Goal: Task Accomplishment & Management: Use online tool/utility

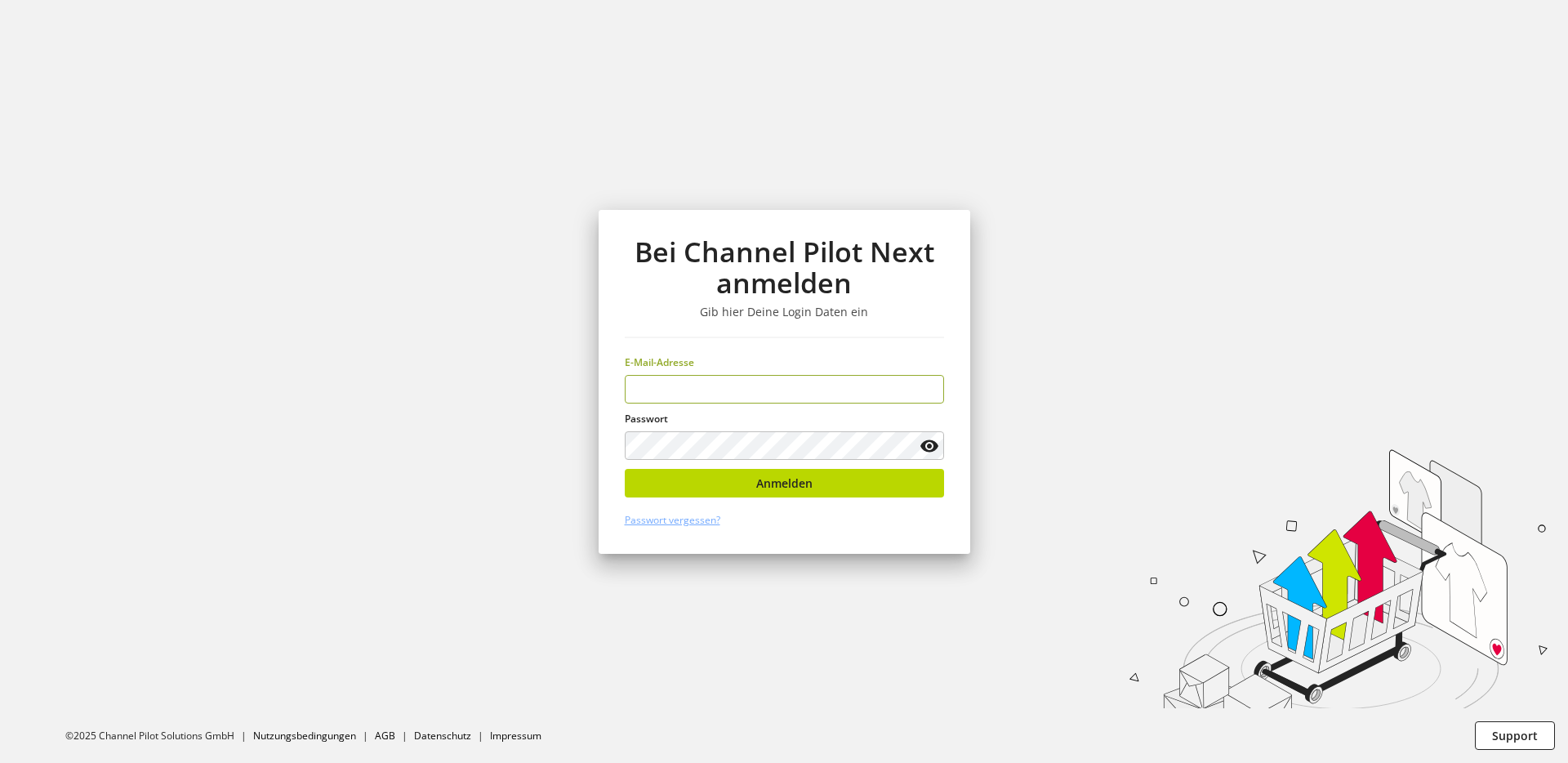
click at [813, 371] on div "E-Mail-Adresse" at bounding box center [784, 379] width 319 height 48
click at [804, 391] on input "email" at bounding box center [784, 389] width 319 height 29
click at [750, 400] on input "email" at bounding box center [784, 389] width 319 height 29
type input "**********"
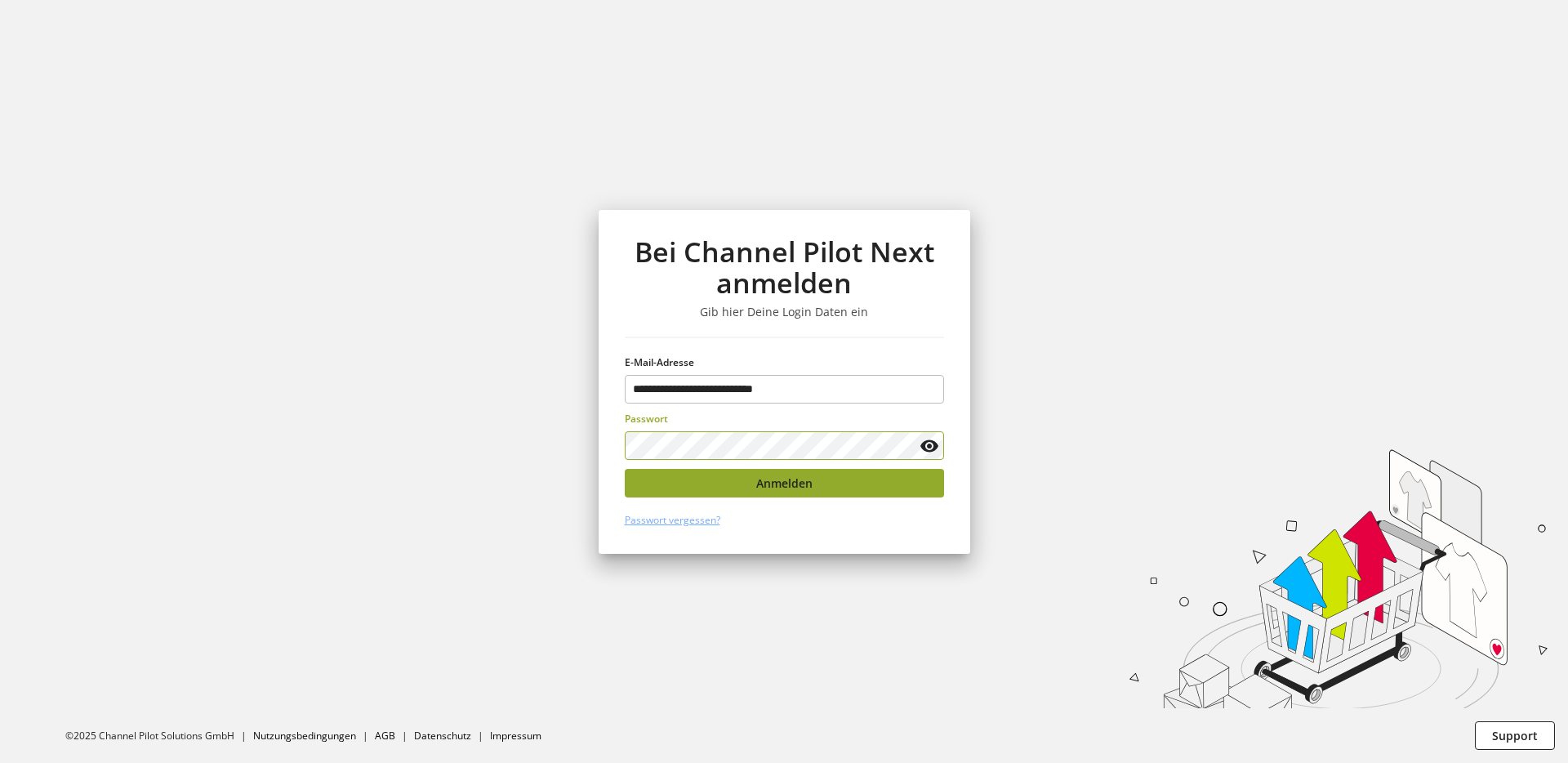
click at [801, 484] on span "Anmelden" at bounding box center [784, 483] width 57 height 17
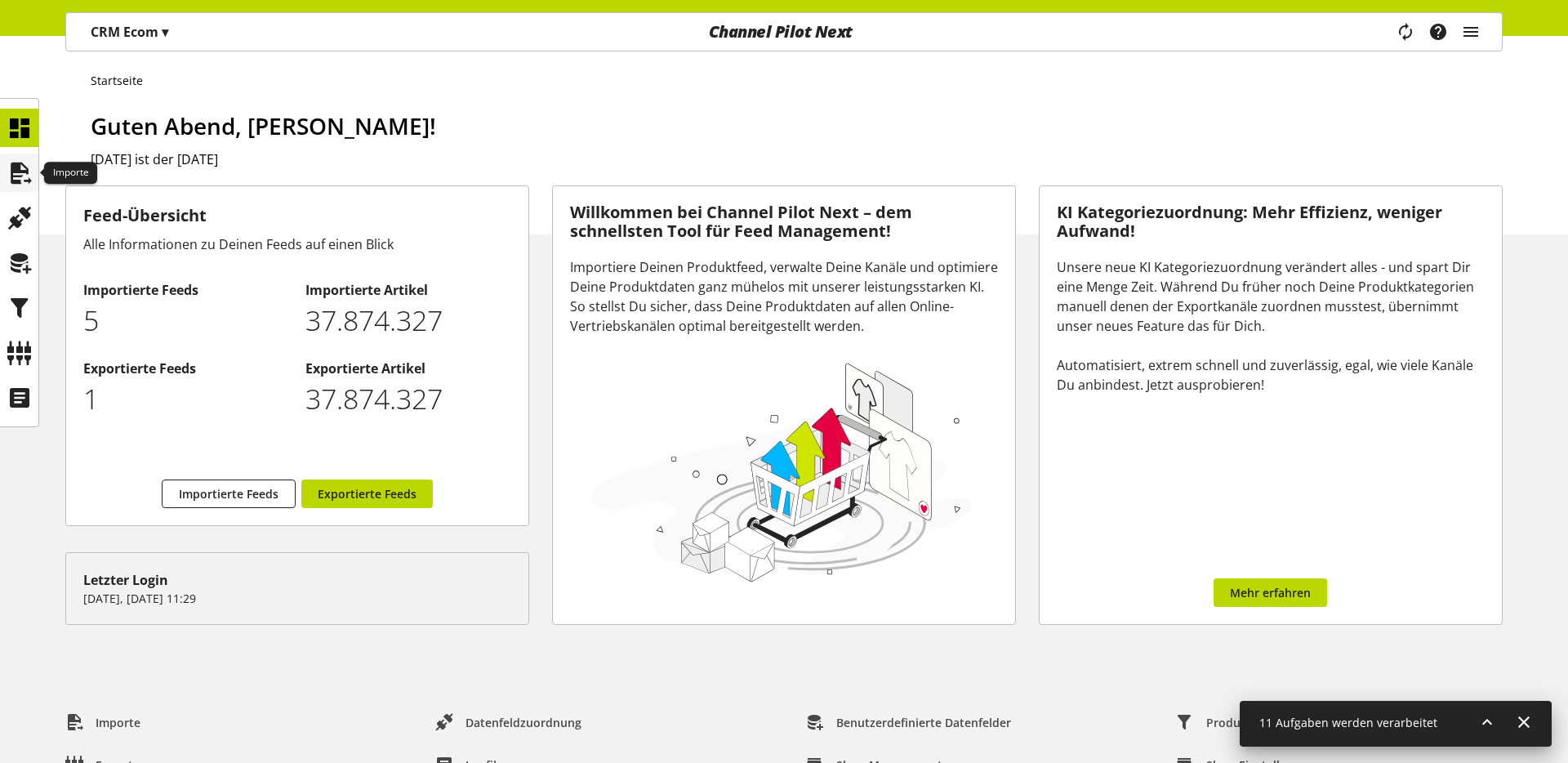
click at [27, 172] on icon at bounding box center [20, 173] width 26 height 33
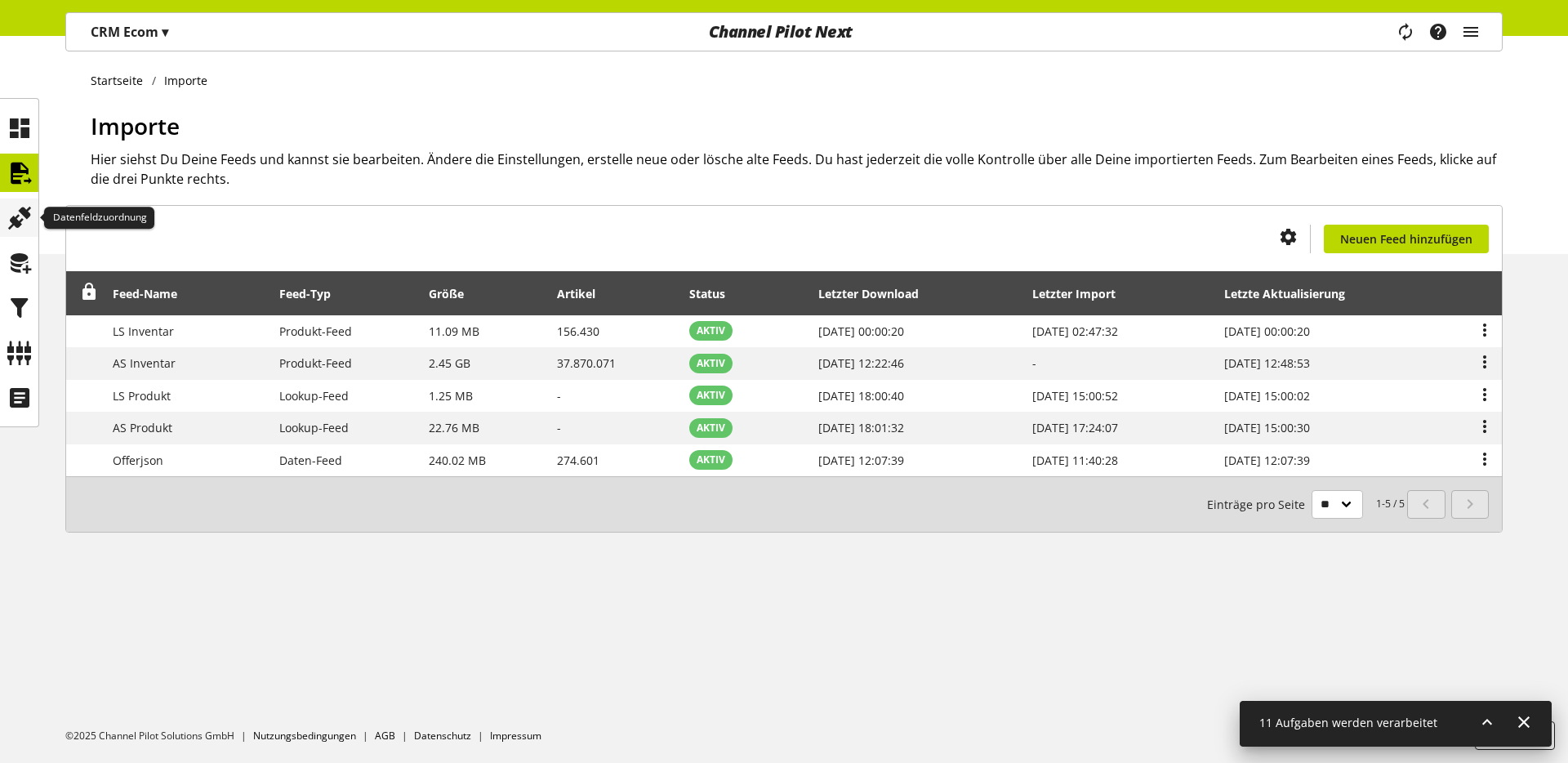
click at [22, 212] on icon at bounding box center [20, 217] width 26 height 33
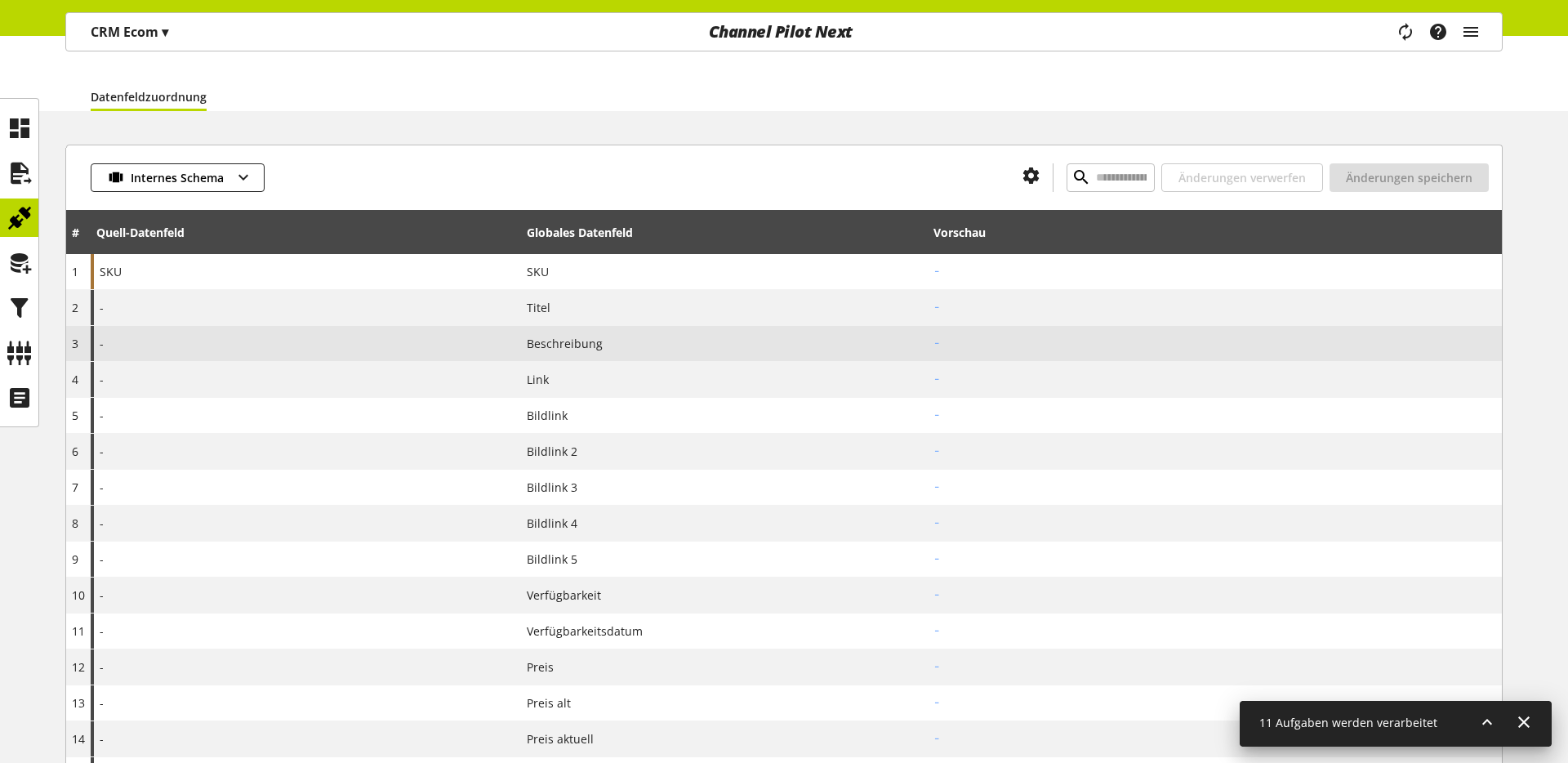
scroll to position [134, 0]
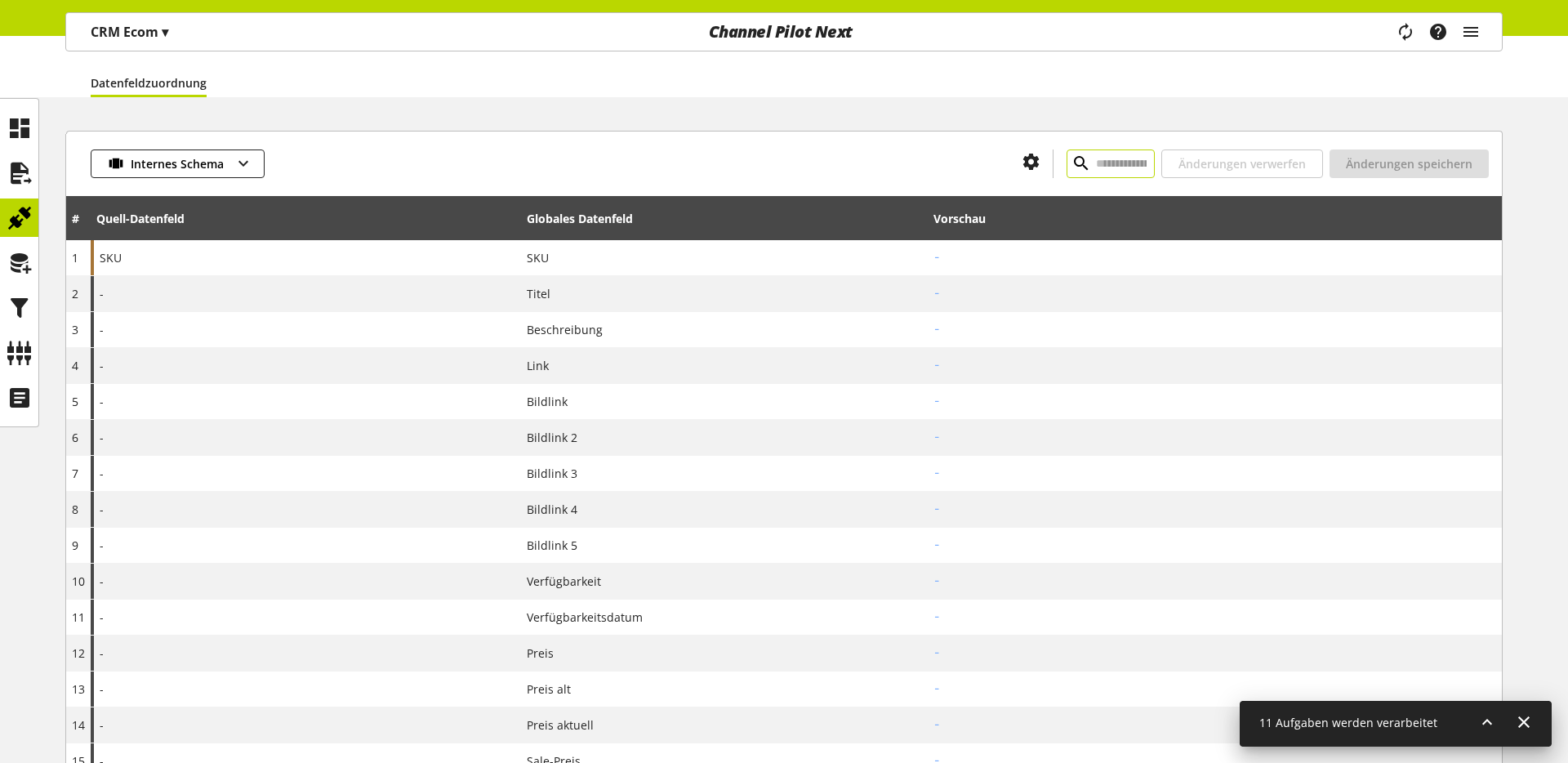
click at [1097, 172] on input "text" at bounding box center [1111, 164] width 88 height 29
click at [1485, 716] on icon at bounding box center [1487, 721] width 20 height 29
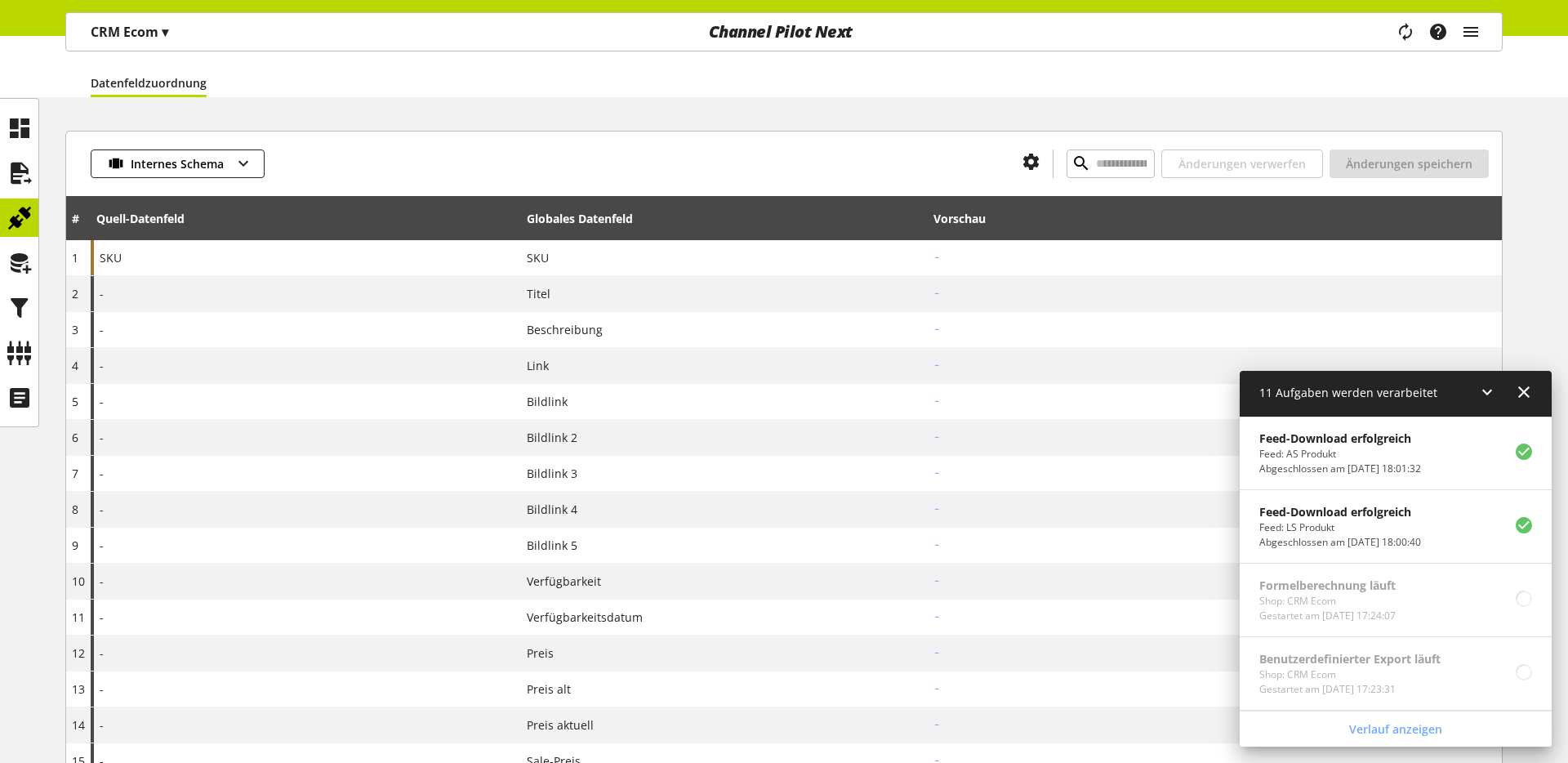
click at [1490, 390] on icon at bounding box center [1487, 391] width 20 height 29
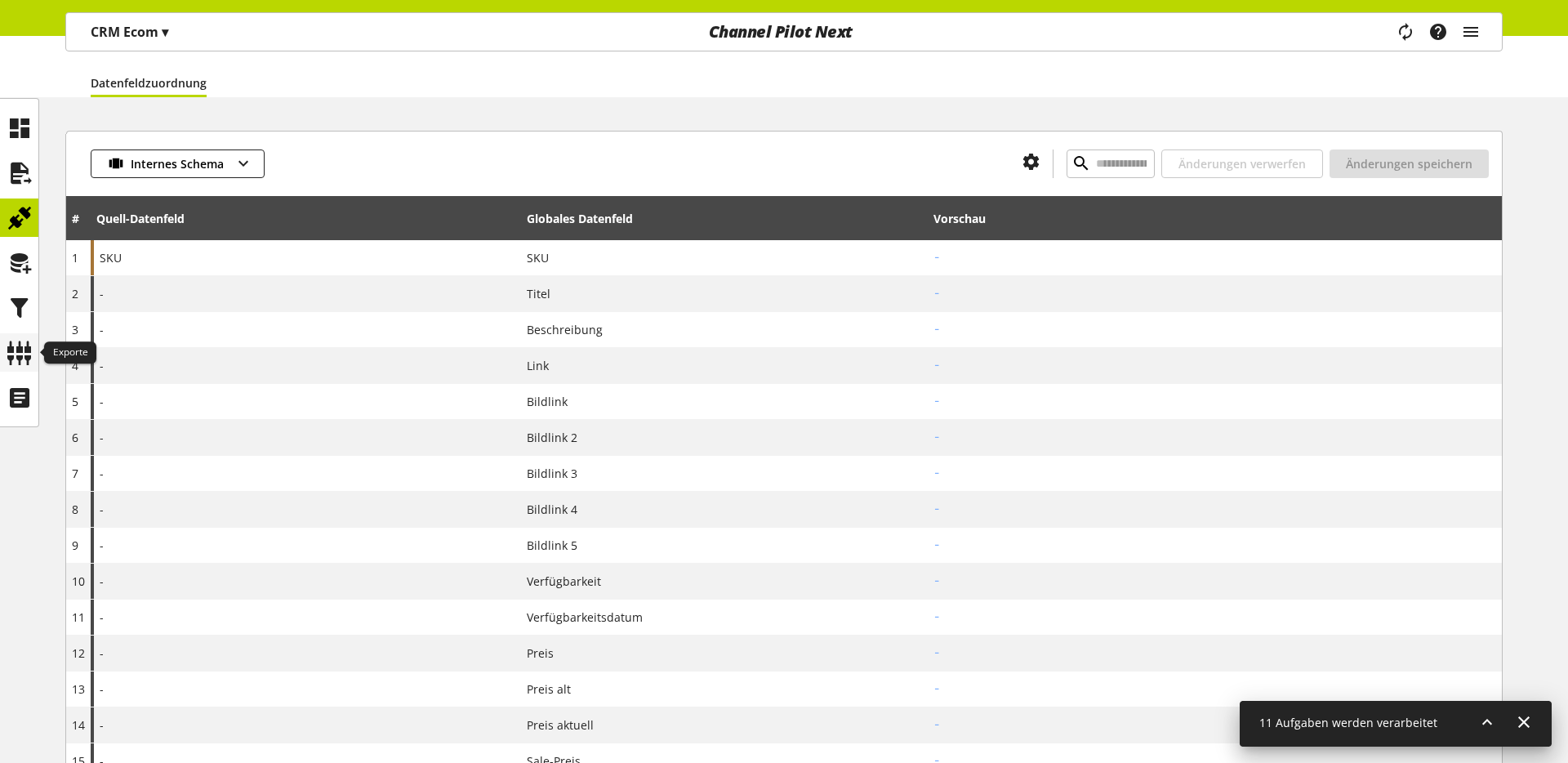
click at [13, 357] on icon at bounding box center [20, 352] width 26 height 33
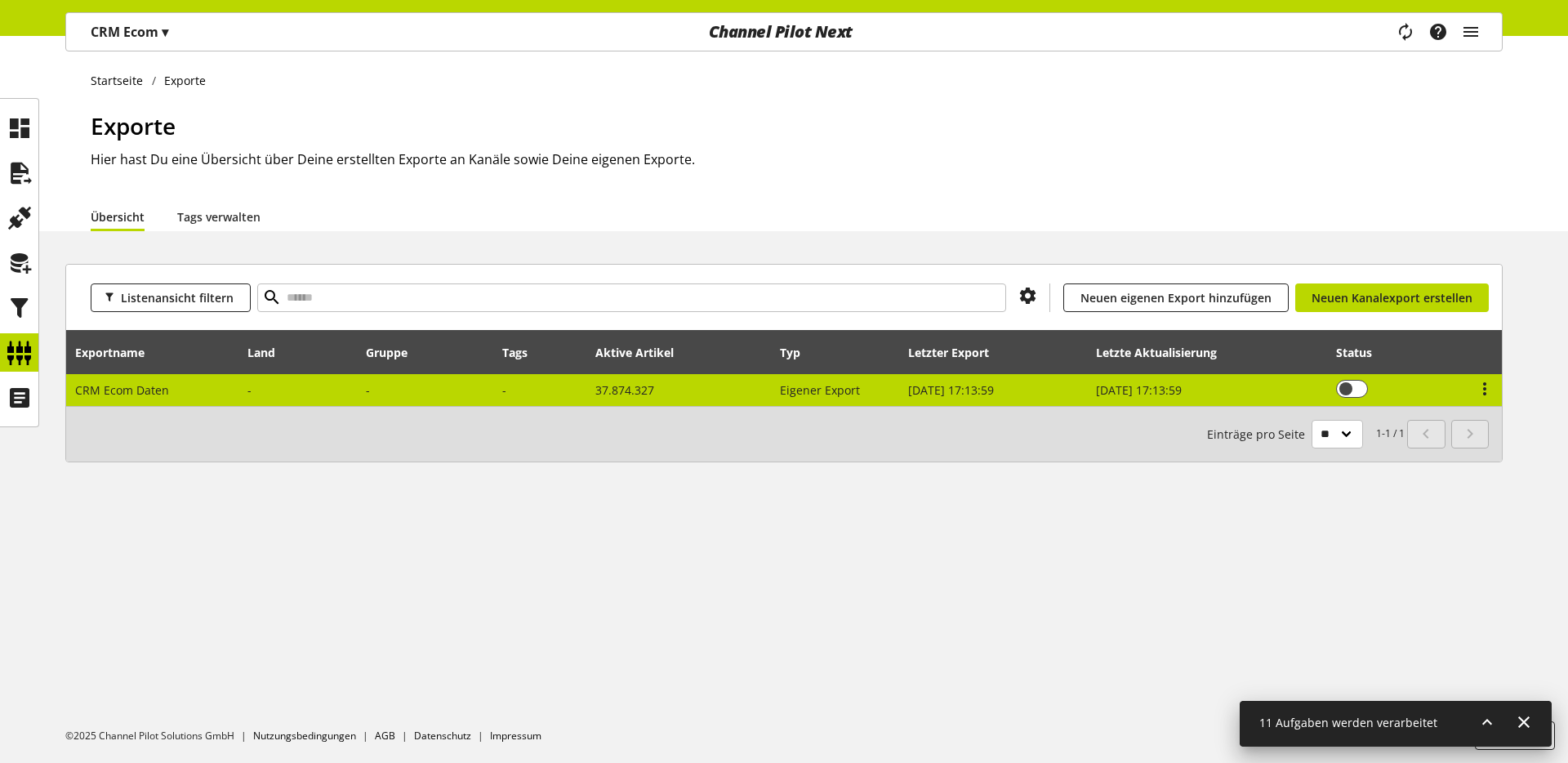
click at [1148, 401] on td "[DATE] 17:13:59" at bounding box center [1208, 390] width 241 height 32
select select "********"
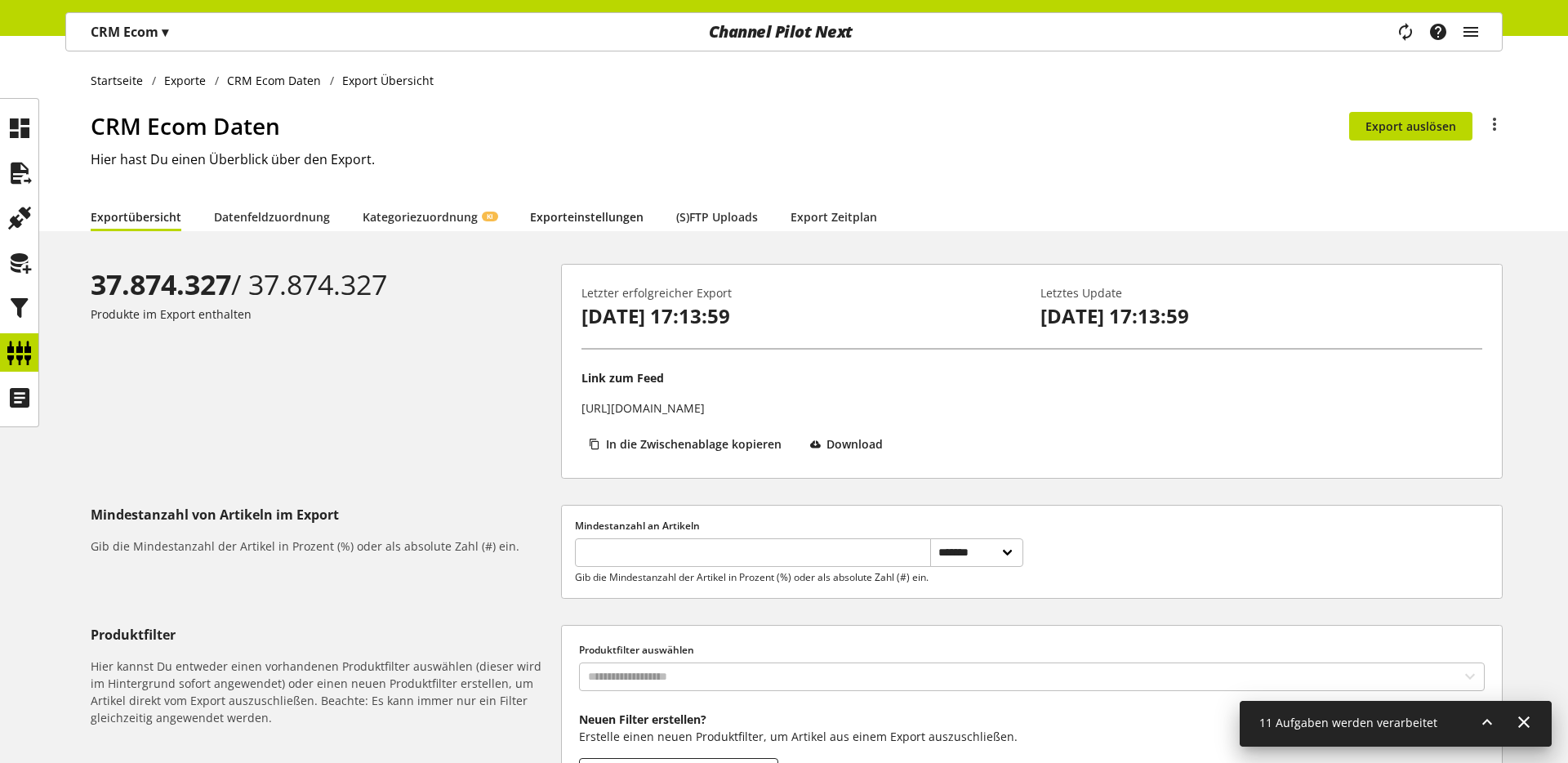
click at [588, 219] on link "Exporteinstellungen" at bounding box center [587, 216] width 114 height 17
select select "*"
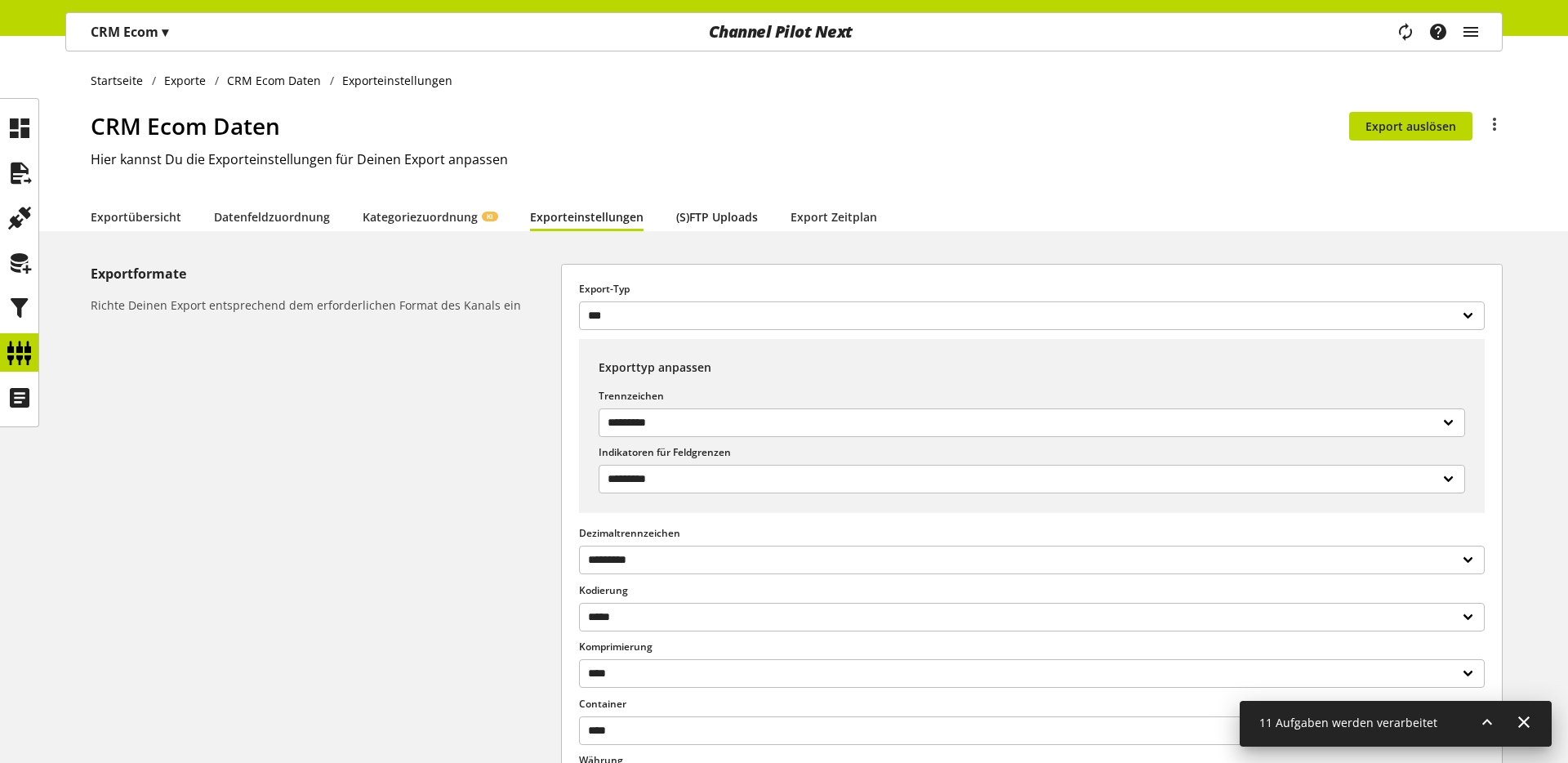
click at [738, 222] on link "(S)FTP Uploads" at bounding box center [717, 216] width 82 height 17
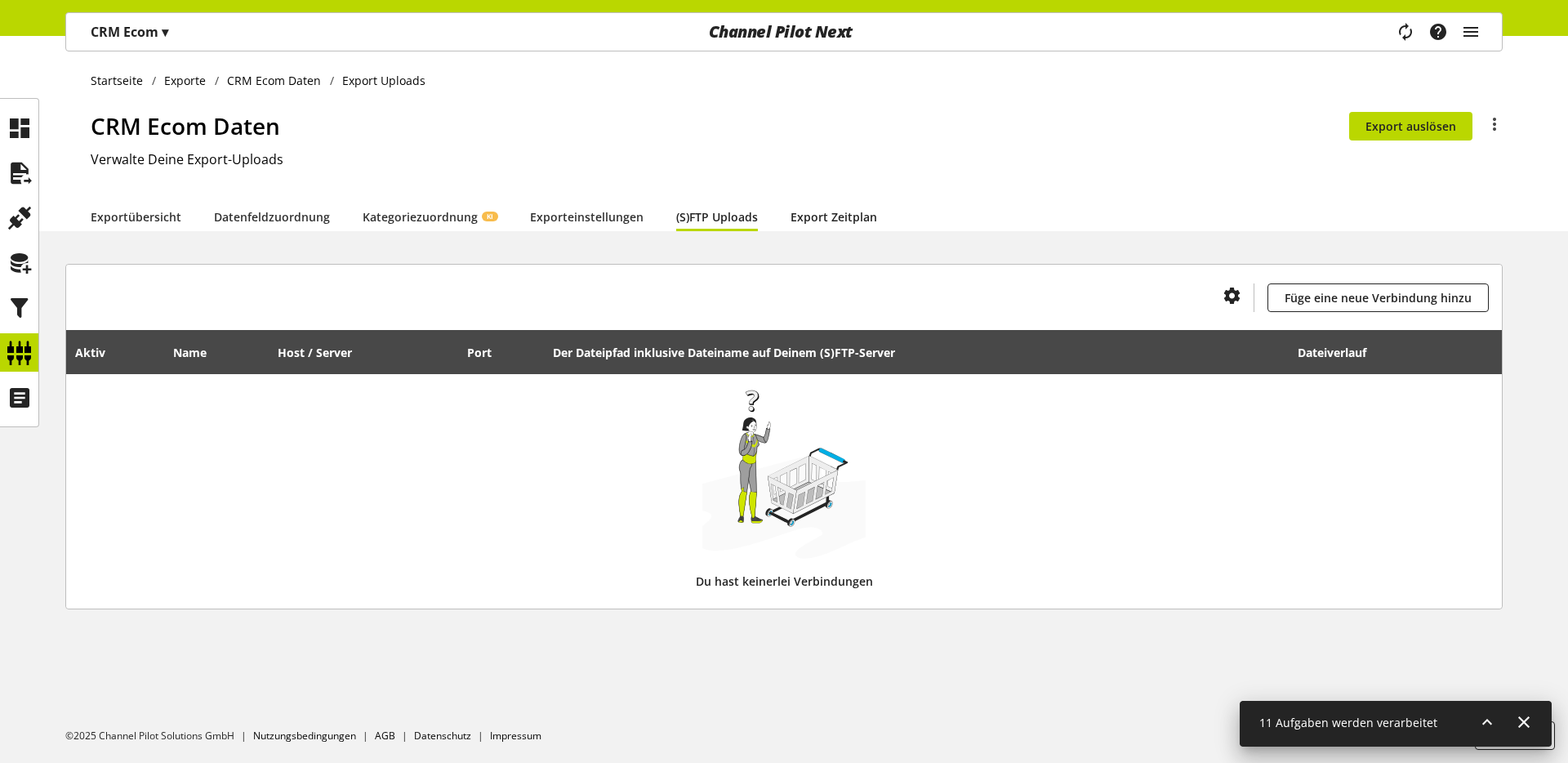
click at [813, 219] on link "Export Zeitplan" at bounding box center [834, 216] width 87 height 17
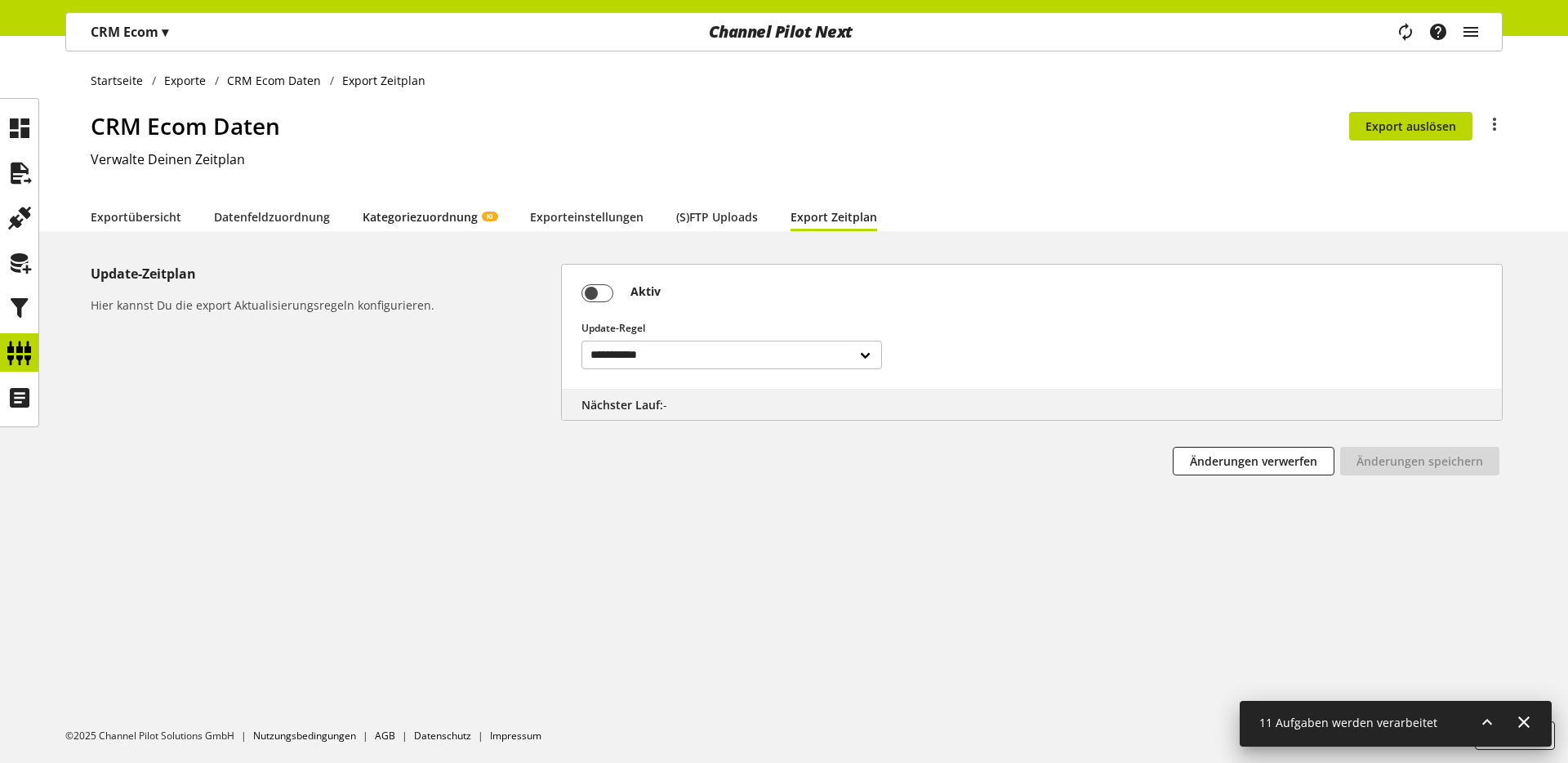
click at [386, 214] on link "Kategoriezuordnung KI" at bounding box center [430, 216] width 135 height 17
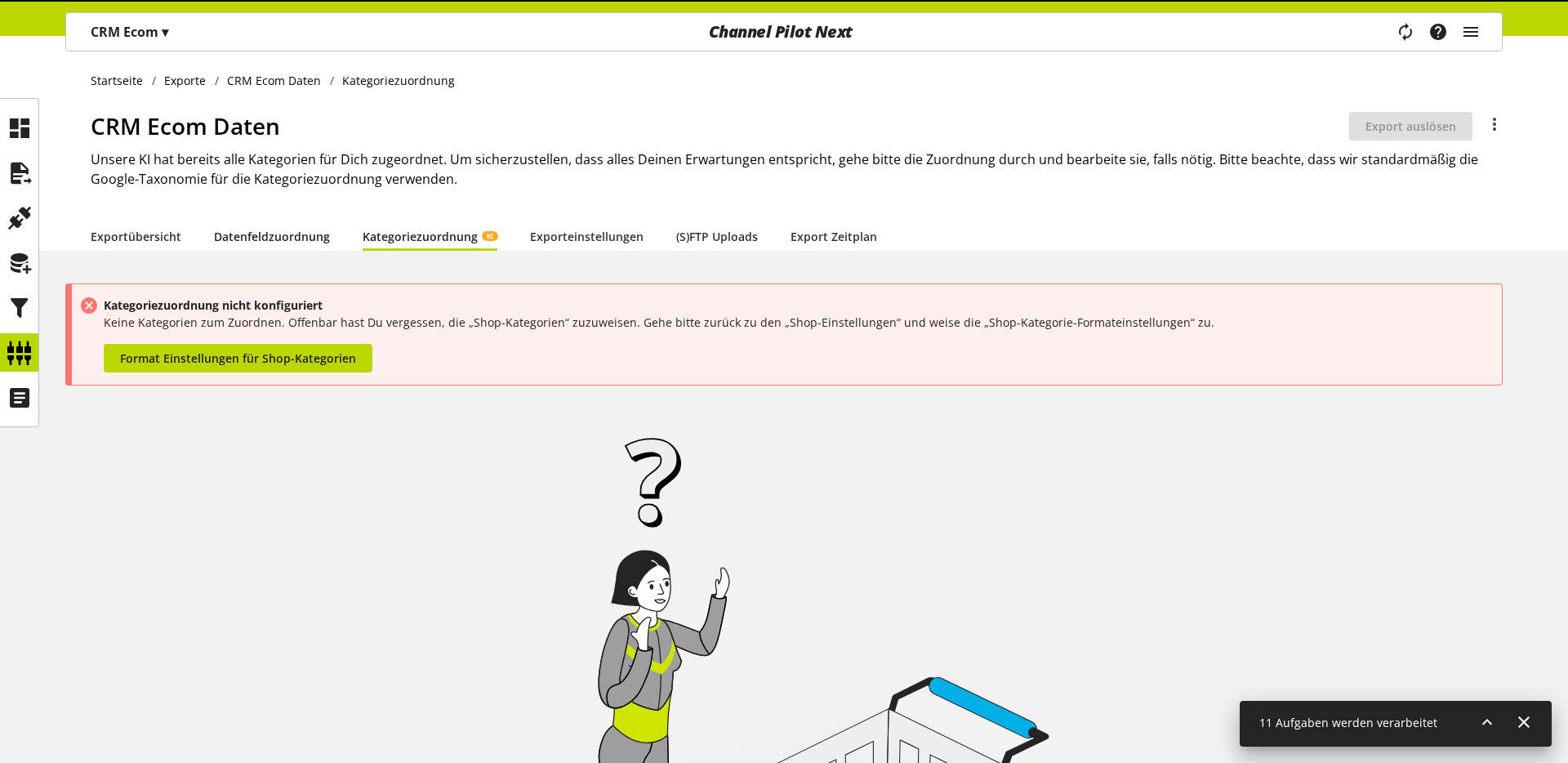
click at [260, 227] on link "Datenfeldzuordnung" at bounding box center [272, 235] width 116 height 17
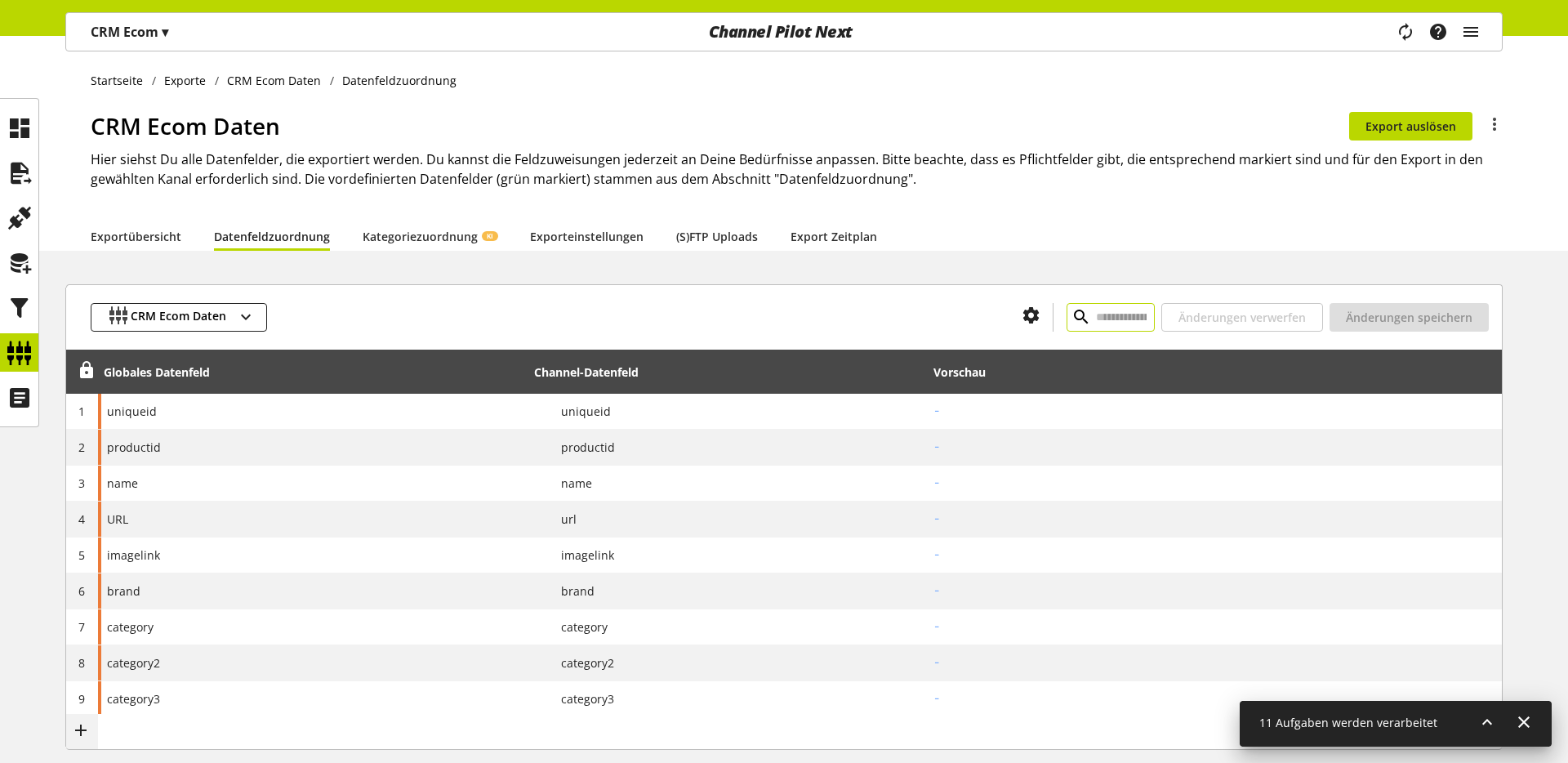
click at [1095, 319] on input "text" at bounding box center [1111, 317] width 88 height 29
click at [236, 316] on icon "button" at bounding box center [246, 316] width 20 height 29
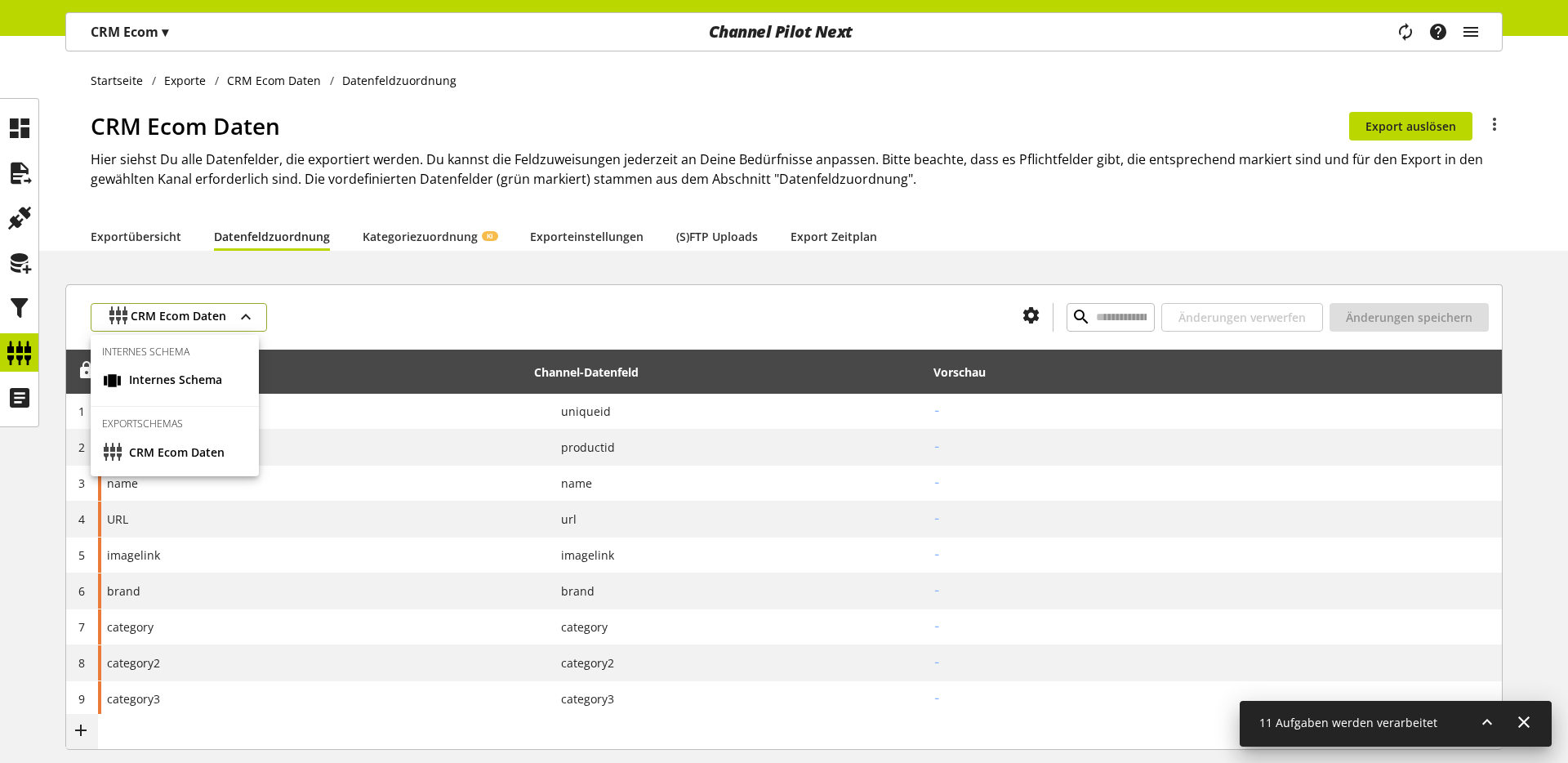
click at [236, 316] on icon "button" at bounding box center [246, 316] width 20 height 29
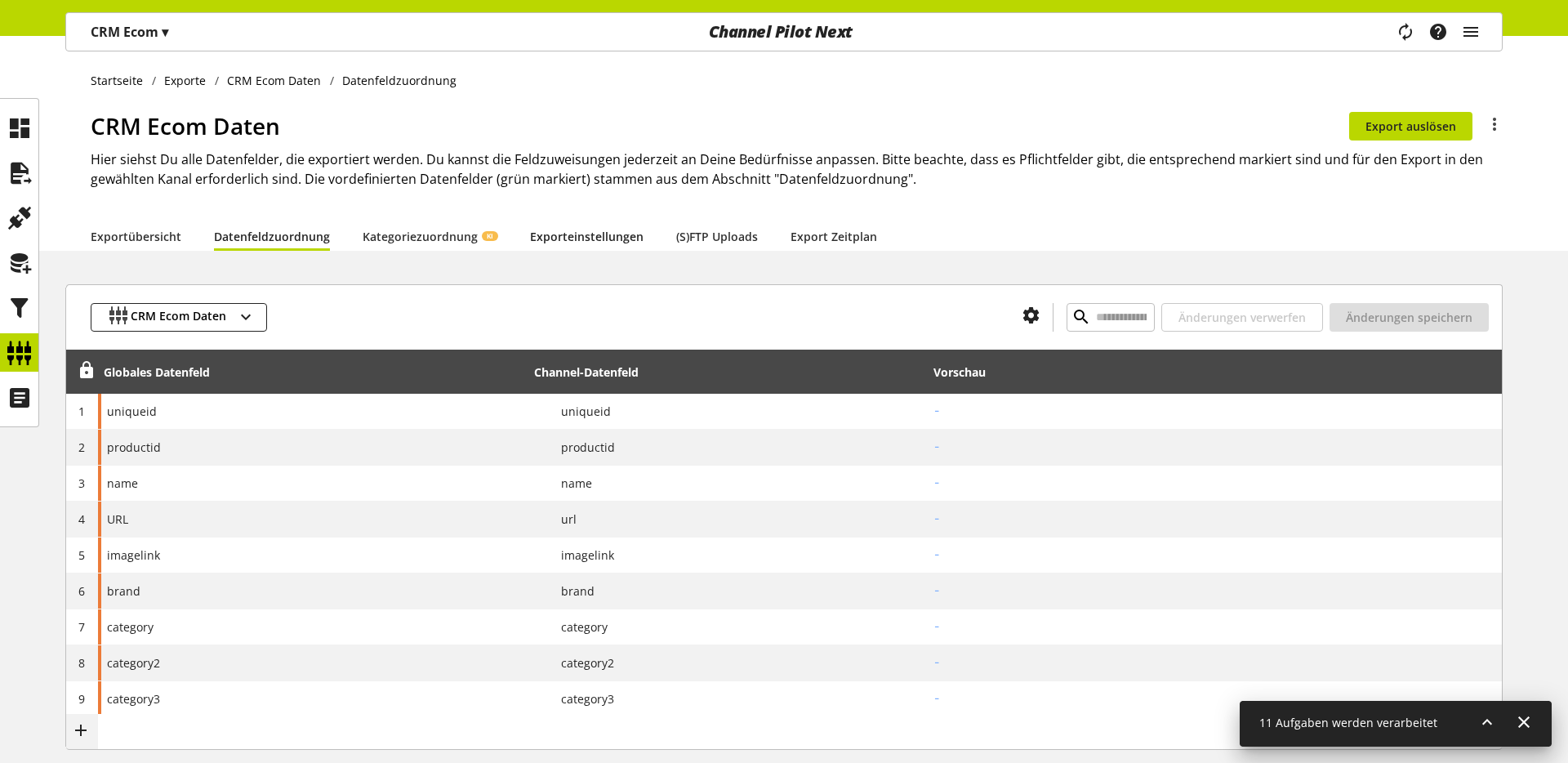
click at [593, 239] on link "Exporteinstellungen" at bounding box center [587, 235] width 114 height 17
select select "*"
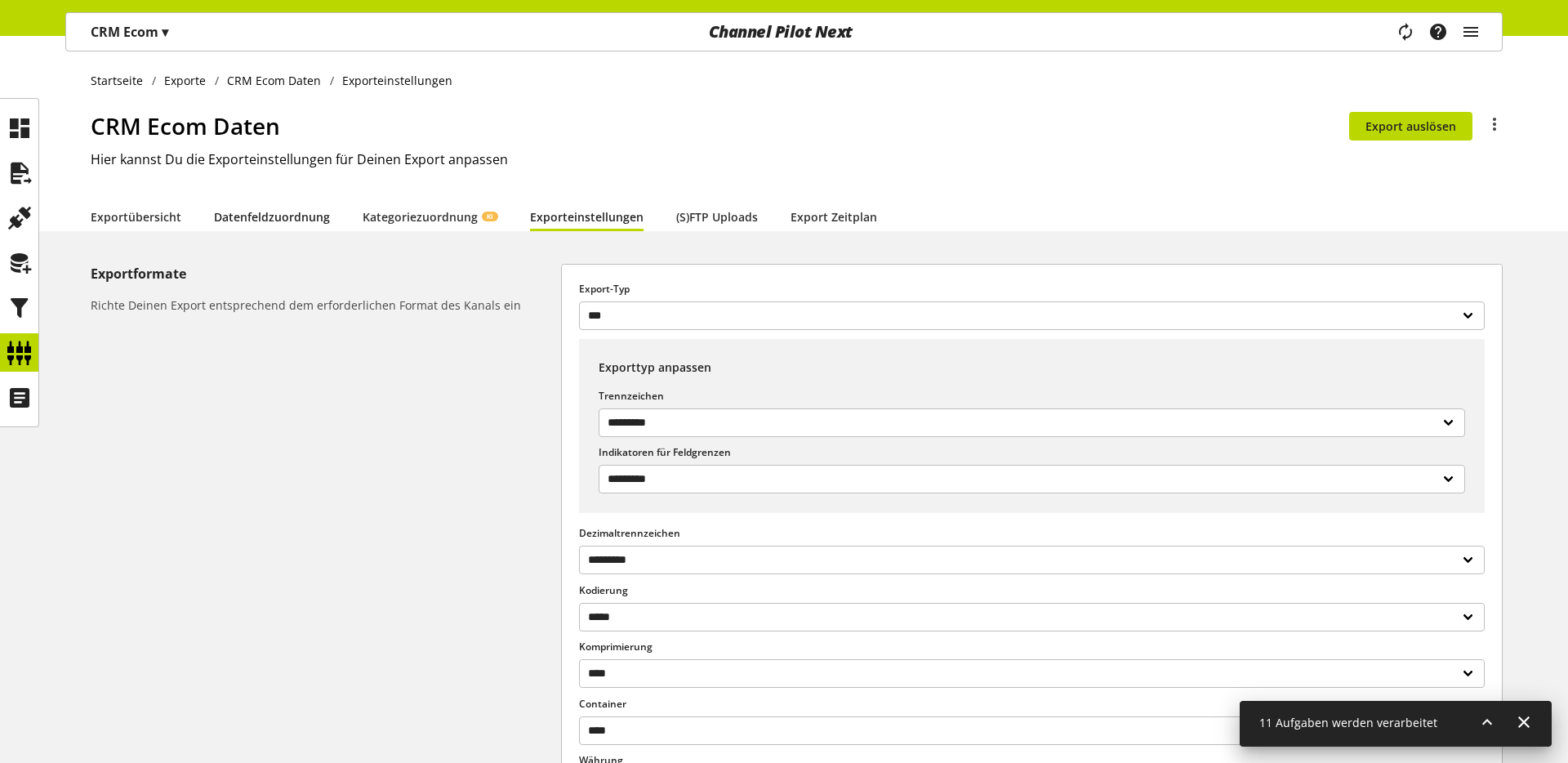
click at [317, 214] on link "Datenfeldzuordnung" at bounding box center [272, 216] width 116 height 17
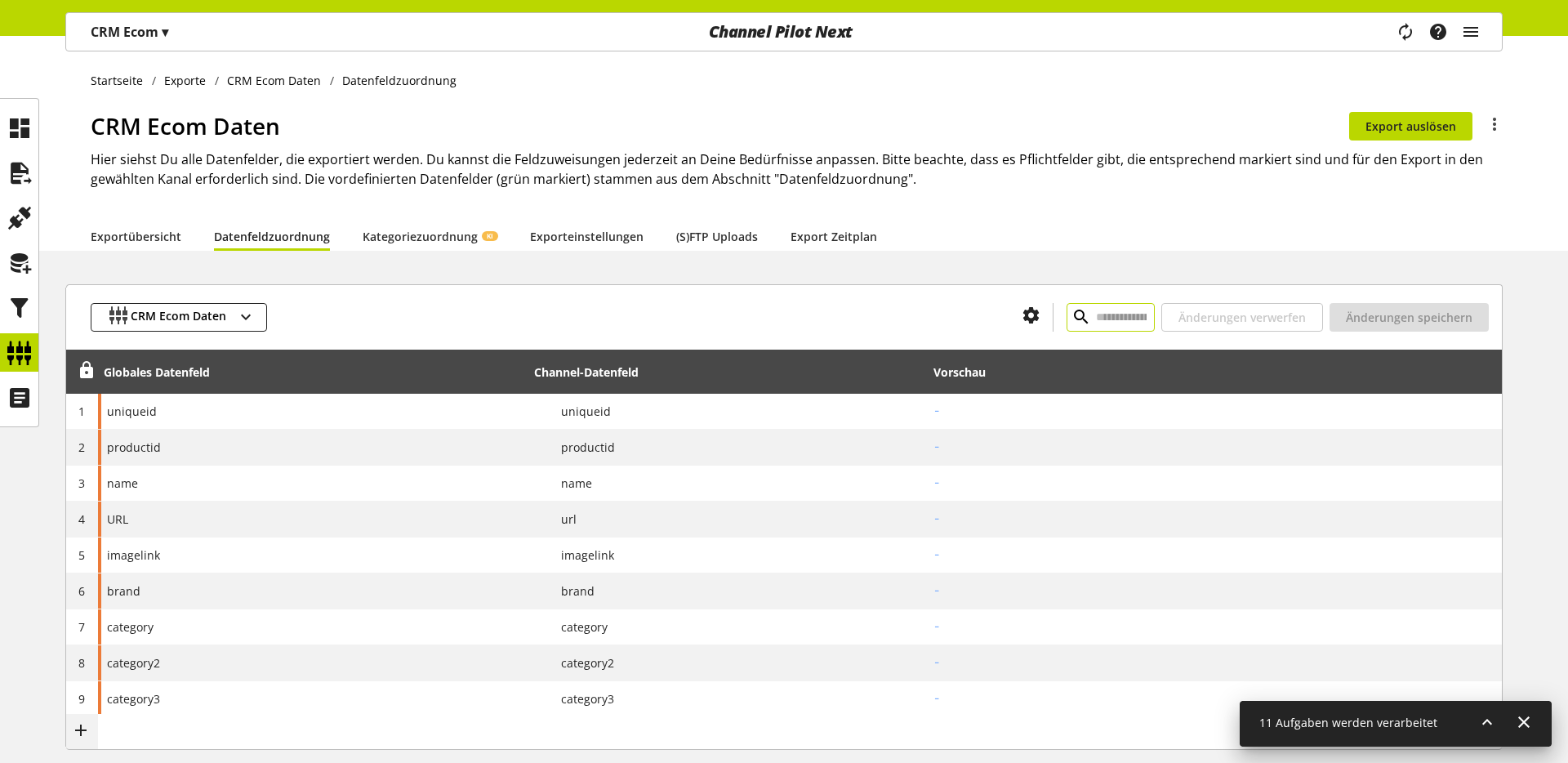
click at [1081, 318] on input "text" at bounding box center [1111, 317] width 88 height 29
paste input "**********"
type input "**********"
click at [295, 703] on div "OK" at bounding box center [308, 704] width 54 height 29
click at [231, 322] on span "button" at bounding box center [245, 316] width 29 height 29
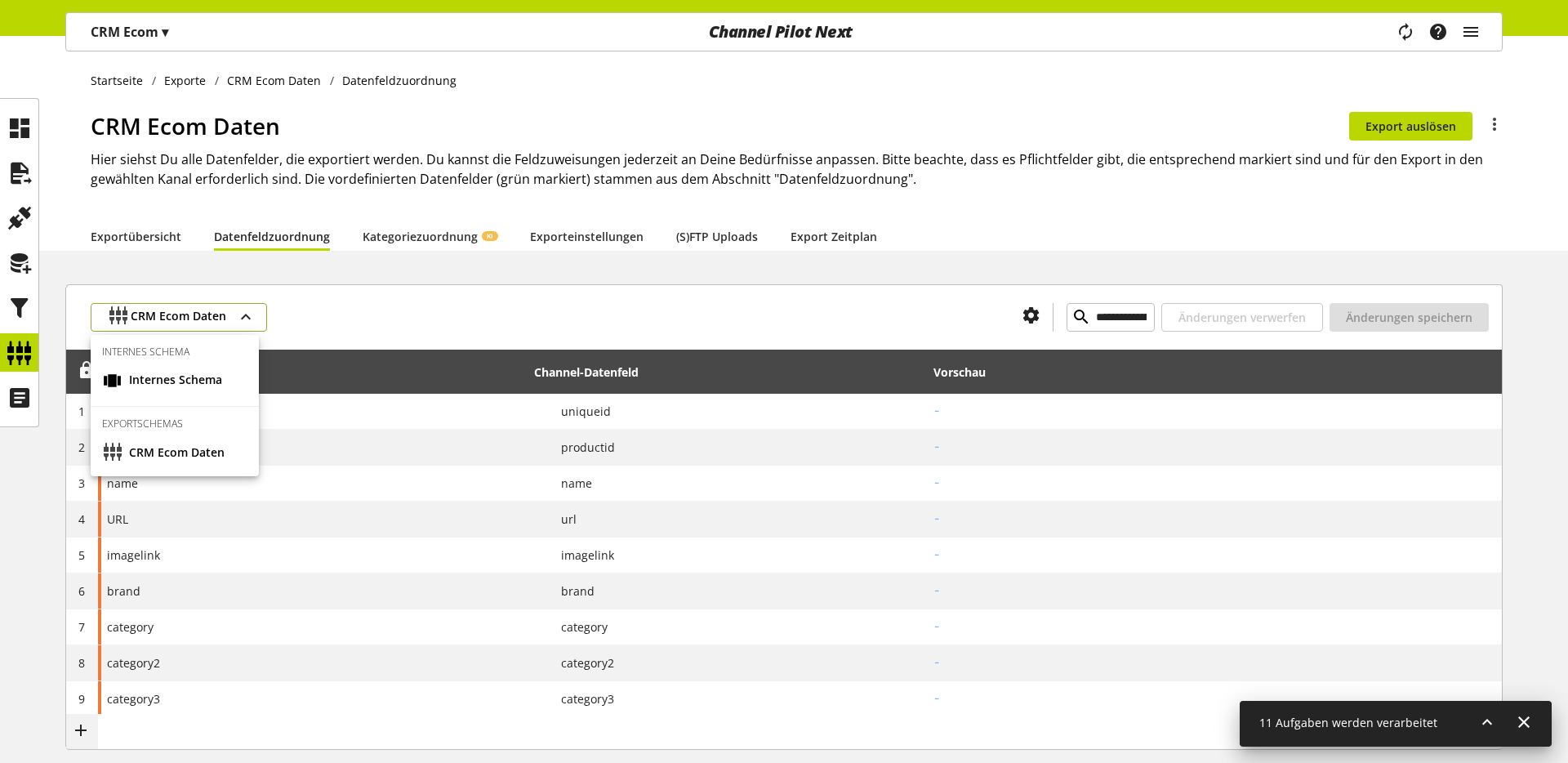
click at [250, 313] on icon "button" at bounding box center [246, 316] width 20 height 29
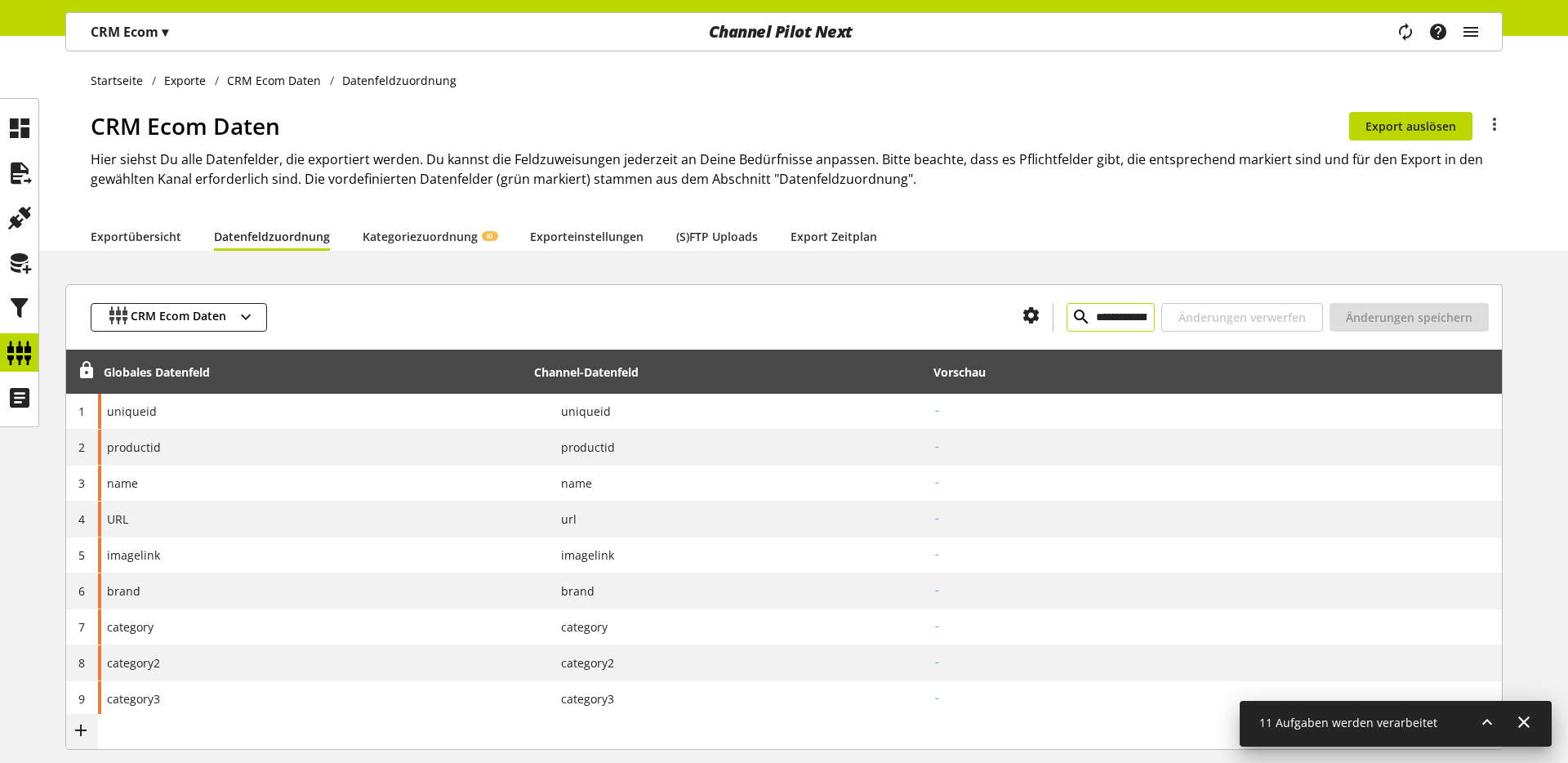
click at [1103, 318] on input "**********" at bounding box center [1111, 317] width 88 height 29
click at [27, 179] on icon at bounding box center [20, 173] width 26 height 33
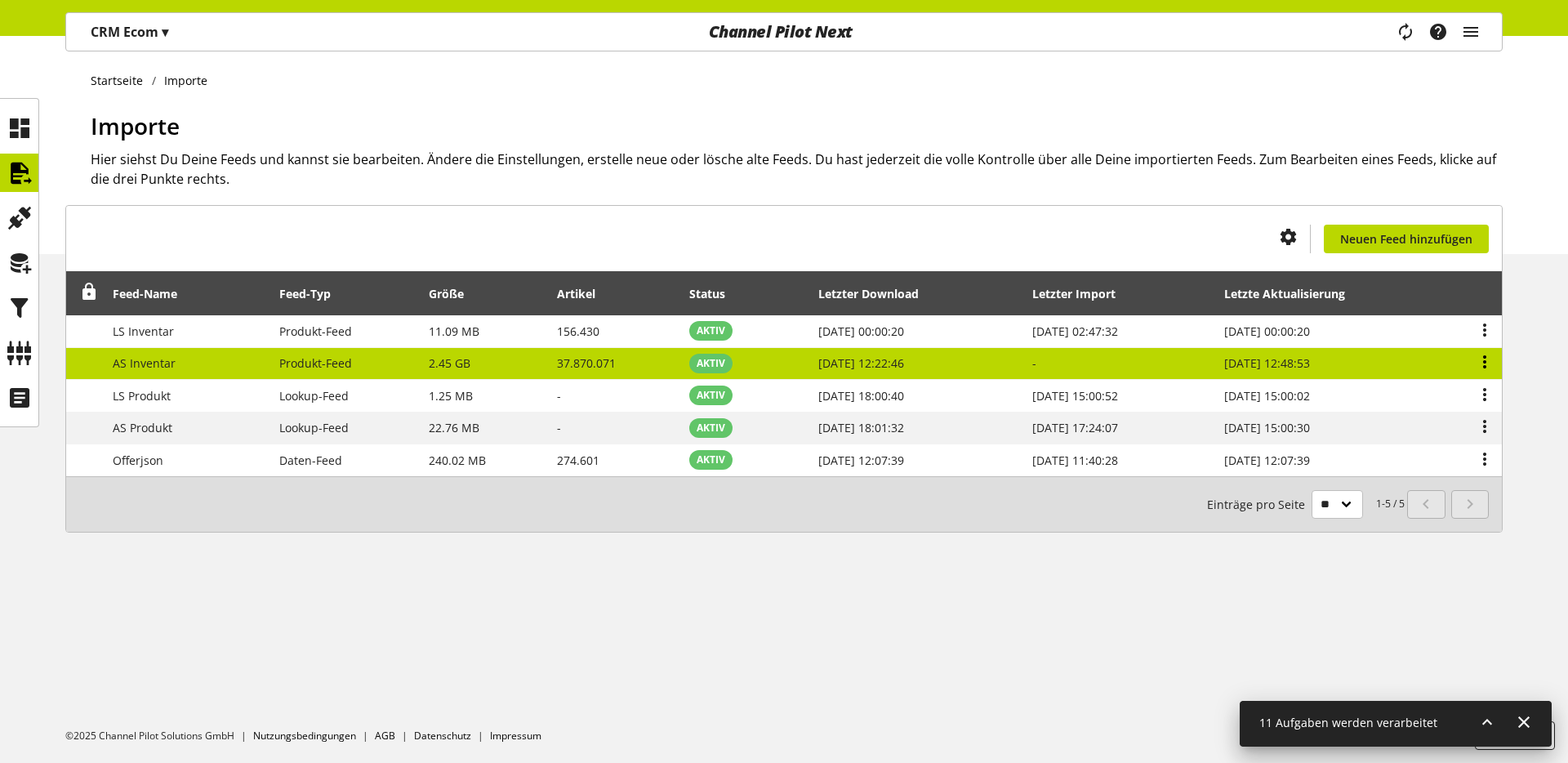
click at [1493, 356] on icon at bounding box center [1485, 361] width 20 height 29
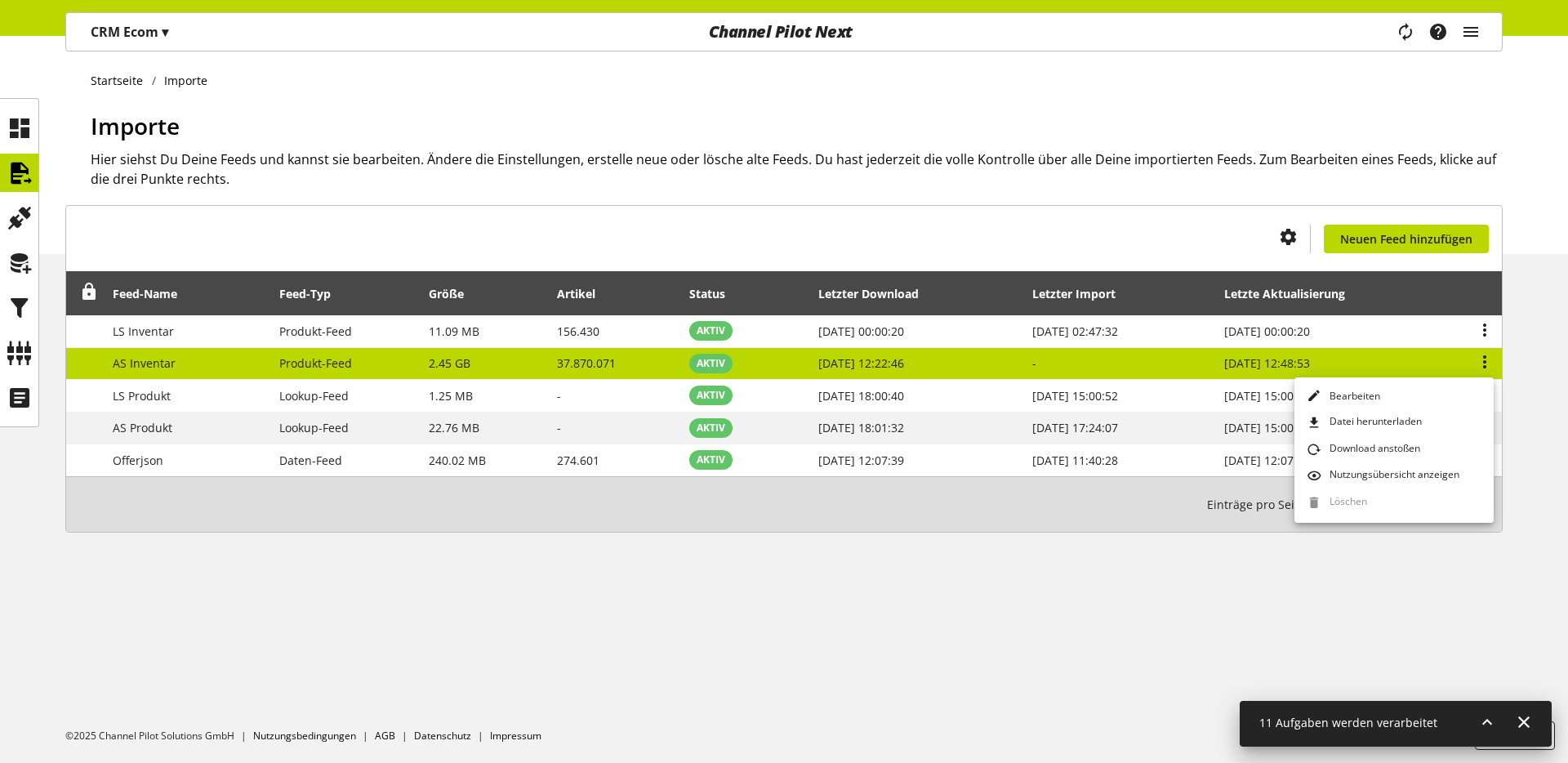
click at [282, 366] on span "Produkt-Feed" at bounding box center [315, 363] width 73 height 16
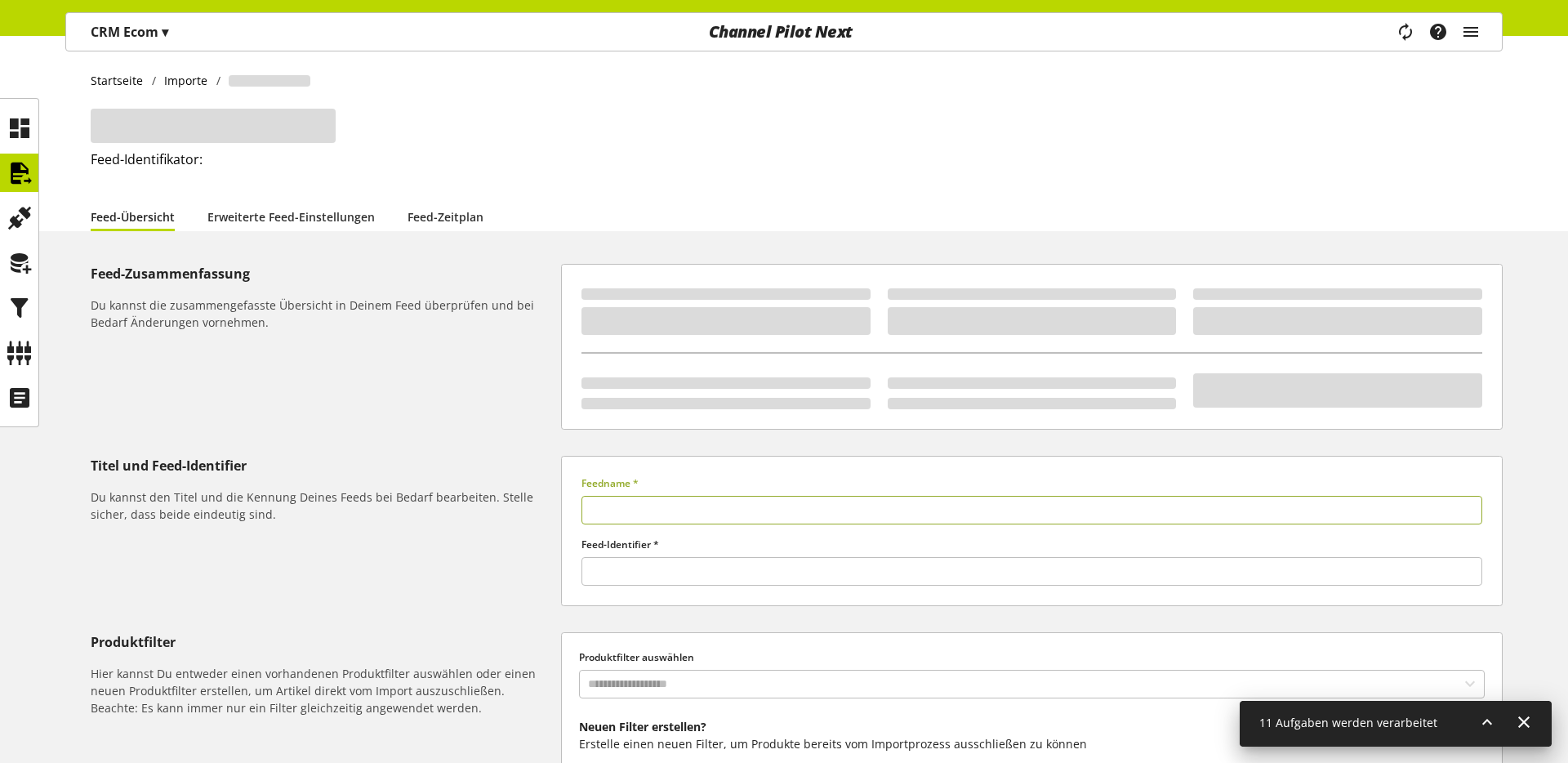
type input "**********"
type input "*****"
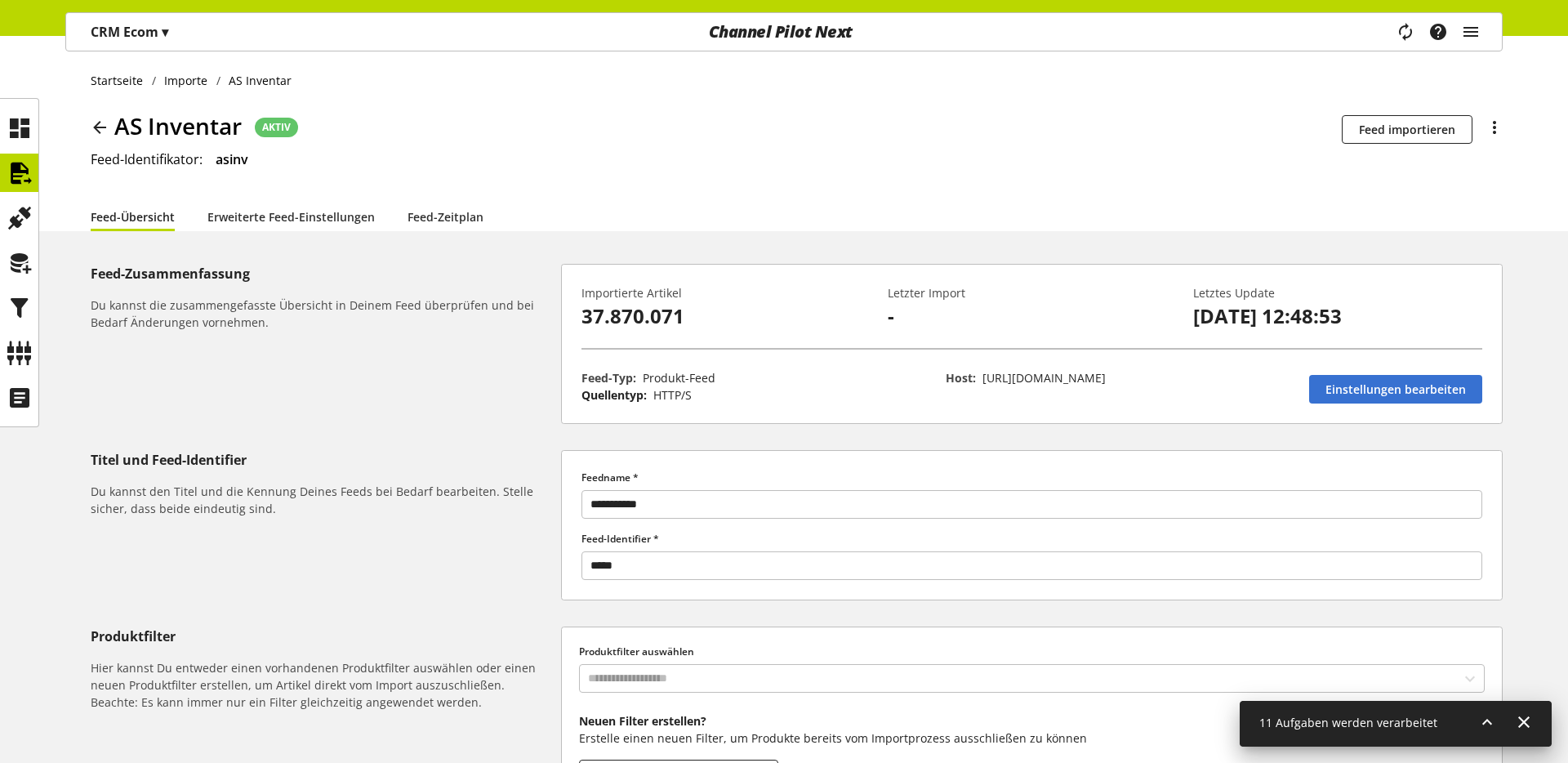
click at [486, 214] on li "Feed-Zeitplan" at bounding box center [462, 215] width 109 height 29
click at [477, 217] on link "Feed-Zeitplan" at bounding box center [446, 216] width 76 height 17
select select "****"
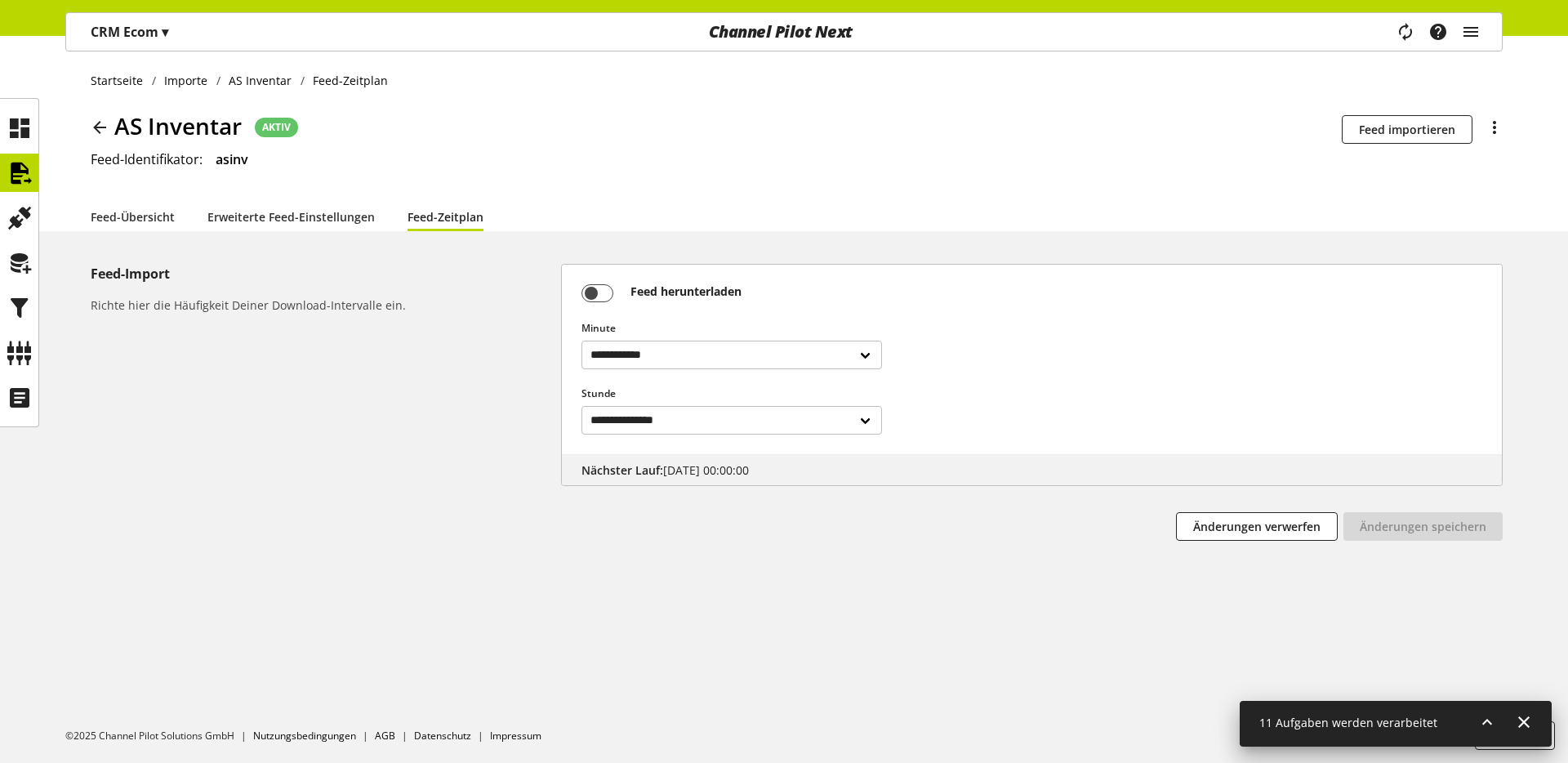
click at [98, 130] on icon at bounding box center [100, 127] width 20 height 29
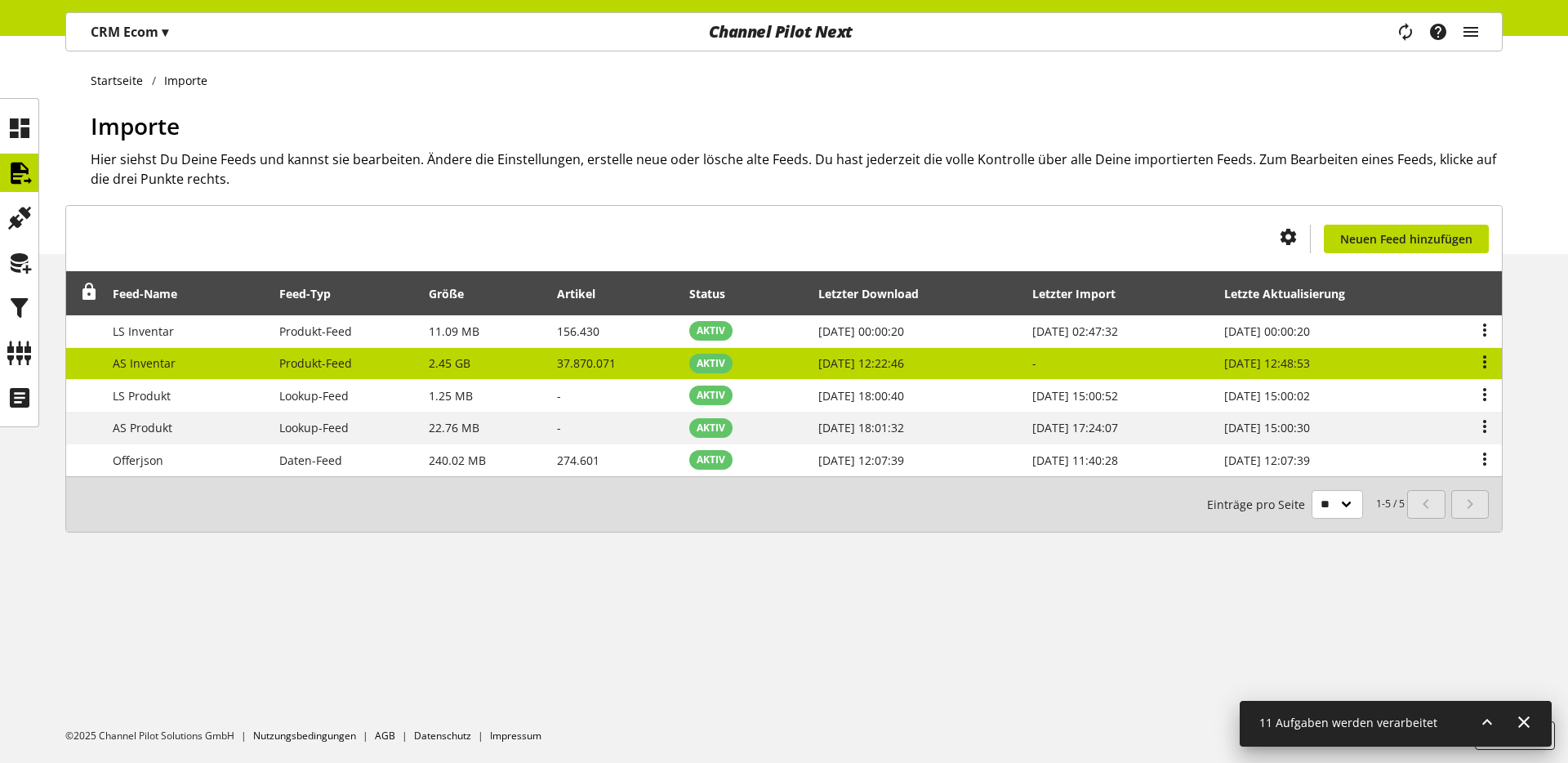
click at [593, 358] on span "37.870.071" at bounding box center [587, 363] width 59 height 16
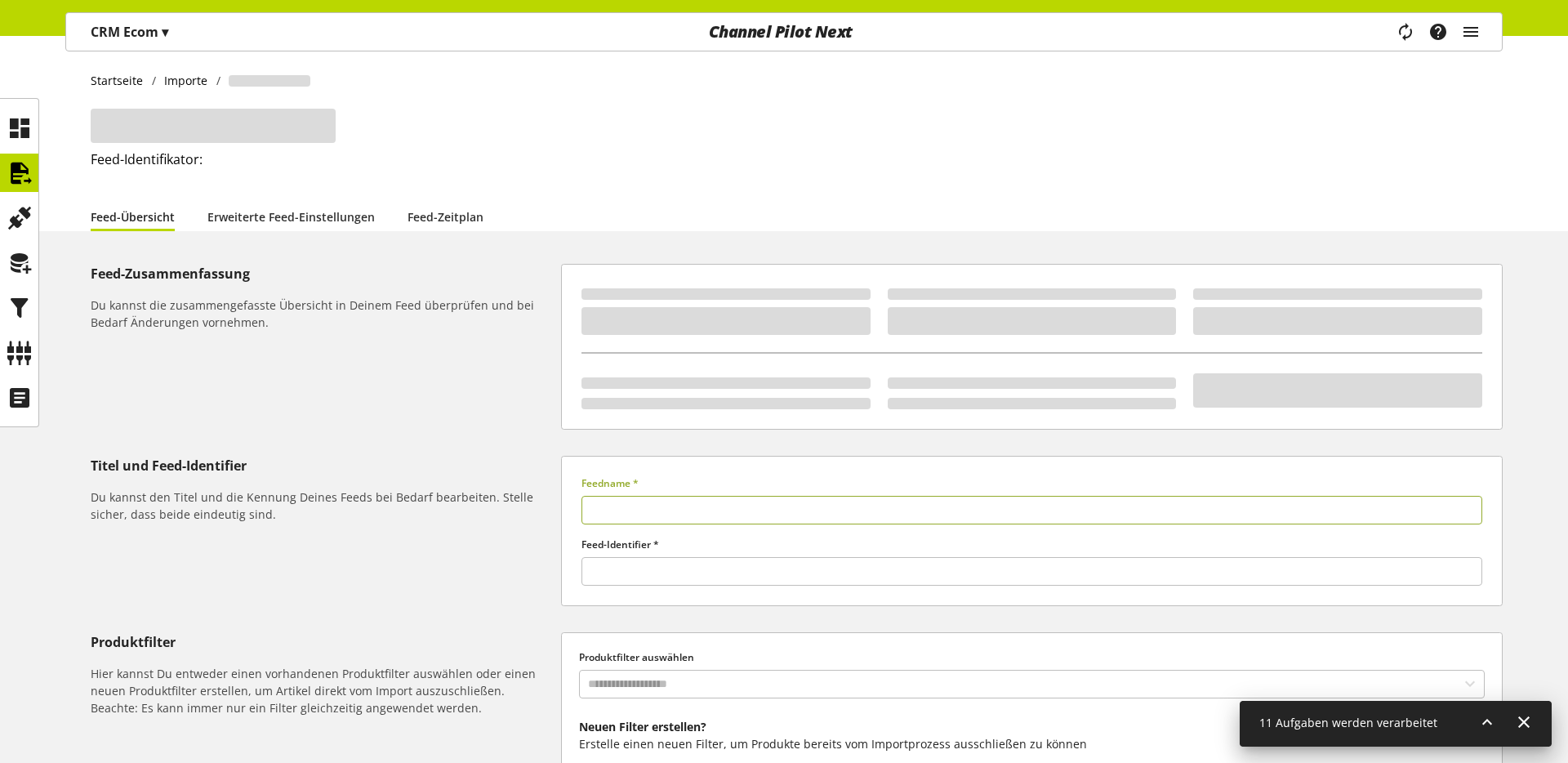
type input "**********"
type input "*****"
click at [593, 358] on div at bounding box center [1031, 347] width 901 height 142
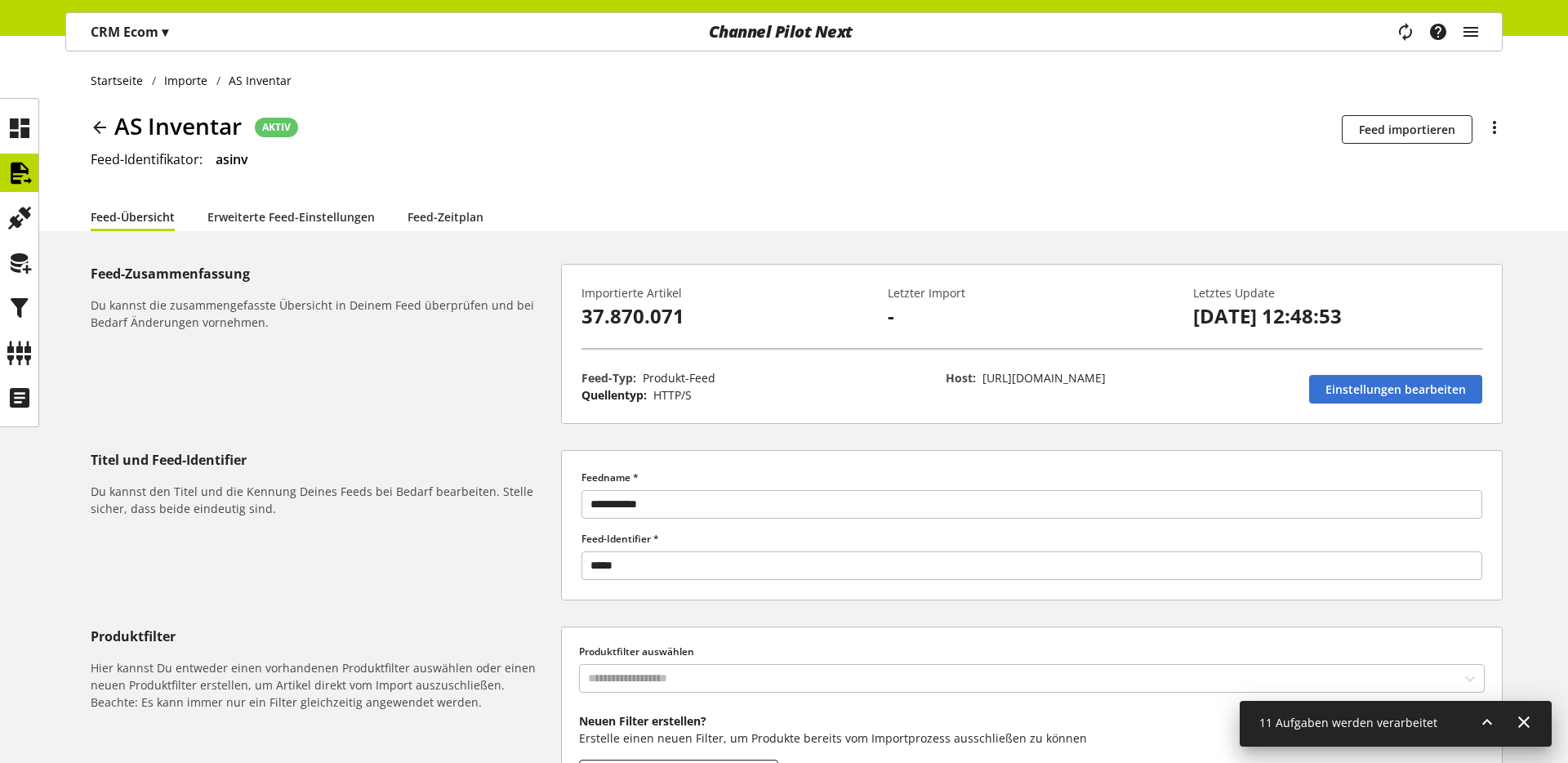
click at [460, 377] on div "Feed-Zusammenfassung Du kannst die zusammengefasste Übersicht in Deinem Feed üb…" at bounding box center [326, 344] width 471 height 161
click at [98, 133] on icon at bounding box center [100, 127] width 20 height 29
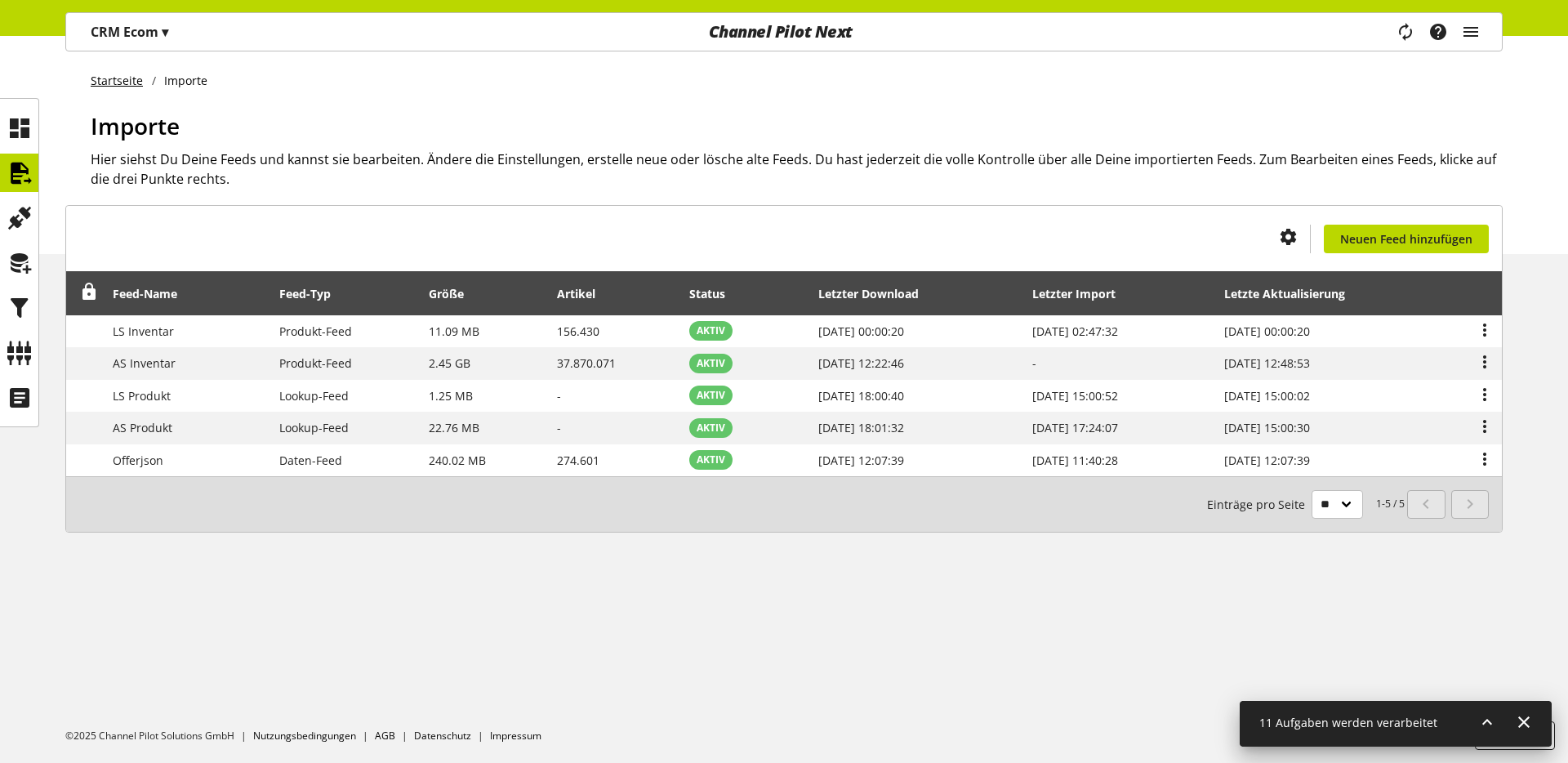
click at [124, 79] on link "Startseite" at bounding box center [121, 80] width 61 height 17
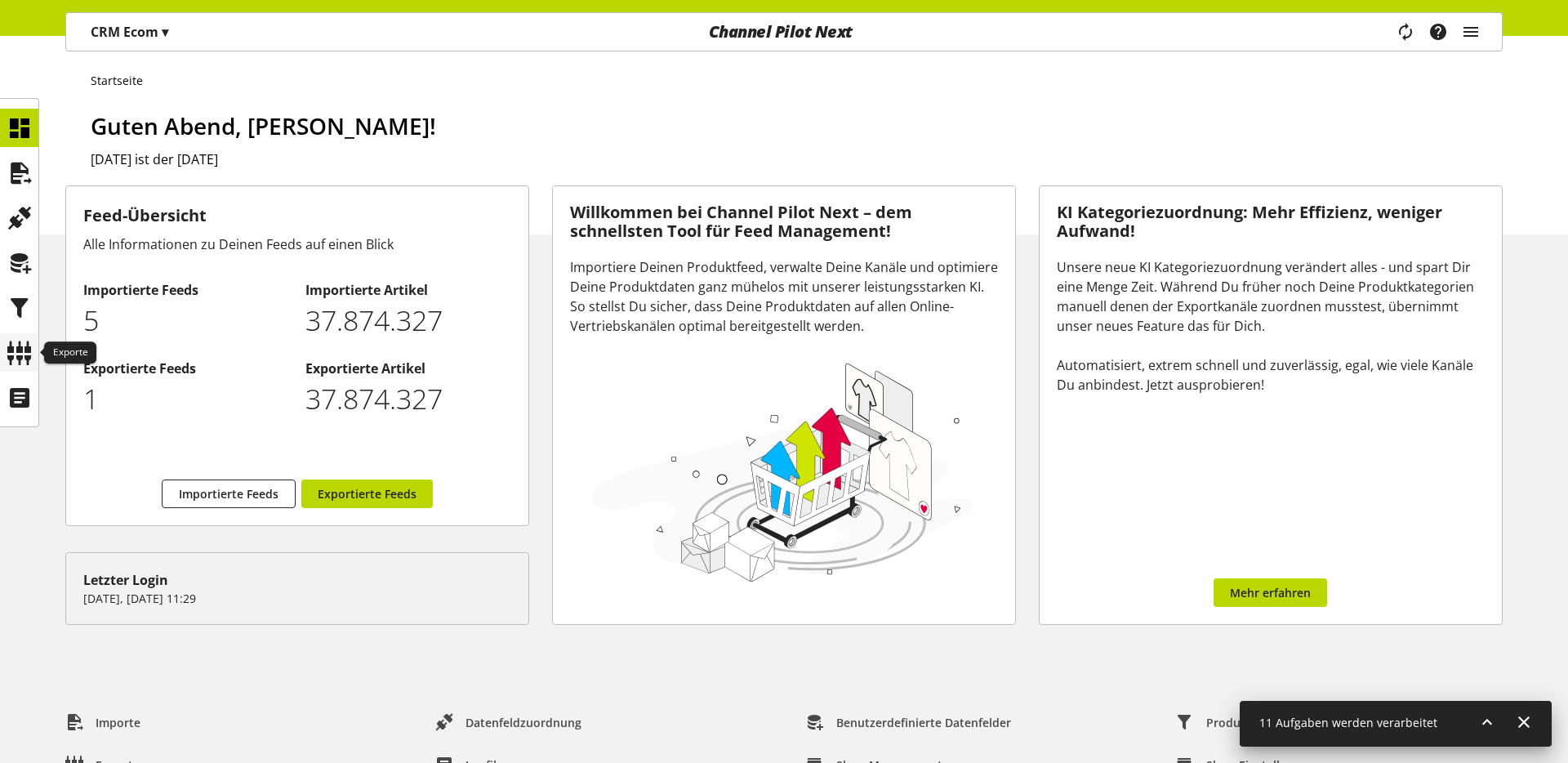
click at [21, 342] on icon at bounding box center [20, 352] width 26 height 33
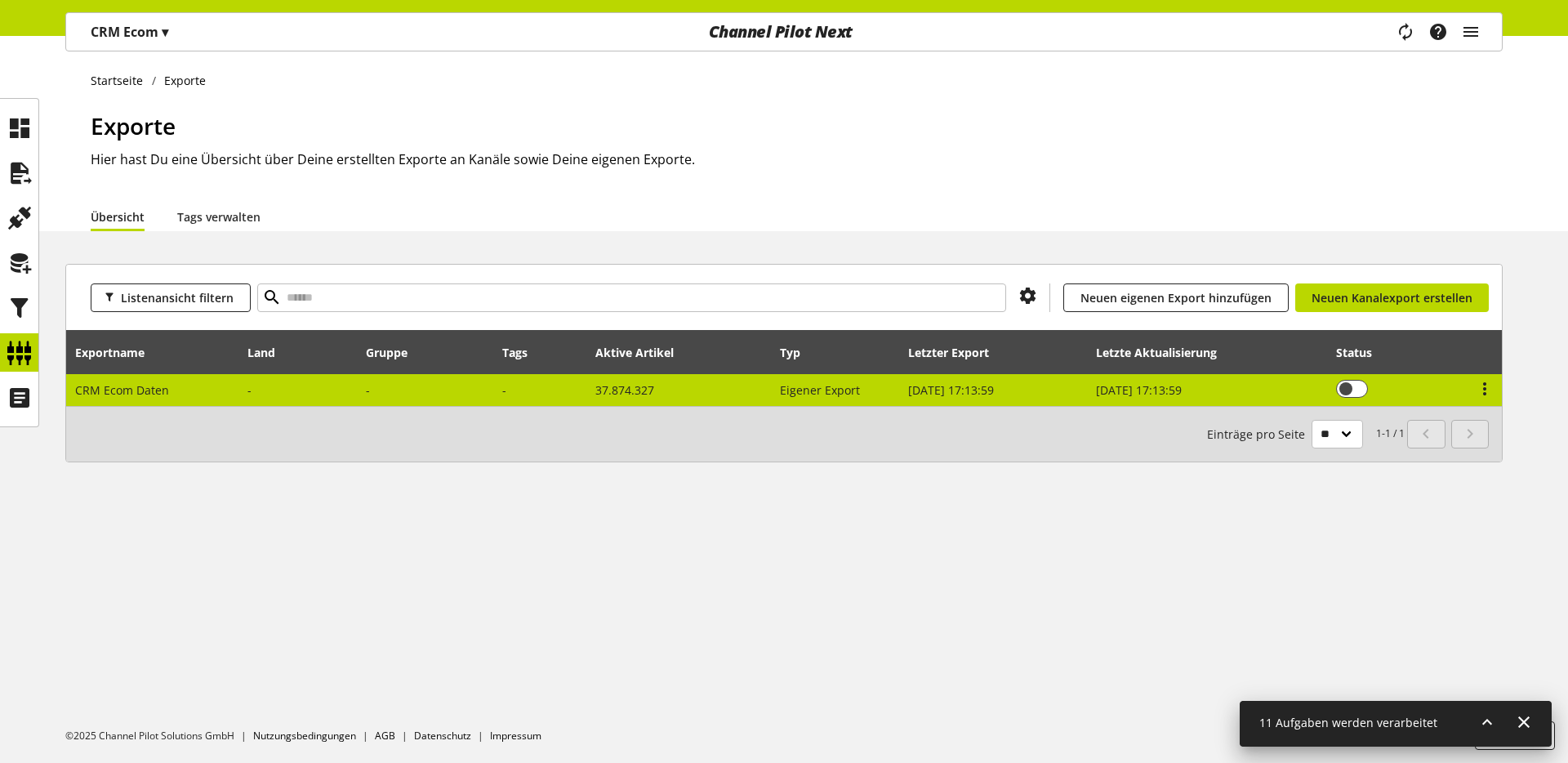
click at [161, 400] on td "CRM Ecom Daten" at bounding box center [153, 390] width 174 height 32
select select "********"
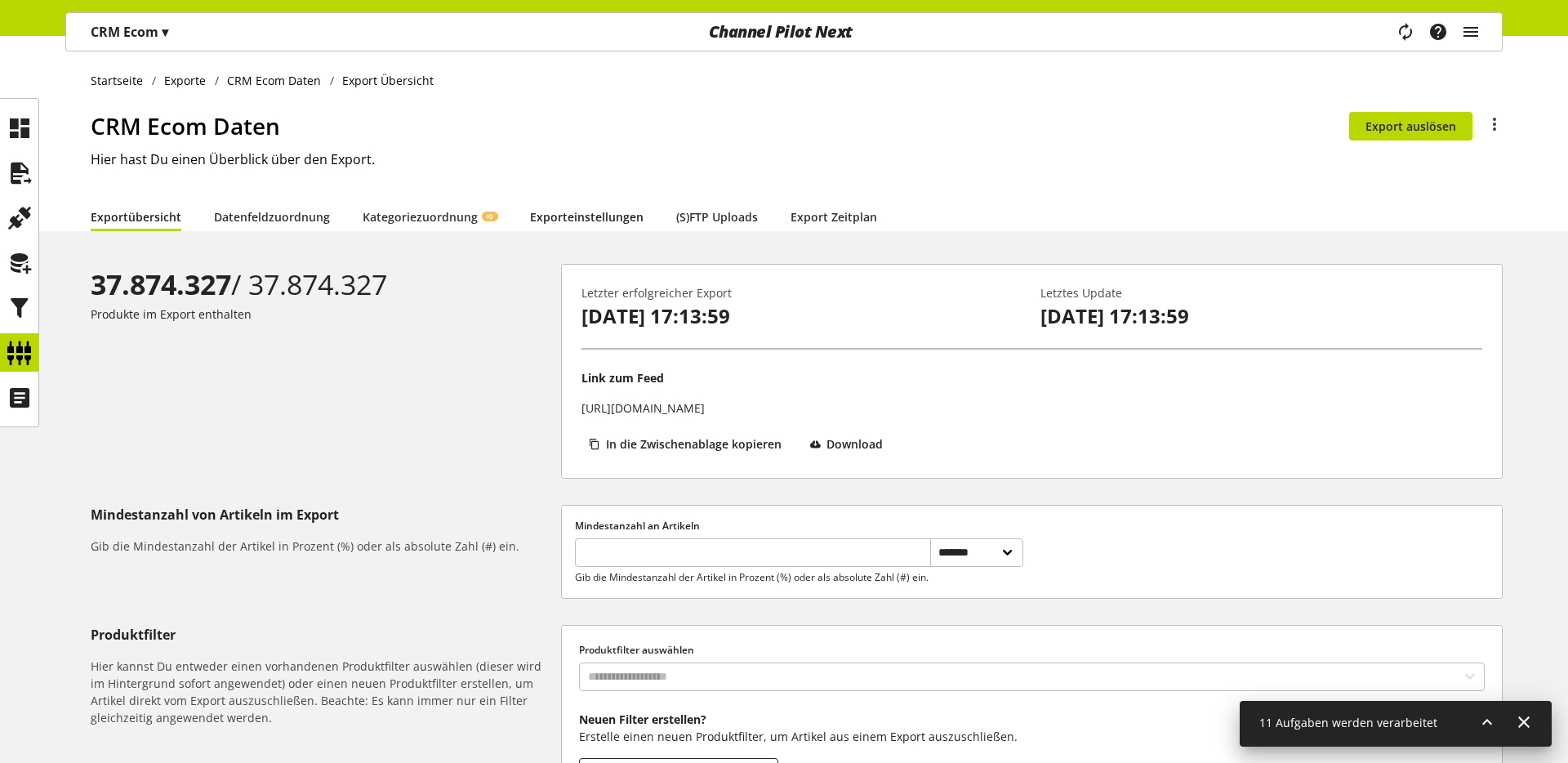
click at [587, 221] on link "Exporteinstellungen" at bounding box center [587, 216] width 114 height 17
select select "*"
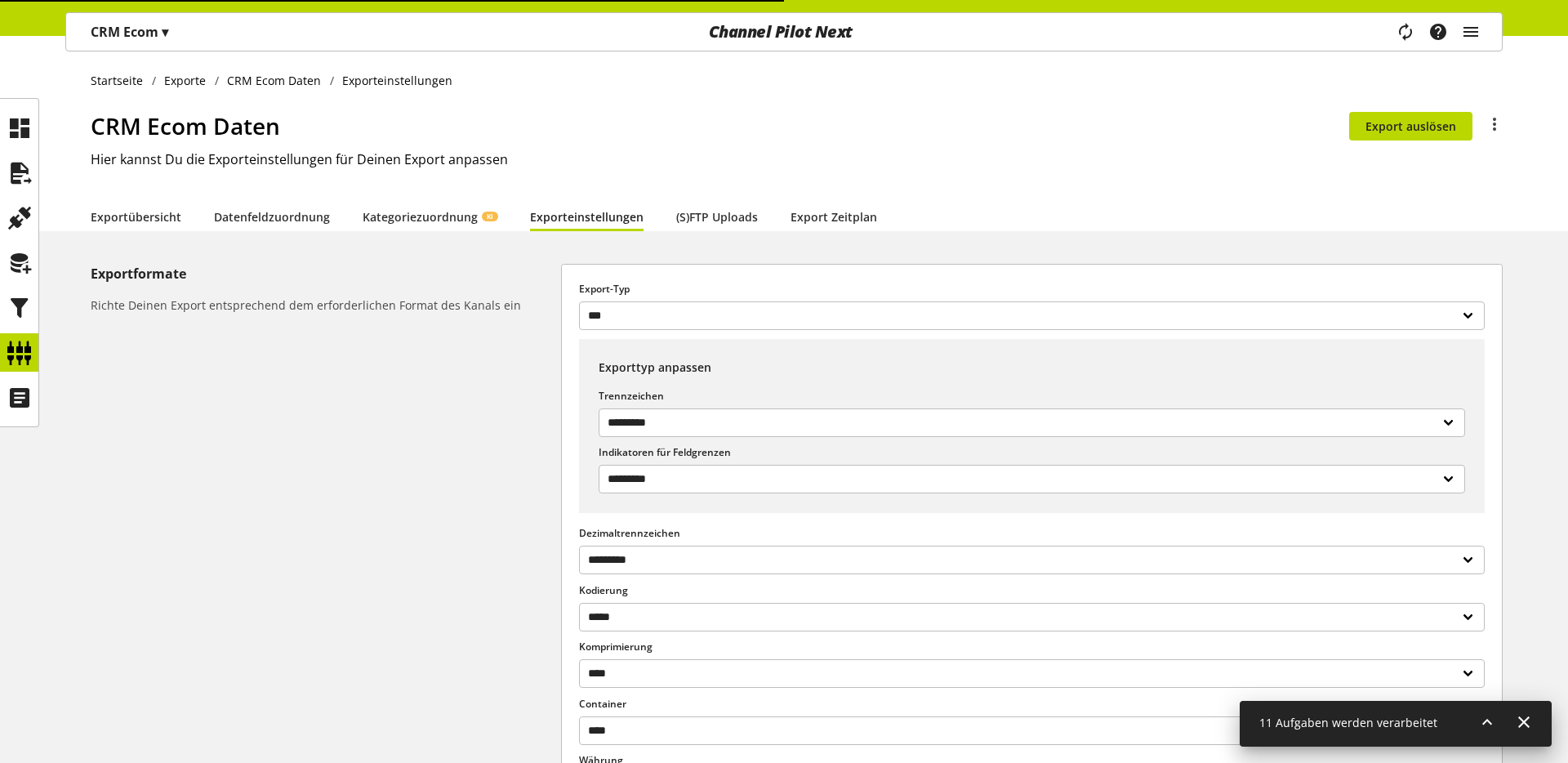
select select "***"
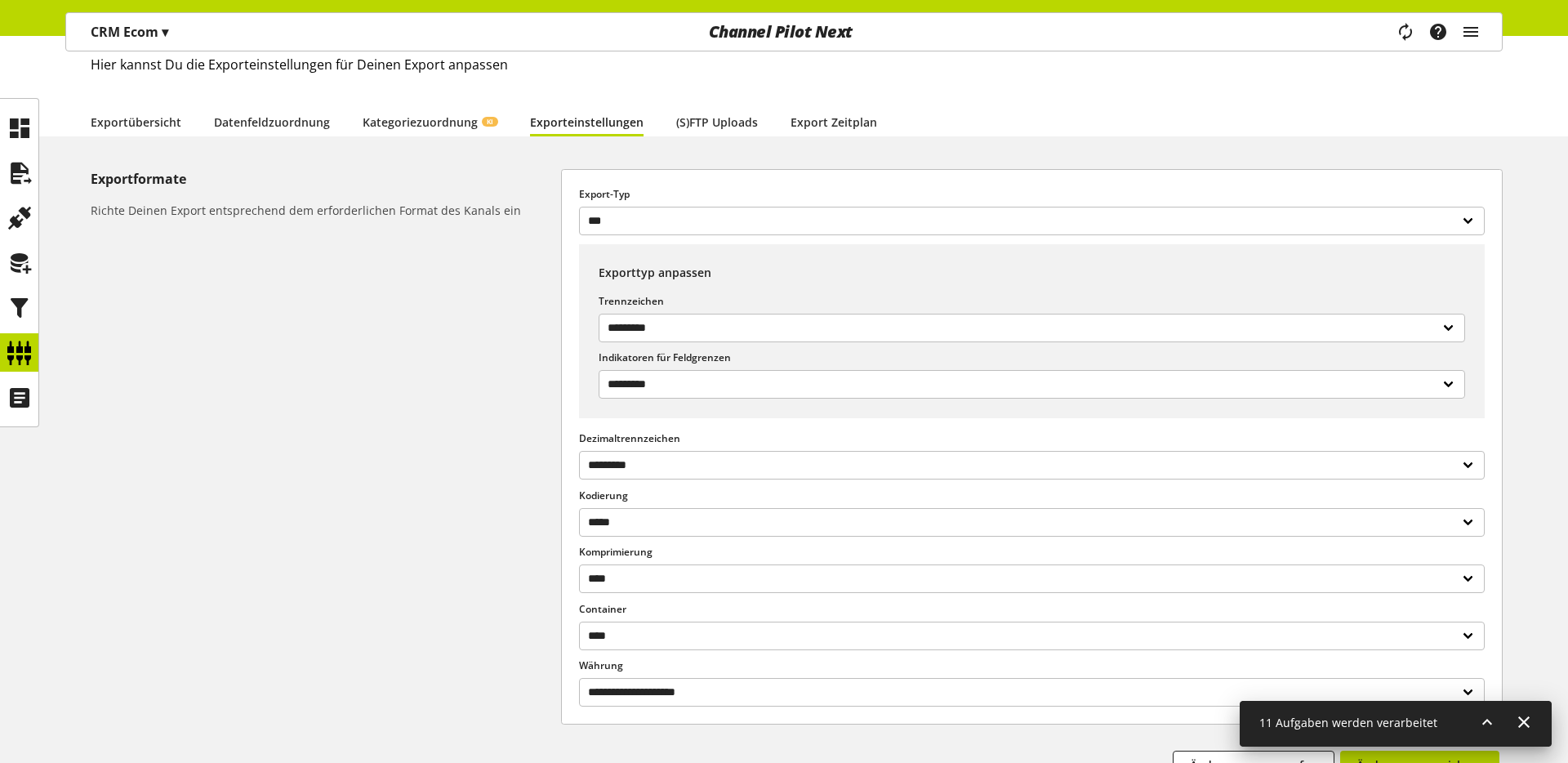
scroll to position [70, 0]
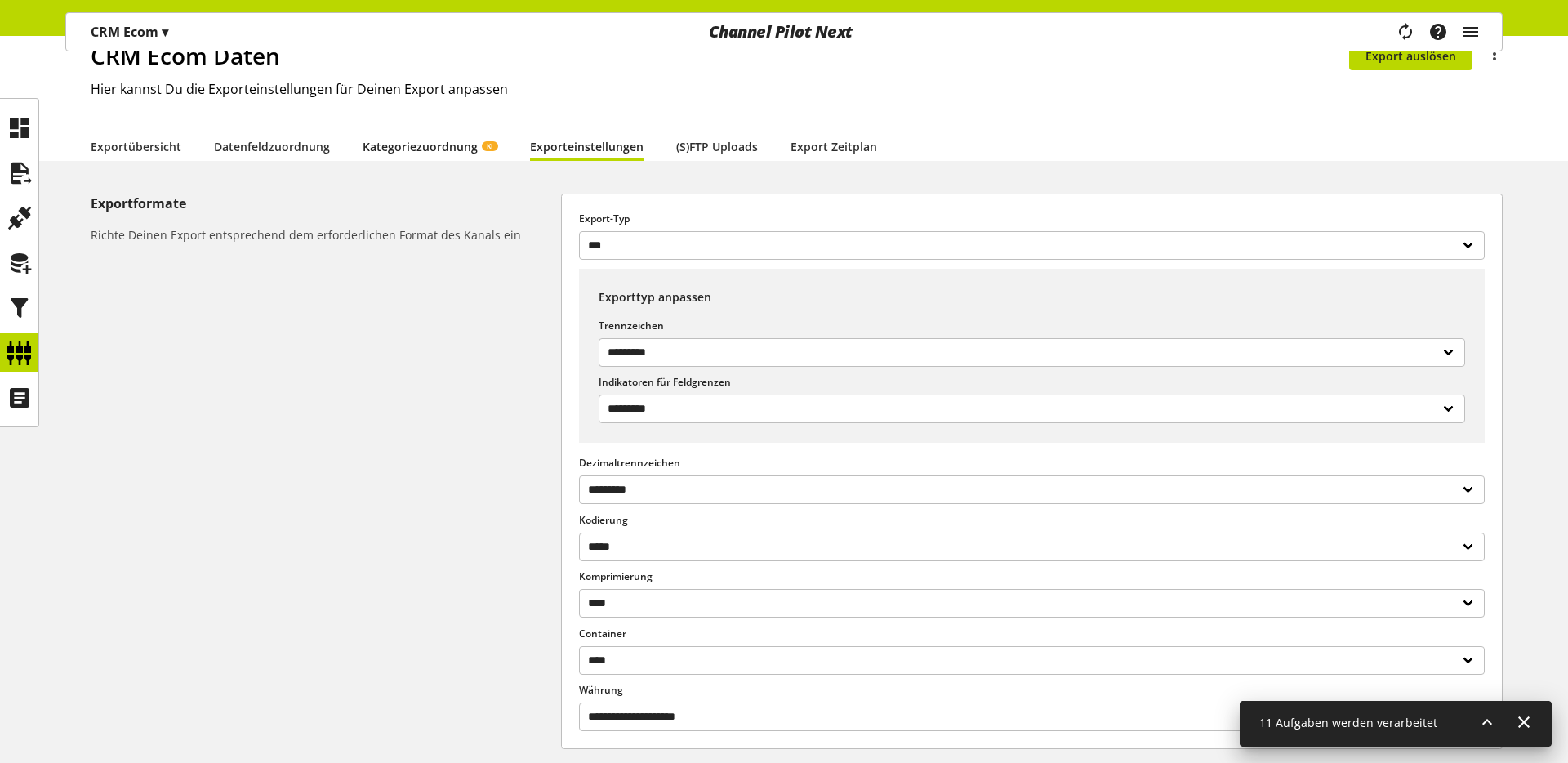
click at [414, 142] on link "Kategoriezuordnung KI" at bounding box center [430, 146] width 135 height 17
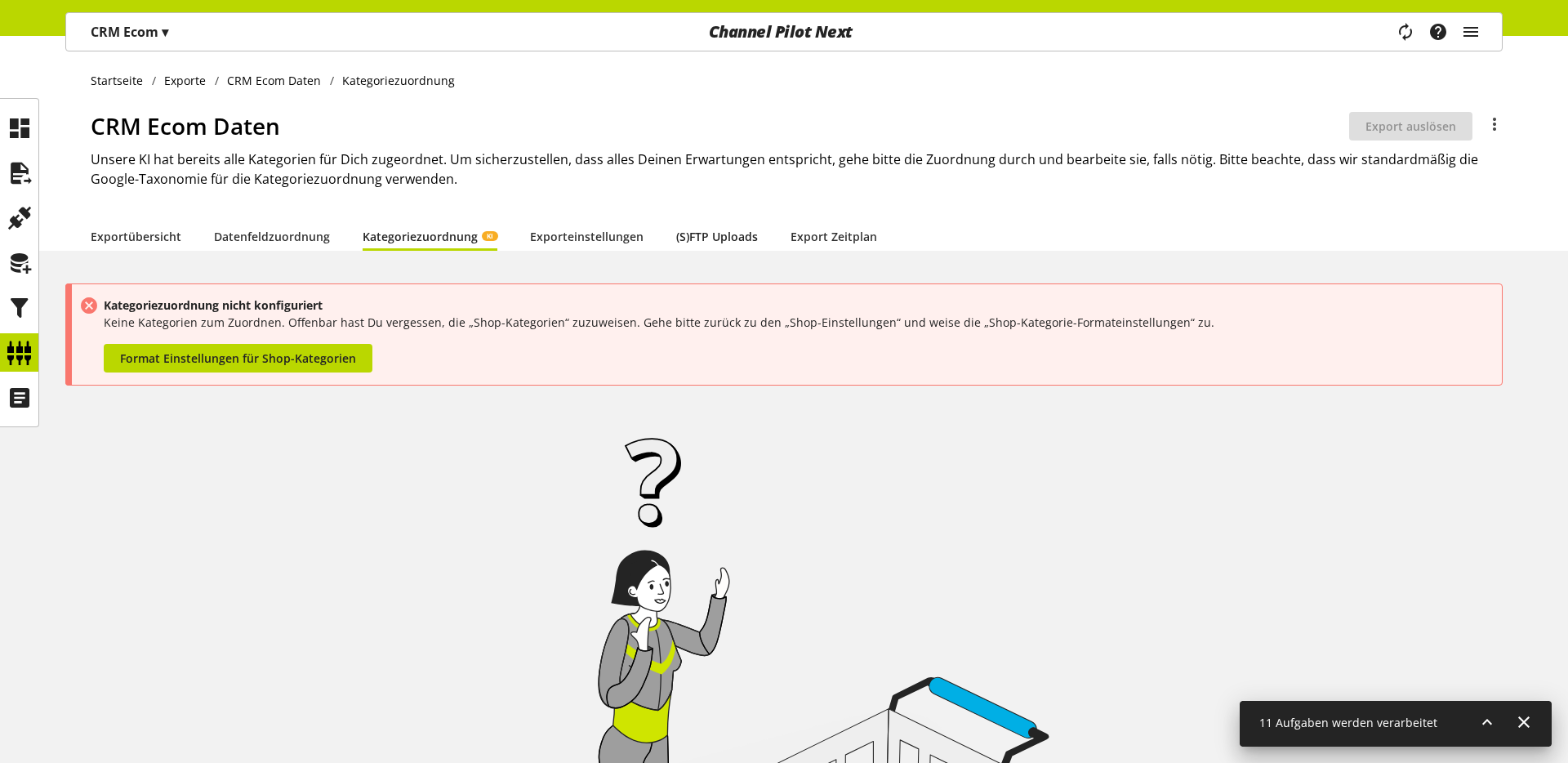
click at [676, 230] on link "(S)FTP Uploads" at bounding box center [717, 235] width 82 height 17
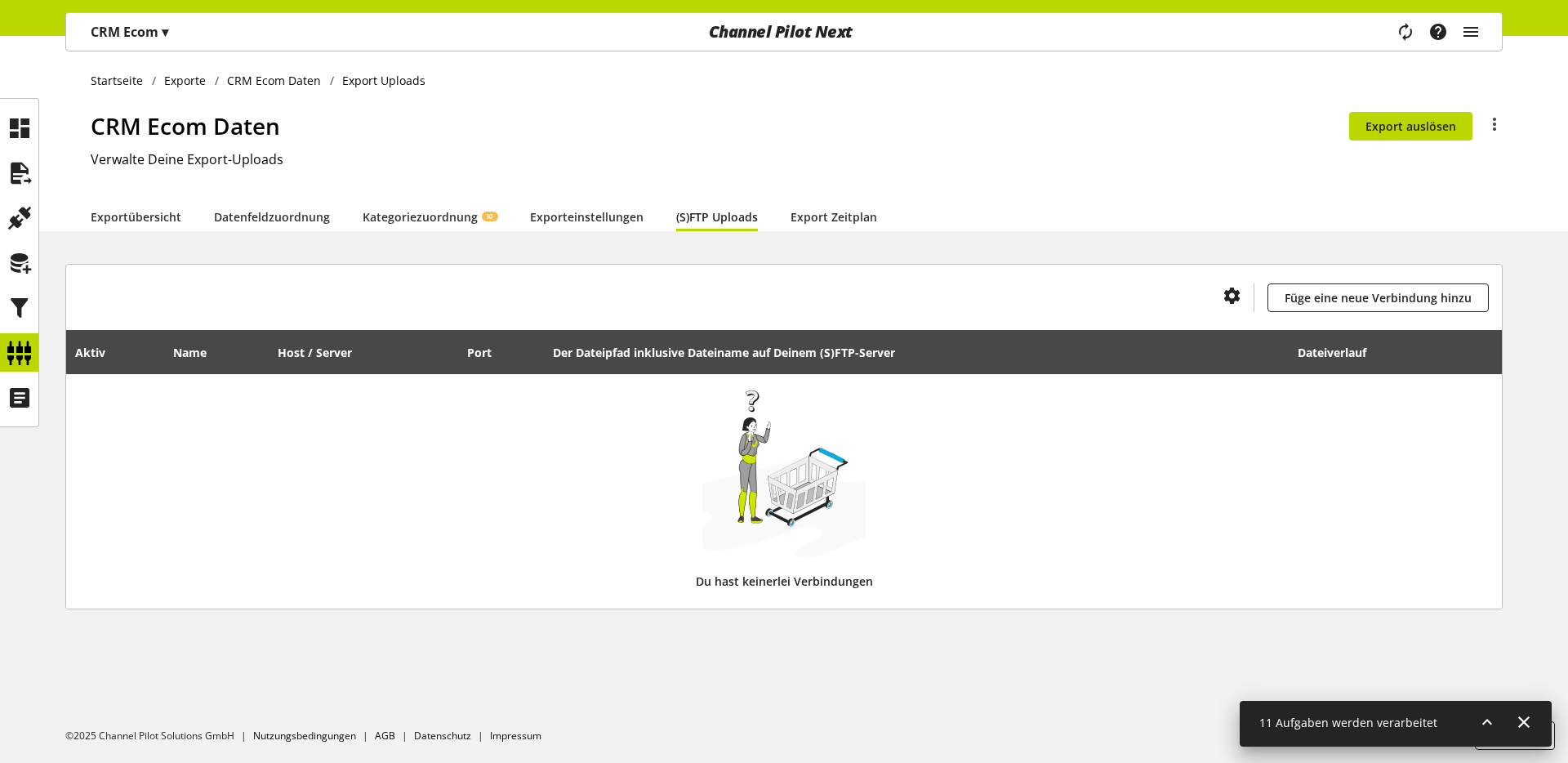
click at [331, 212] on li "Datenfeldzuordnung" at bounding box center [288, 215] width 149 height 29
click at [317, 219] on link "Datenfeldzuordnung" at bounding box center [272, 216] width 116 height 17
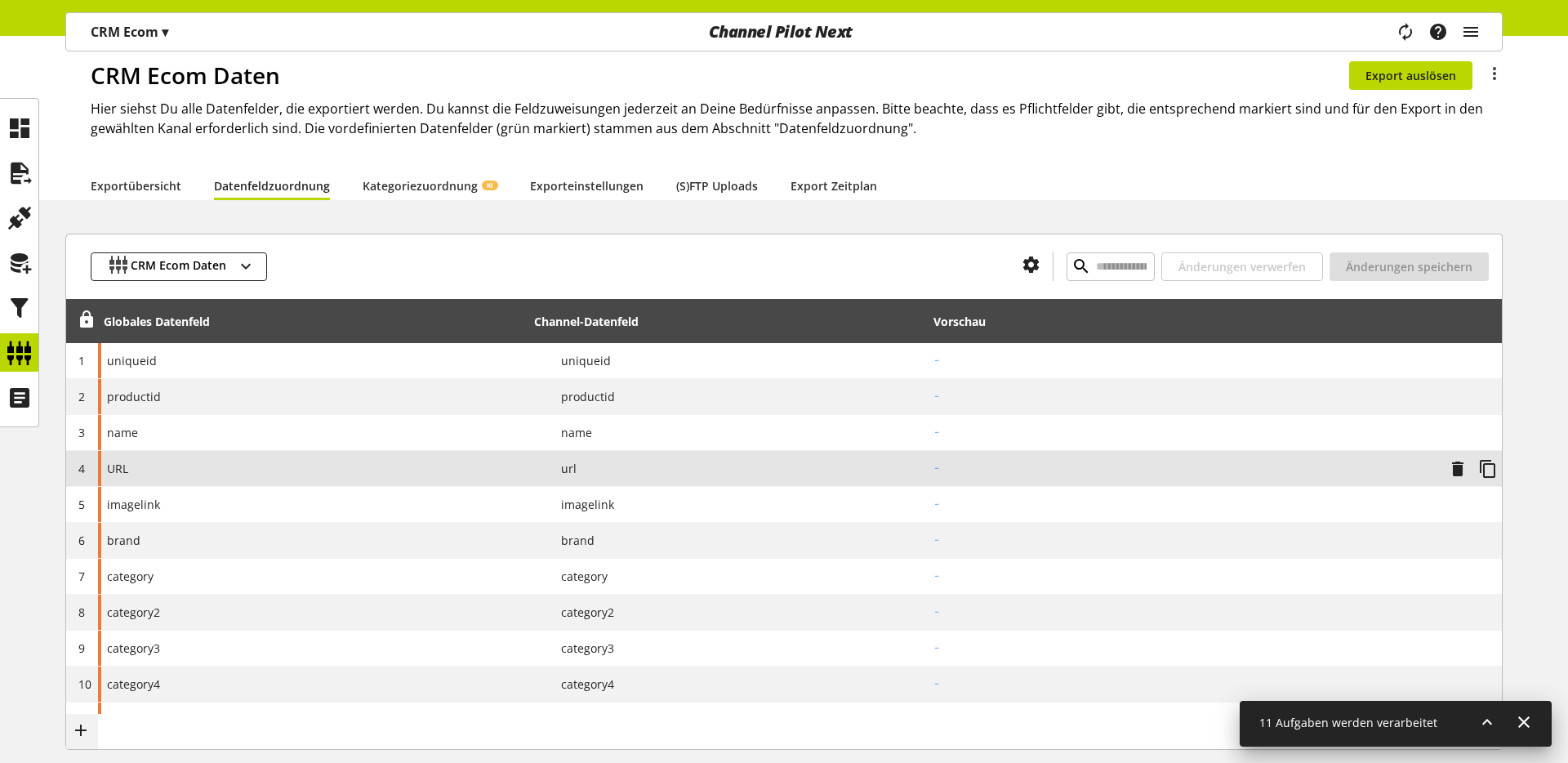
scroll to position [52, 0]
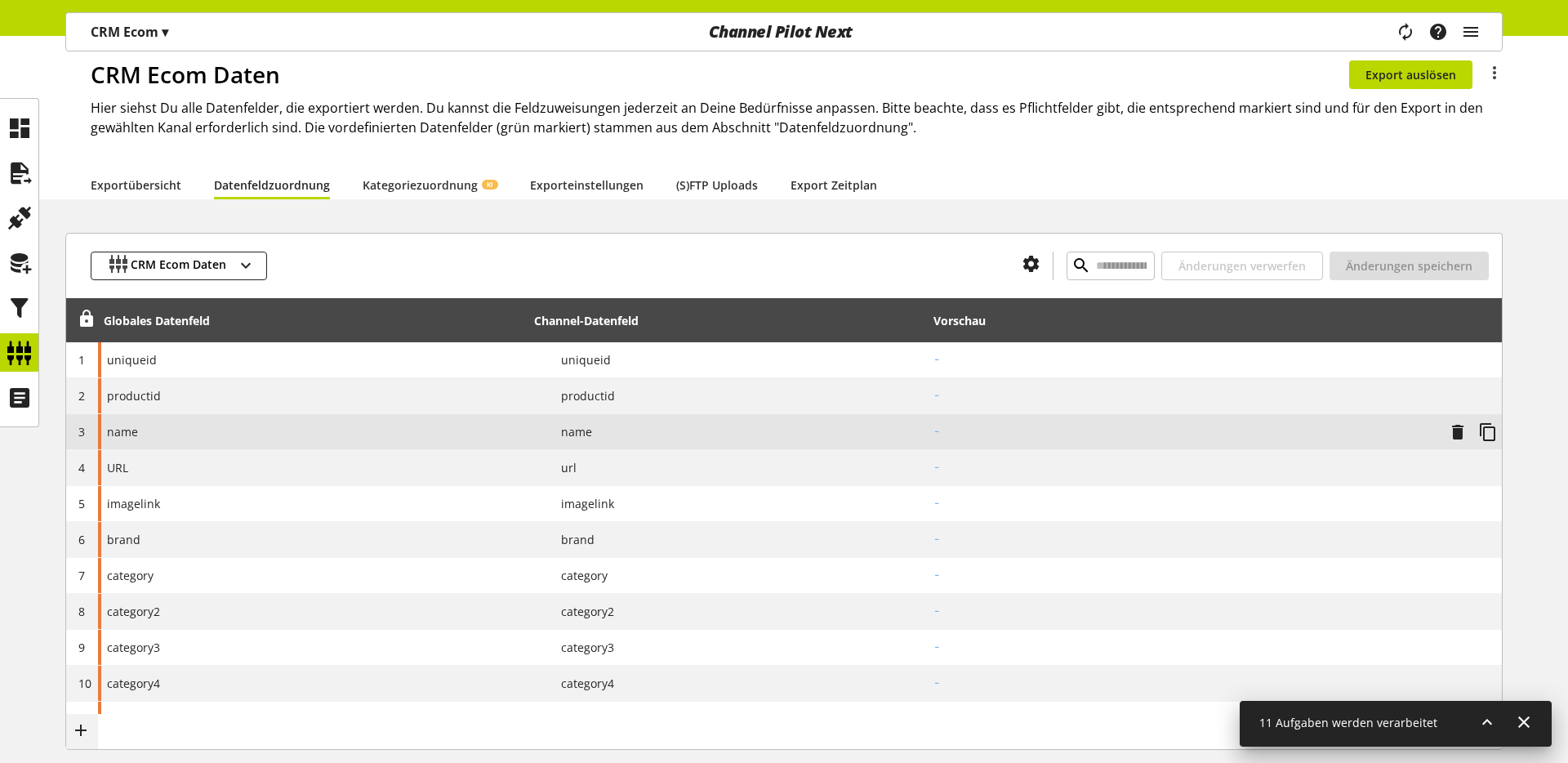
click at [508, 427] on div "name" at bounding box center [313, 431] width 431 height 35
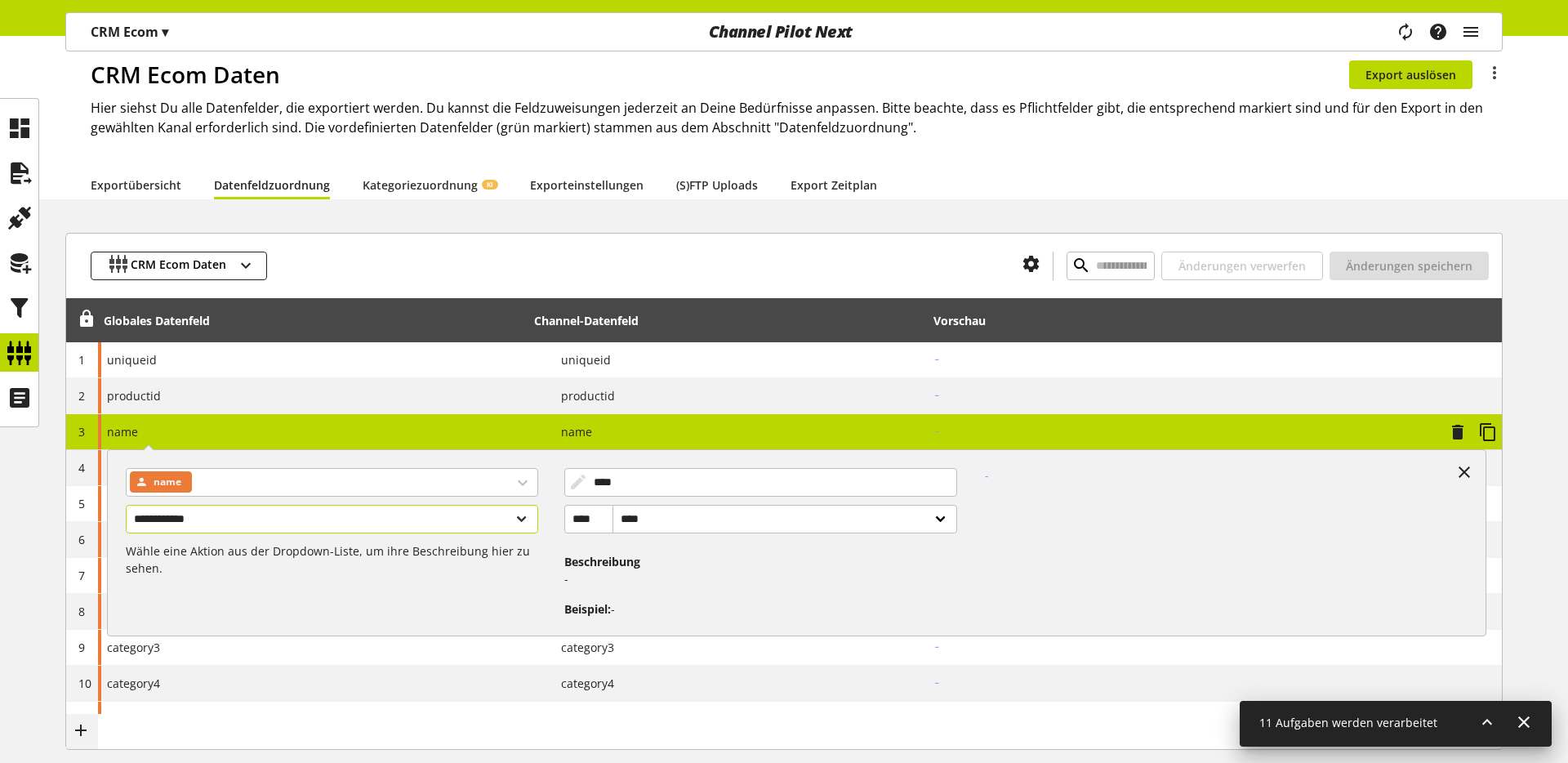
click at [514, 515] on select "**********" at bounding box center [332, 519] width 413 height 29
click at [529, 483] on div "name" at bounding box center [332, 482] width 413 height 29
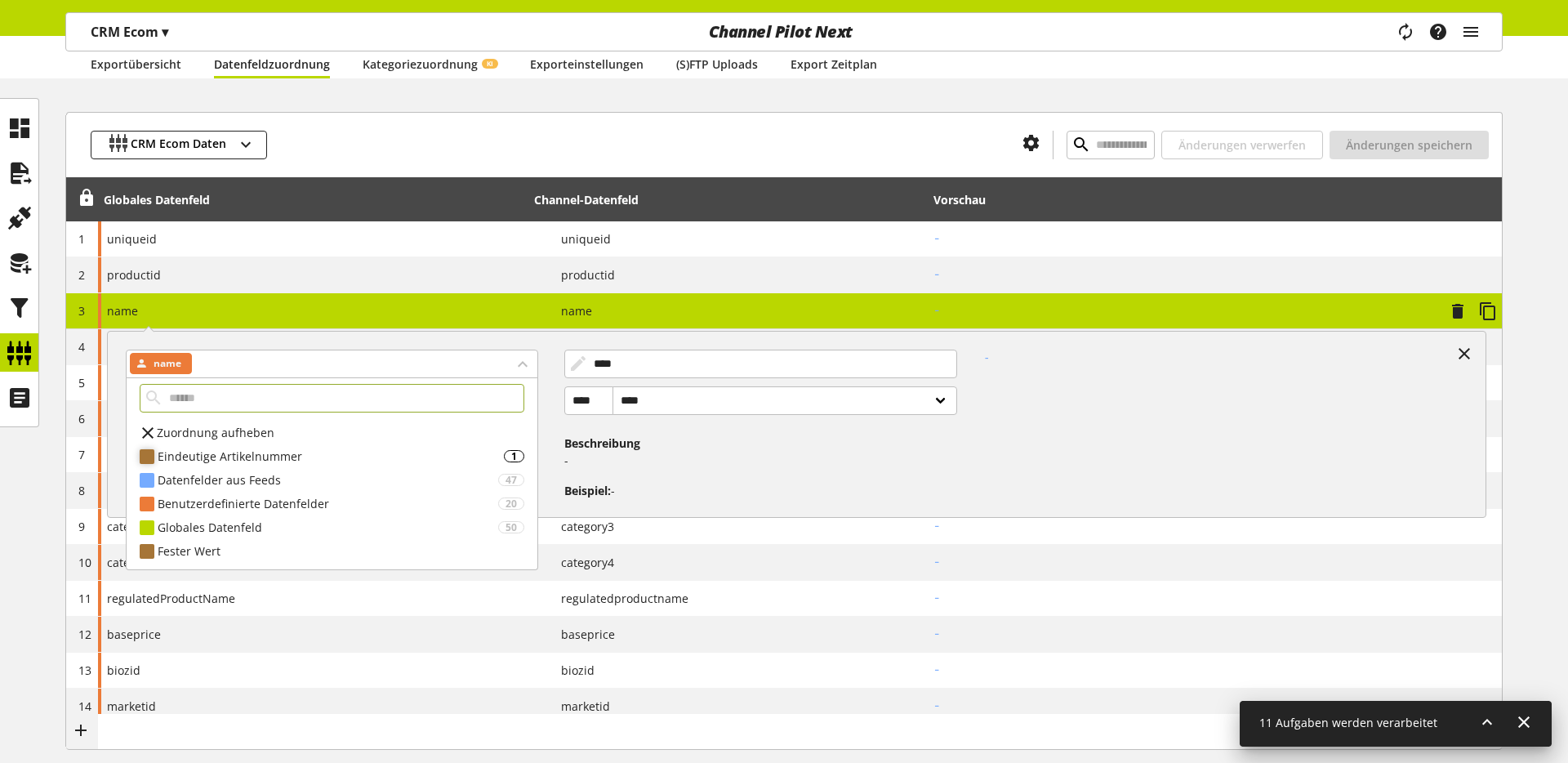
scroll to position [170, 0]
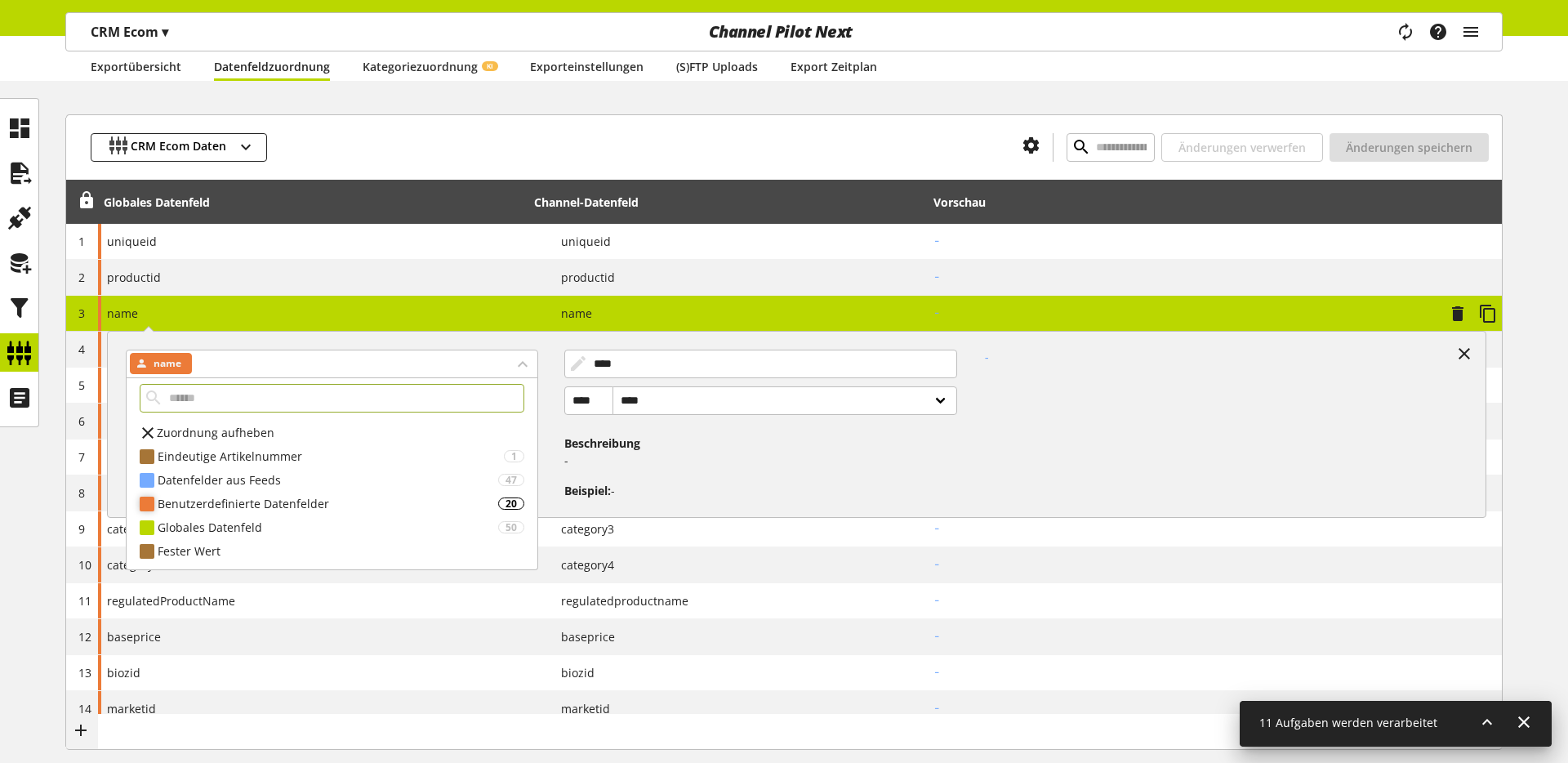
click at [378, 504] on div "Benutzerdefinierte Datenfelder" at bounding box center [327, 503] width 340 height 17
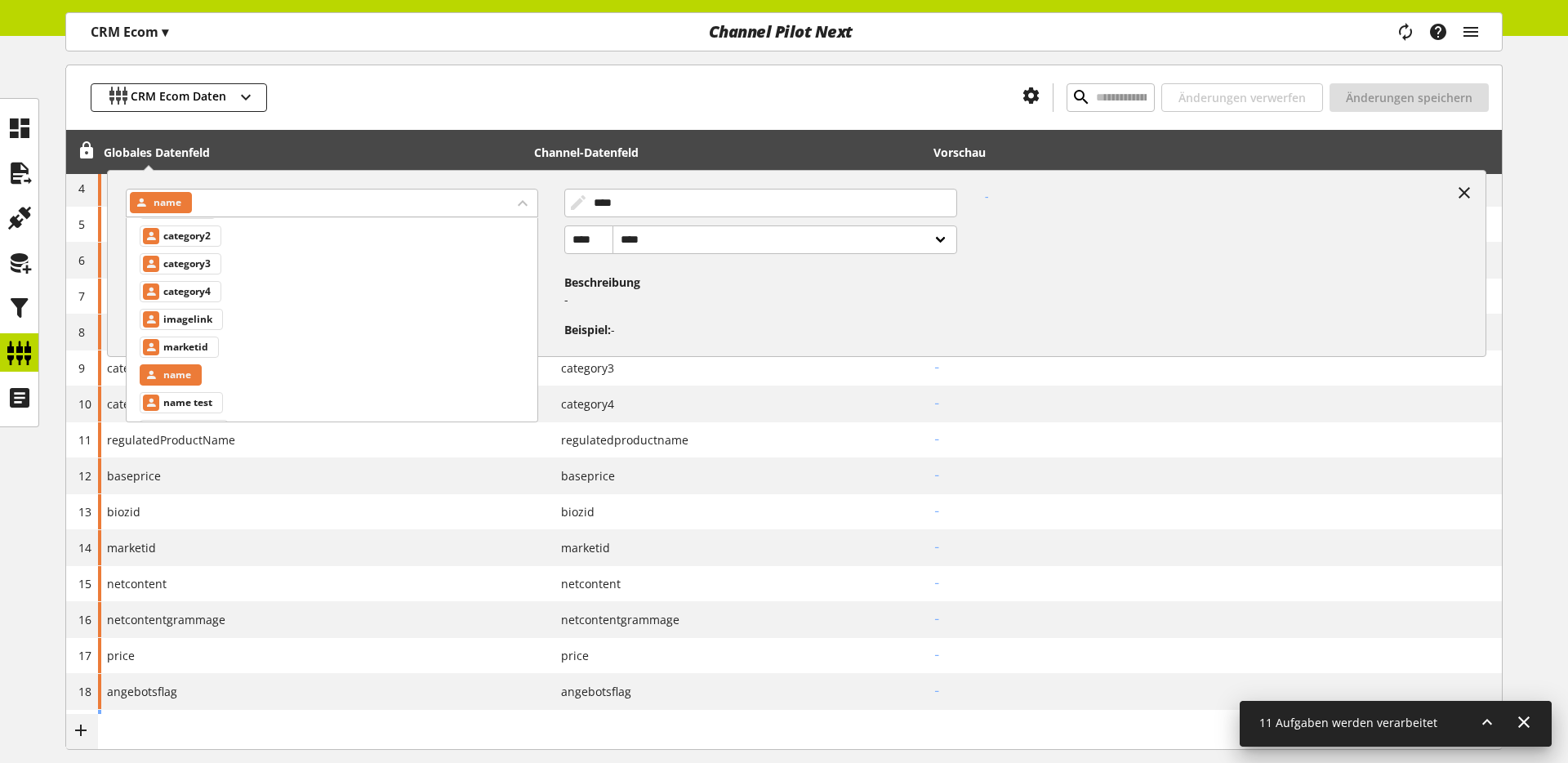
scroll to position [317, 0]
click at [1066, 320] on div "-" at bounding box center [1220, 257] width 525 height 164
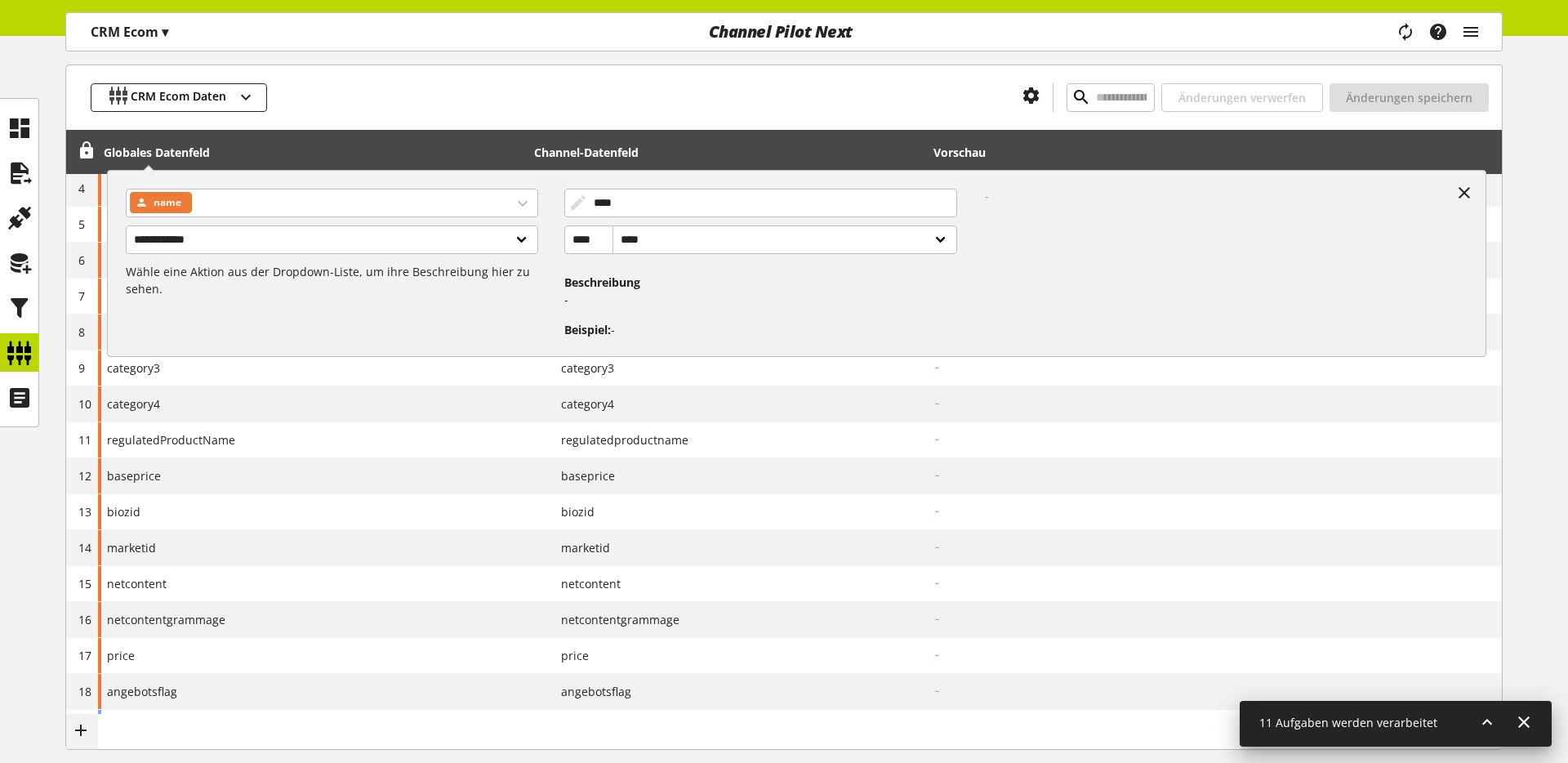
drag, startPoint x: 1432, startPoint y: 196, endPoint x: 1445, endPoint y: 189, distance: 14.8
click at [1439, 191] on div "-" at bounding box center [1220, 257] width 525 height 164
click at [1459, 189] on icon at bounding box center [1465, 192] width 20 height 29
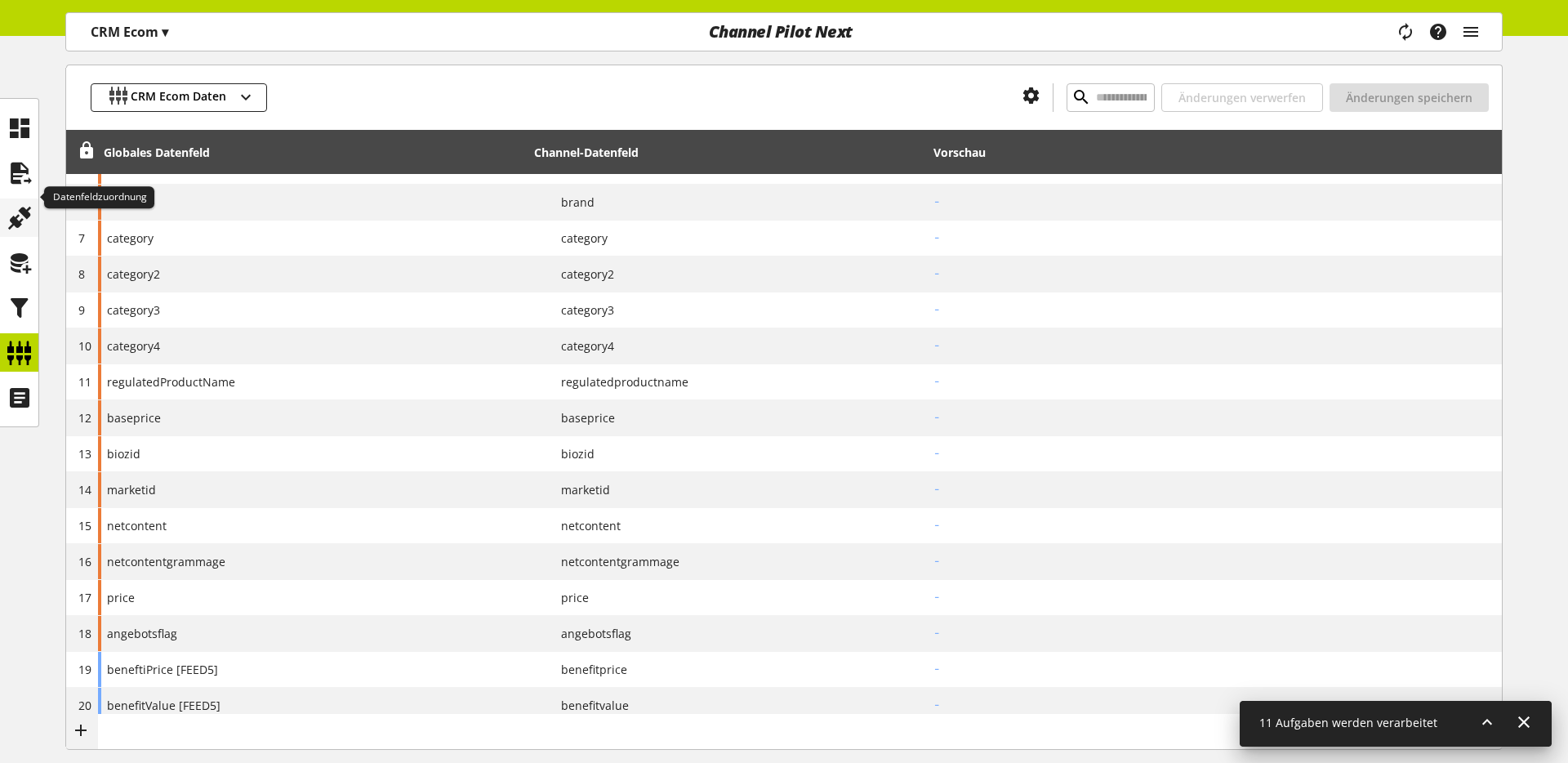
scroll to position [397, 0]
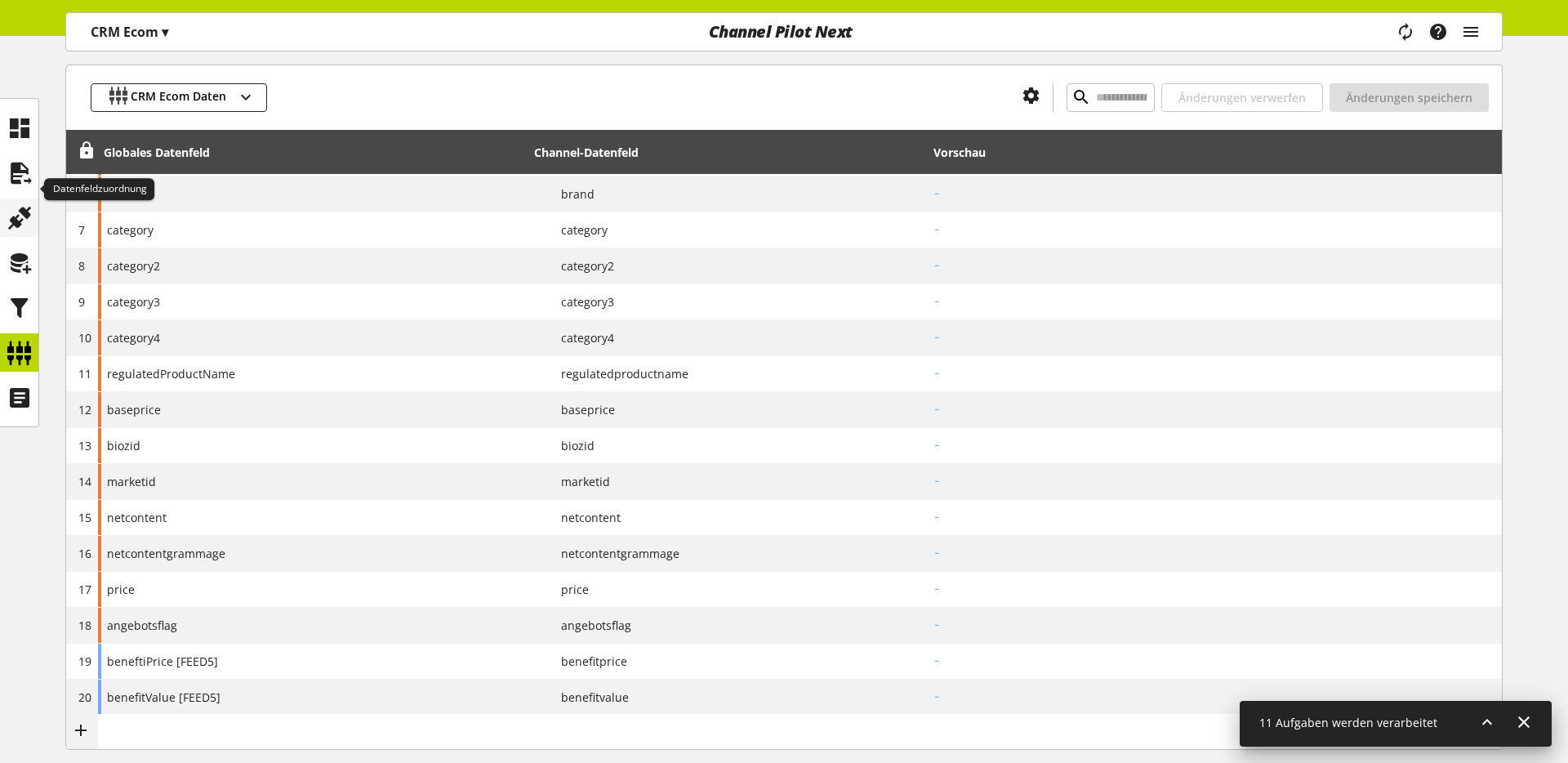
click at [16, 220] on icon at bounding box center [20, 217] width 26 height 33
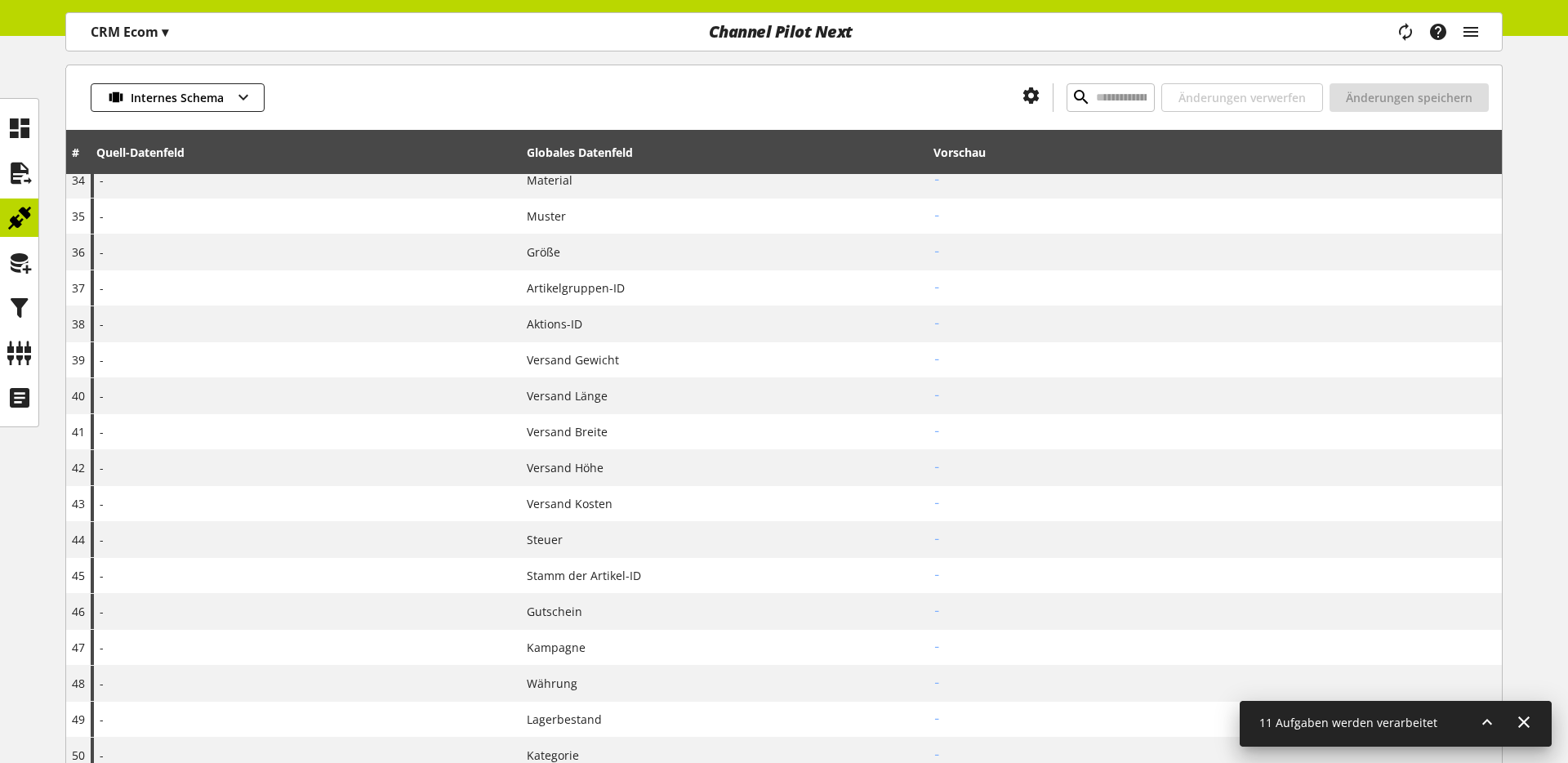
scroll to position [1502, 0]
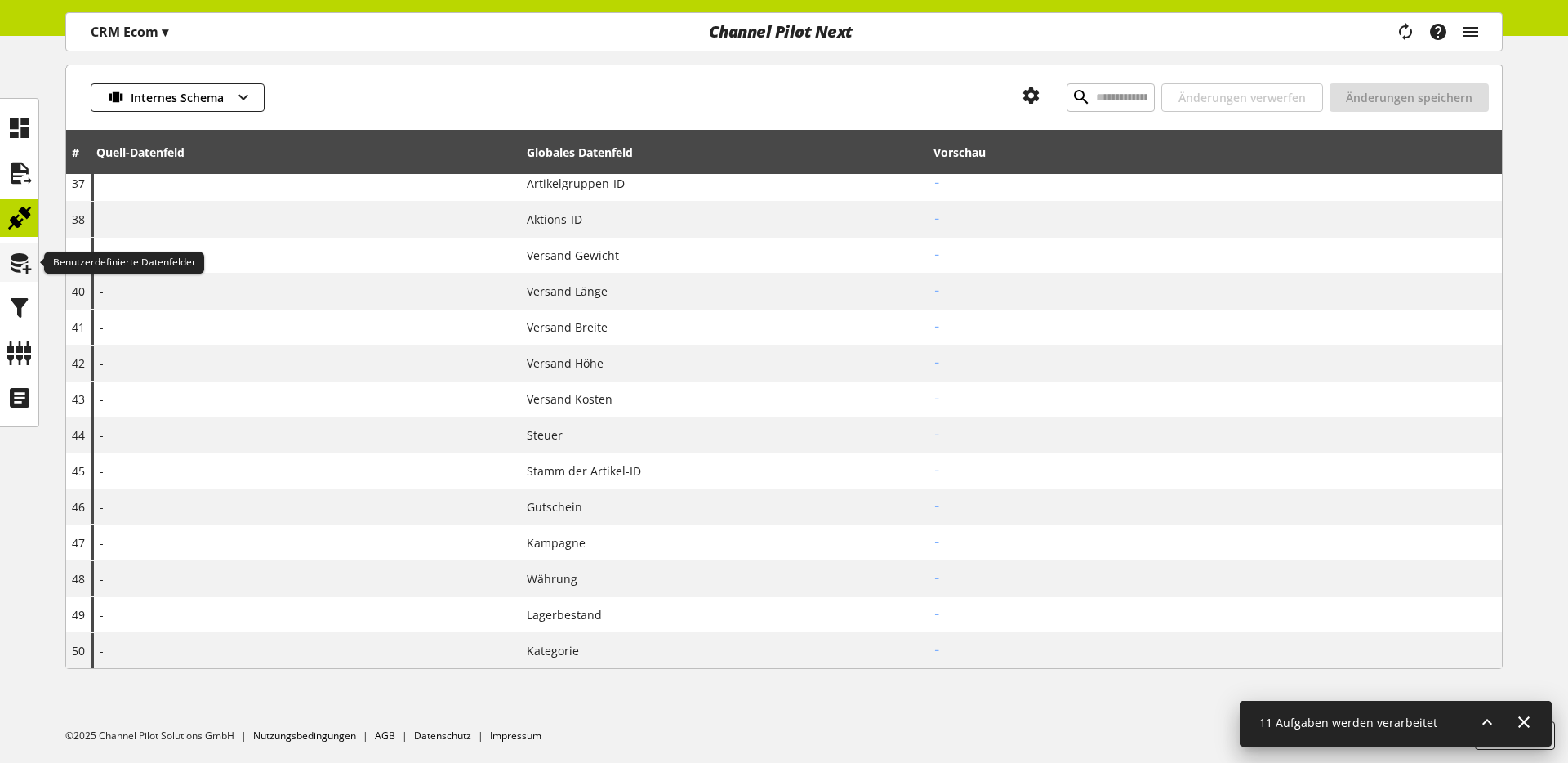
click at [22, 255] on icon at bounding box center [20, 262] width 26 height 33
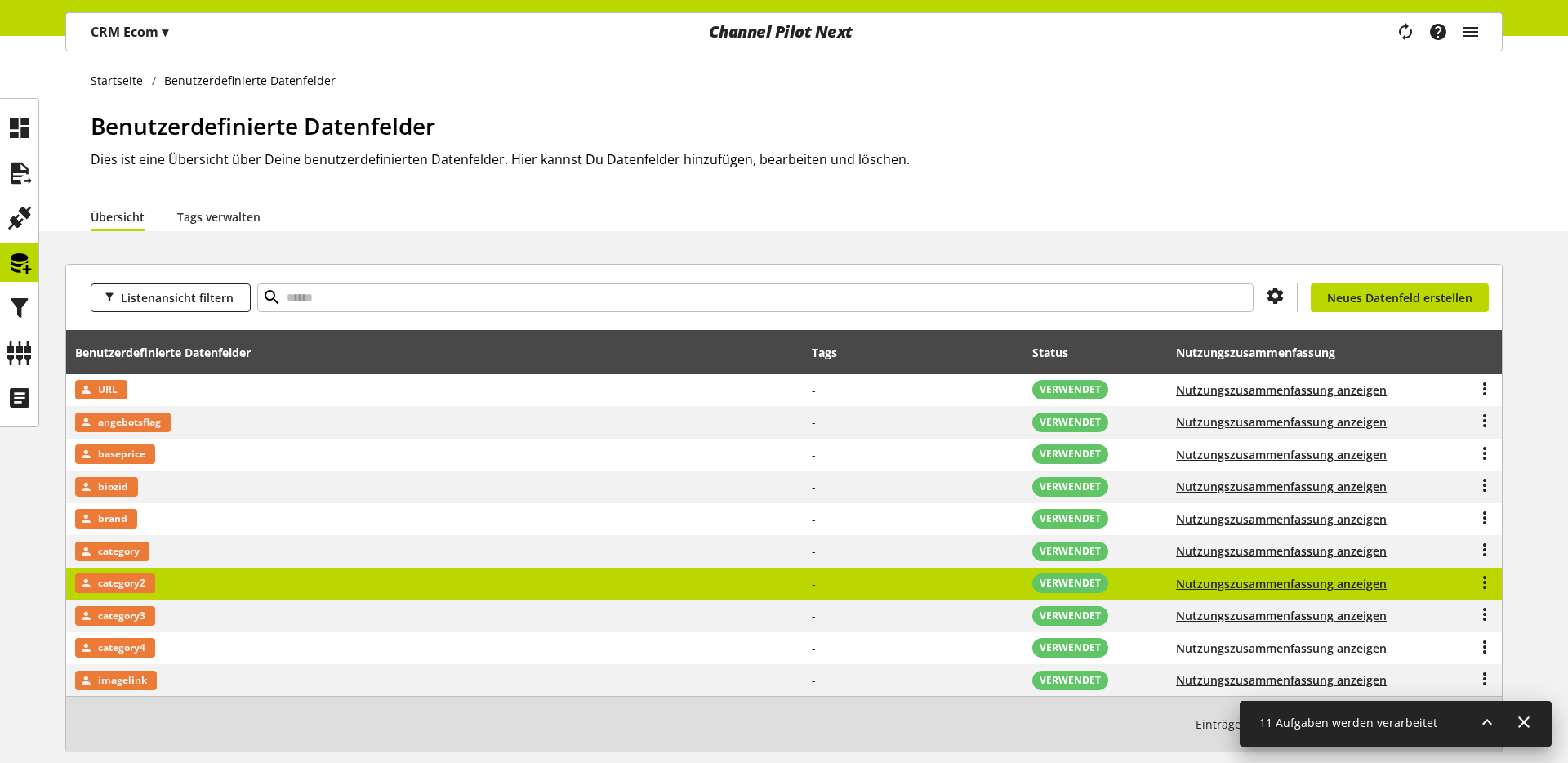
scroll to position [84, 0]
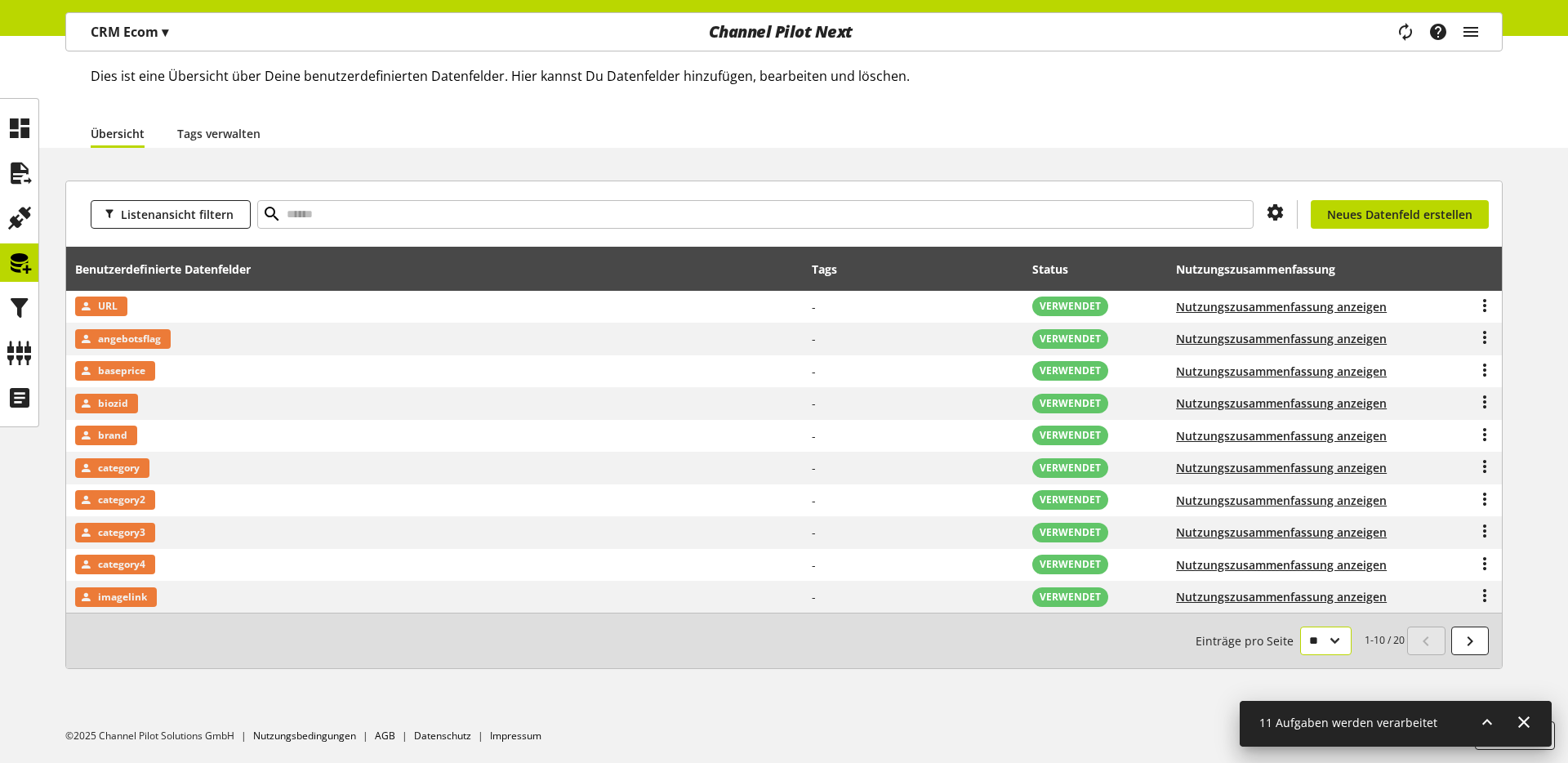
click at [1315, 635] on select "** ** ** ***" at bounding box center [1327, 640] width 52 height 29
select select "**"
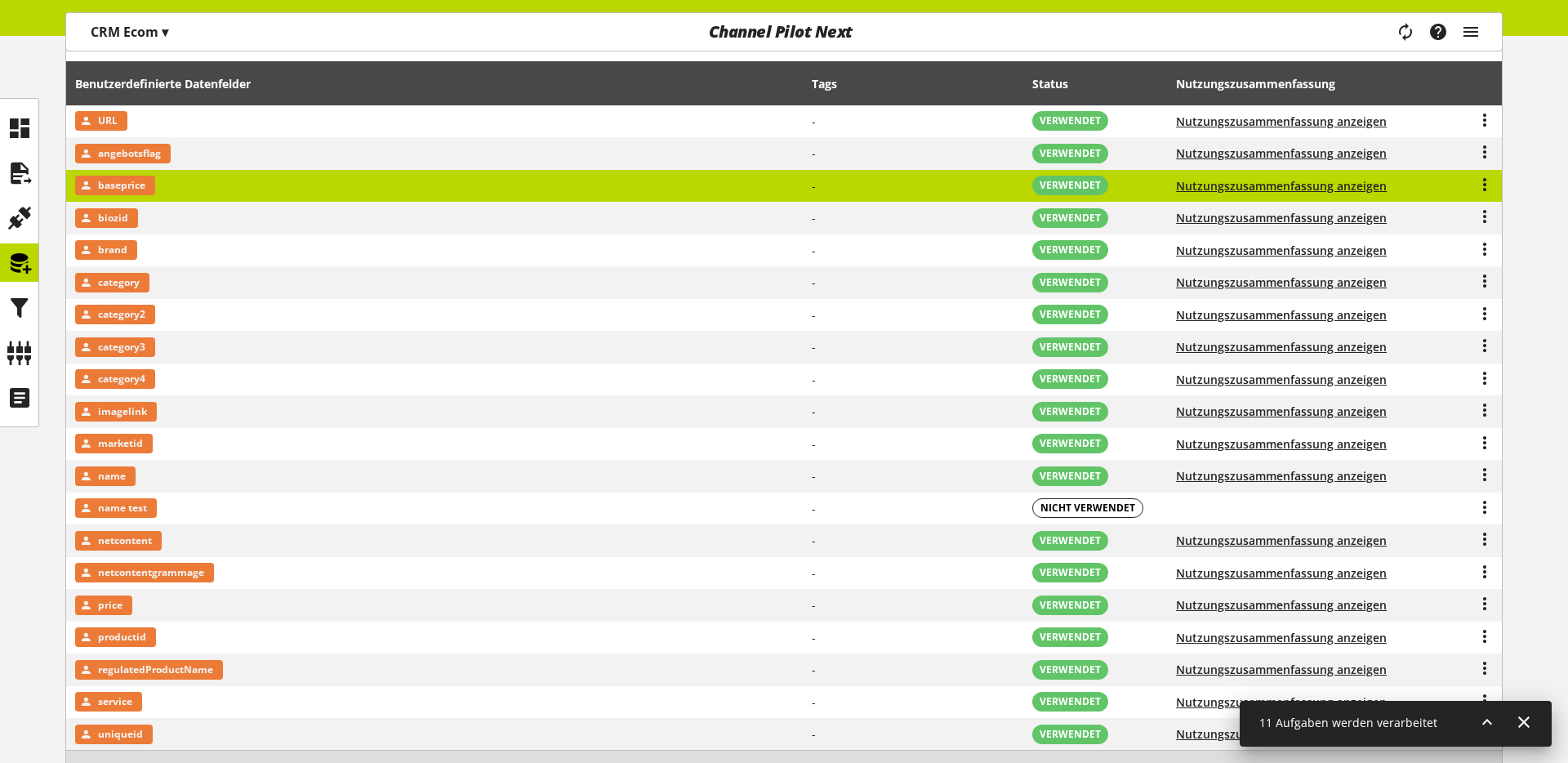
scroll to position [406, 0]
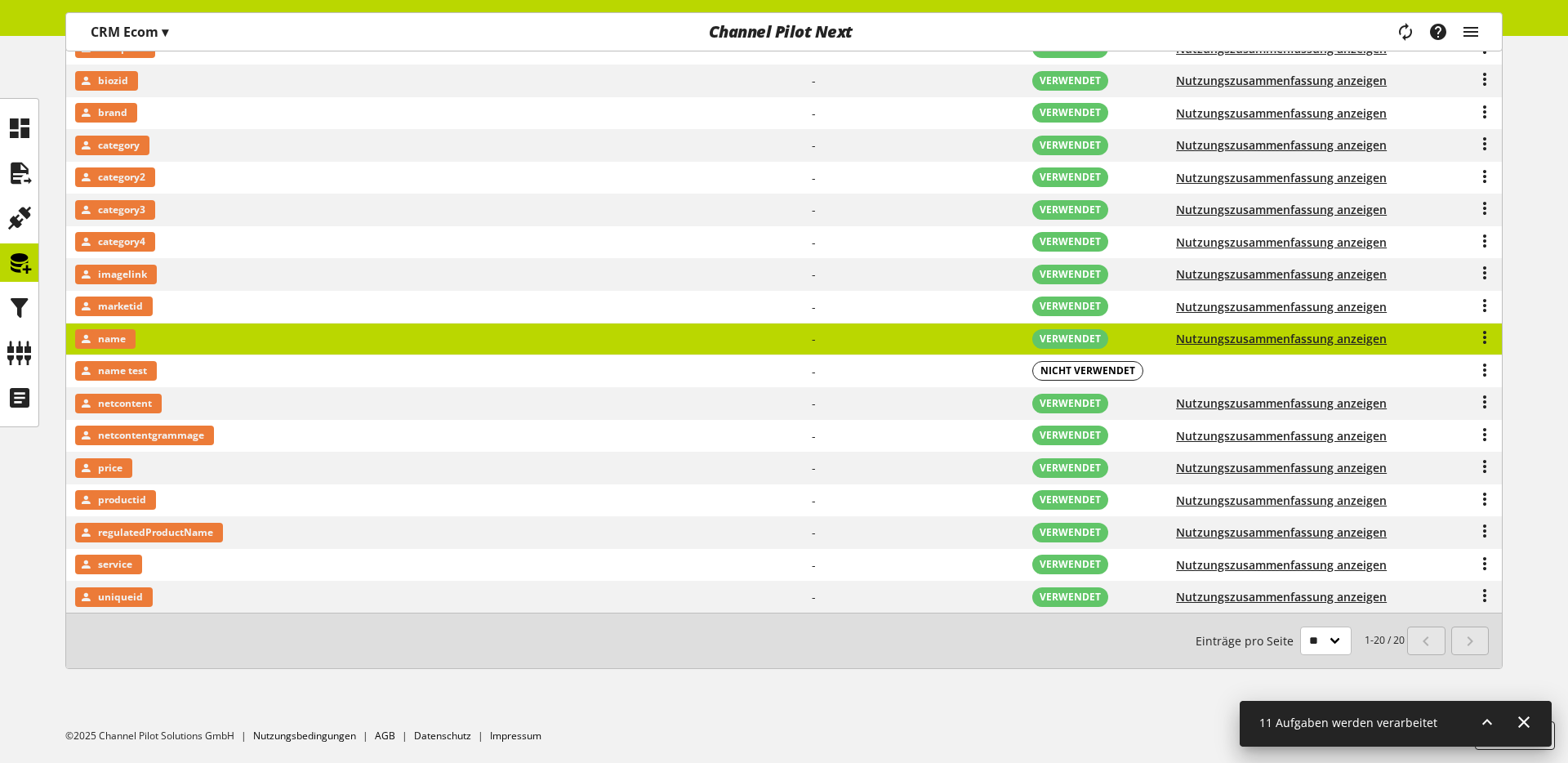
click at [196, 337] on td "name" at bounding box center [435, 339] width 738 height 33
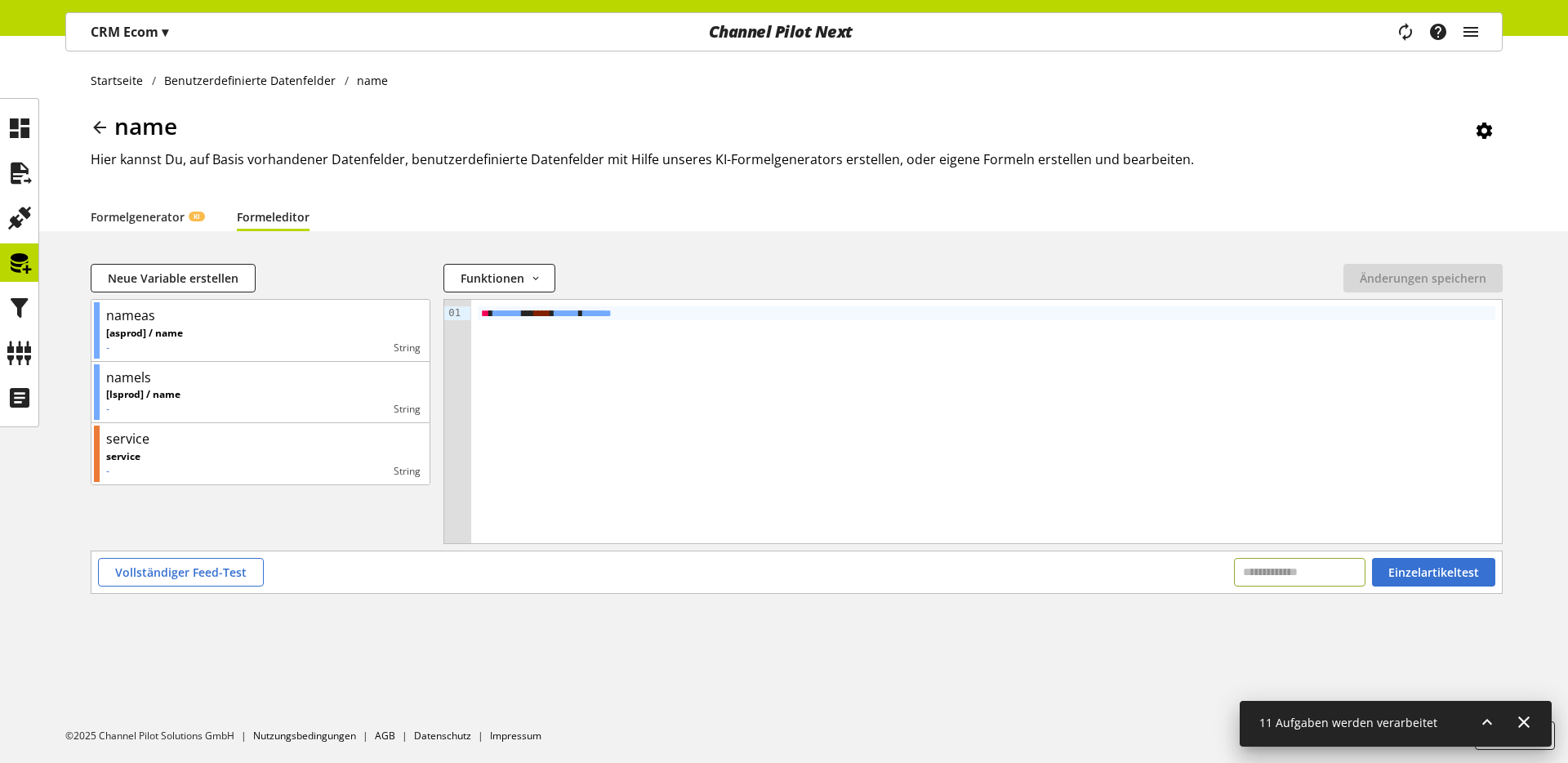
click at [1317, 579] on input "text" at bounding box center [1300, 572] width 132 height 29
click at [1293, 578] on input "text" at bounding box center [1300, 572] width 132 height 29
paste input "**********"
type input "**********"
click at [1450, 575] on span "Einzelartikeltest" at bounding box center [1433, 572] width 91 height 17
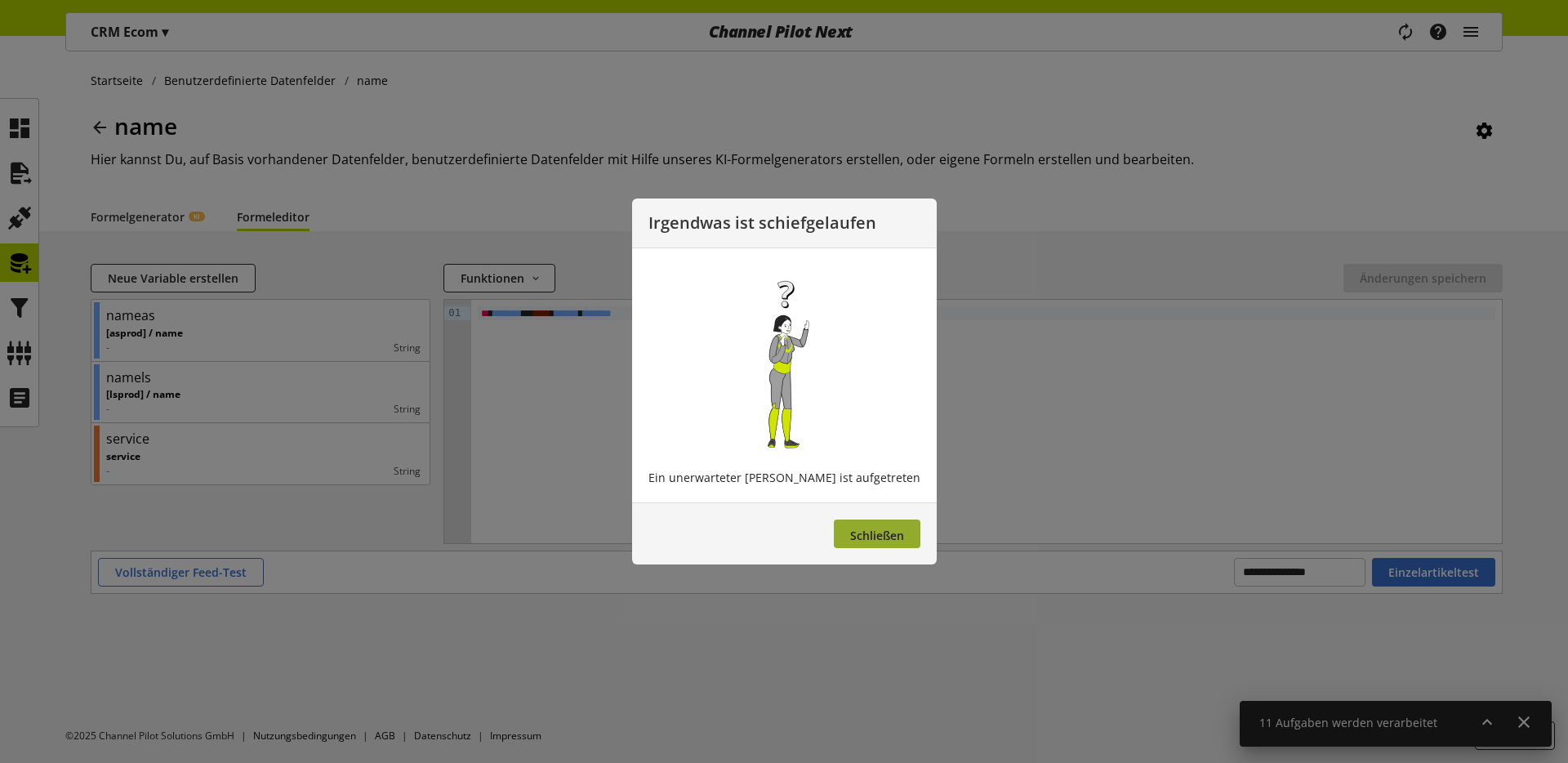
click at [852, 540] on span "Schließen" at bounding box center [878, 536] width 54 height 16
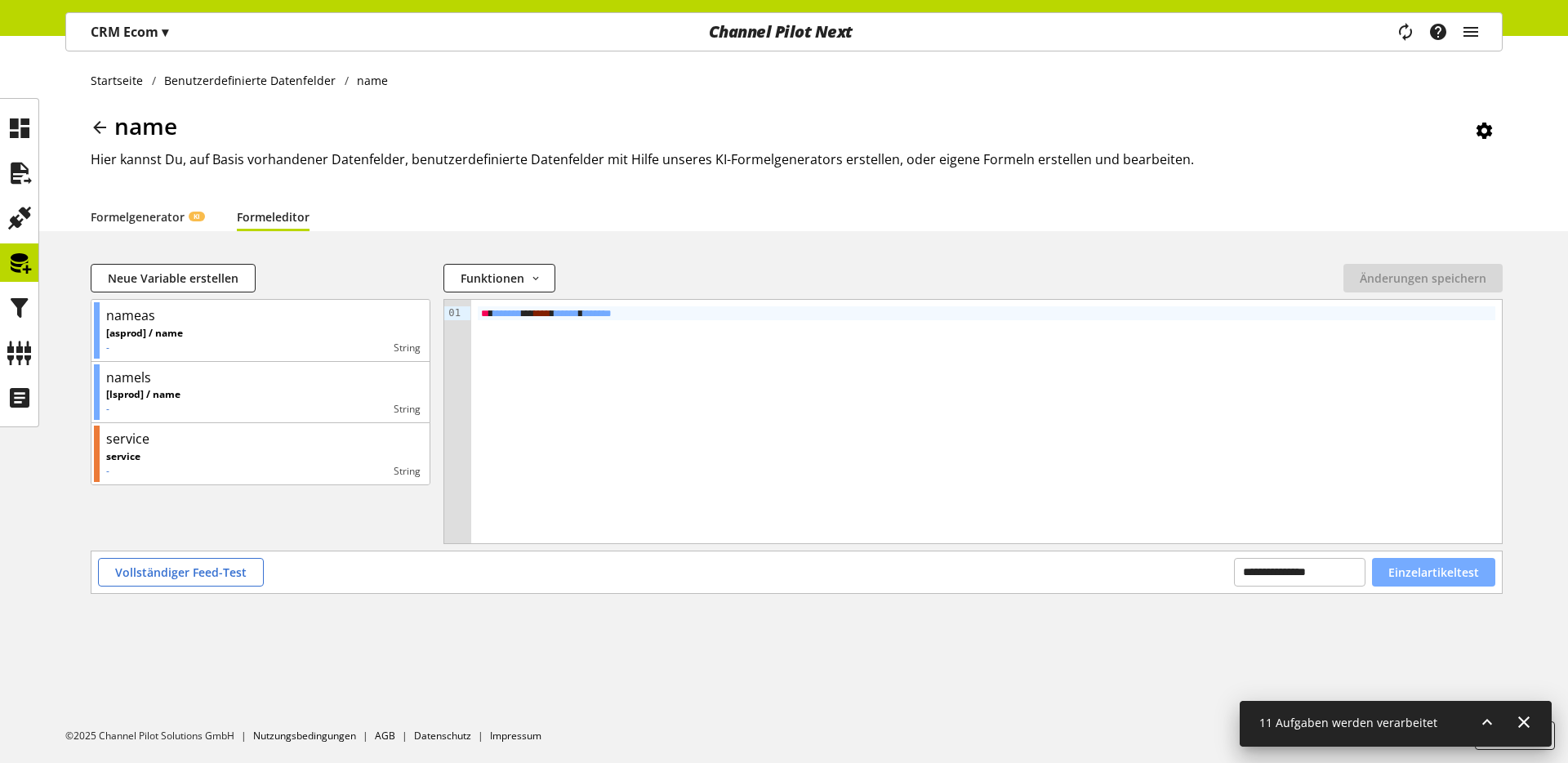
click at [1385, 564] on button "Einzelartikeltest" at bounding box center [1434, 572] width 124 height 29
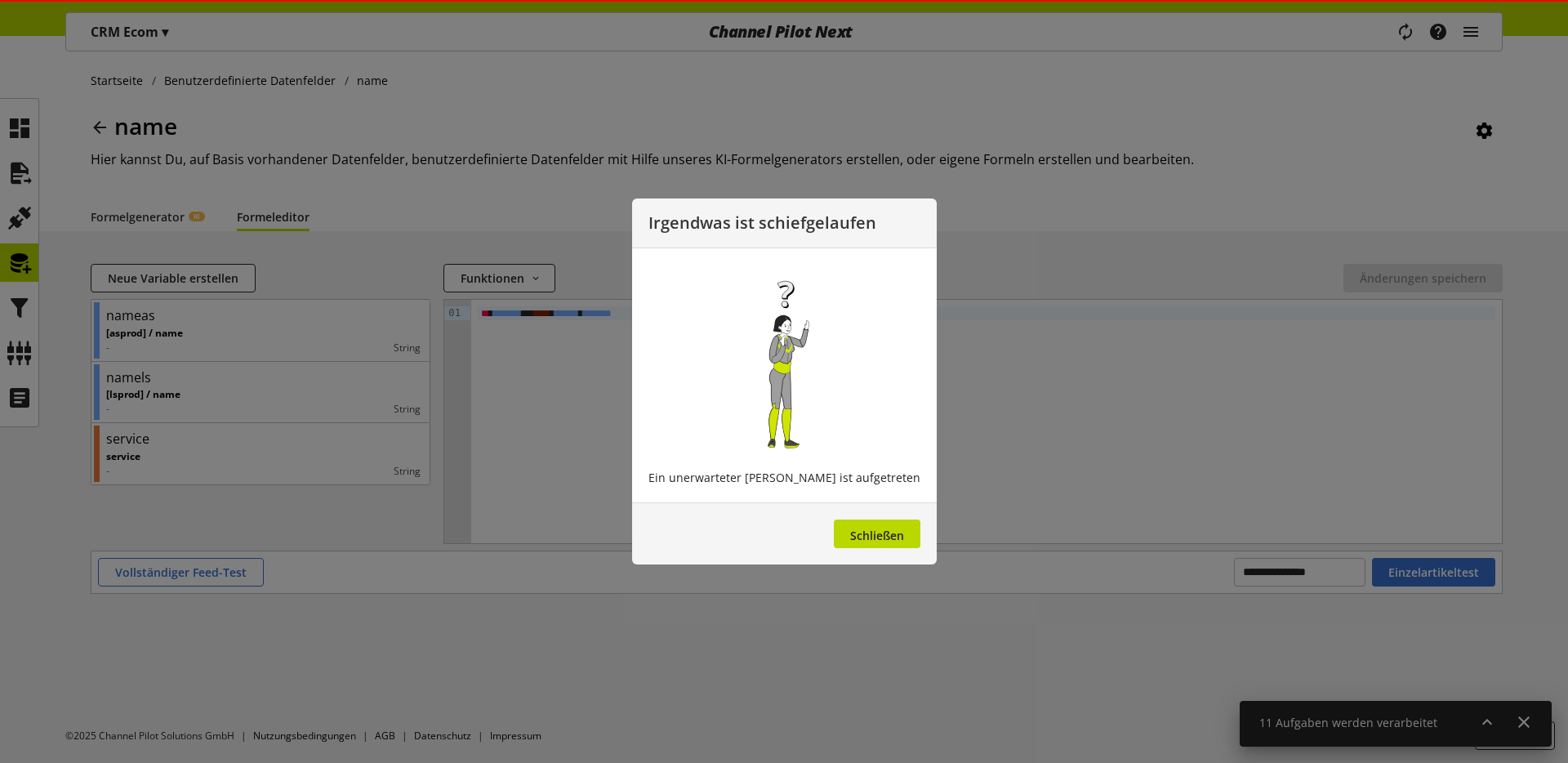
click at [1326, 574] on div at bounding box center [784, 381] width 1568 height 763
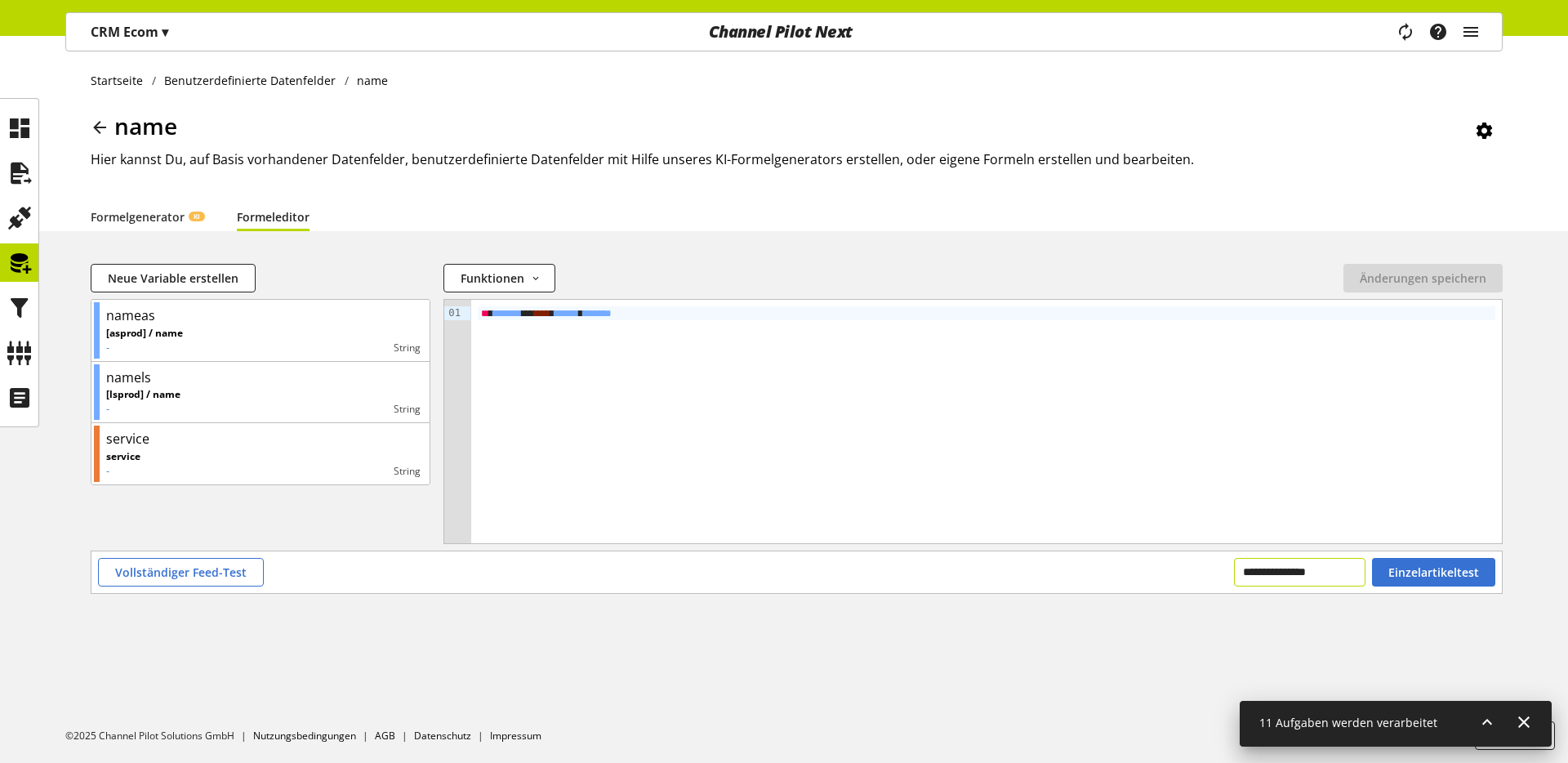
click at [1306, 570] on input "**********" at bounding box center [1300, 572] width 132 height 29
click at [544, 293] on div "Neue Variable erstellen Funktionen abs avg base64_decode base64_encode capitali…" at bounding box center [797, 281] width 1412 height 35
click at [1338, 574] on input "text" at bounding box center [1300, 572] width 132 height 29
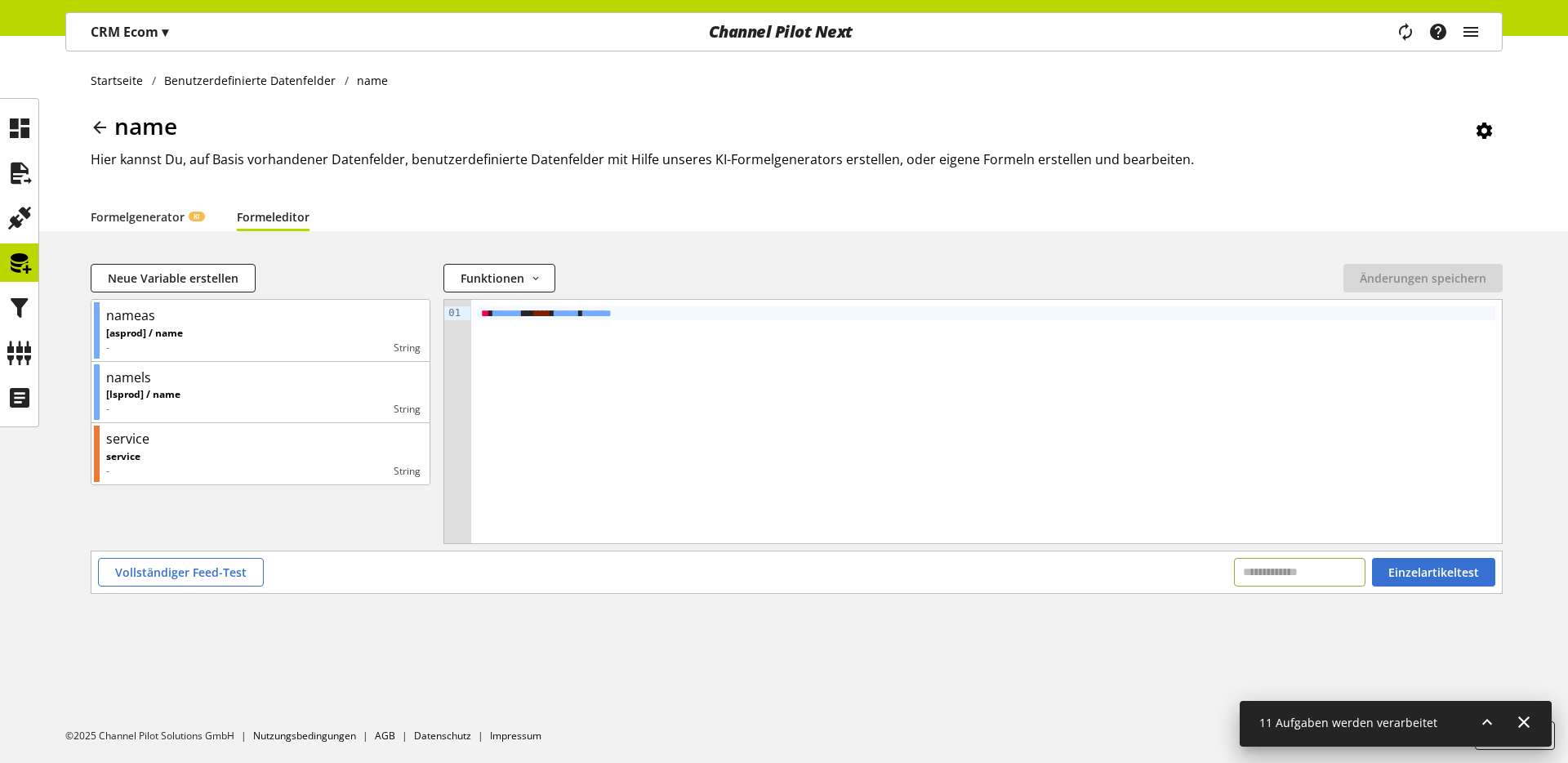
click at [1314, 575] on input "text" at bounding box center [1300, 572] width 132 height 29
click at [196, 575] on span "Vollständiger Feed-Test" at bounding box center [181, 572] width 132 height 17
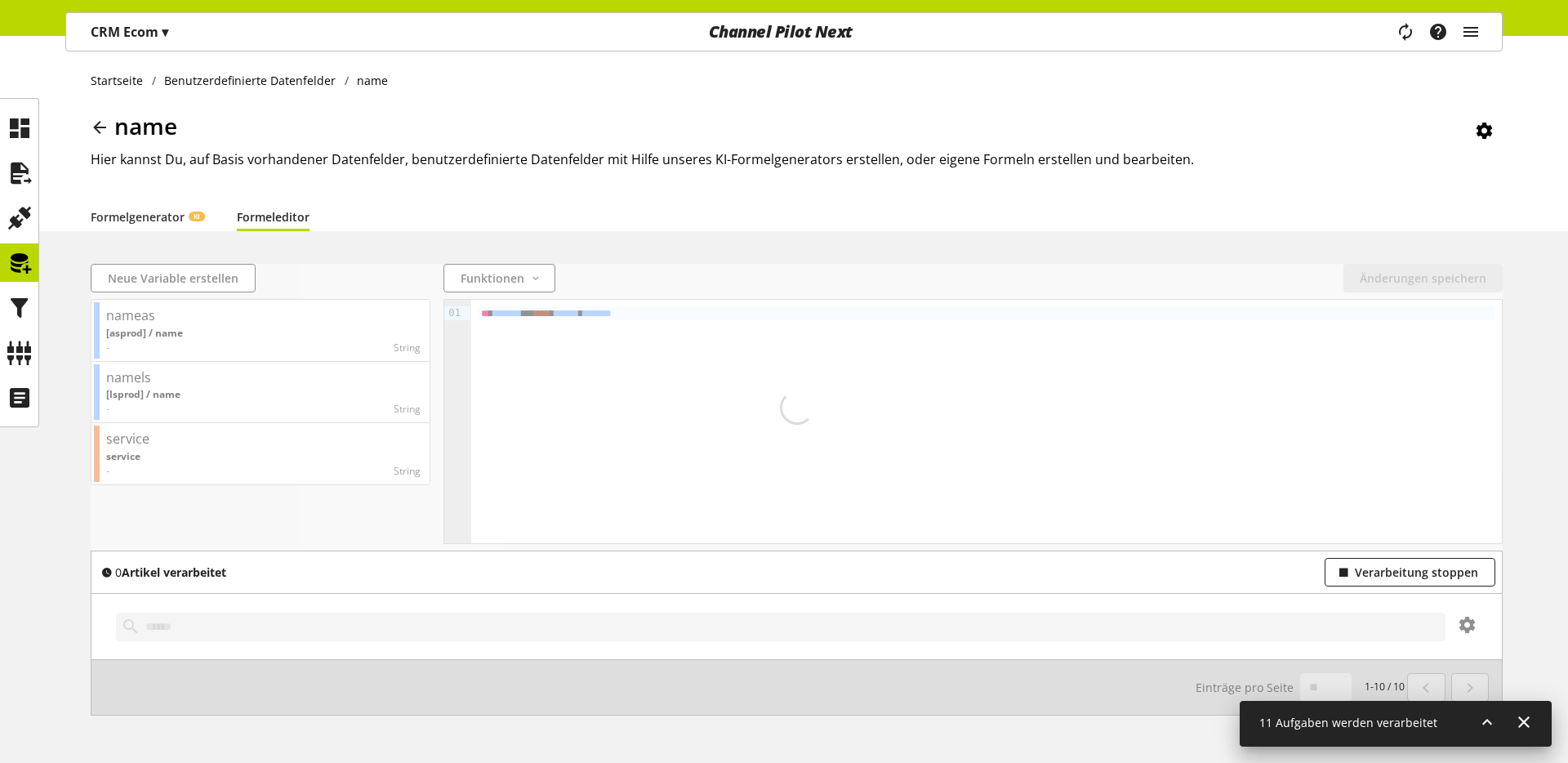
scroll to position [47, 0]
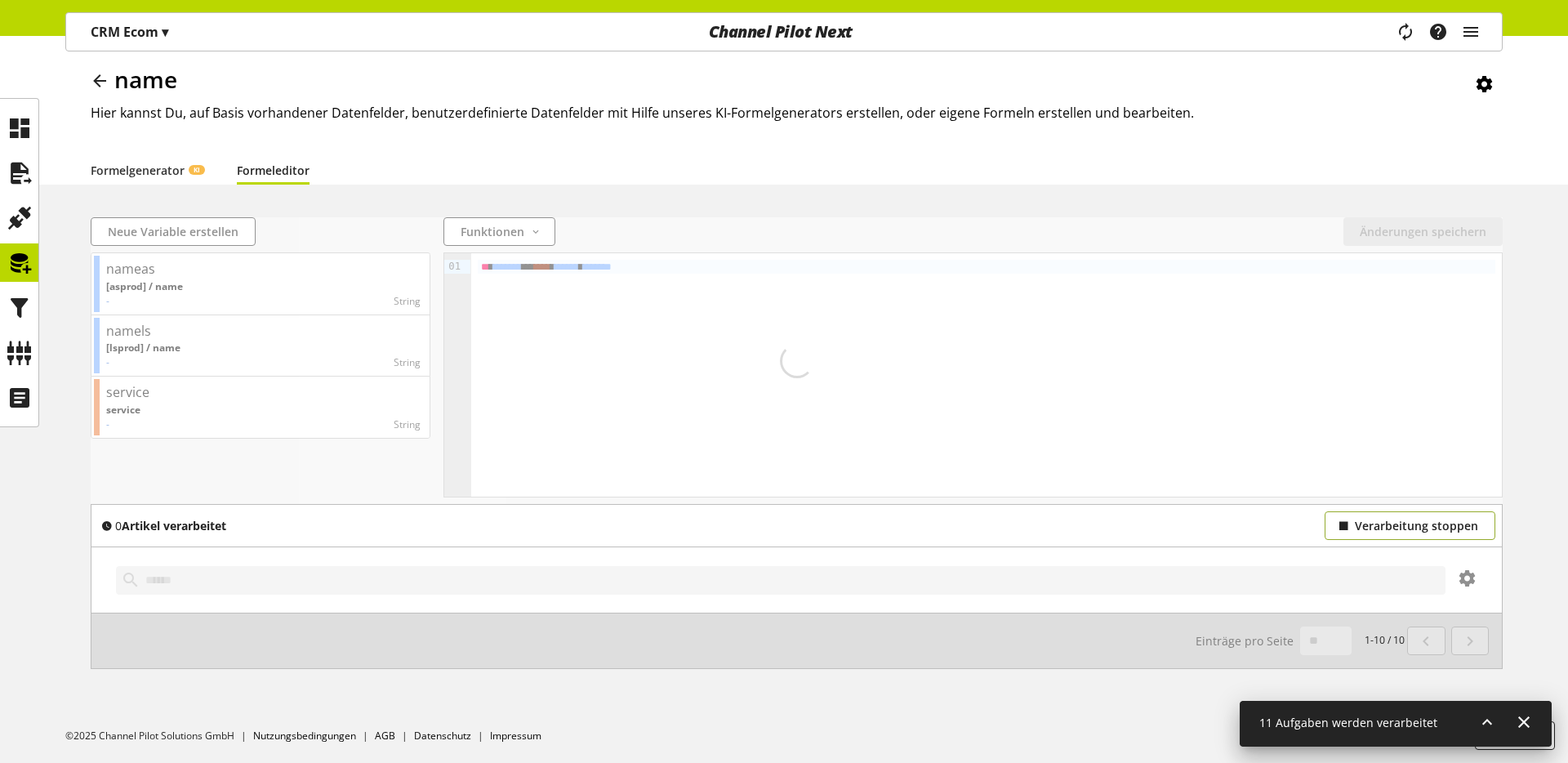
click at [1402, 528] on span "Verarbeitung stoppen" at bounding box center [1417, 525] width 124 height 17
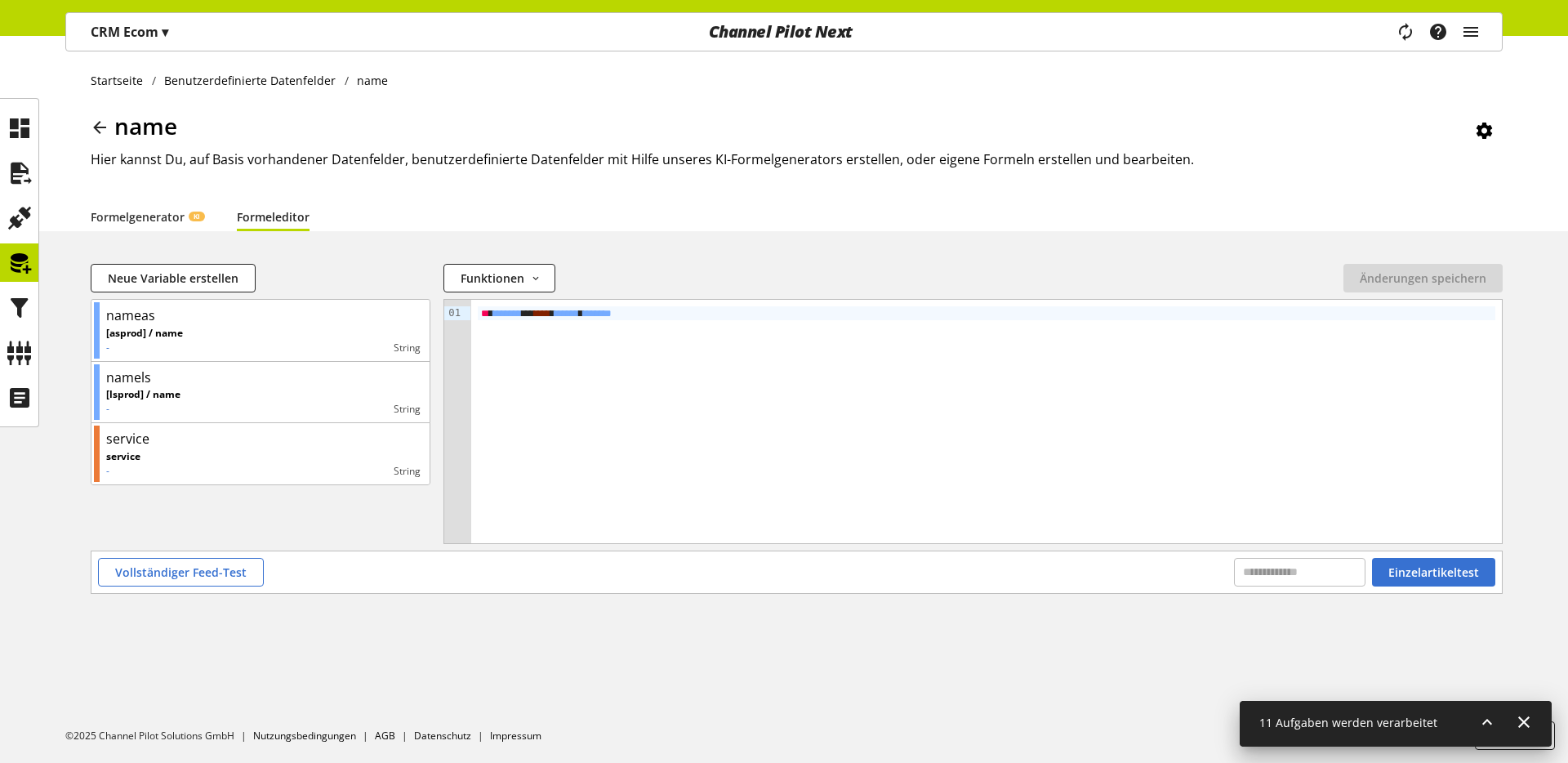
click at [100, 132] on icon at bounding box center [100, 127] width 20 height 29
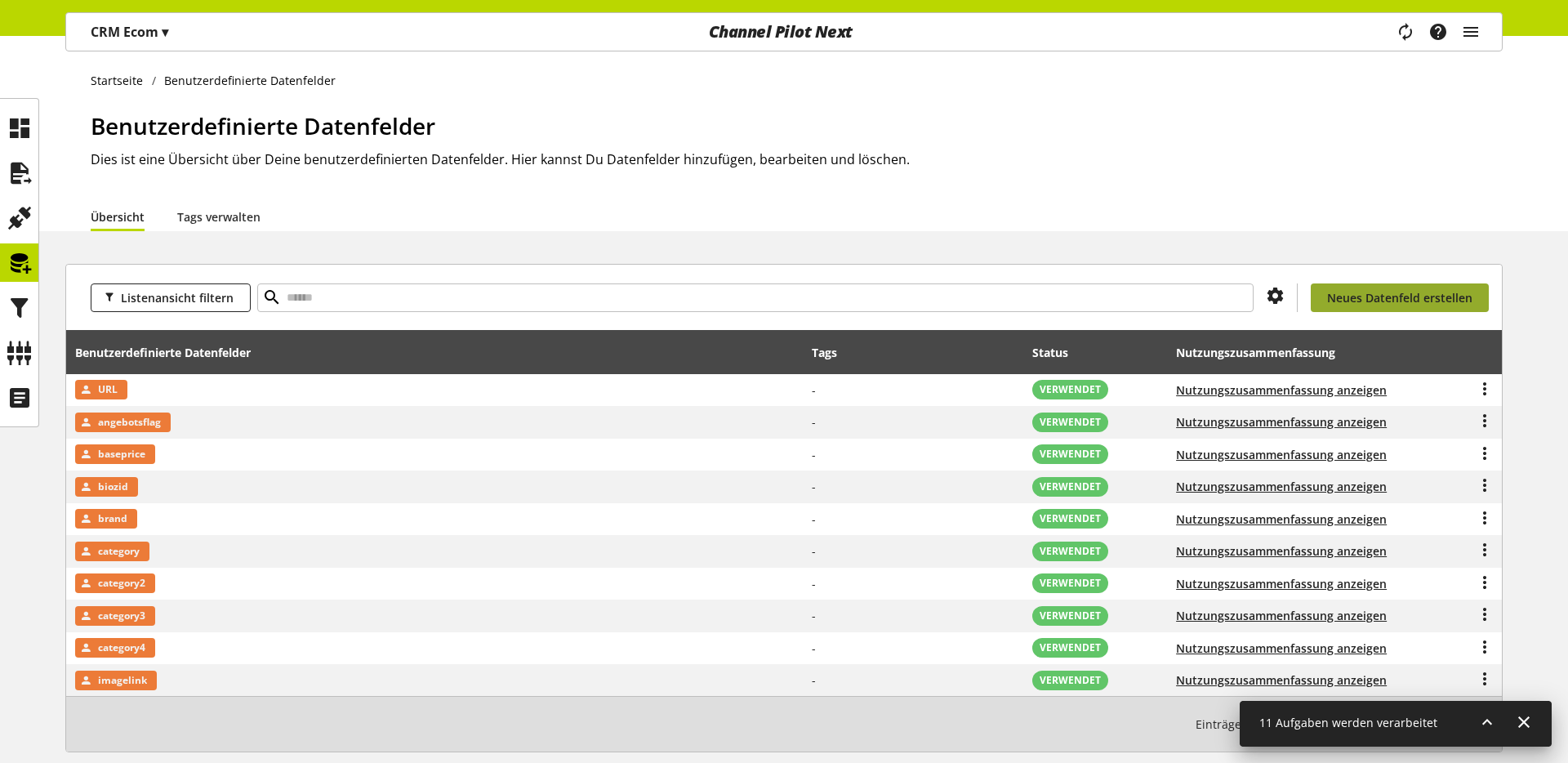
click at [1343, 285] on link "Neues Datenfeld erstellen" at bounding box center [1399, 297] width 179 height 29
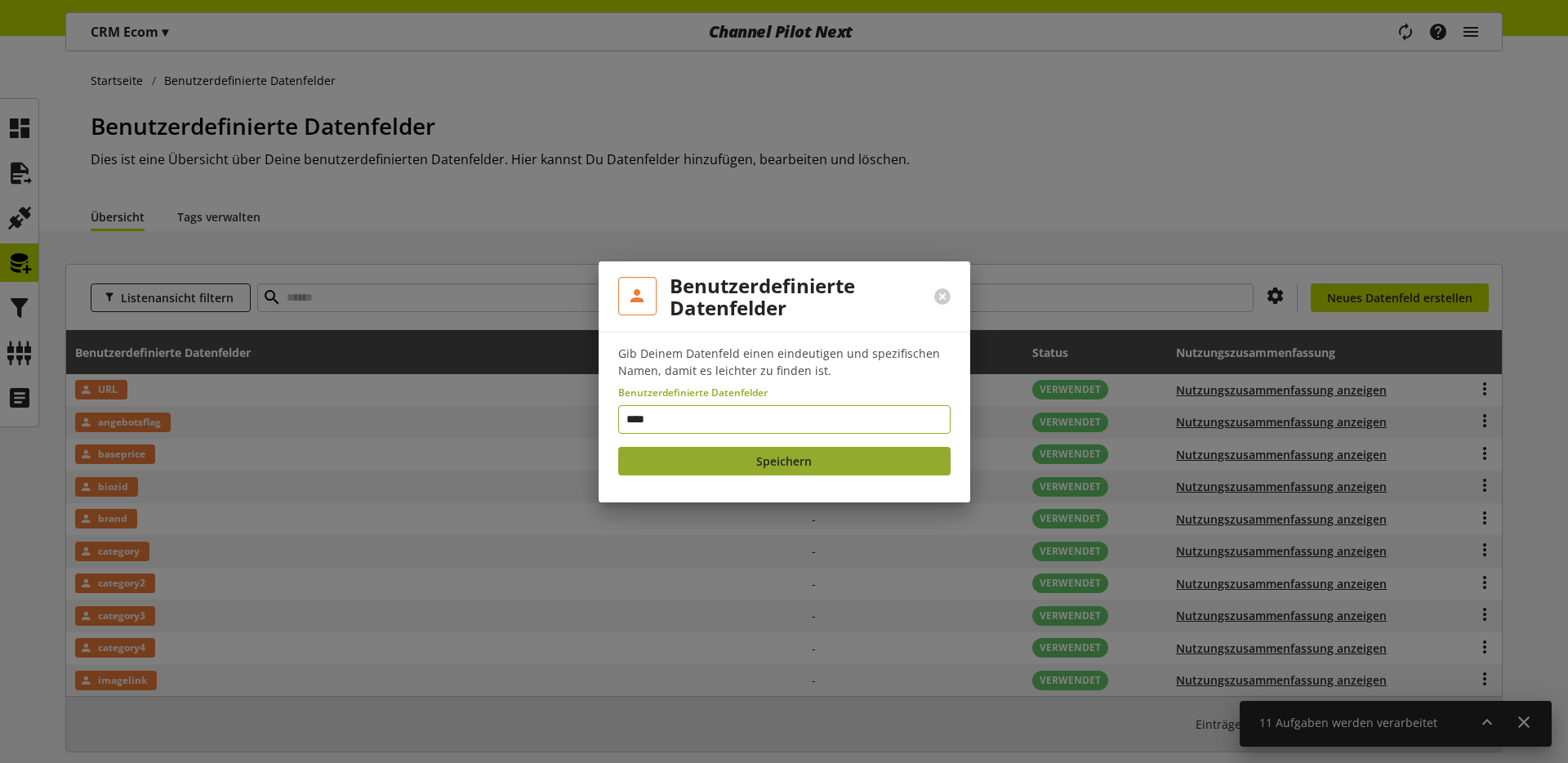
type input "****"
click at [743, 461] on button "Speichern" at bounding box center [784, 461] width 332 height 29
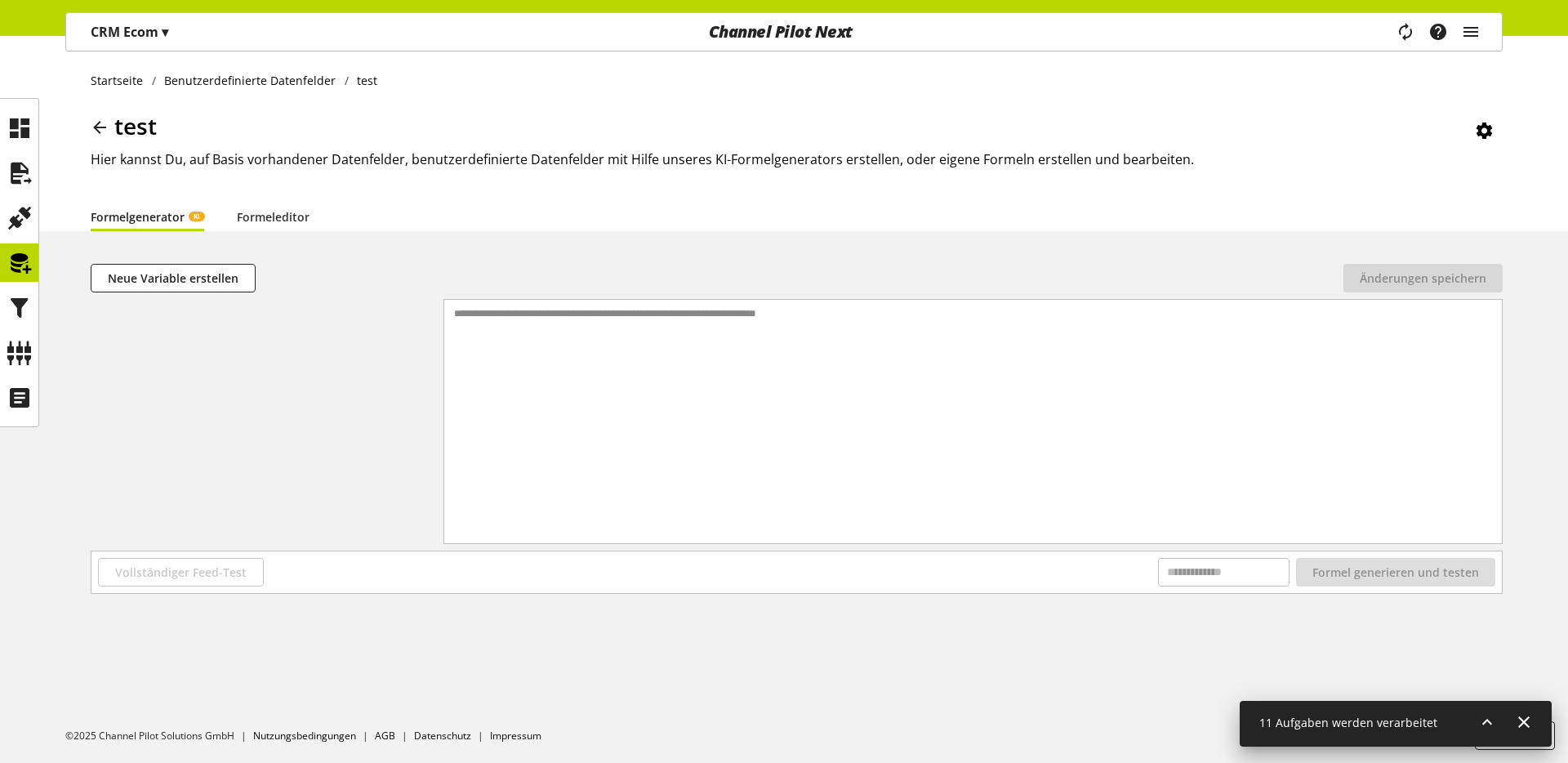
click at [585, 422] on div "**********" at bounding box center [974, 401] width 1058 height 202
click at [243, 220] on link "Formeleditor" at bounding box center [272, 216] width 73 height 17
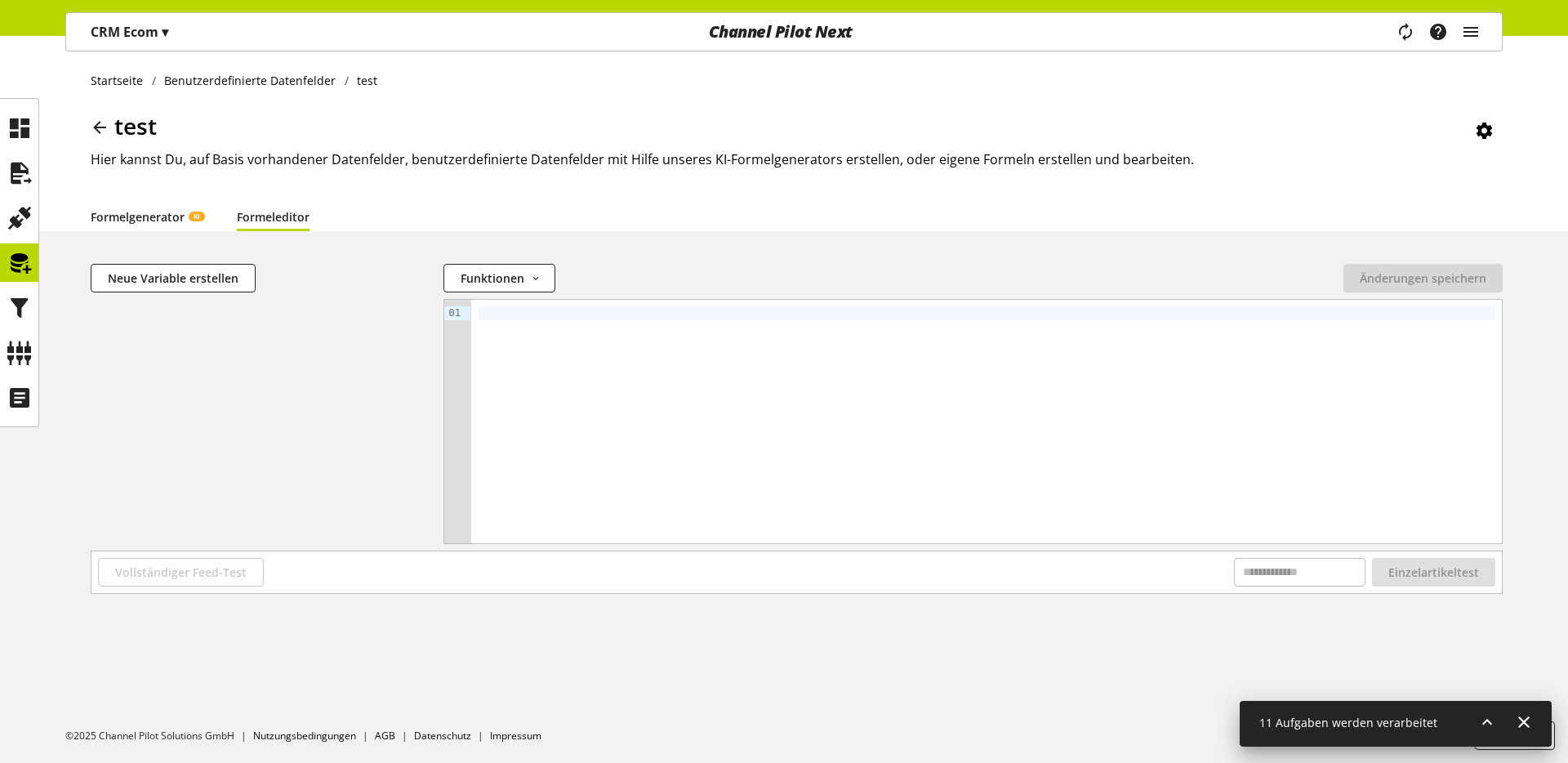
click at [130, 216] on link "Formelgenerator KI" at bounding box center [148, 216] width 114 height 17
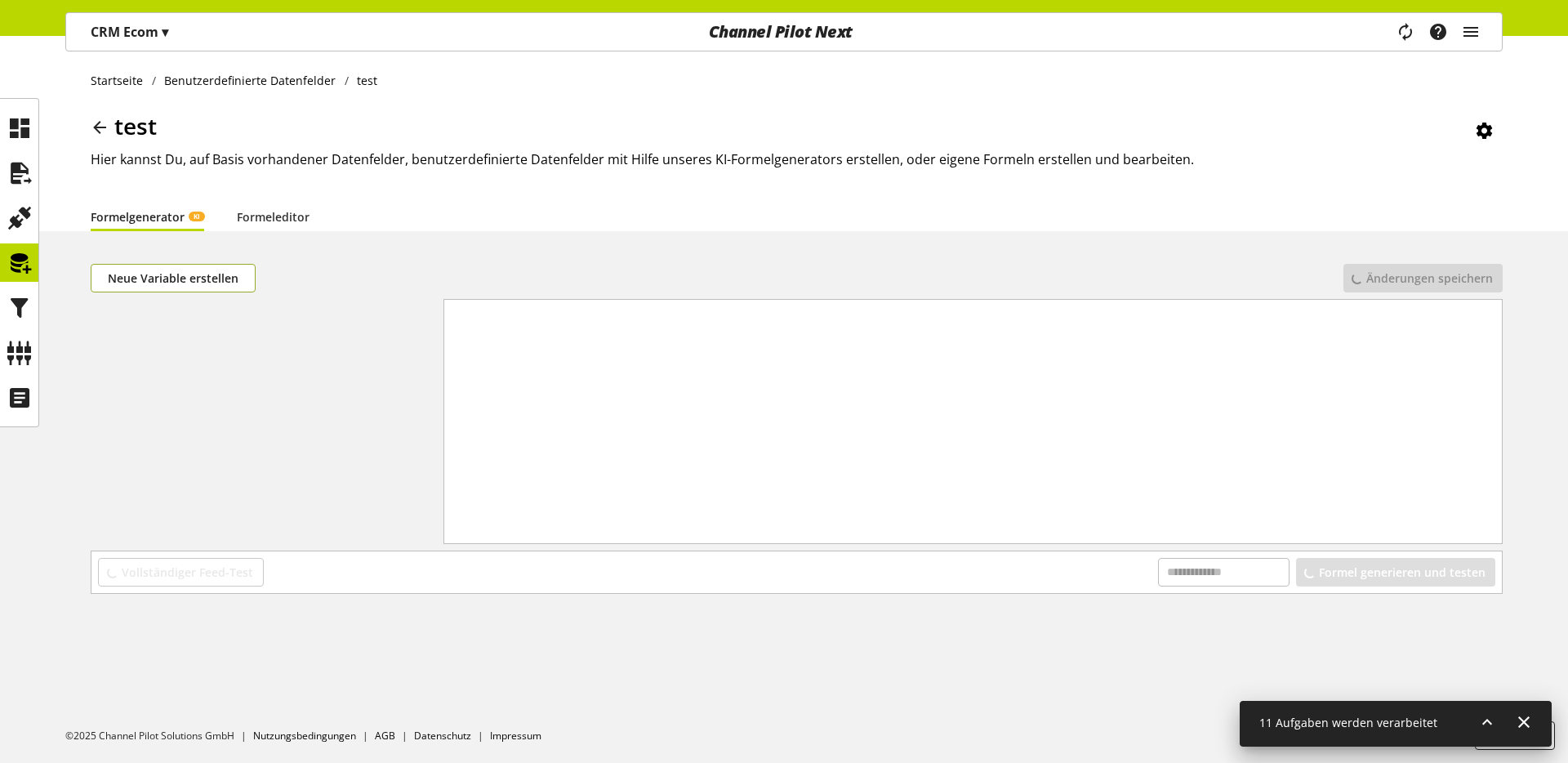
click at [245, 286] on button "Neue Variable erstellen" at bounding box center [173, 278] width 165 height 29
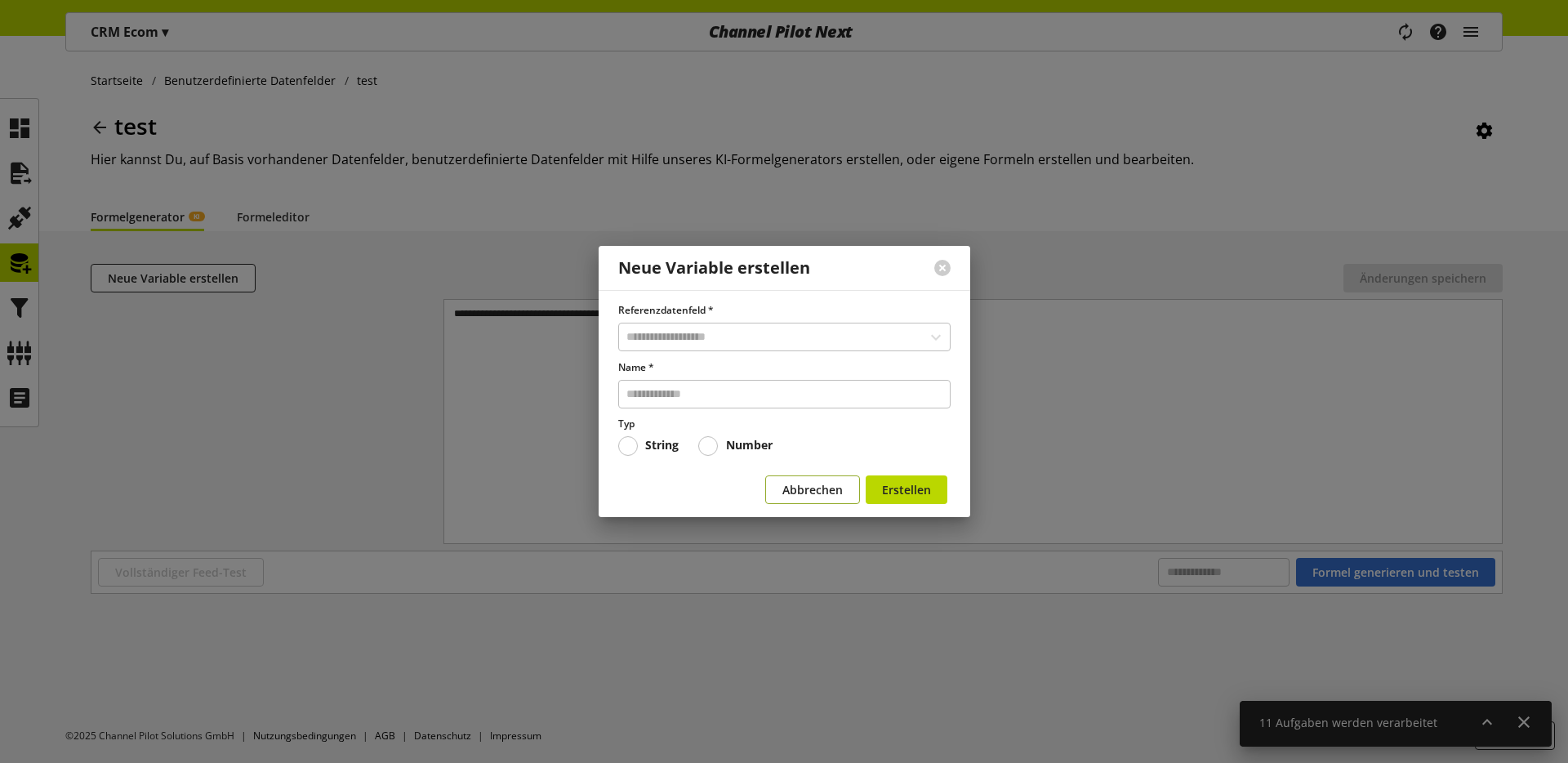
click at [816, 486] on span "Abbrechen" at bounding box center [813, 489] width 61 height 17
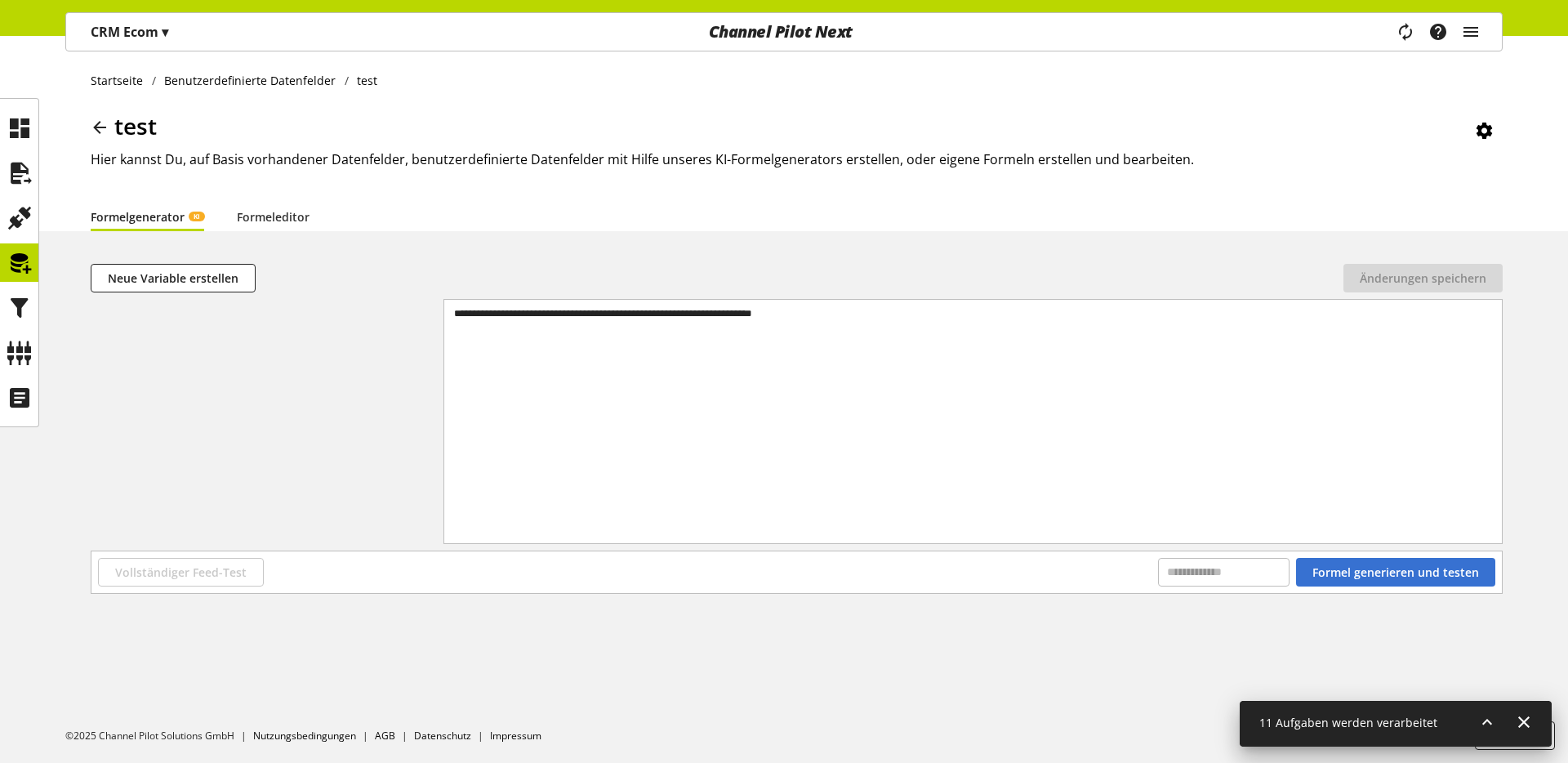
click at [798, 463] on div "**********" at bounding box center [974, 401] width 1058 height 202
click at [314, 218] on li "Formeleditor" at bounding box center [289, 215] width 106 height 29
click at [295, 218] on link "Formeleditor" at bounding box center [272, 216] width 73 height 17
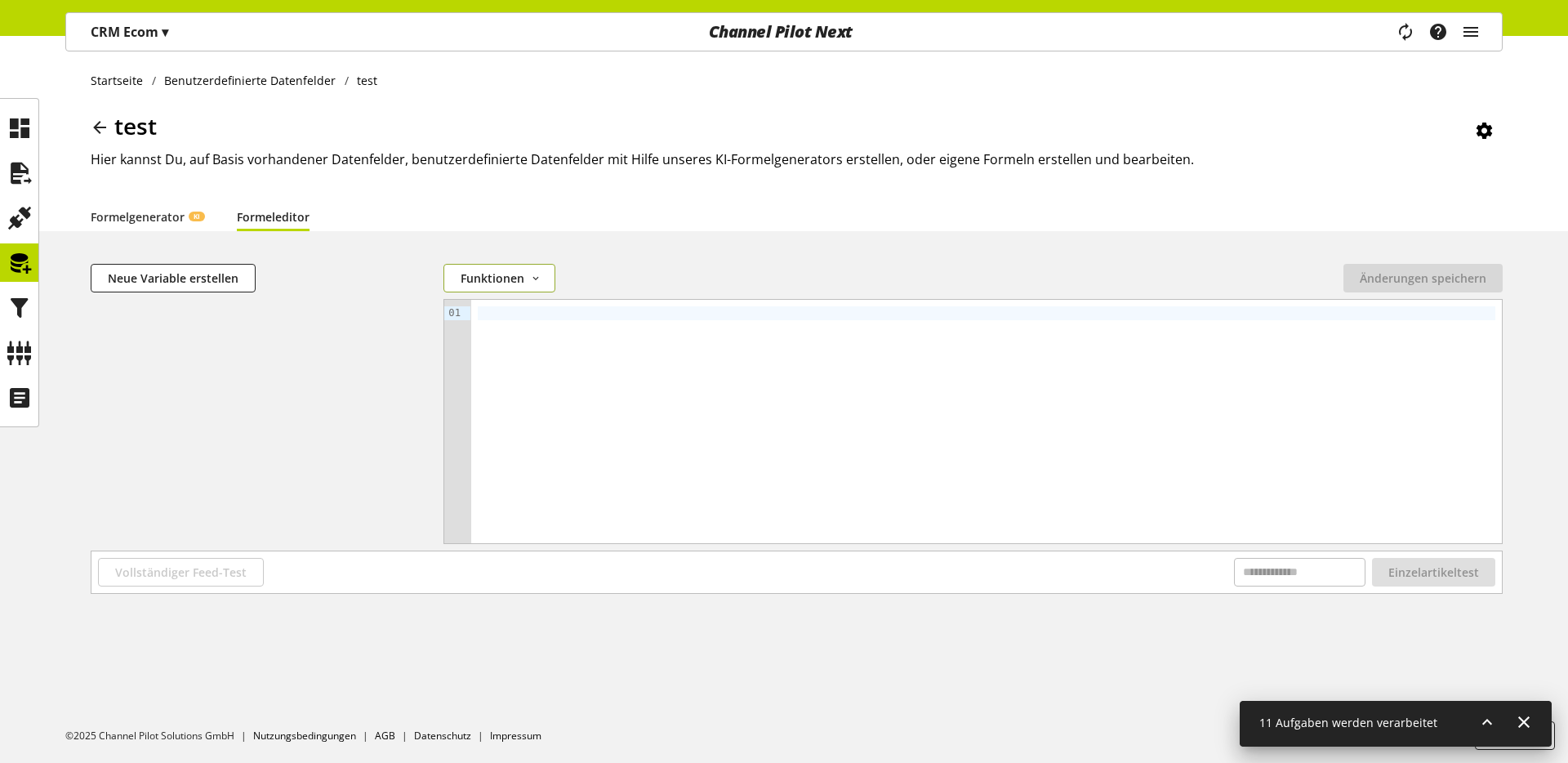
click at [482, 282] on span "Funktionen" at bounding box center [493, 277] width 64 height 17
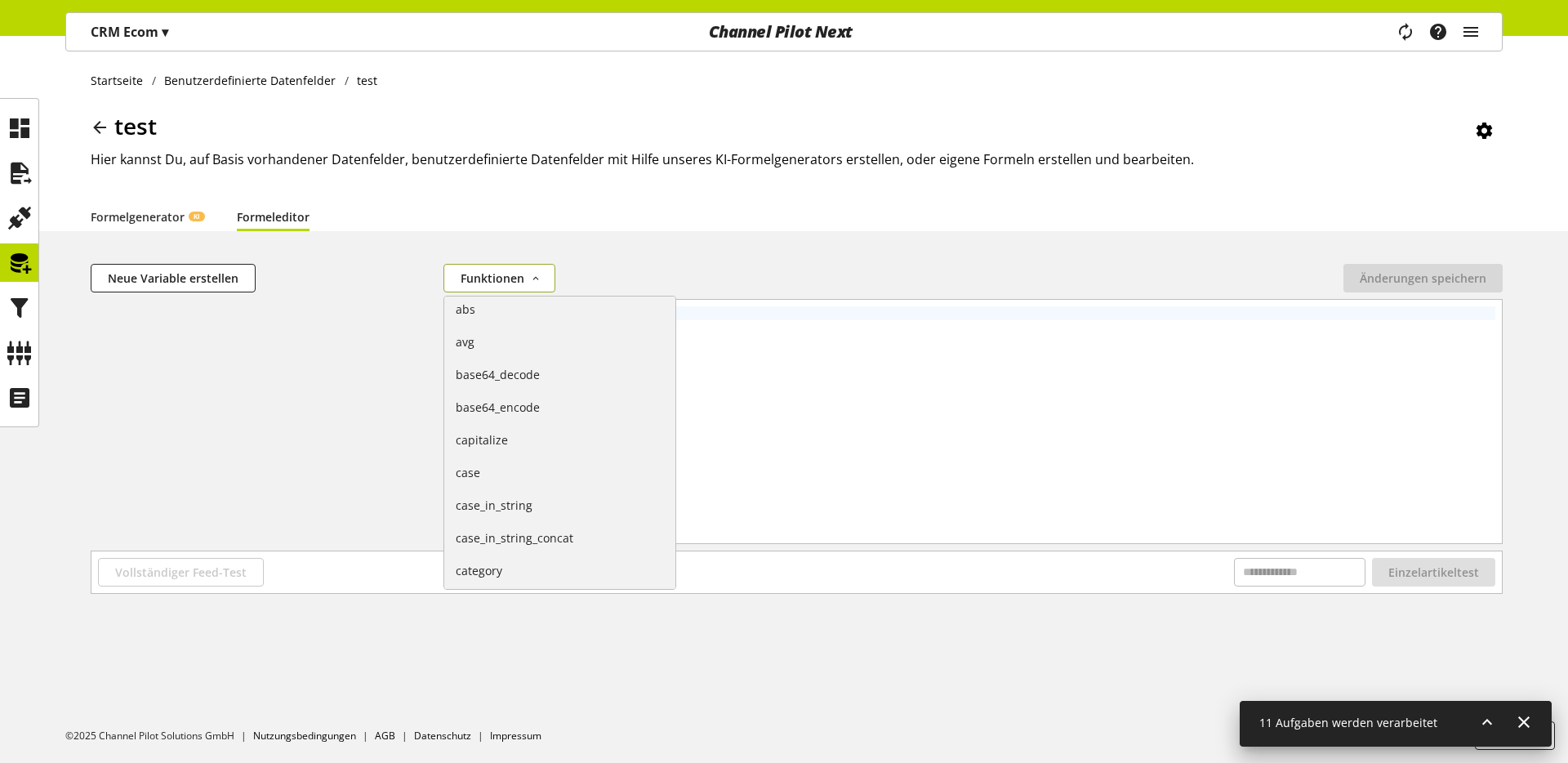
click at [482, 282] on span "Funktionen" at bounding box center [493, 277] width 64 height 17
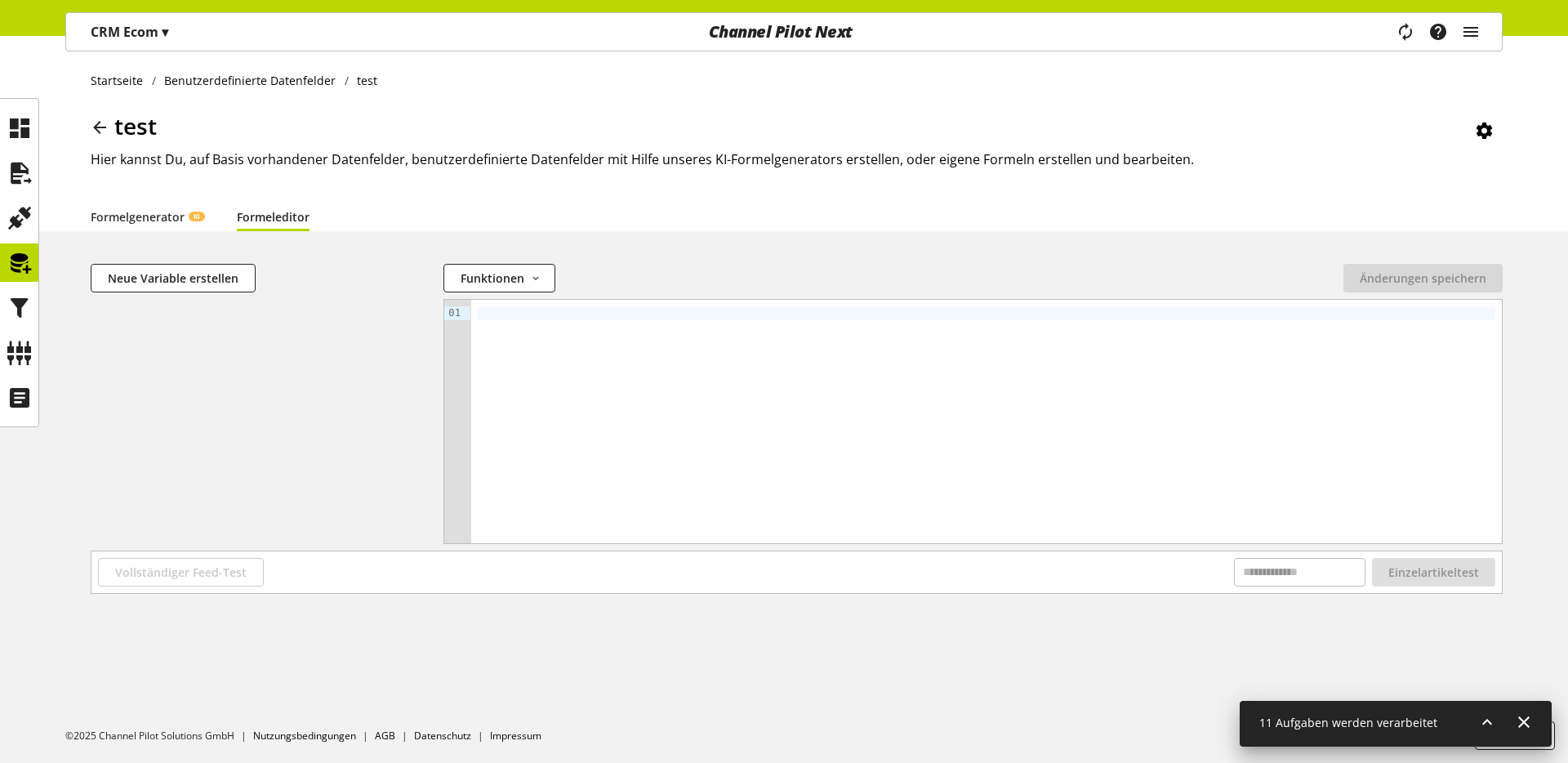
click at [313, 313] on div at bounding box center [260, 422] width 340 height 245
click at [1266, 589] on div "Vollständiger Feed-Test Einzelartikeltest" at bounding box center [797, 572] width 1410 height 42
click at [1274, 575] on input "text" at bounding box center [1300, 572] width 132 height 29
click at [28, 165] on icon at bounding box center [20, 173] width 26 height 33
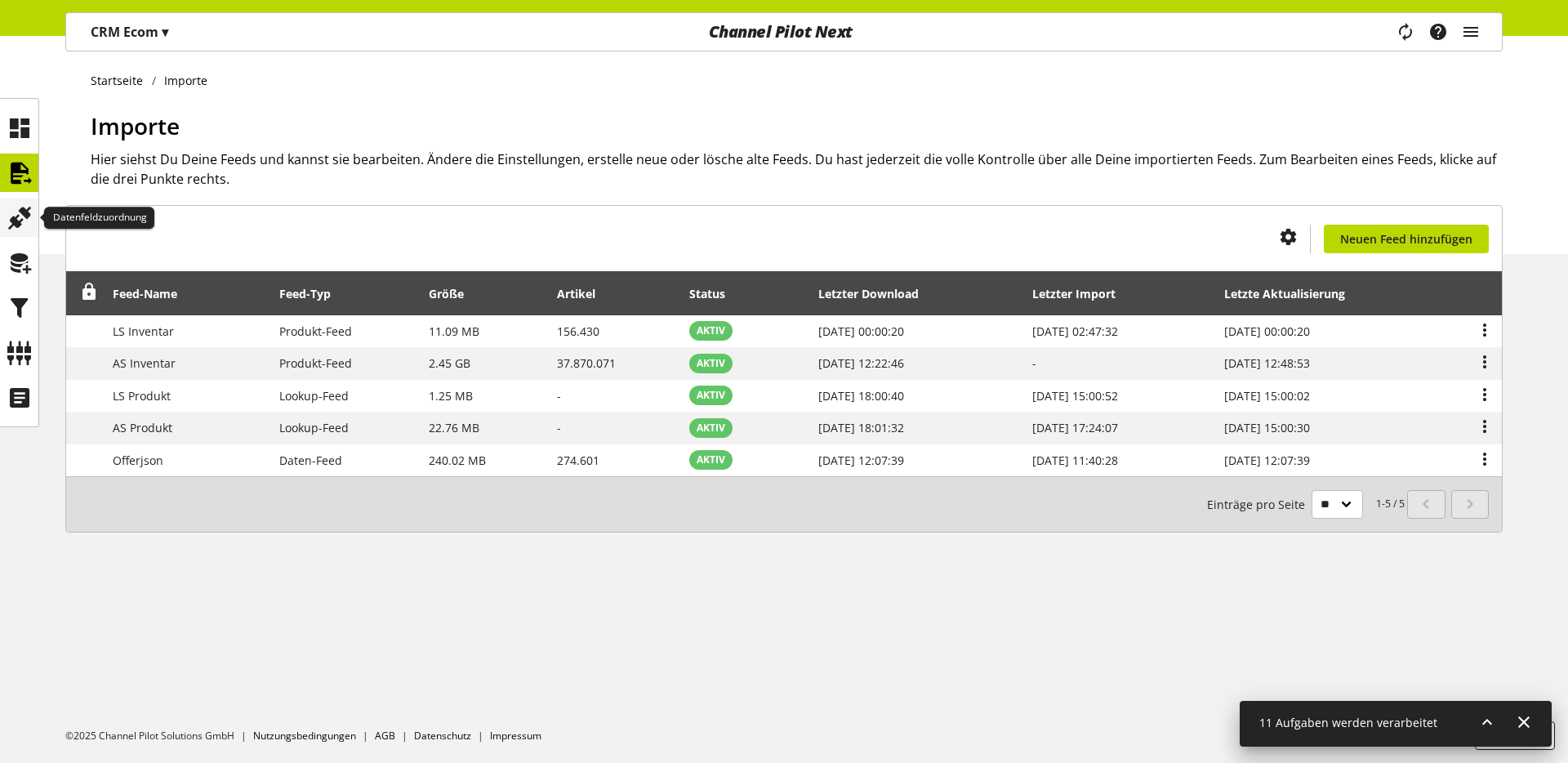
click at [23, 220] on icon at bounding box center [20, 217] width 26 height 33
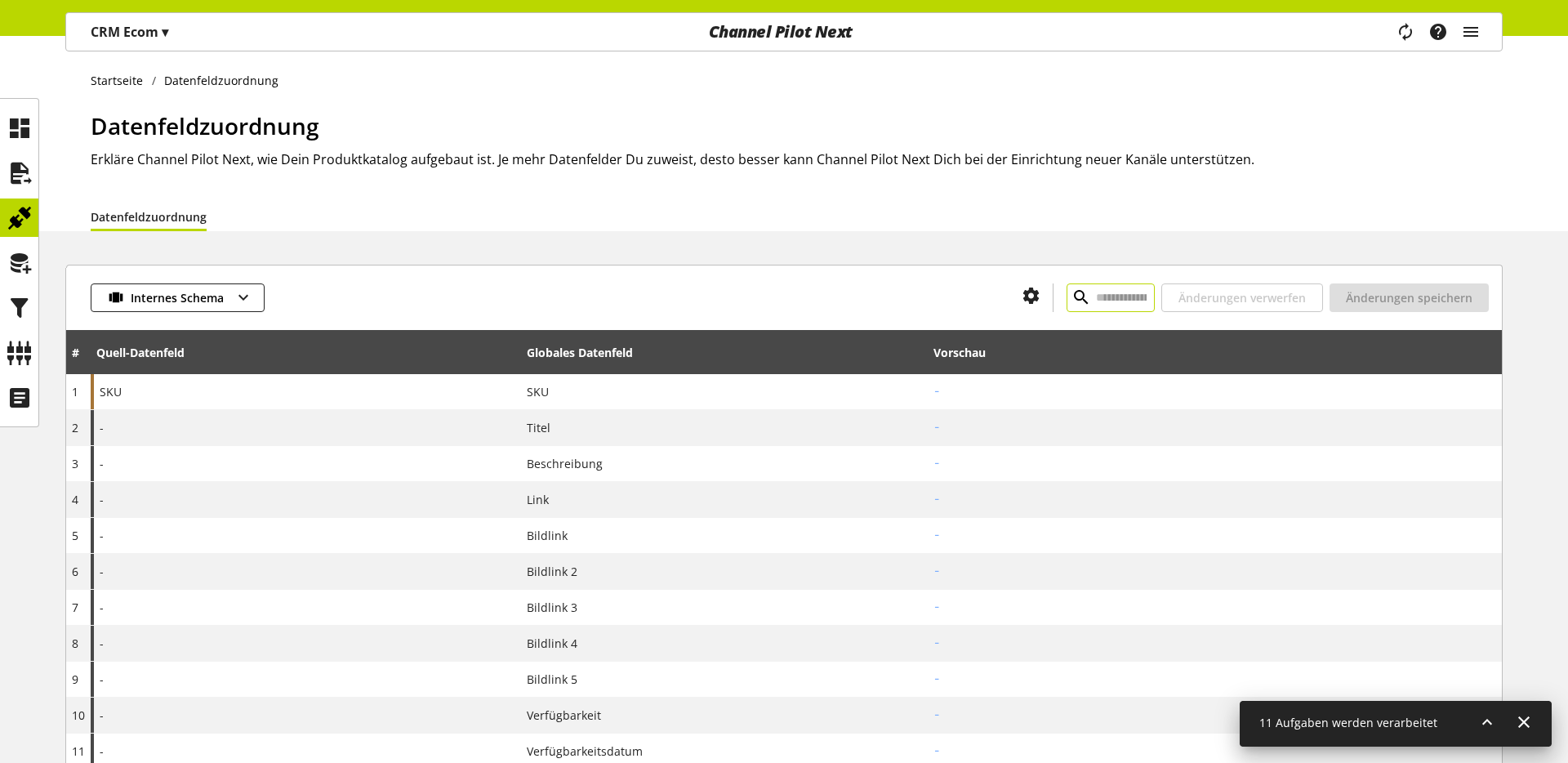
click at [1092, 295] on input "text" at bounding box center [1111, 297] width 88 height 29
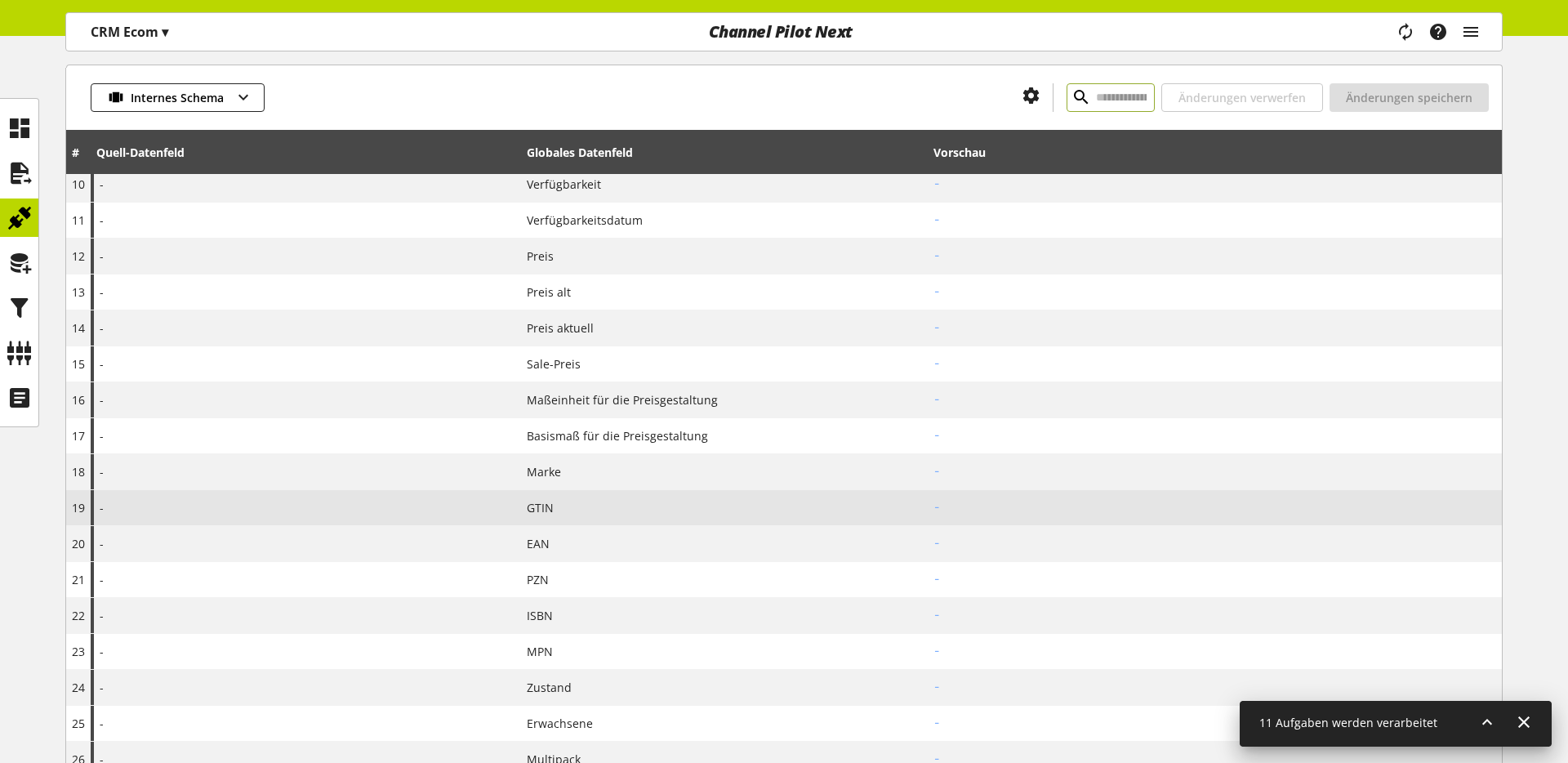
scroll to position [273, 0]
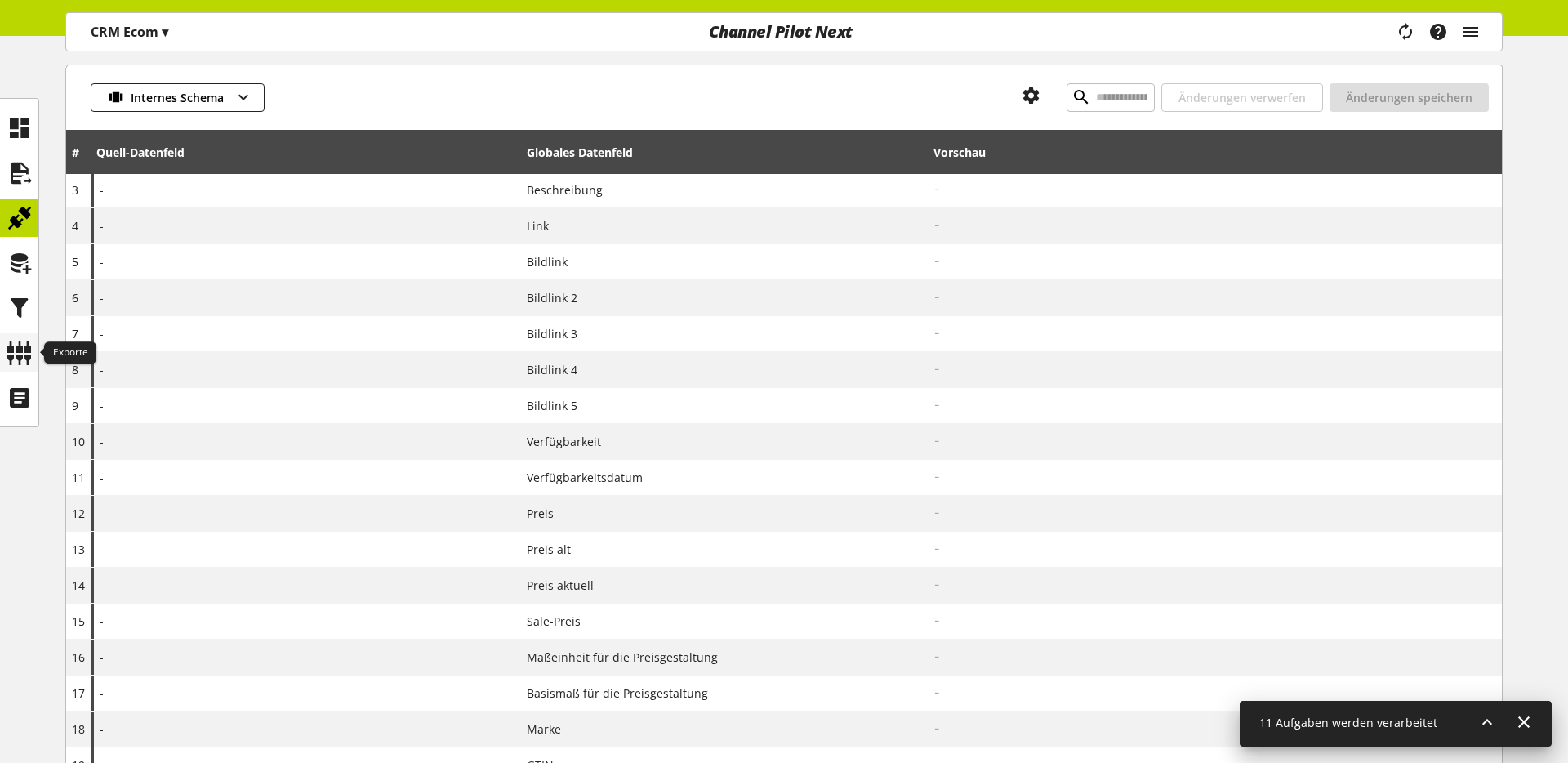
click at [7, 361] on icon at bounding box center [20, 352] width 26 height 33
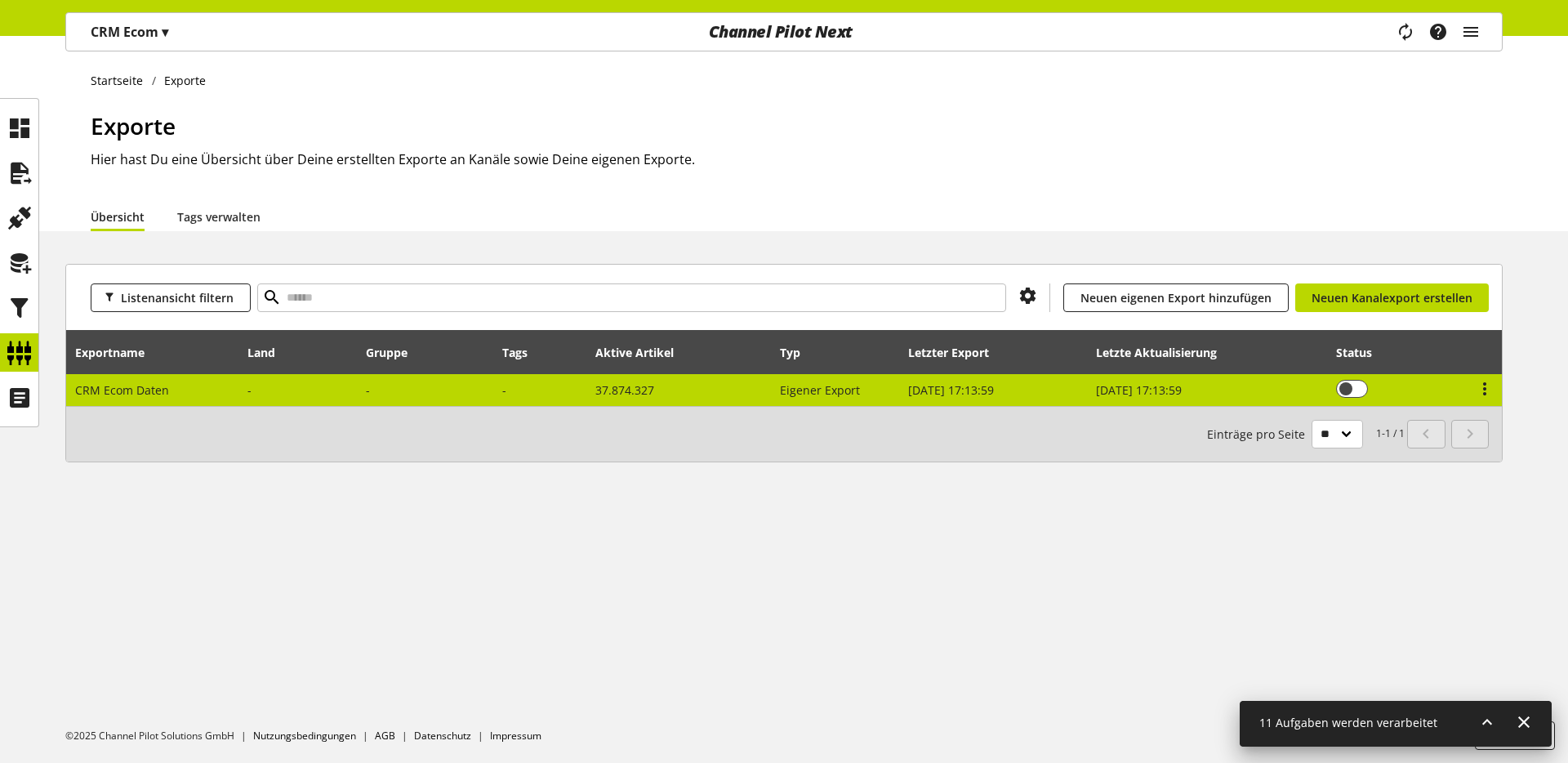
click at [156, 388] on span "CRM Ecom Daten" at bounding box center [122, 390] width 94 height 16
select select "********"
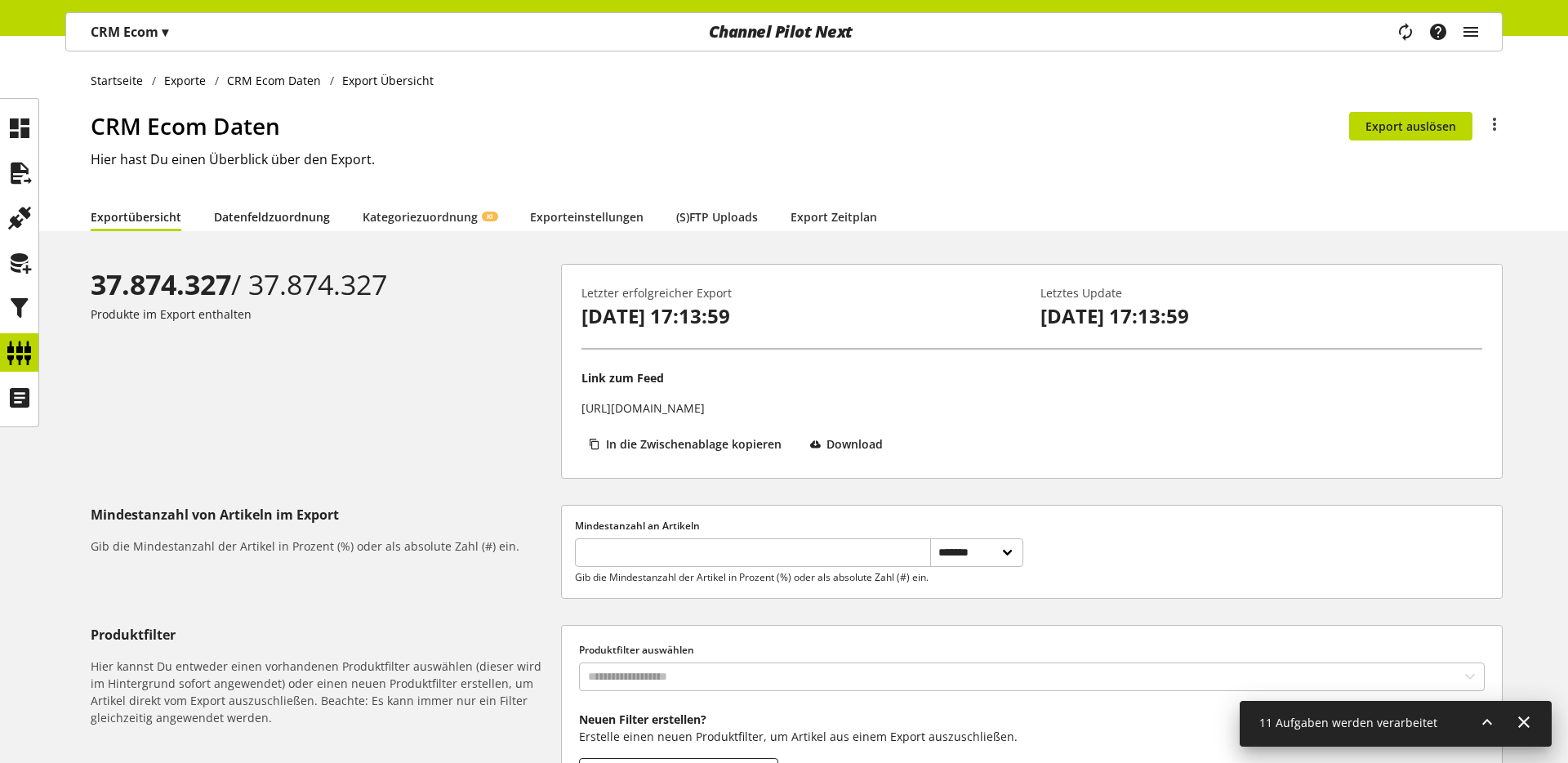
click at [322, 211] on link "Datenfeldzuordnung" at bounding box center [272, 216] width 116 height 17
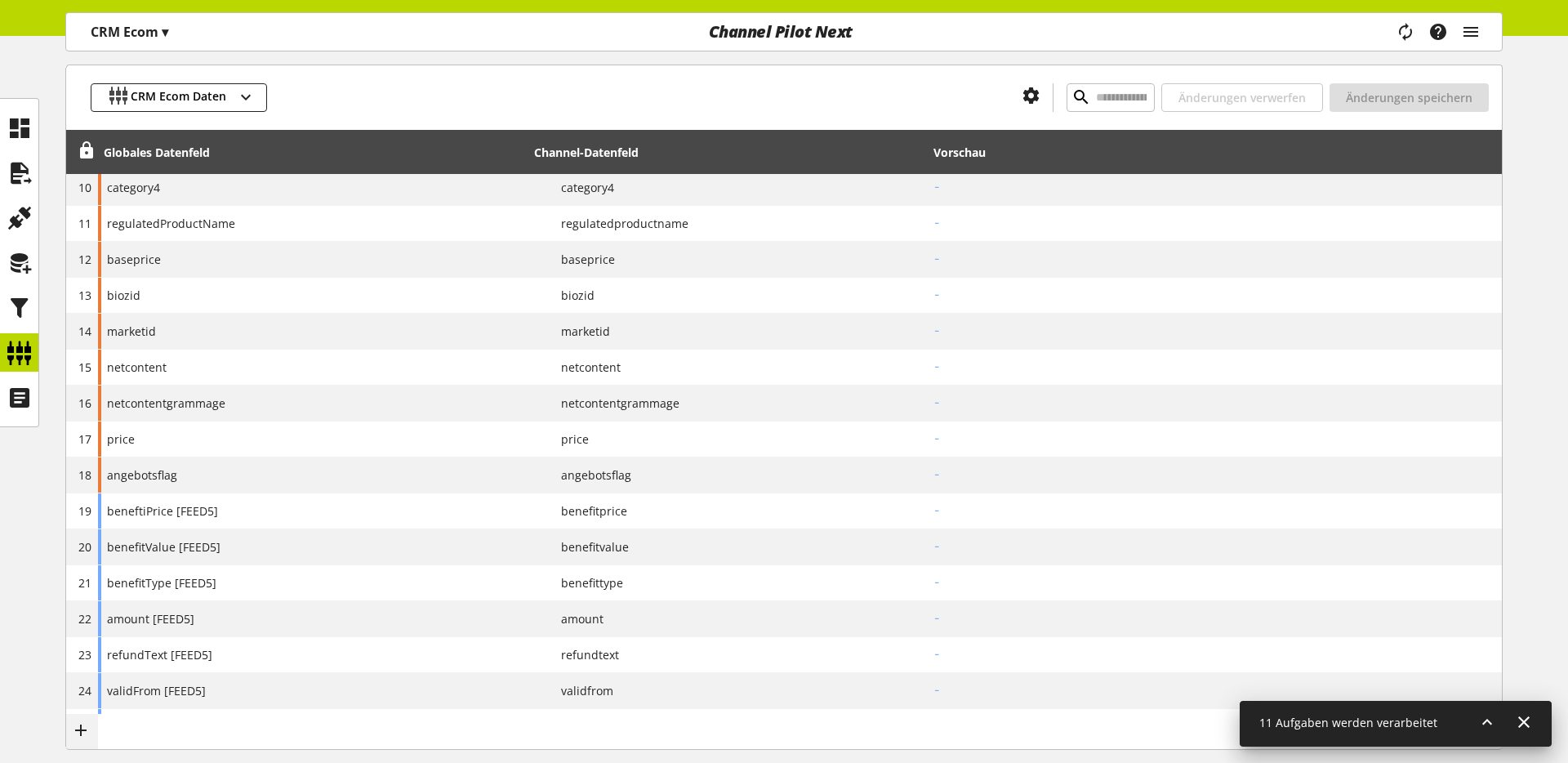
scroll to position [499, 0]
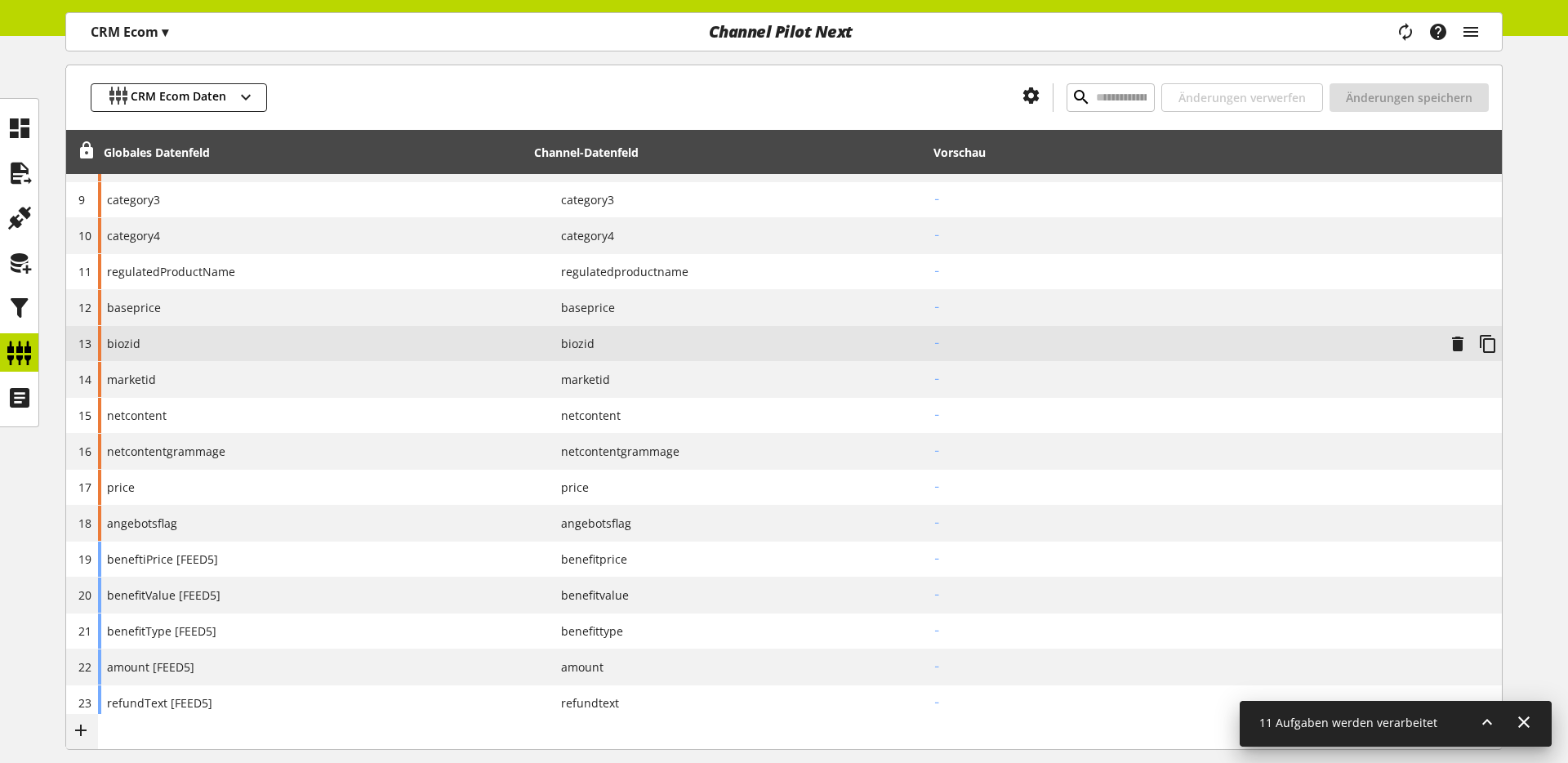
click at [183, 336] on div "biozid" at bounding box center [313, 343] width 431 height 35
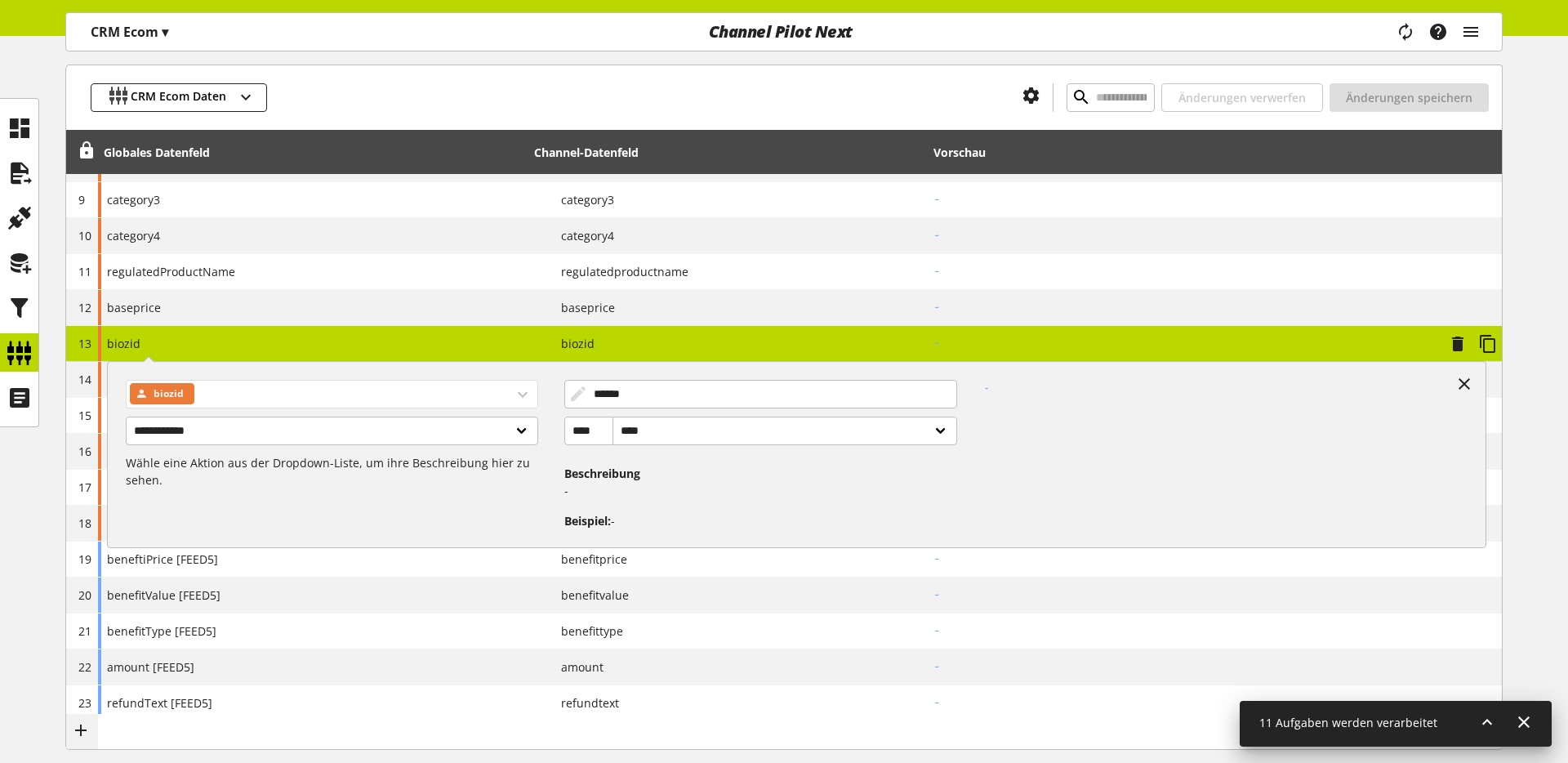
click at [152, 390] on div "biozid" at bounding box center [162, 393] width 65 height 21
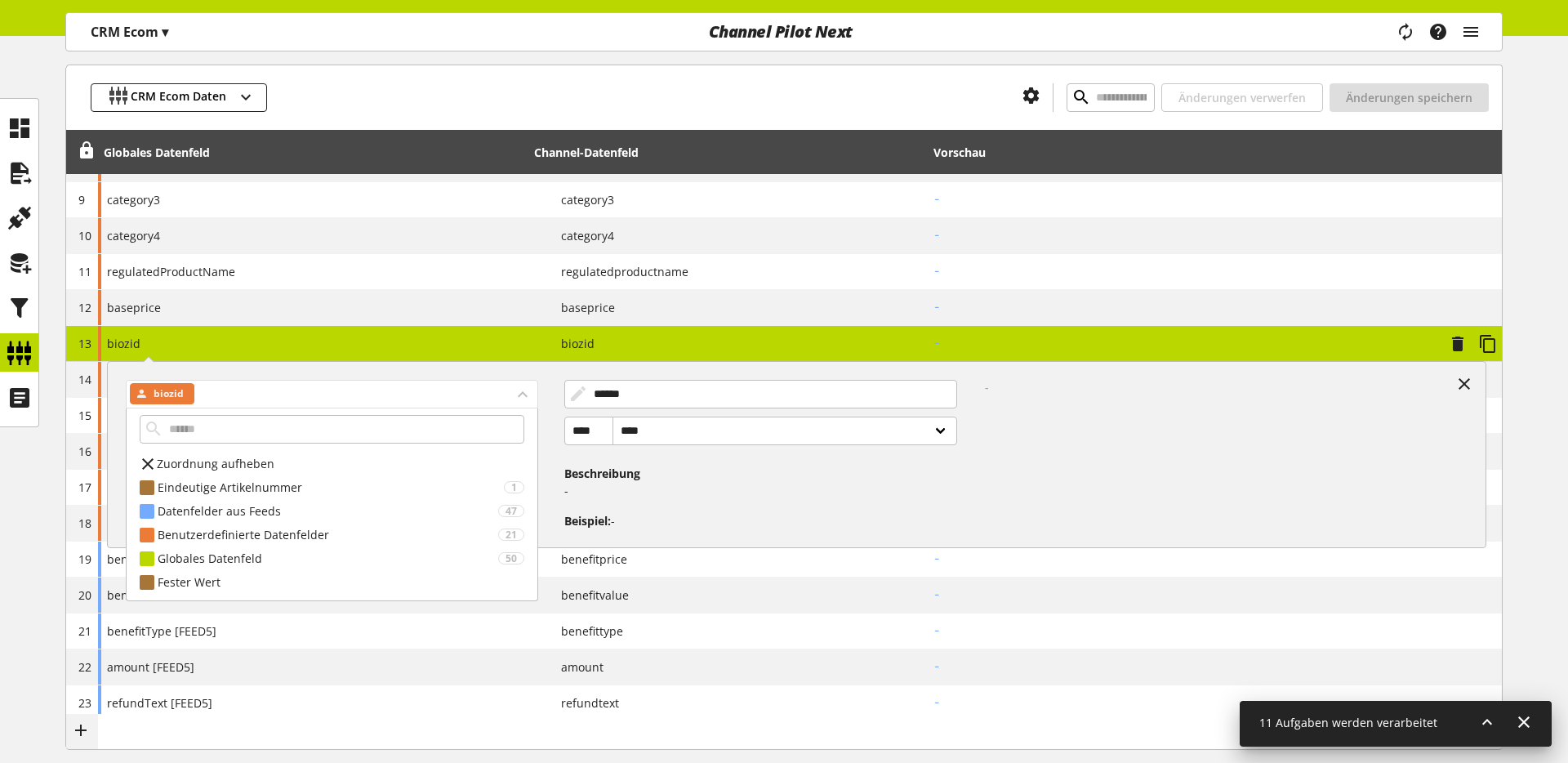
click at [478, 380] on div "biozid" at bounding box center [332, 394] width 413 height 29
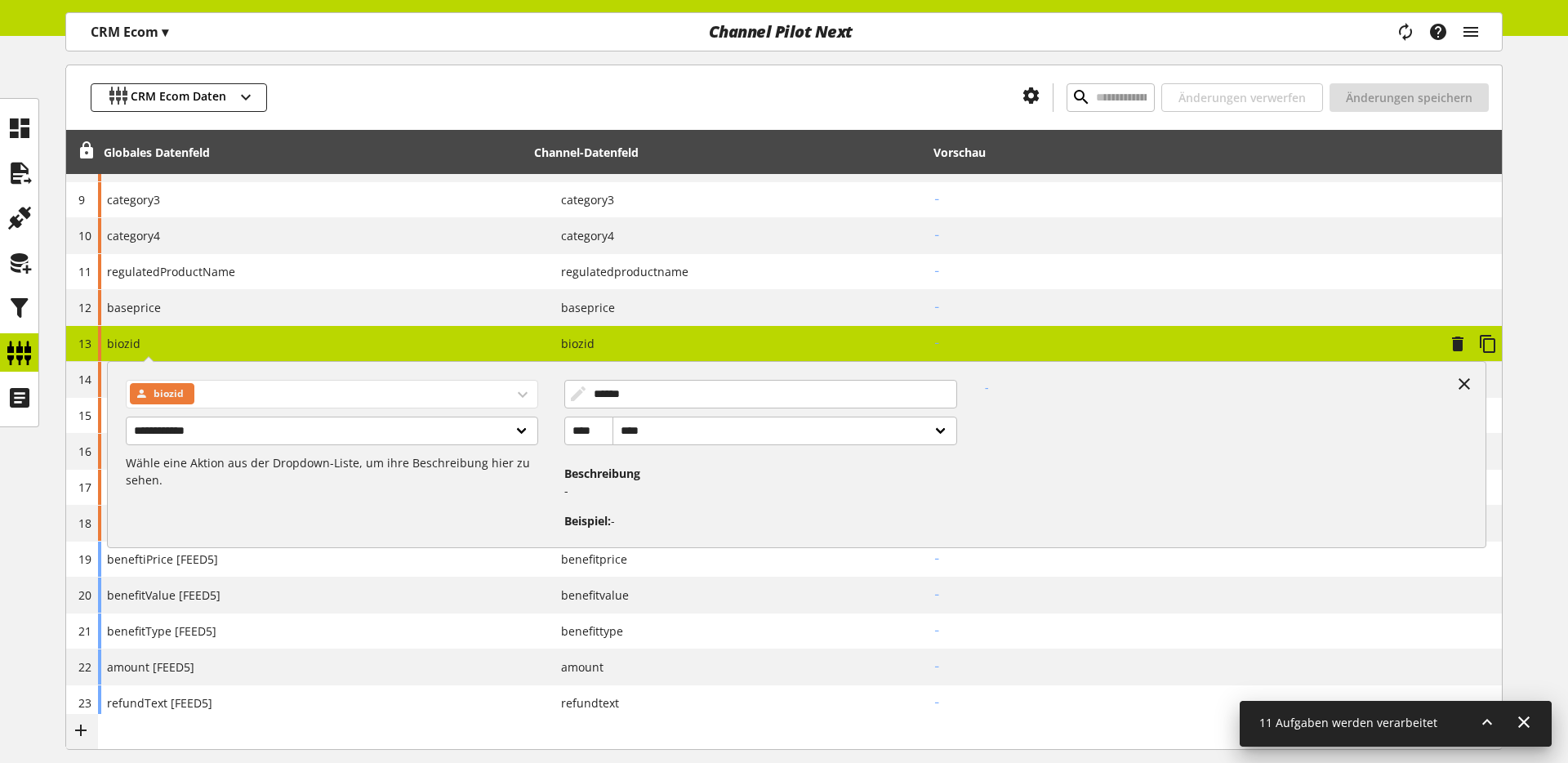
click at [138, 395] on icon at bounding box center [141, 394] width 13 height 18
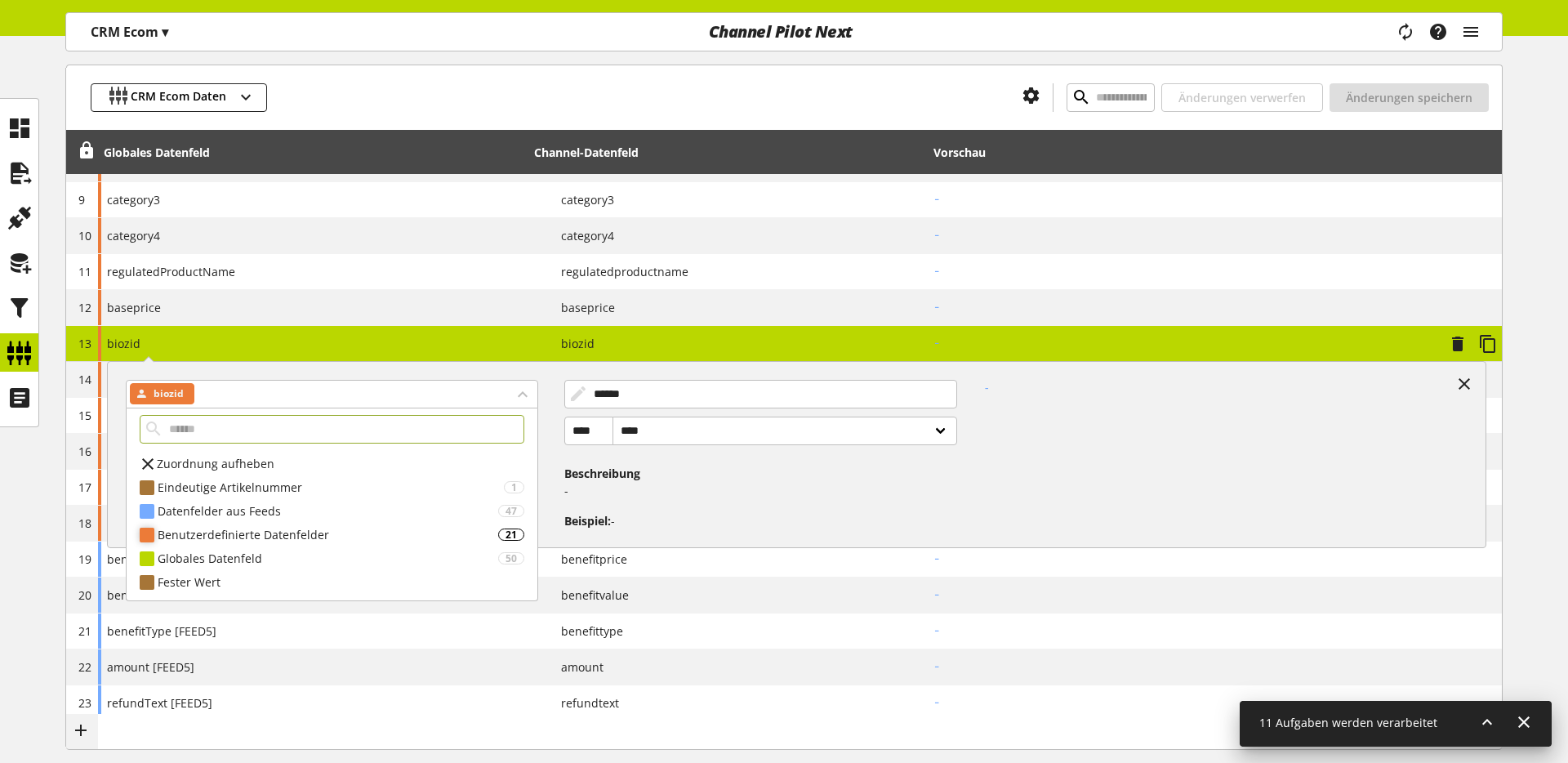
click at [218, 537] on div "Benutzerdefinierte Datenfelder" at bounding box center [327, 534] width 340 height 17
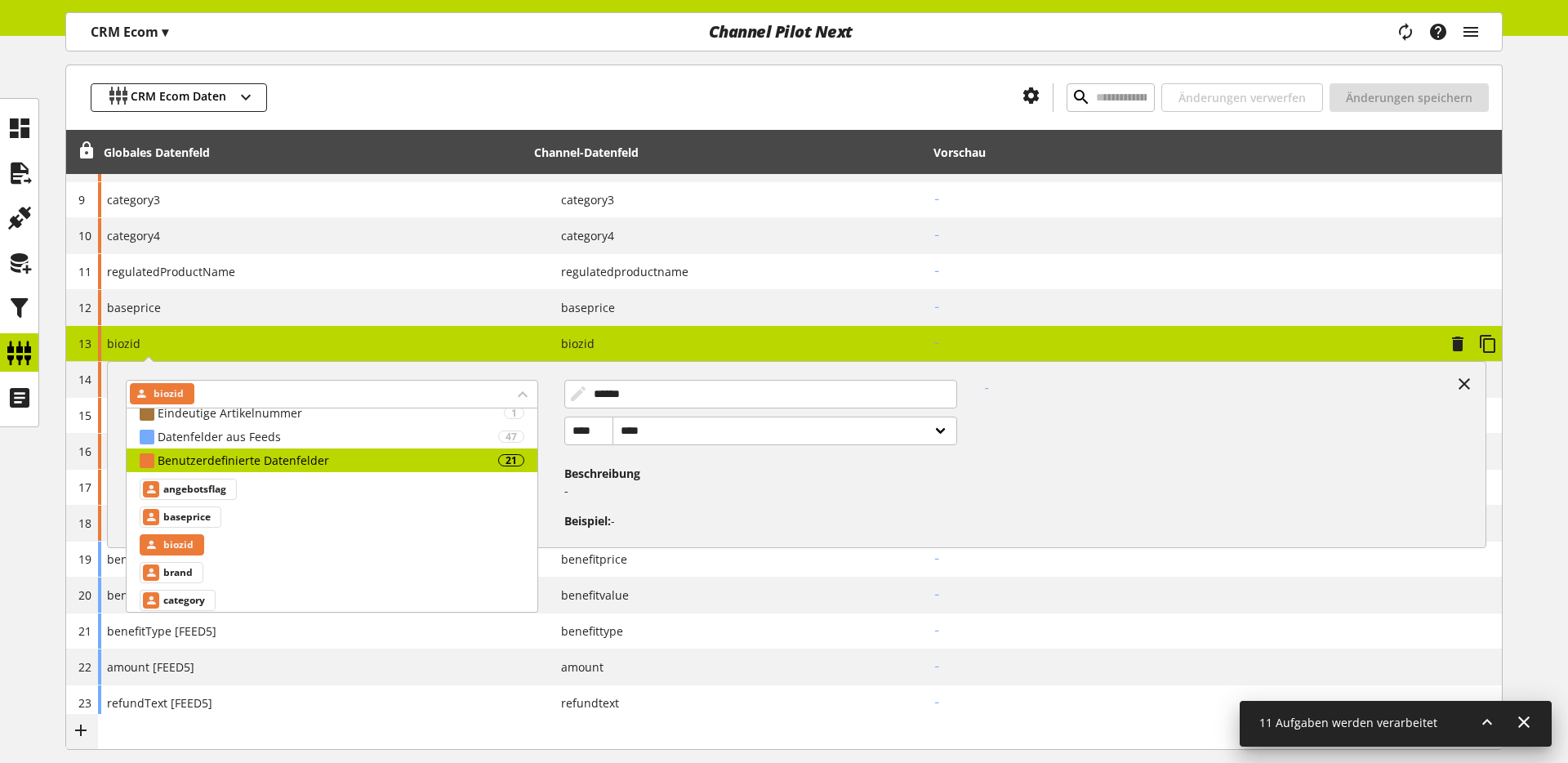
scroll to position [75, 0]
click at [176, 543] on span "biozid" at bounding box center [179, 545] width 30 height 20
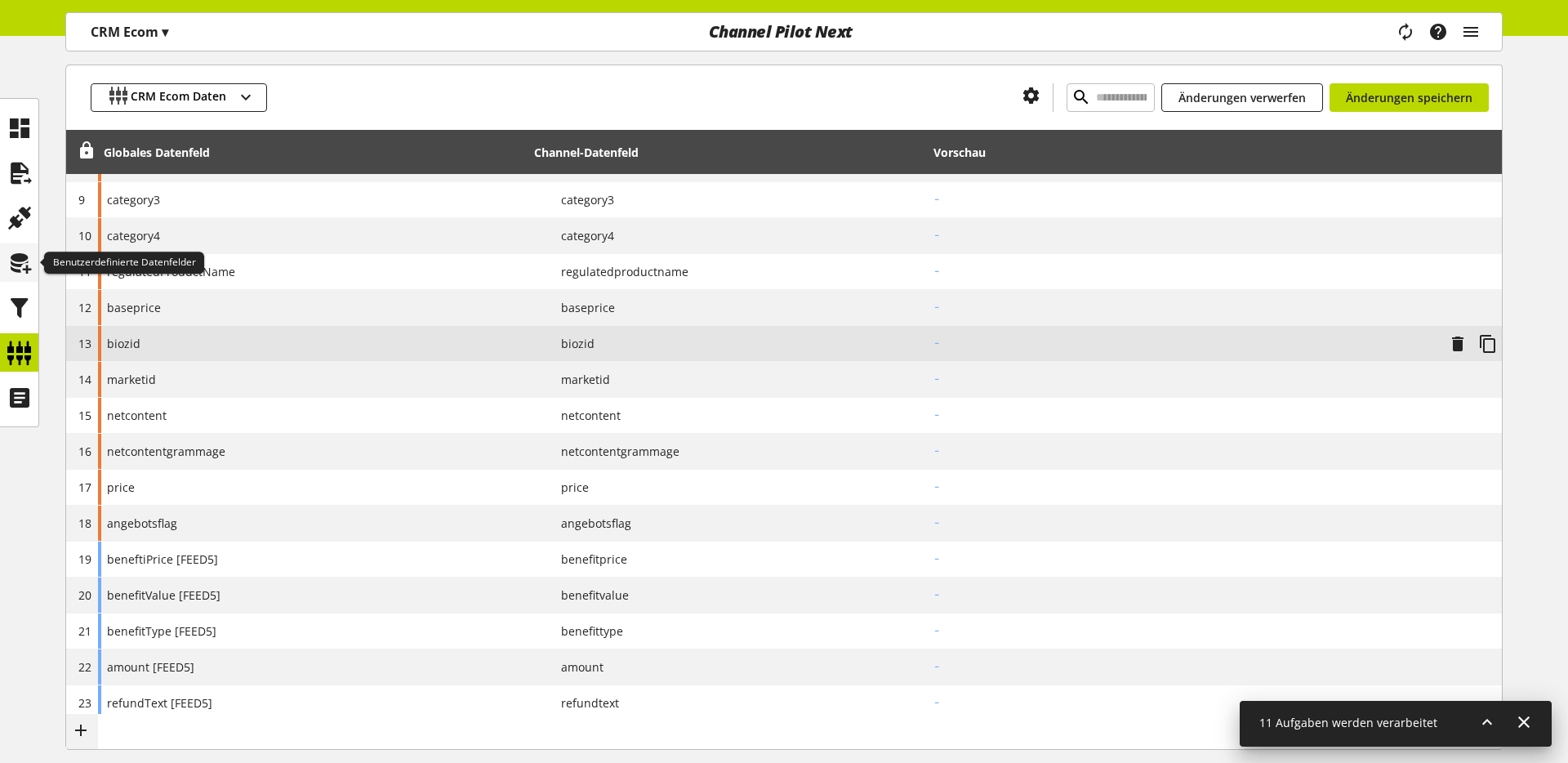
click at [7, 253] on icon at bounding box center [20, 262] width 26 height 33
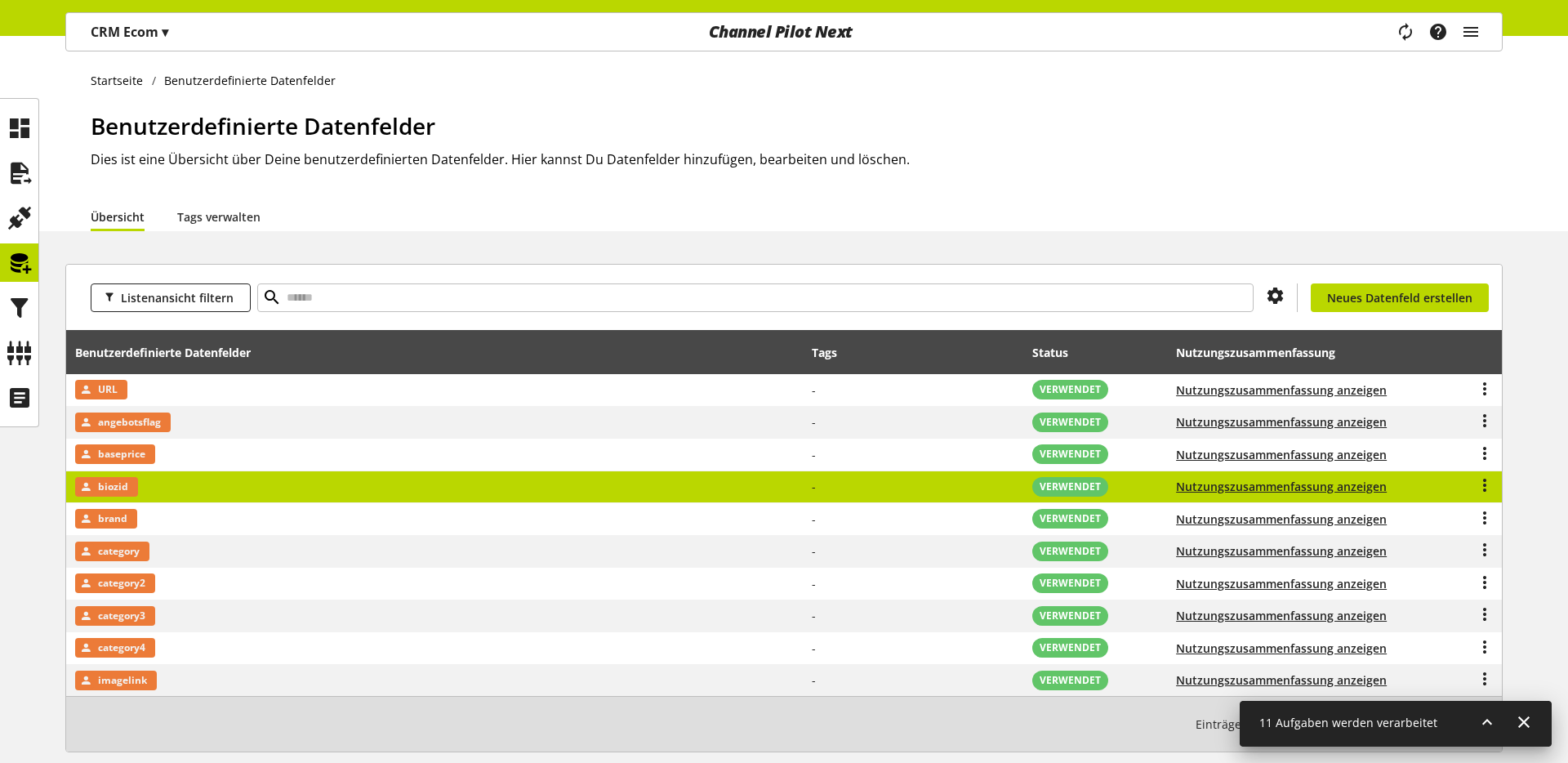
click at [217, 480] on td "biozid" at bounding box center [435, 488] width 738 height 33
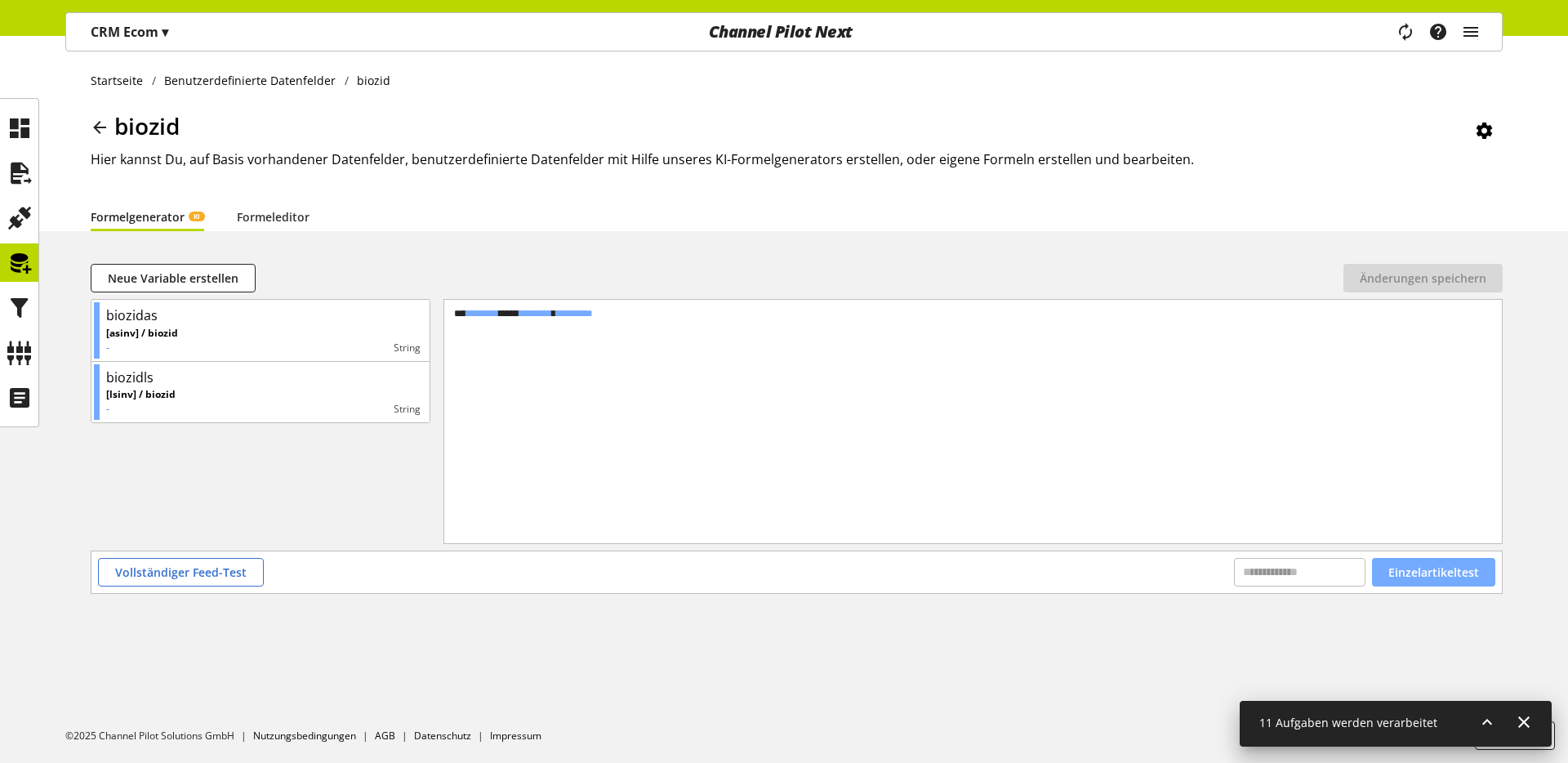
click at [1461, 584] on button "Einzelartikeltest" at bounding box center [1434, 572] width 124 height 29
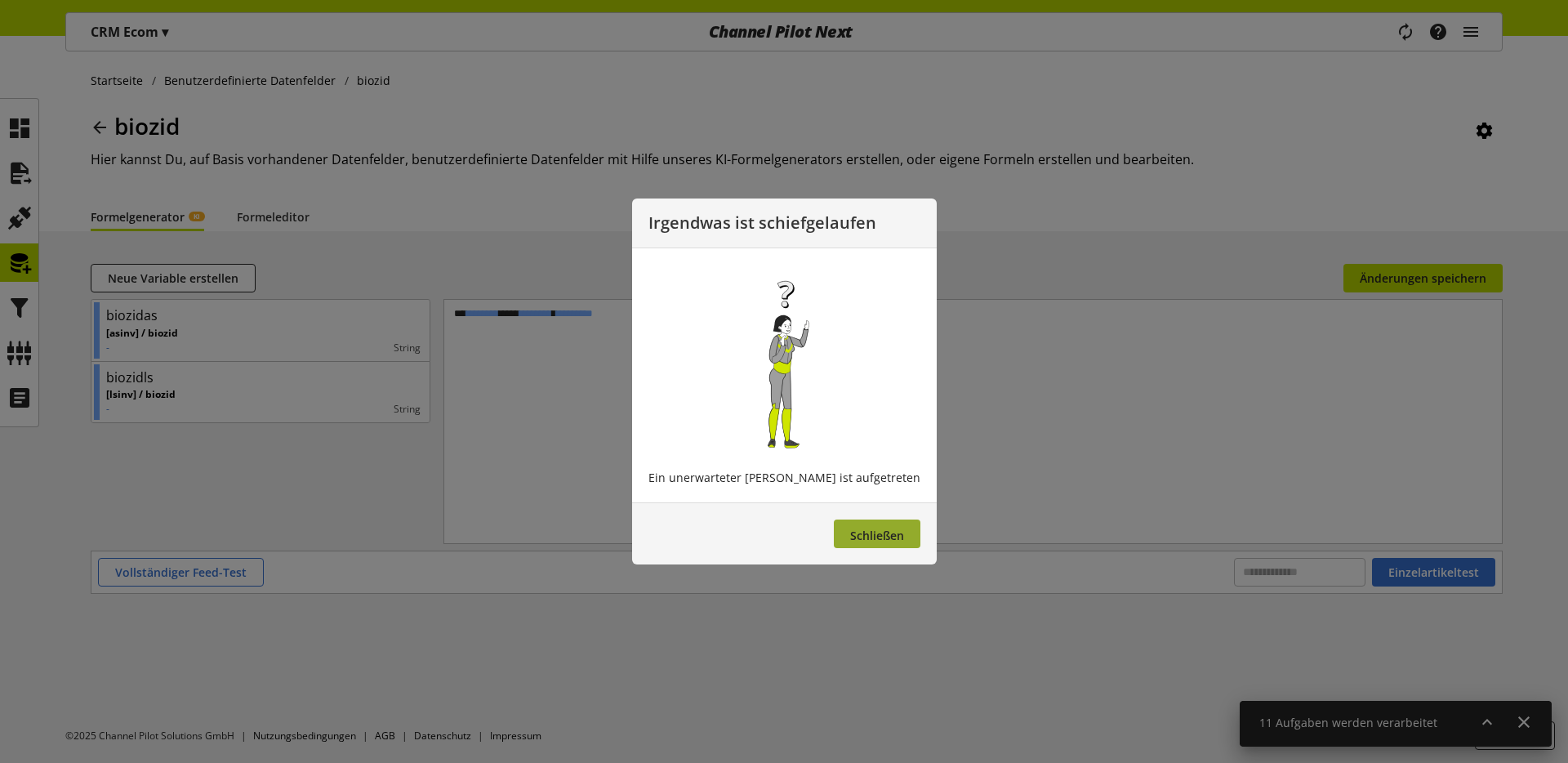
click at [888, 543] on button "Schließen" at bounding box center [877, 534] width 87 height 29
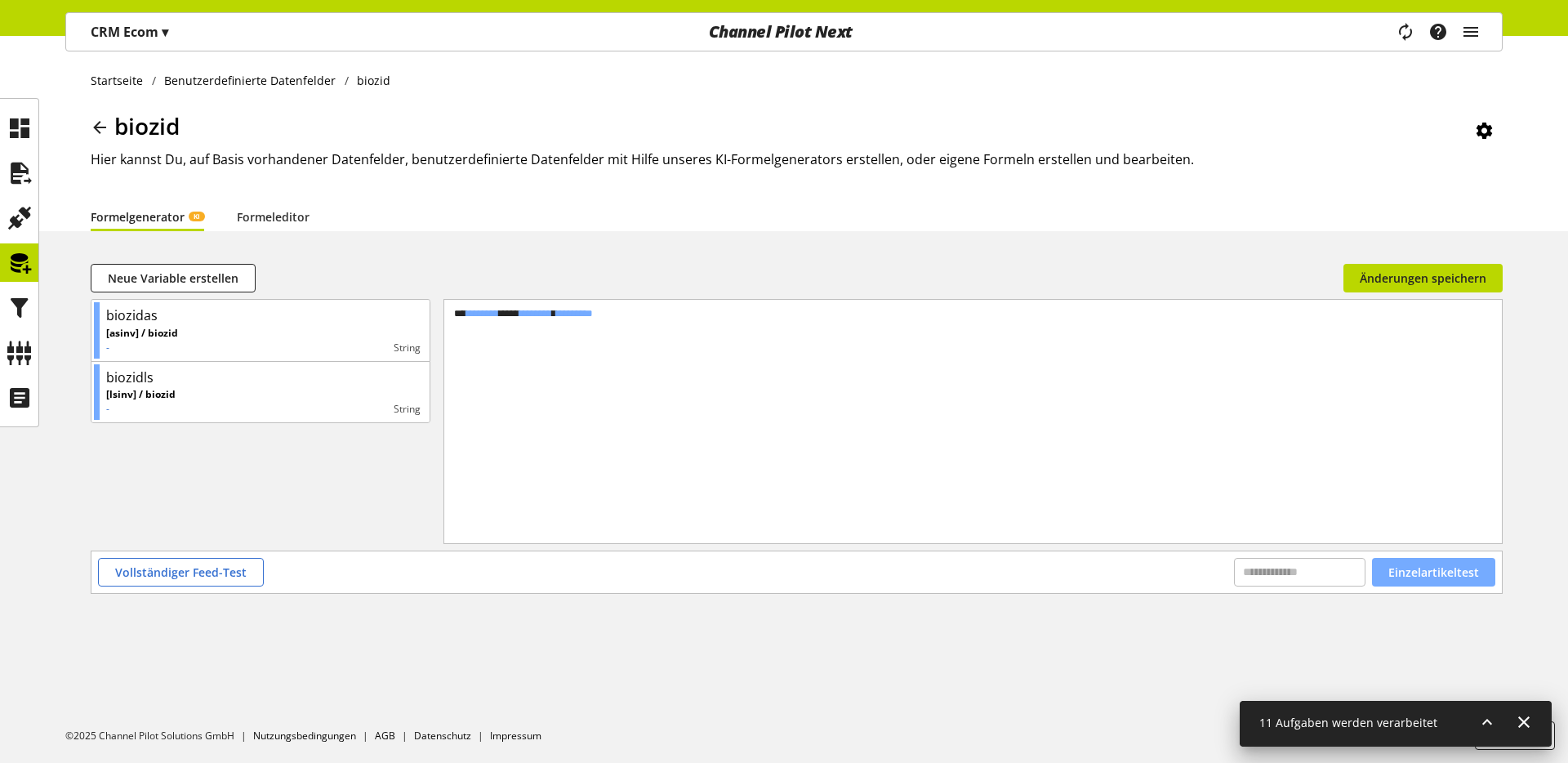
click at [1433, 572] on span "Einzelartikeltest" at bounding box center [1433, 572] width 91 height 17
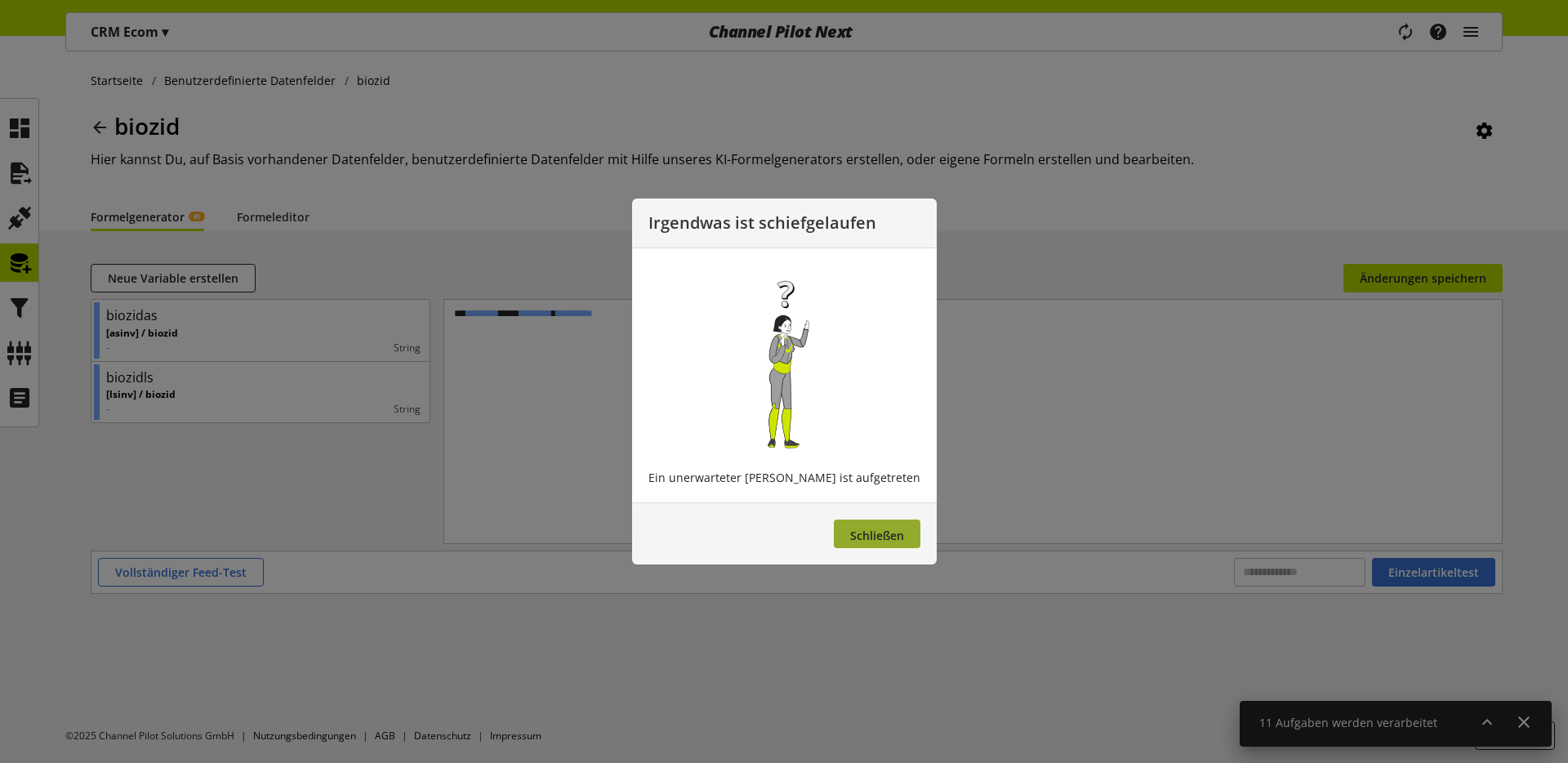
click at [864, 523] on button "Schließen" at bounding box center [877, 534] width 87 height 29
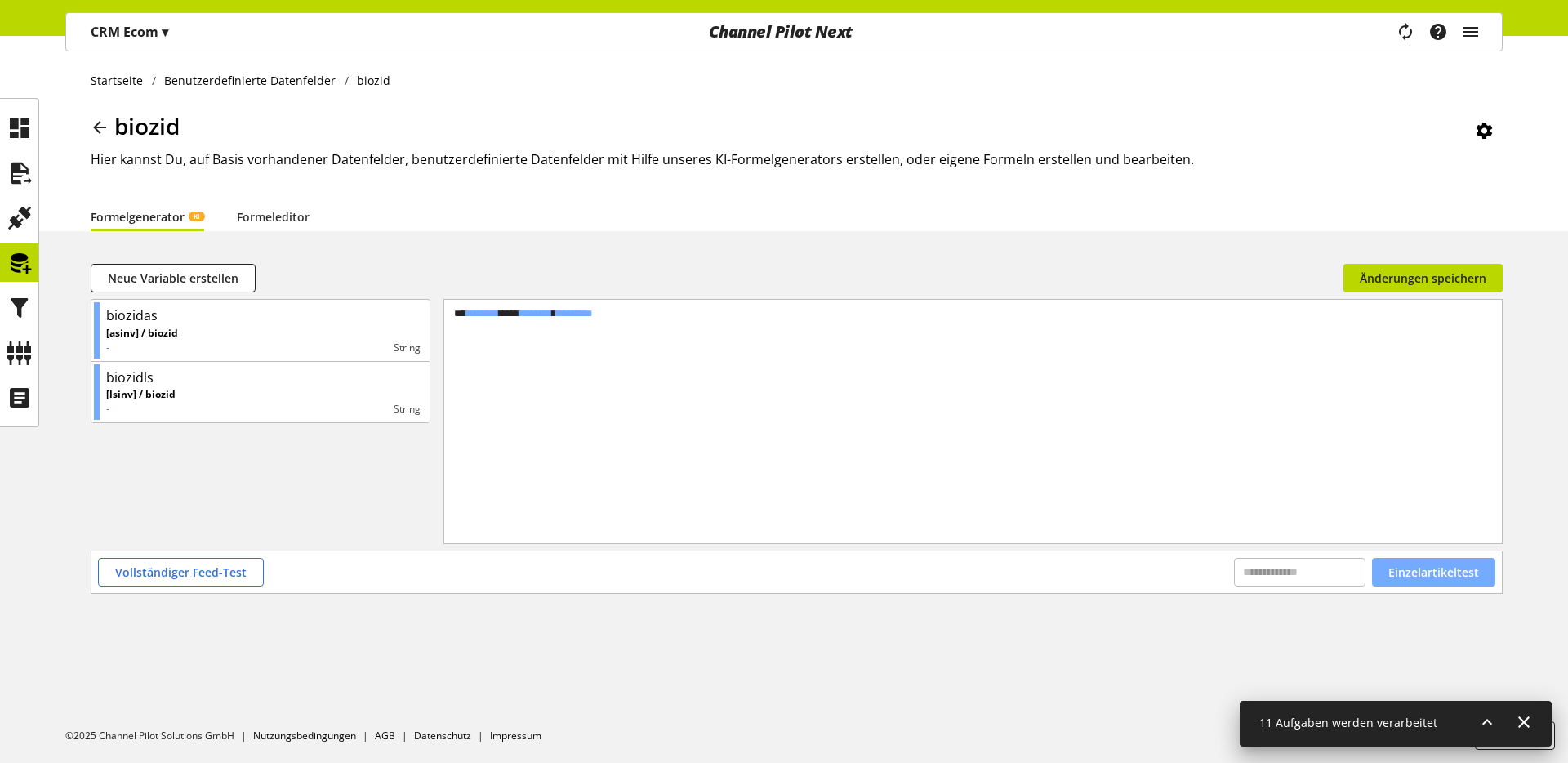
click at [1460, 576] on span "Einzelartikeltest" at bounding box center [1433, 572] width 91 height 17
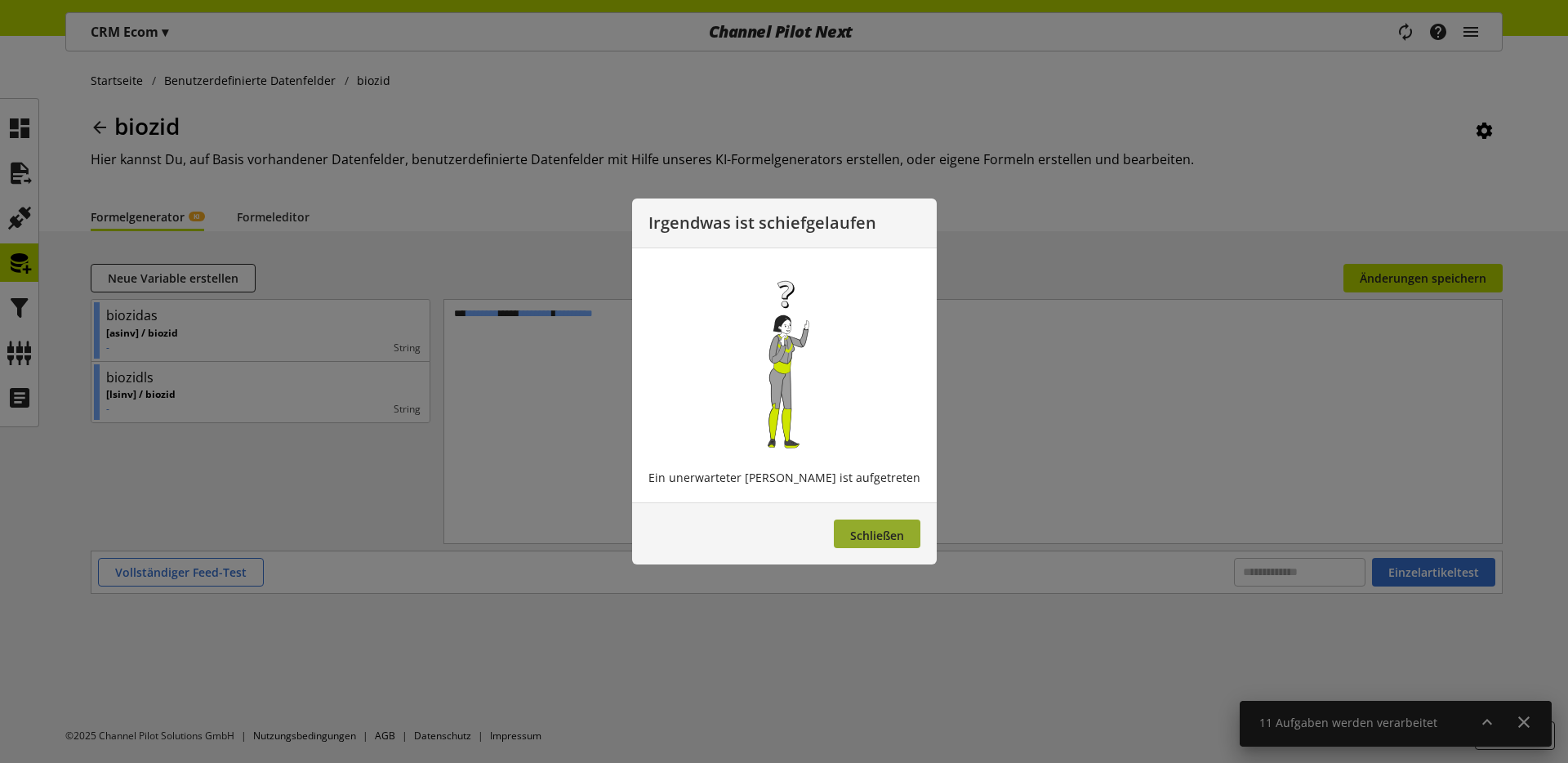
click at [851, 530] on span "Schließen" at bounding box center [878, 536] width 54 height 16
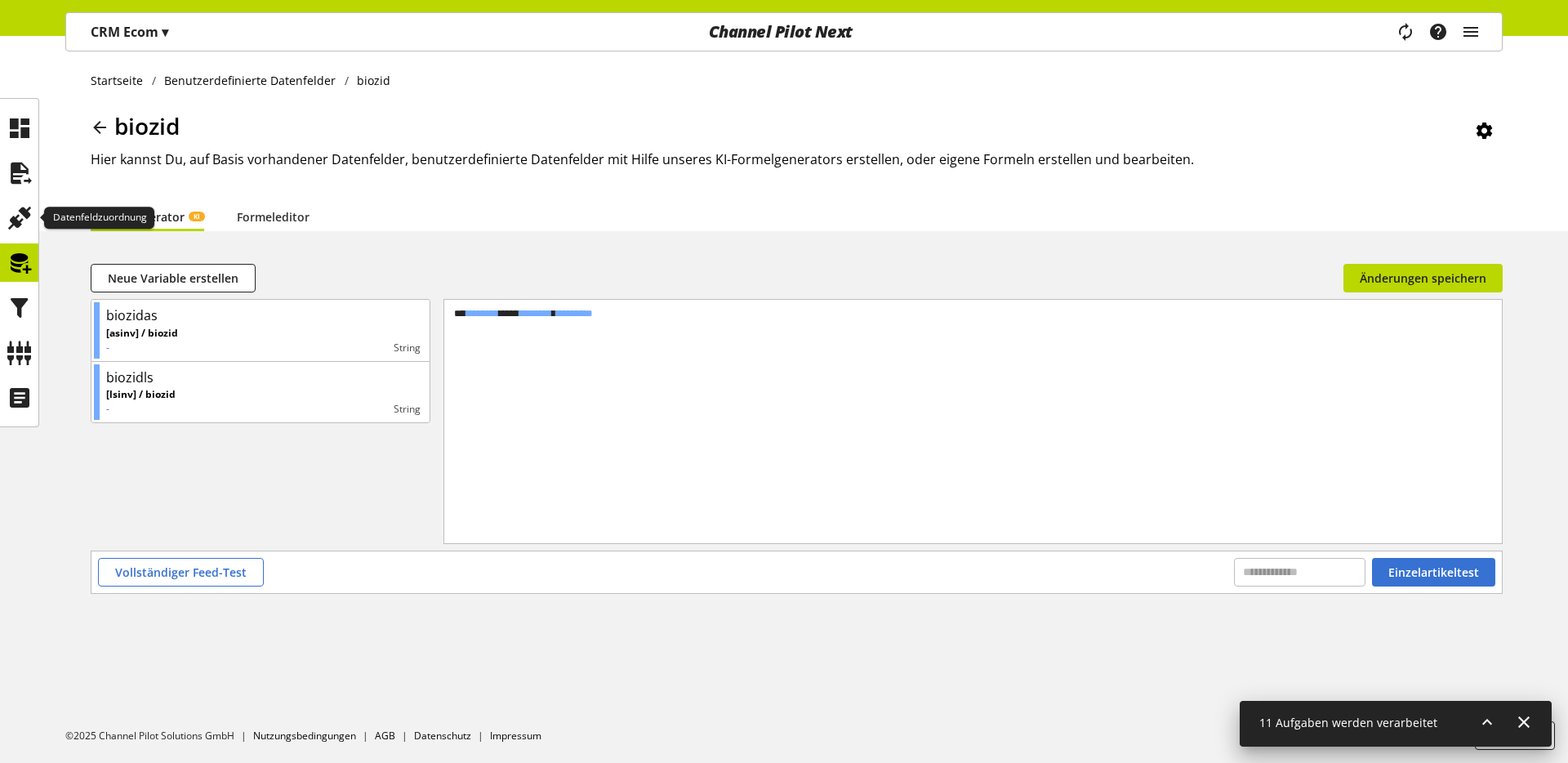
click at [19, 249] on icon at bounding box center [20, 262] width 26 height 33
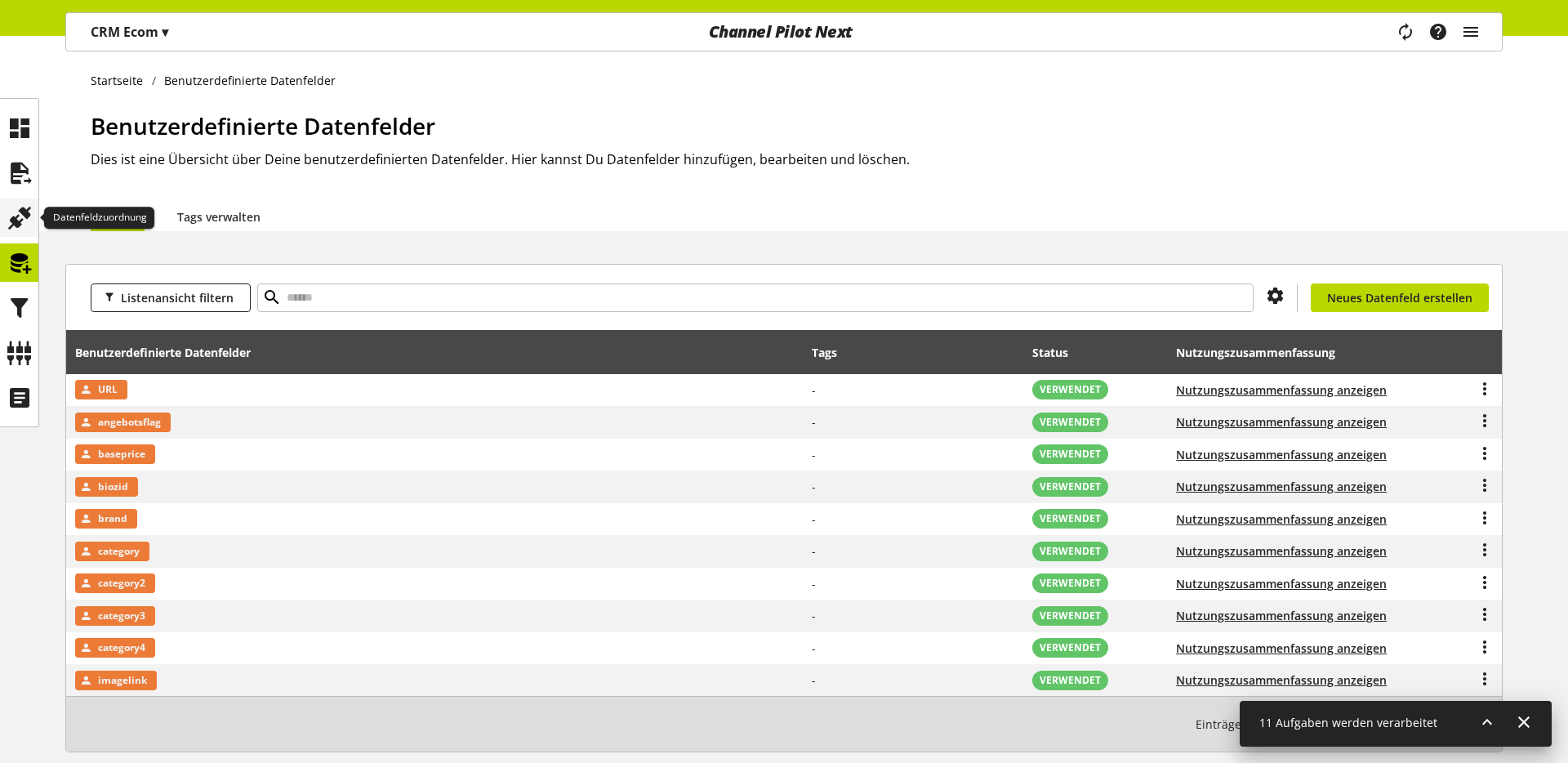
click at [19, 223] on icon at bounding box center [20, 217] width 26 height 33
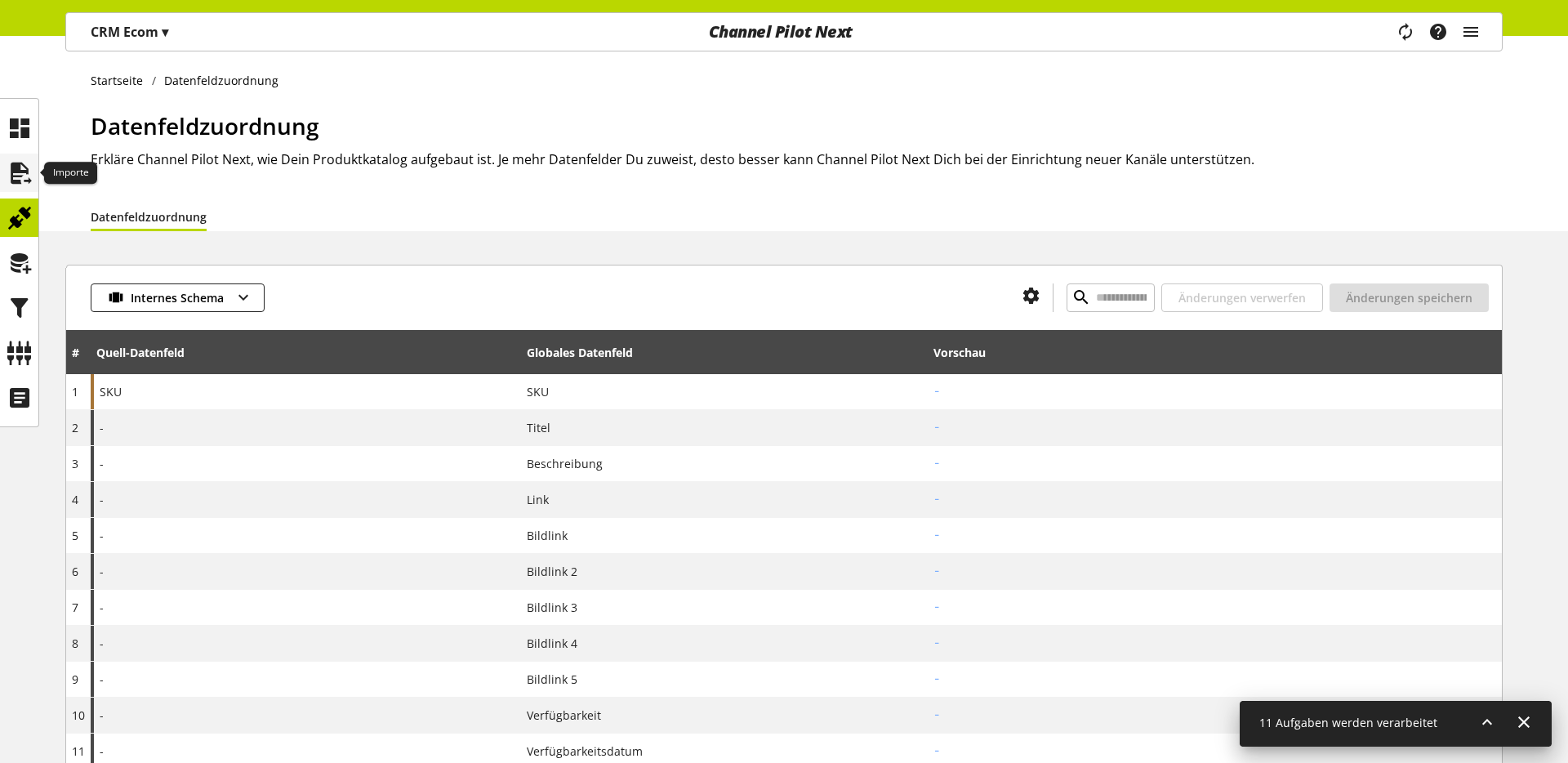
click at [25, 185] on icon at bounding box center [20, 173] width 26 height 33
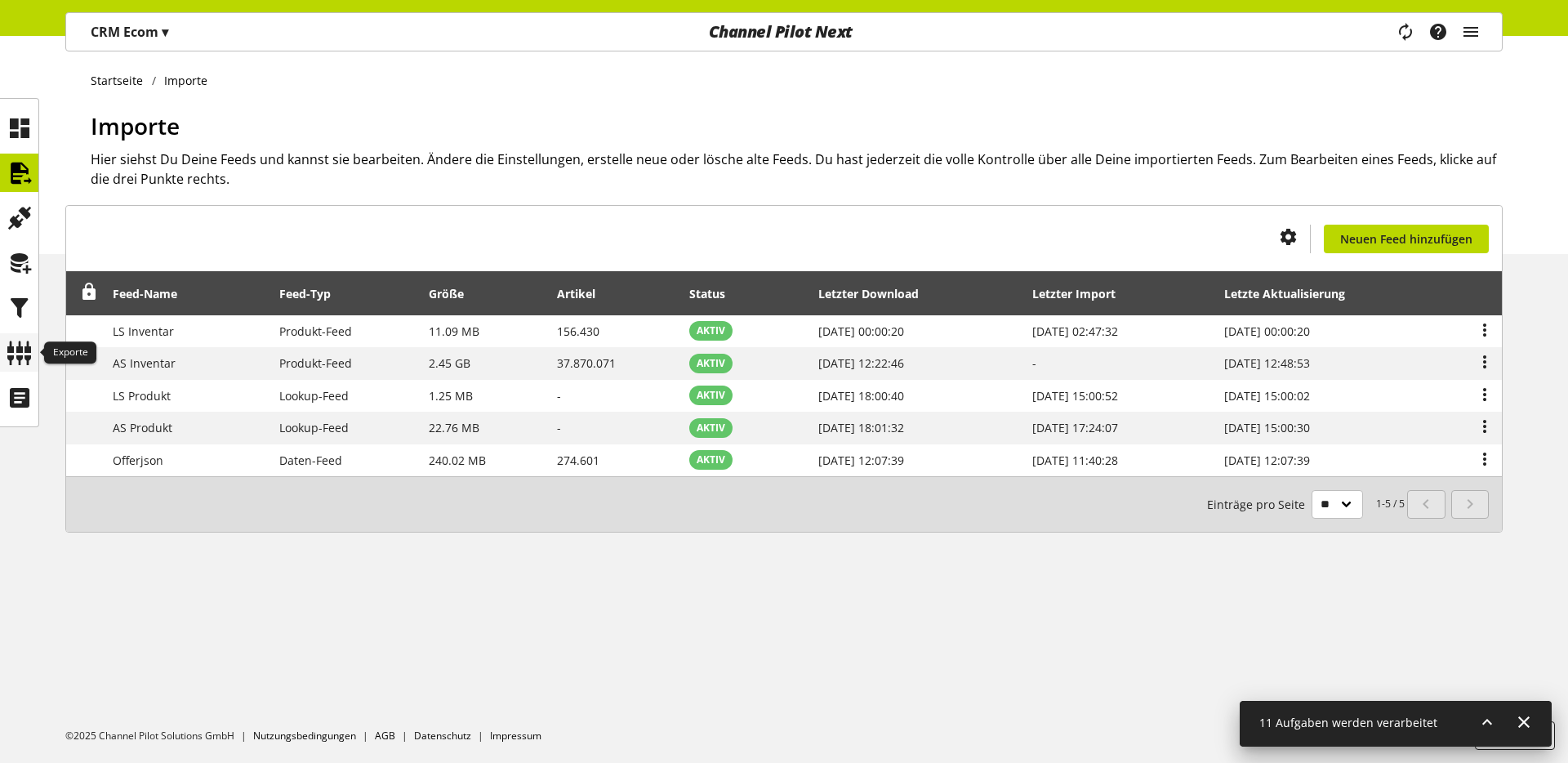
click at [16, 336] on icon at bounding box center [20, 352] width 26 height 33
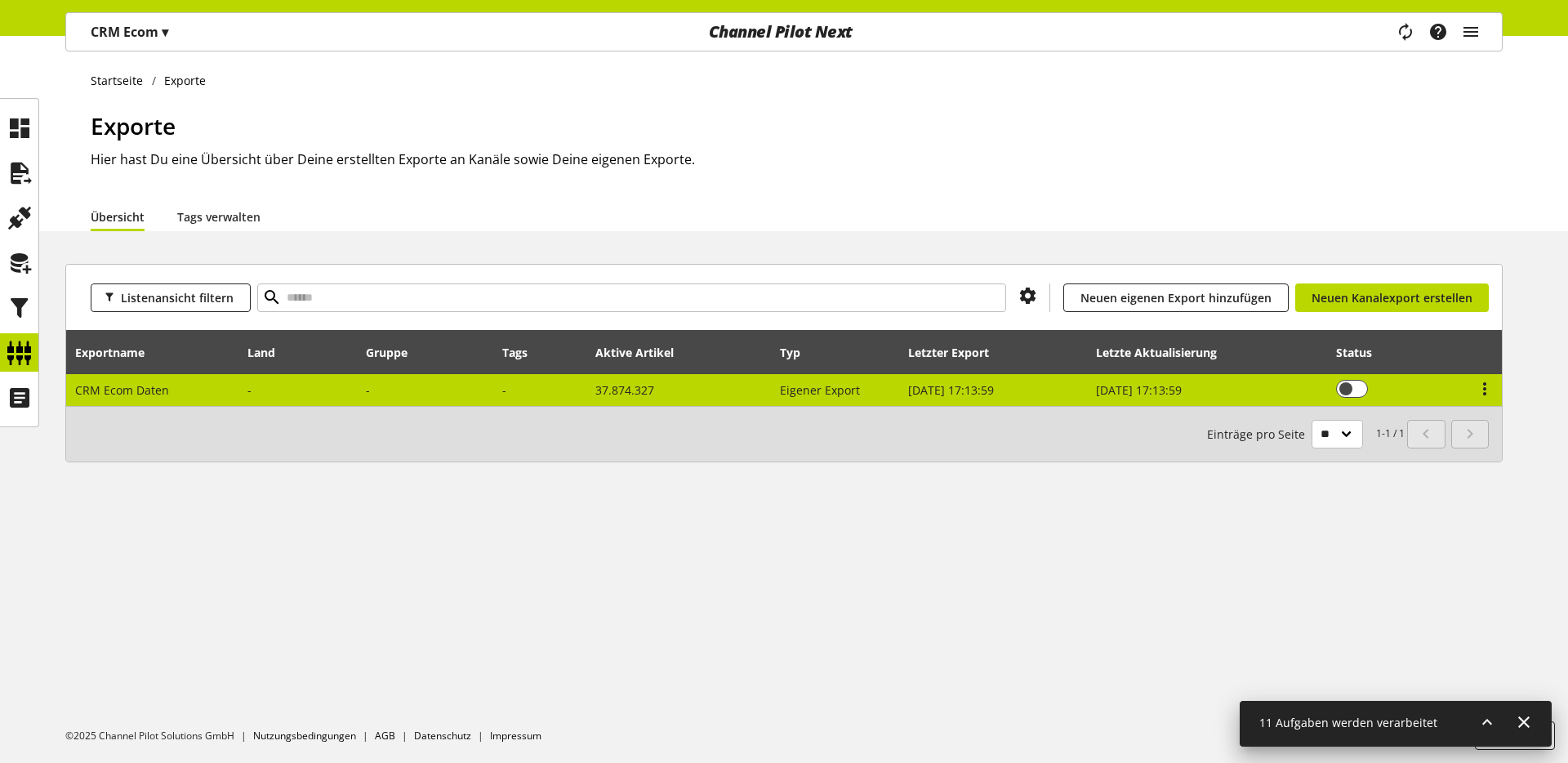
click at [177, 389] on td "CRM Ecom Daten" at bounding box center [153, 390] width 174 height 32
select select "********"
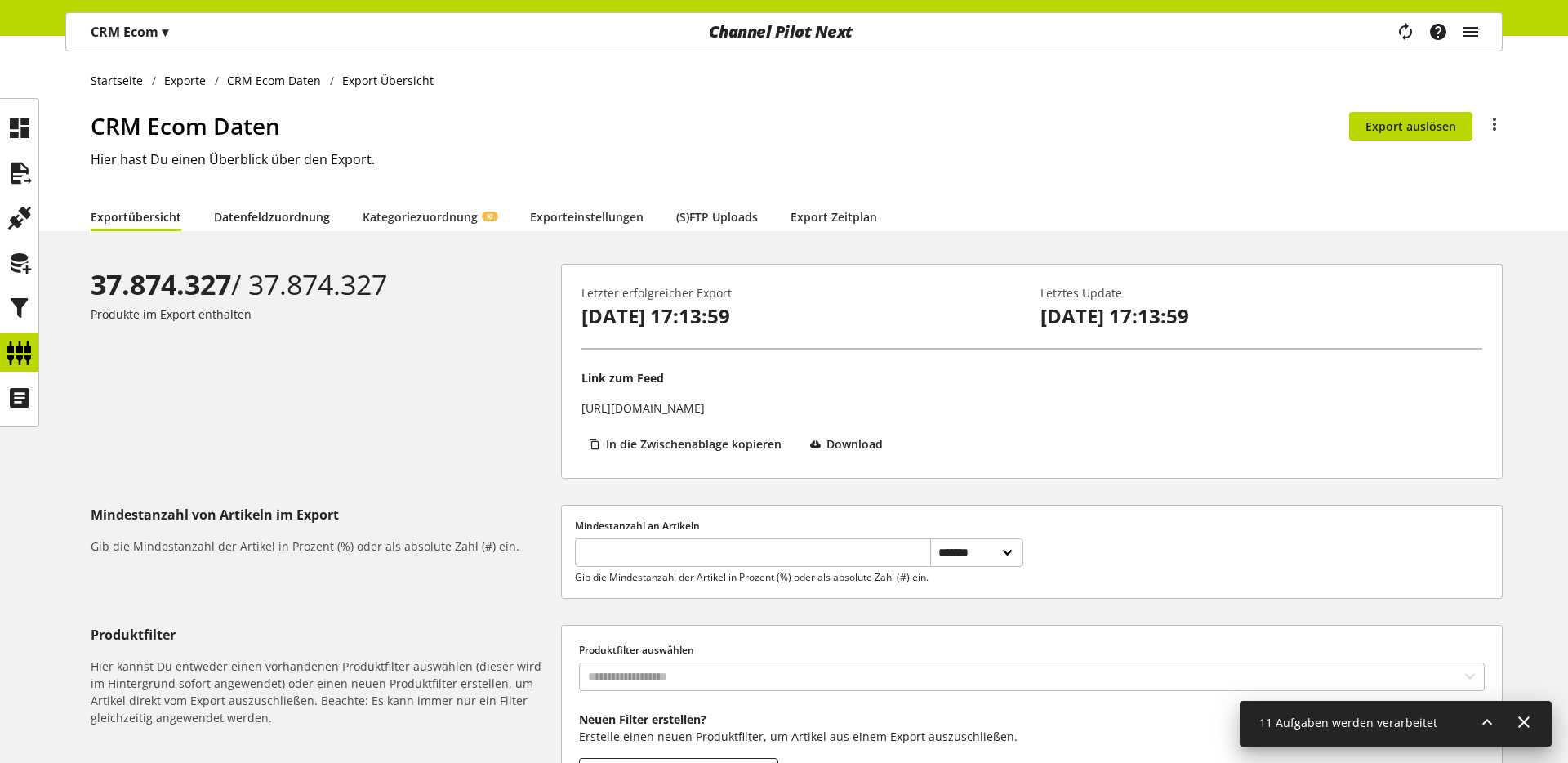
click at [259, 219] on link "Datenfeldzuordnung" at bounding box center [272, 216] width 116 height 17
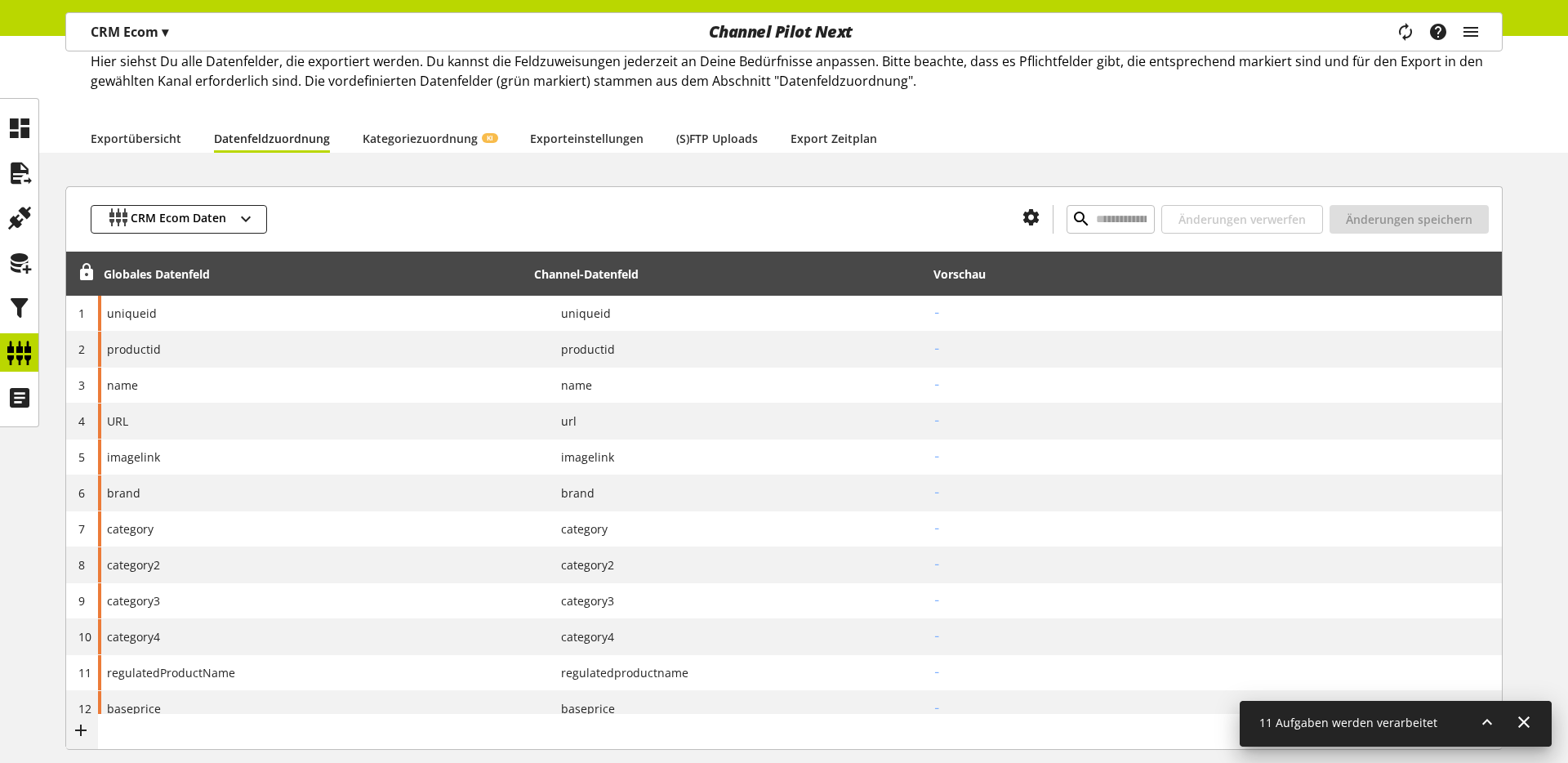
scroll to position [191, 0]
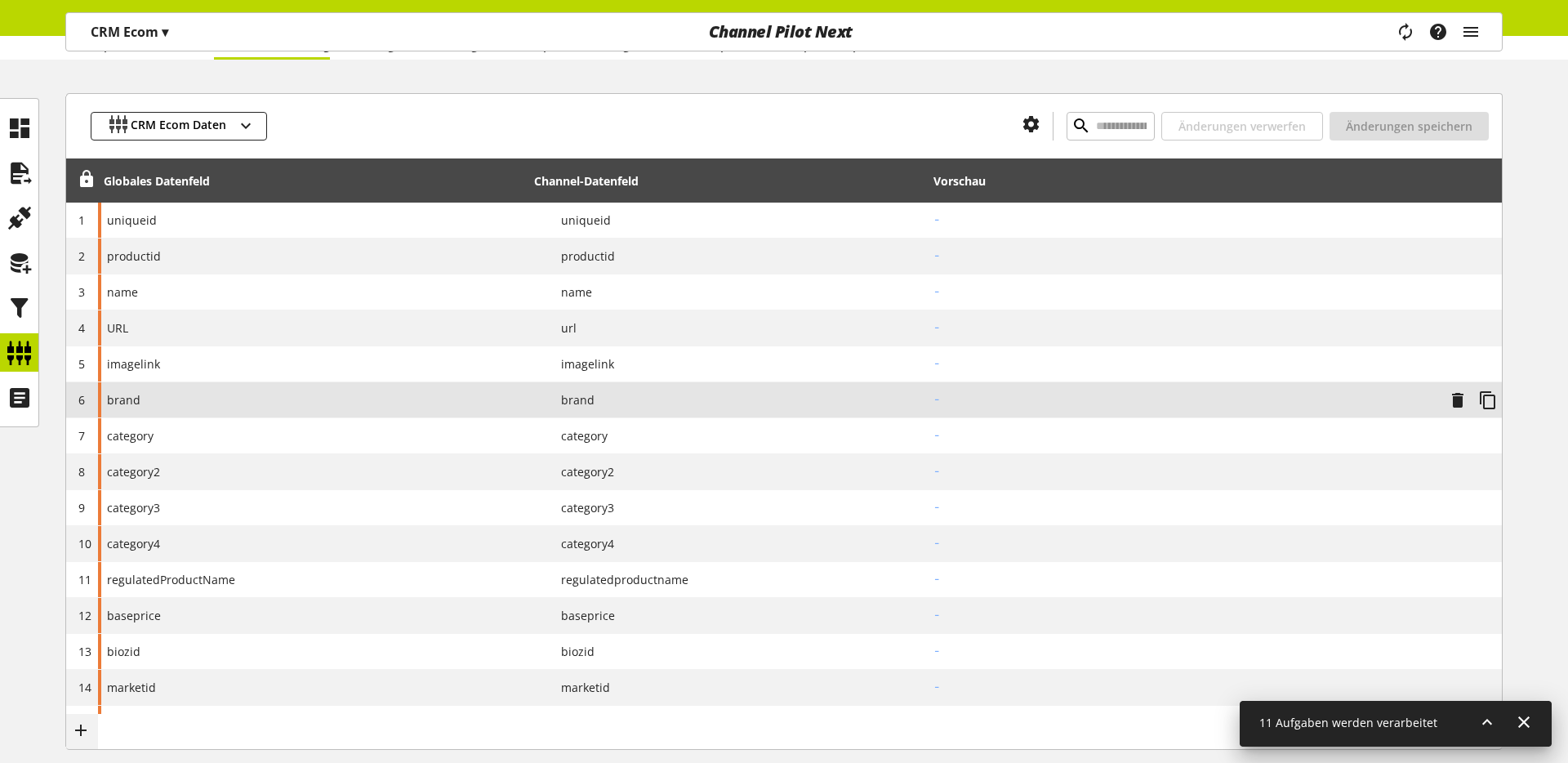
click at [125, 389] on div "brand" at bounding box center [313, 399] width 431 height 35
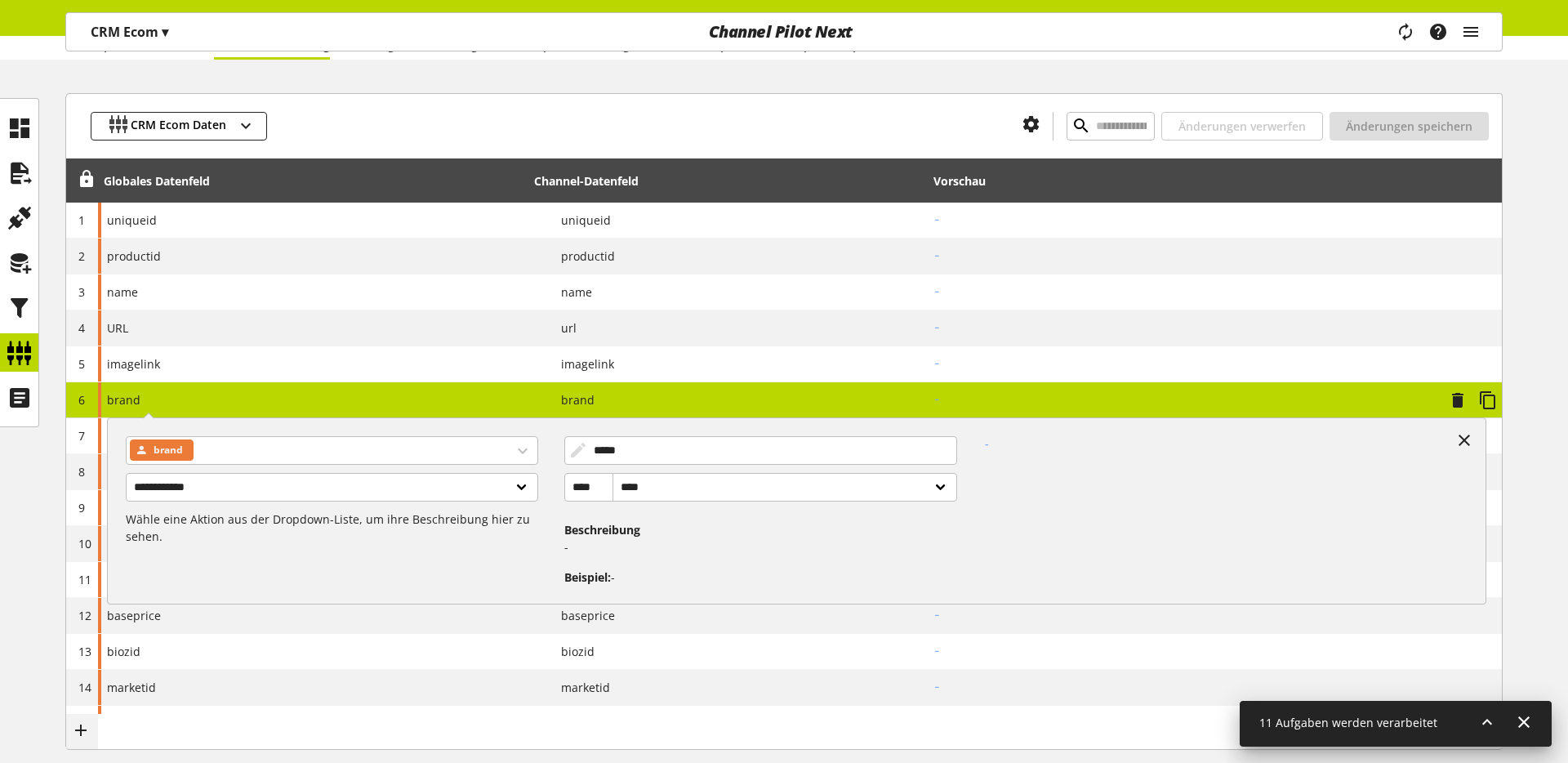
click at [135, 391] on div "**********" at bounding box center [124, 399] width 34 height 17
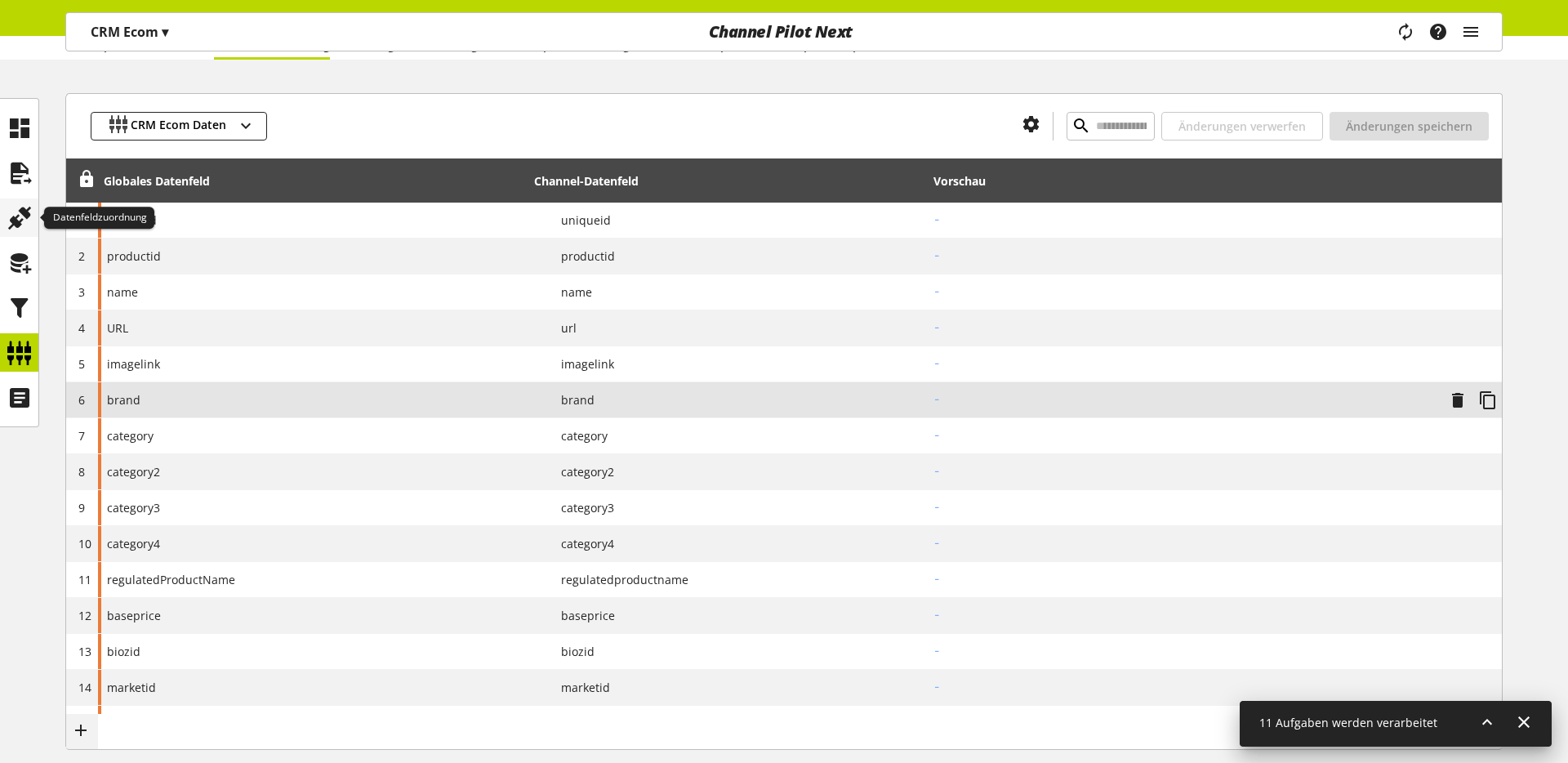
click at [20, 211] on icon at bounding box center [20, 217] width 26 height 33
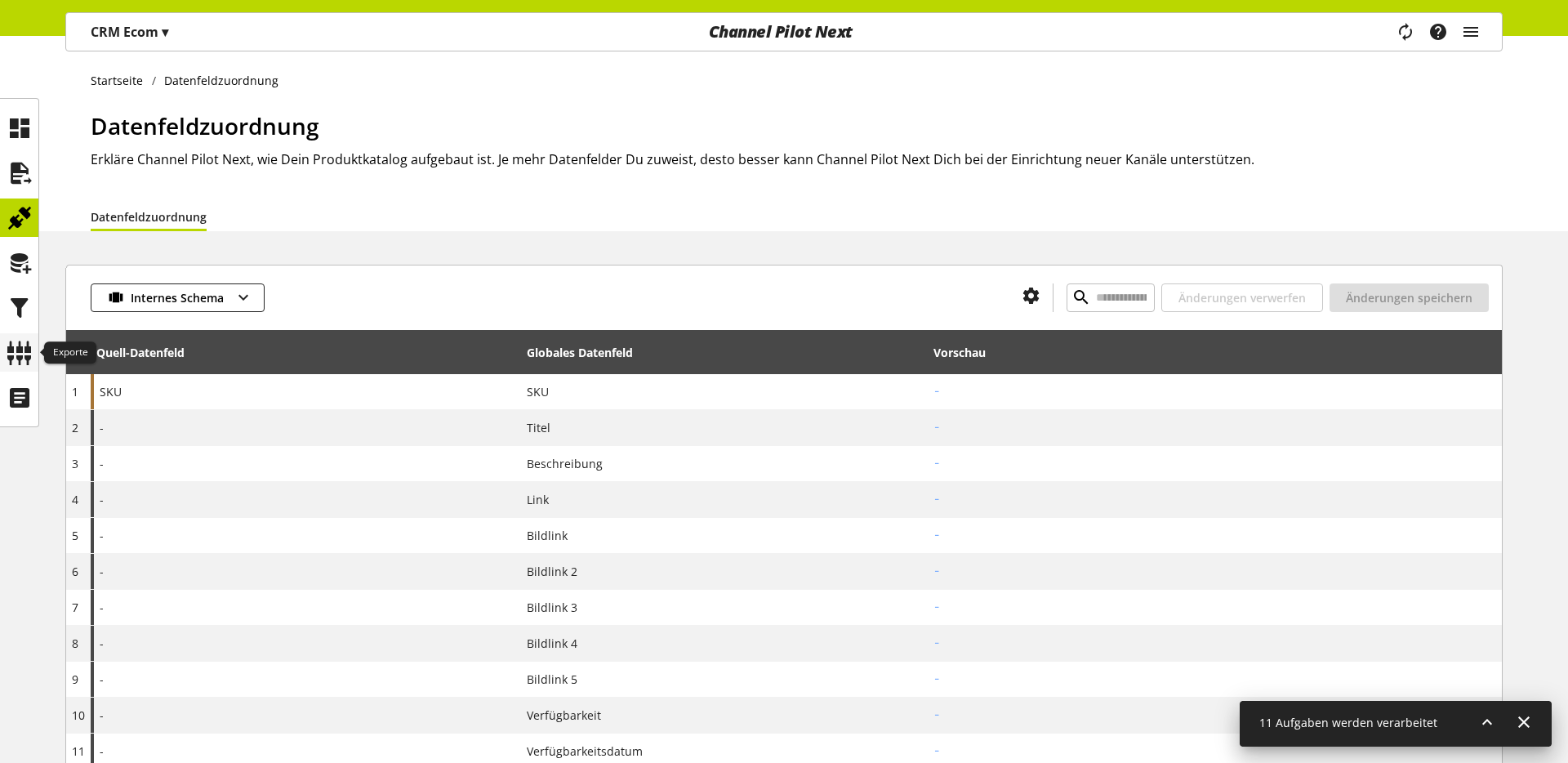
click at [26, 358] on icon at bounding box center [20, 352] width 26 height 33
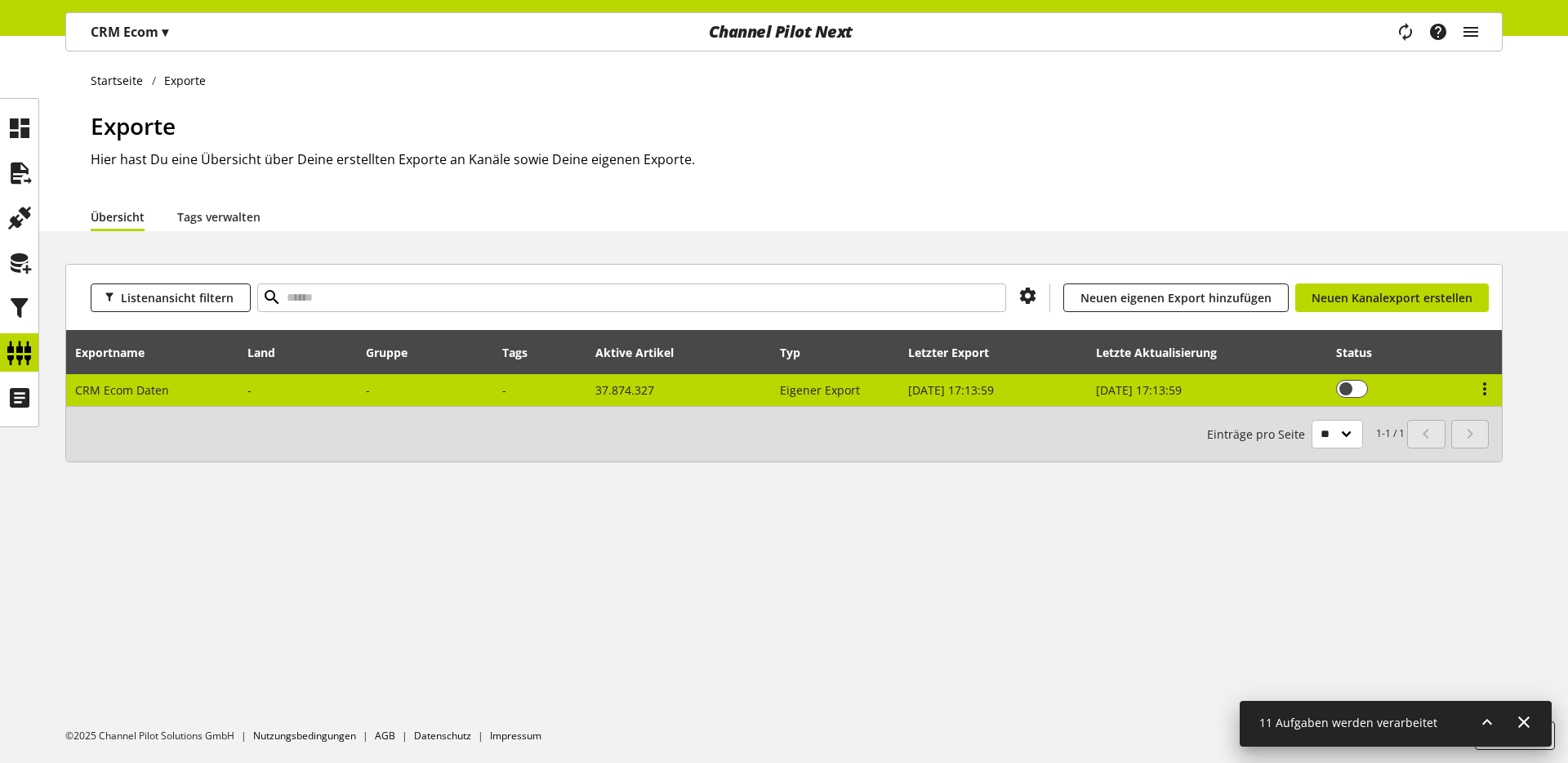
click at [146, 389] on span "CRM Ecom Daten" at bounding box center [122, 390] width 94 height 16
select select "********"
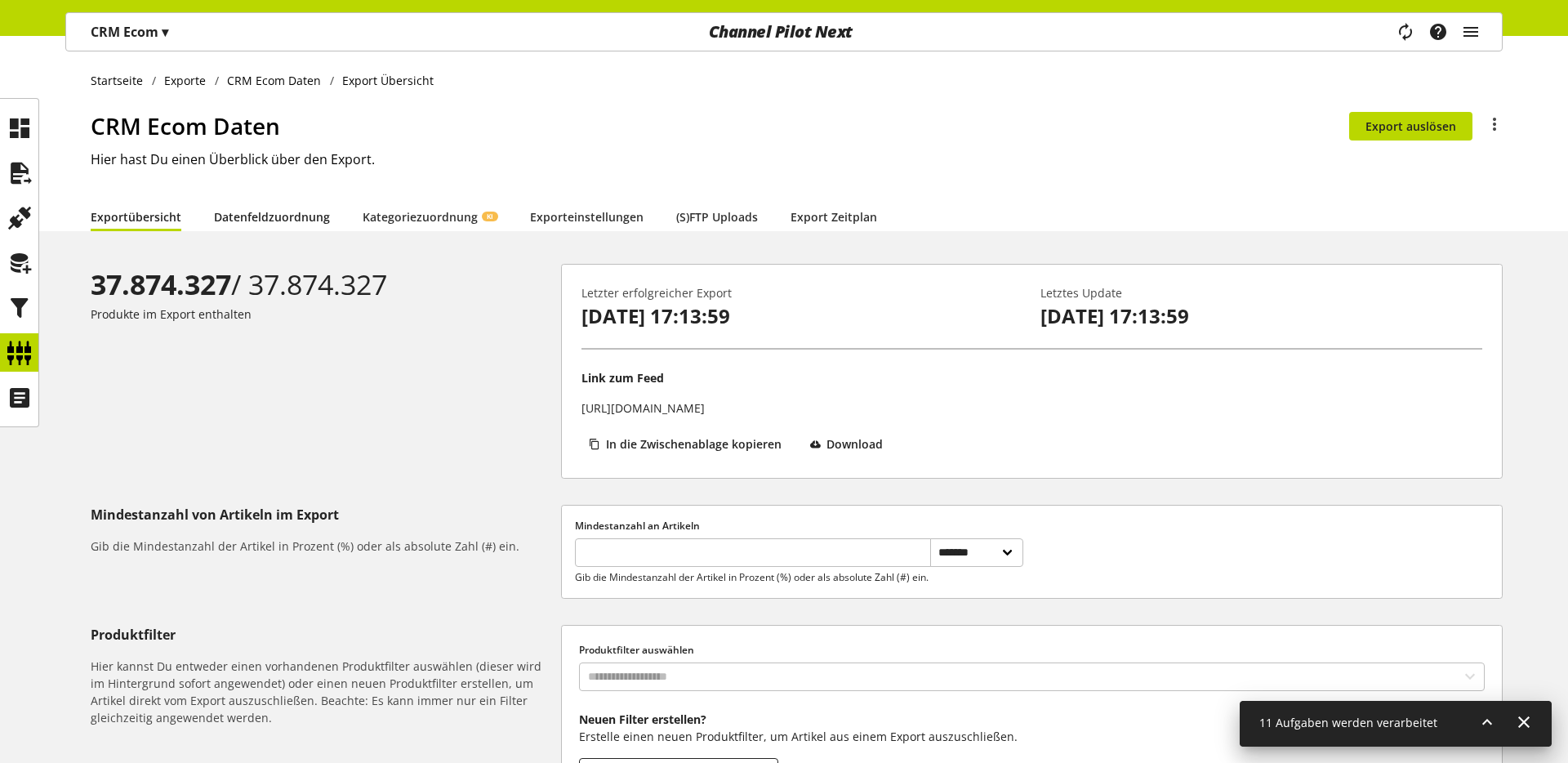
click at [232, 221] on link "Datenfeldzuordnung" at bounding box center [272, 216] width 116 height 17
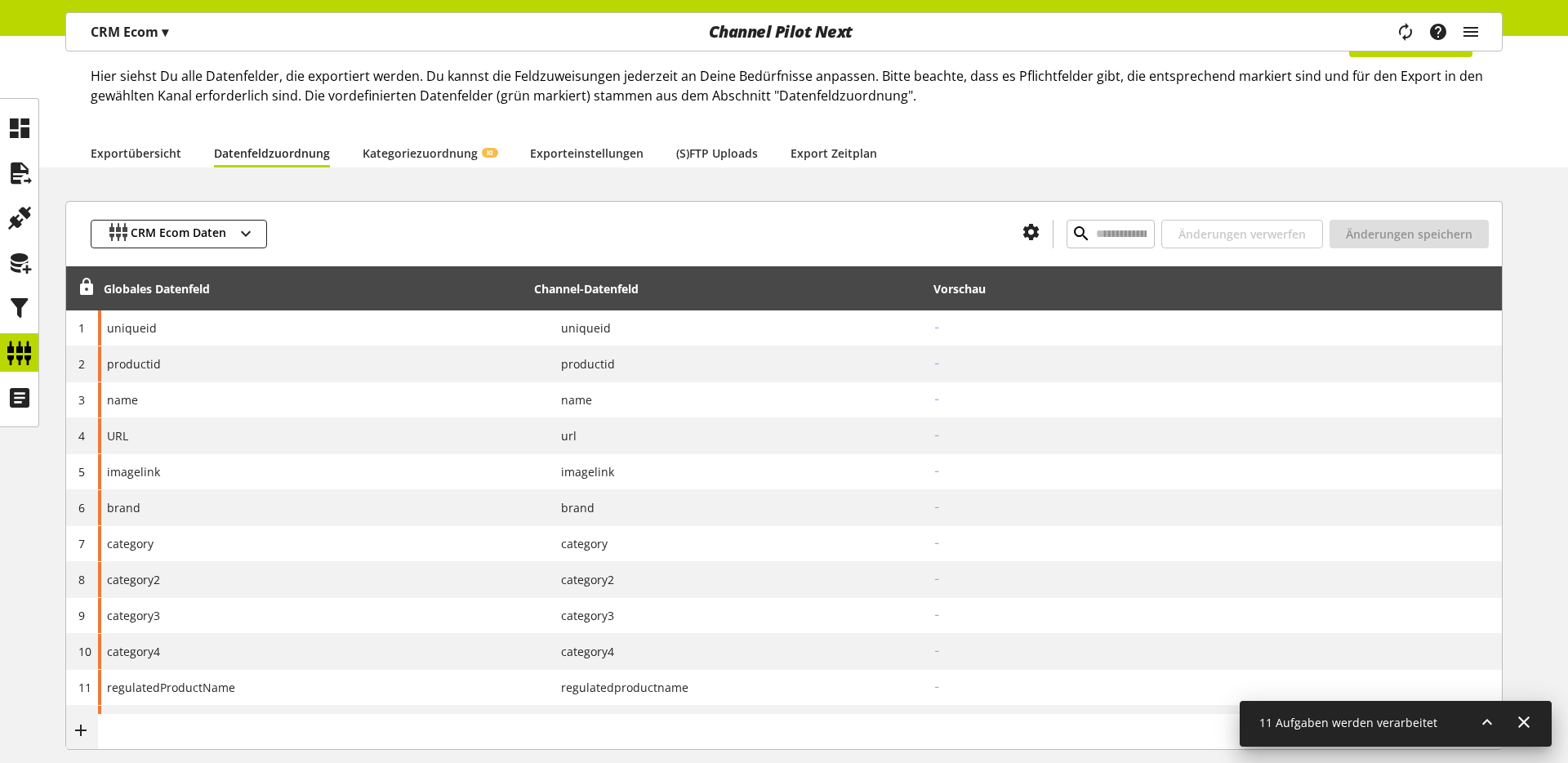
scroll to position [71, 0]
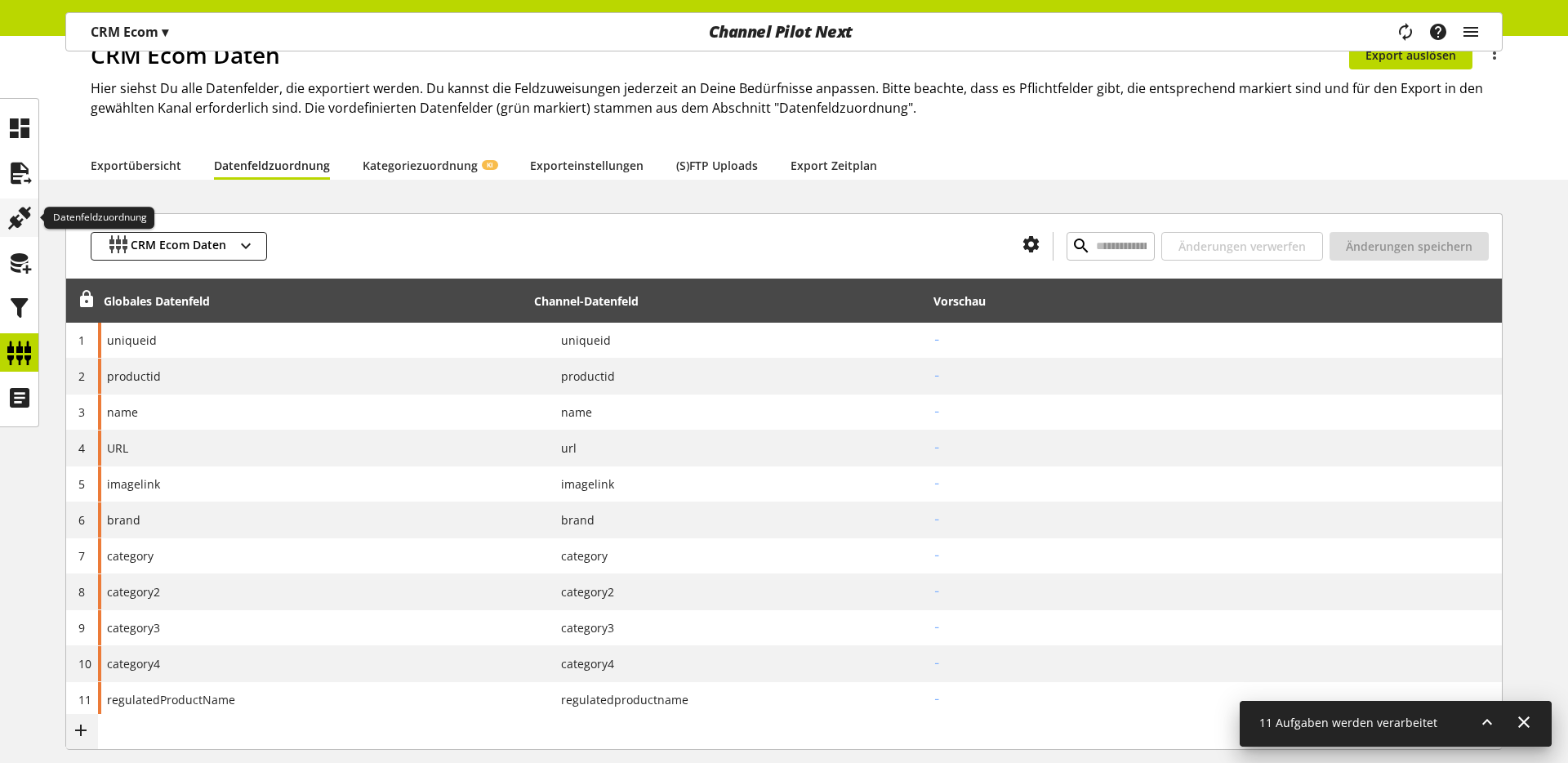
click at [11, 208] on icon at bounding box center [20, 217] width 26 height 33
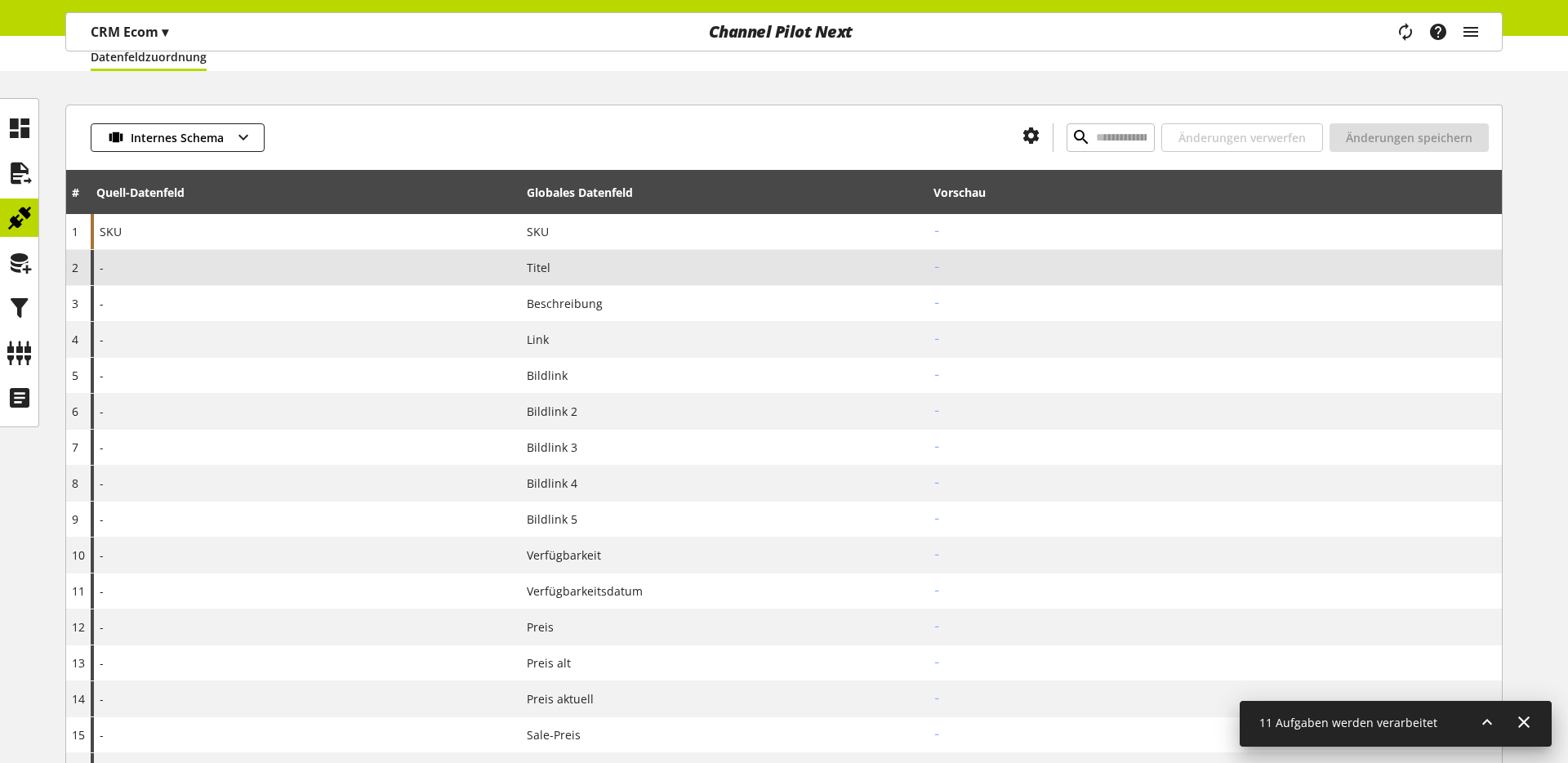
scroll to position [171, 0]
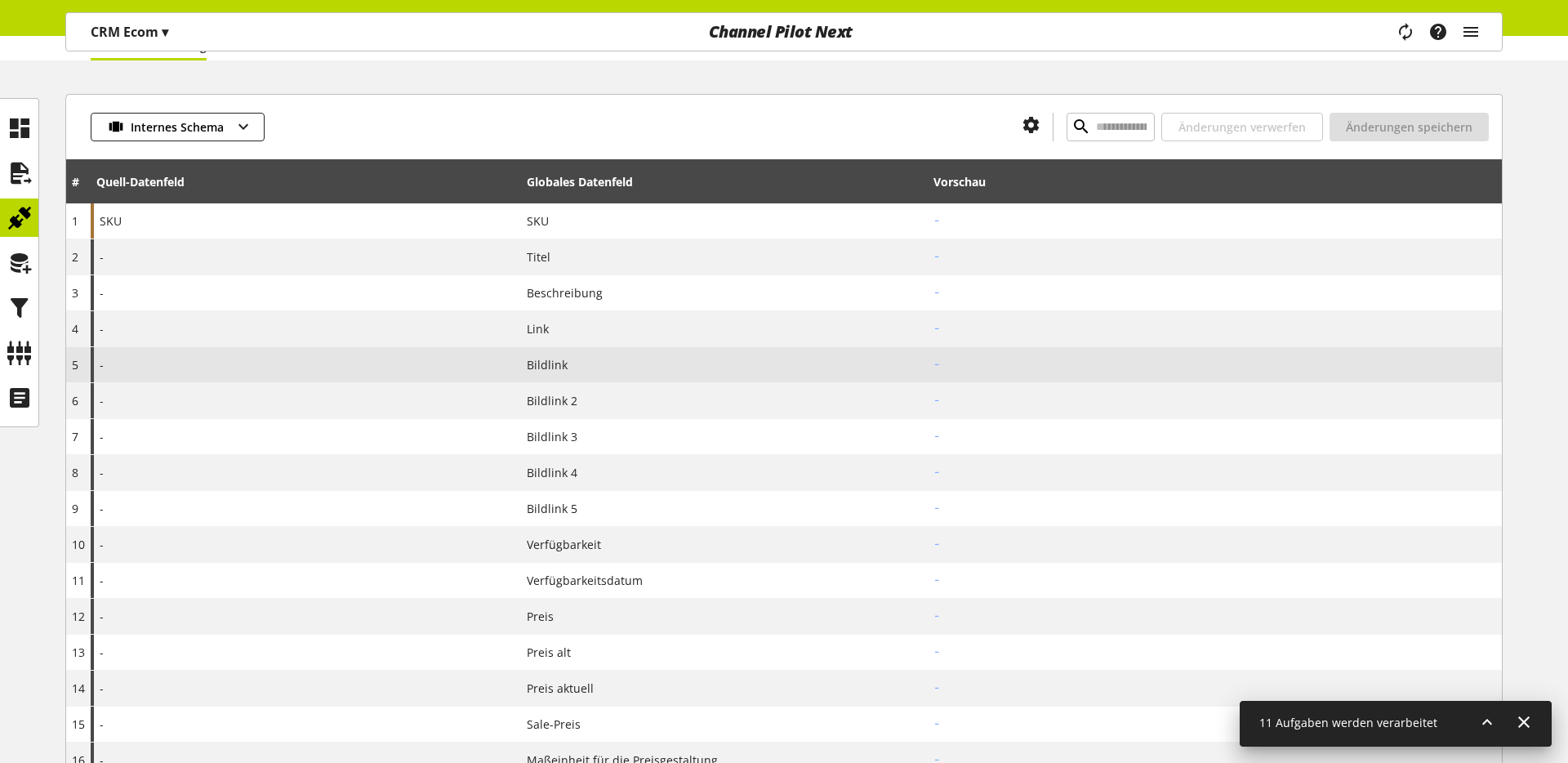
click at [547, 368] on span "Bildlink" at bounding box center [547, 364] width 41 height 17
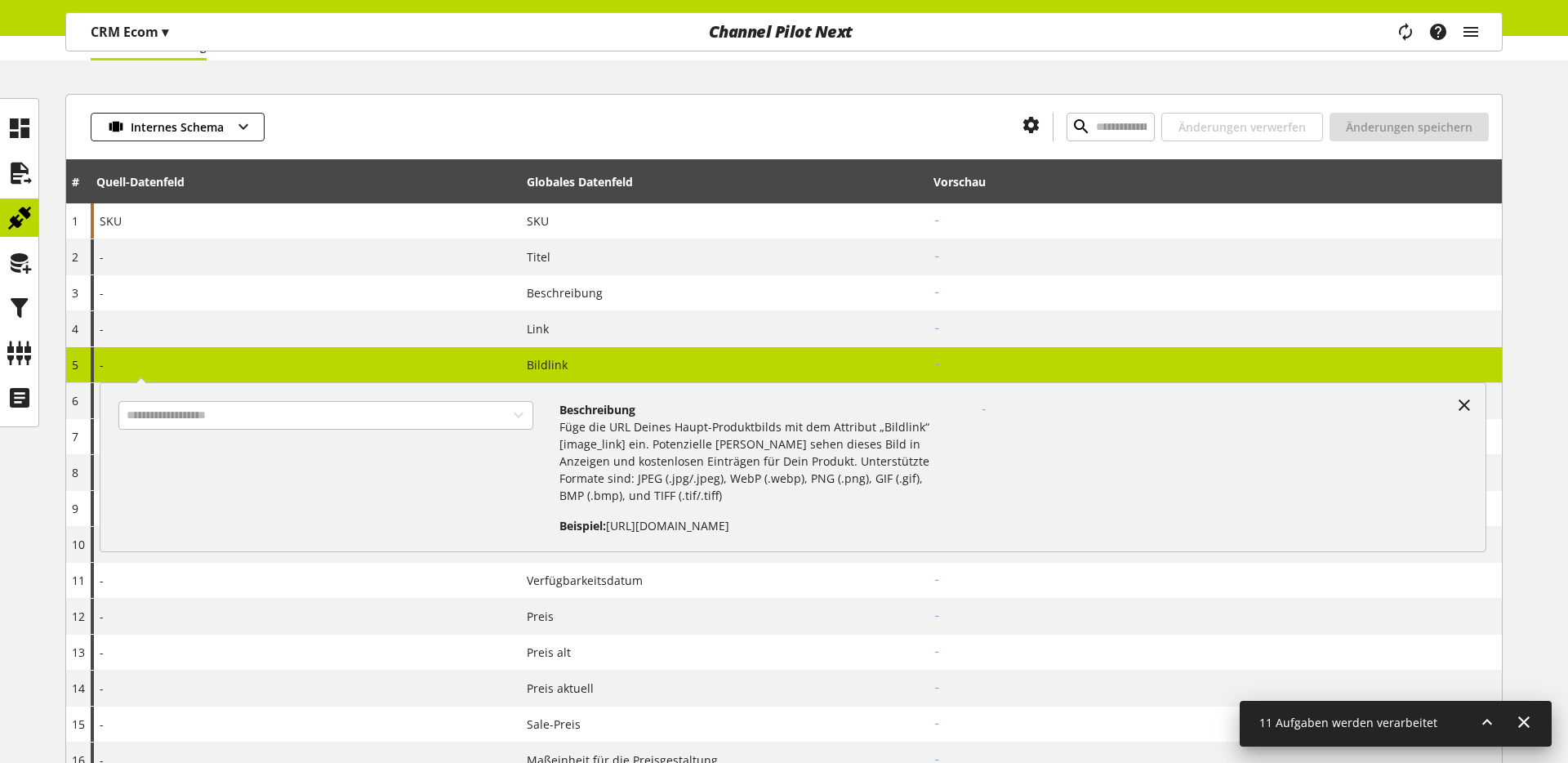
click at [547, 368] on span "Bildlink" at bounding box center [547, 364] width 41 height 17
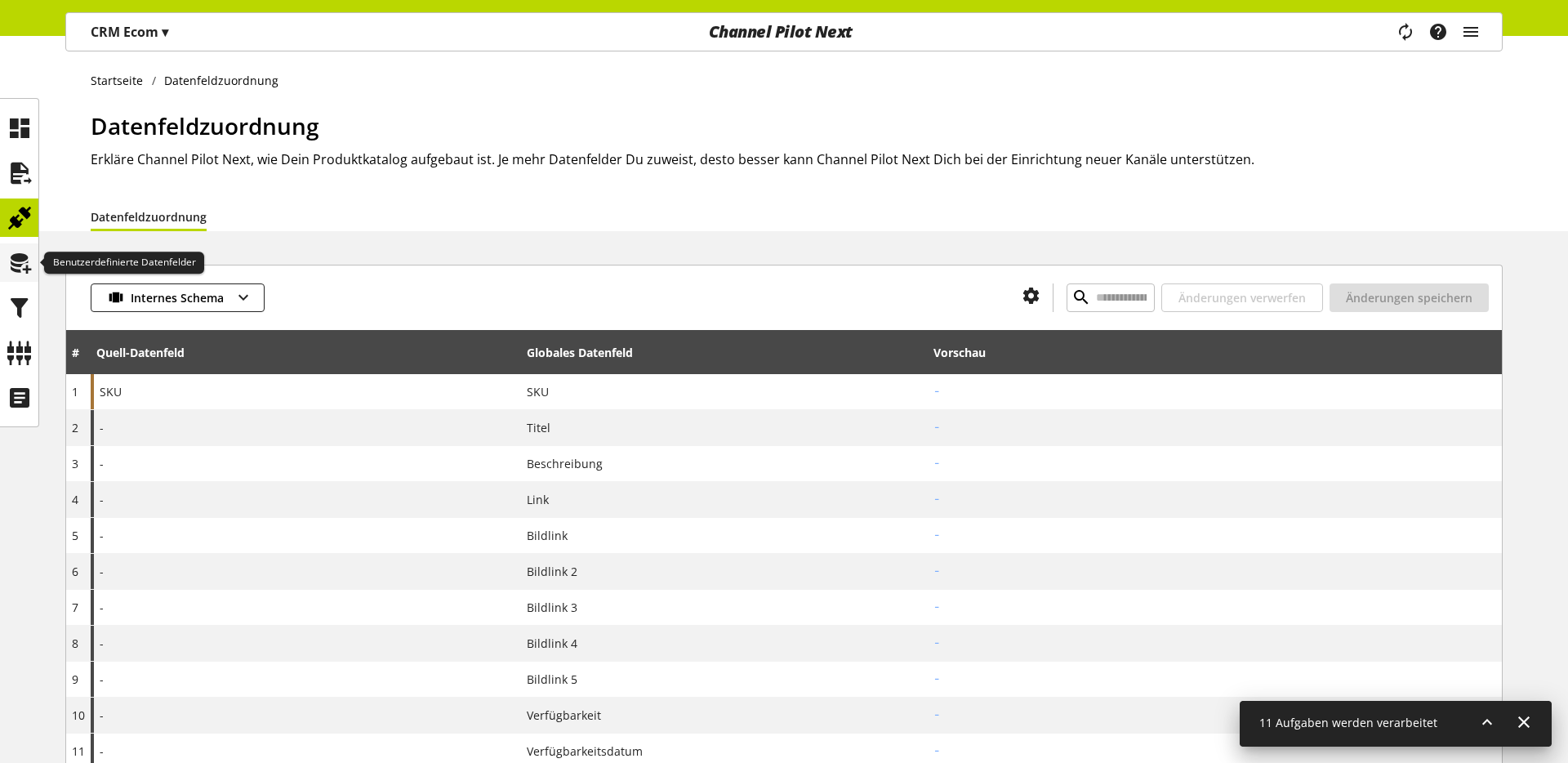
click at [20, 268] on icon at bounding box center [20, 262] width 26 height 33
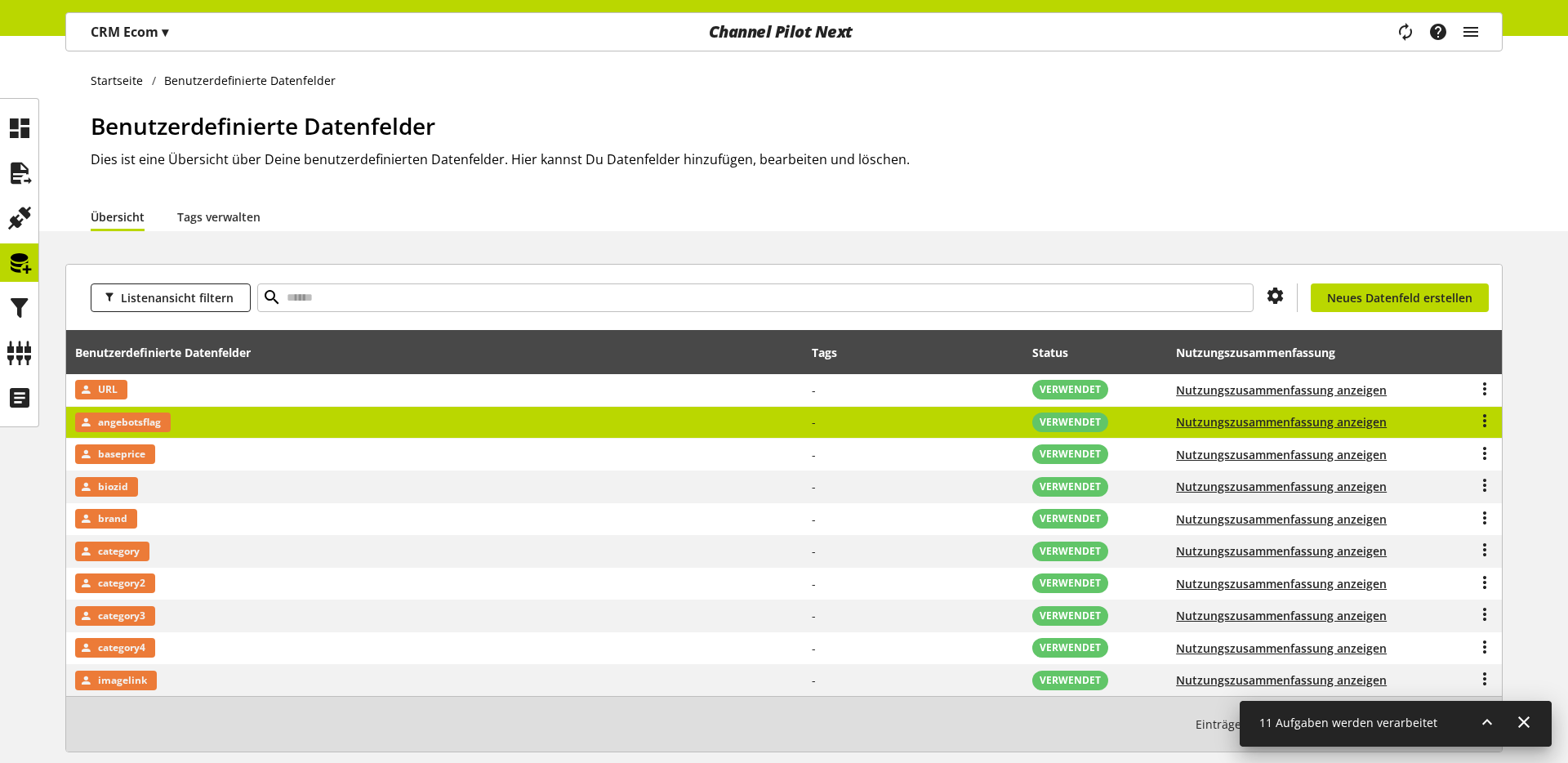
click at [223, 425] on td "angebotsflag" at bounding box center [435, 423] width 738 height 33
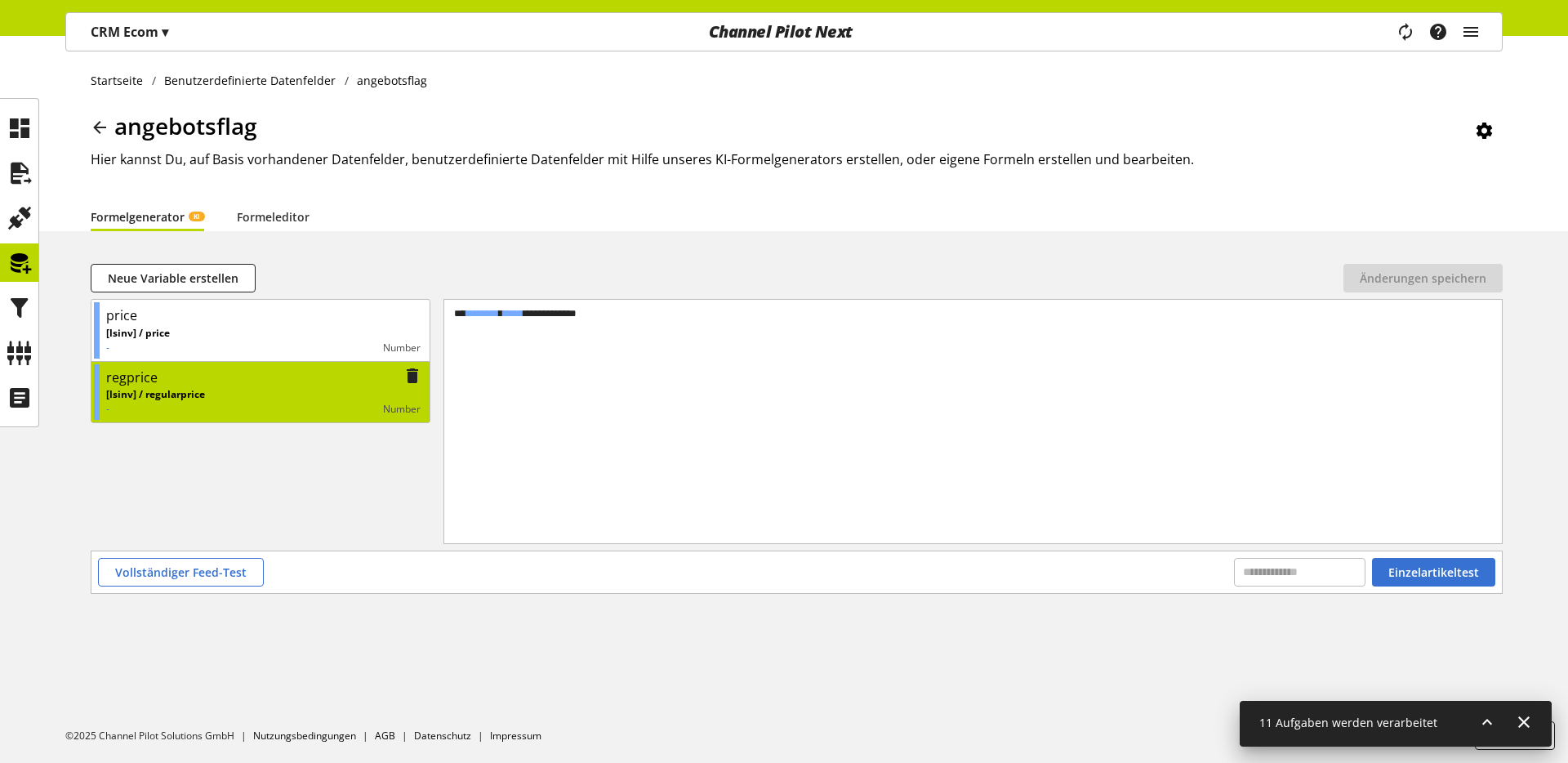
click at [220, 397] on div "[lsinv] / regularprice - Number" at bounding box center [262, 401] width 314 height 29
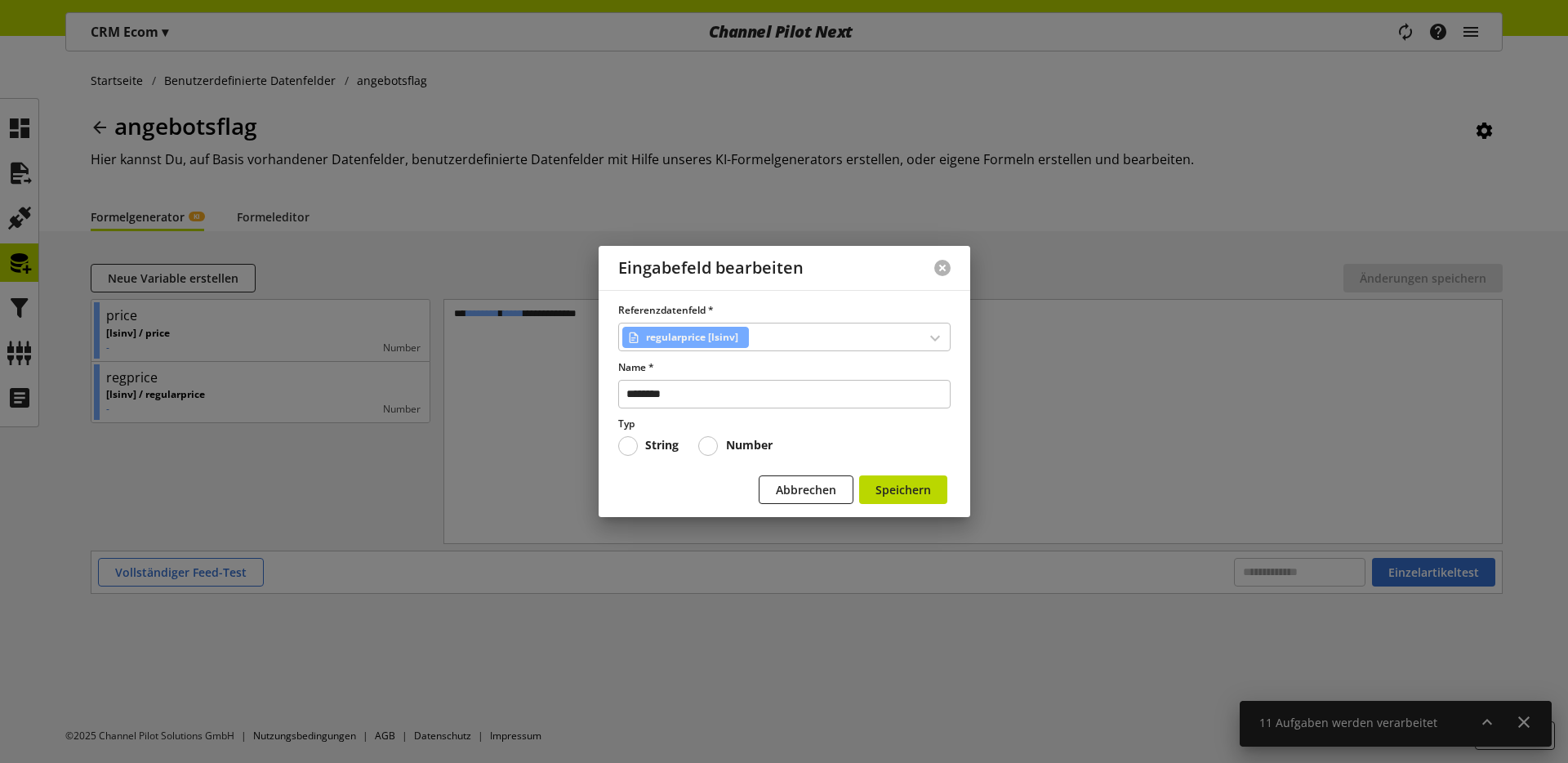
click at [946, 262] on button at bounding box center [943, 267] width 16 height 16
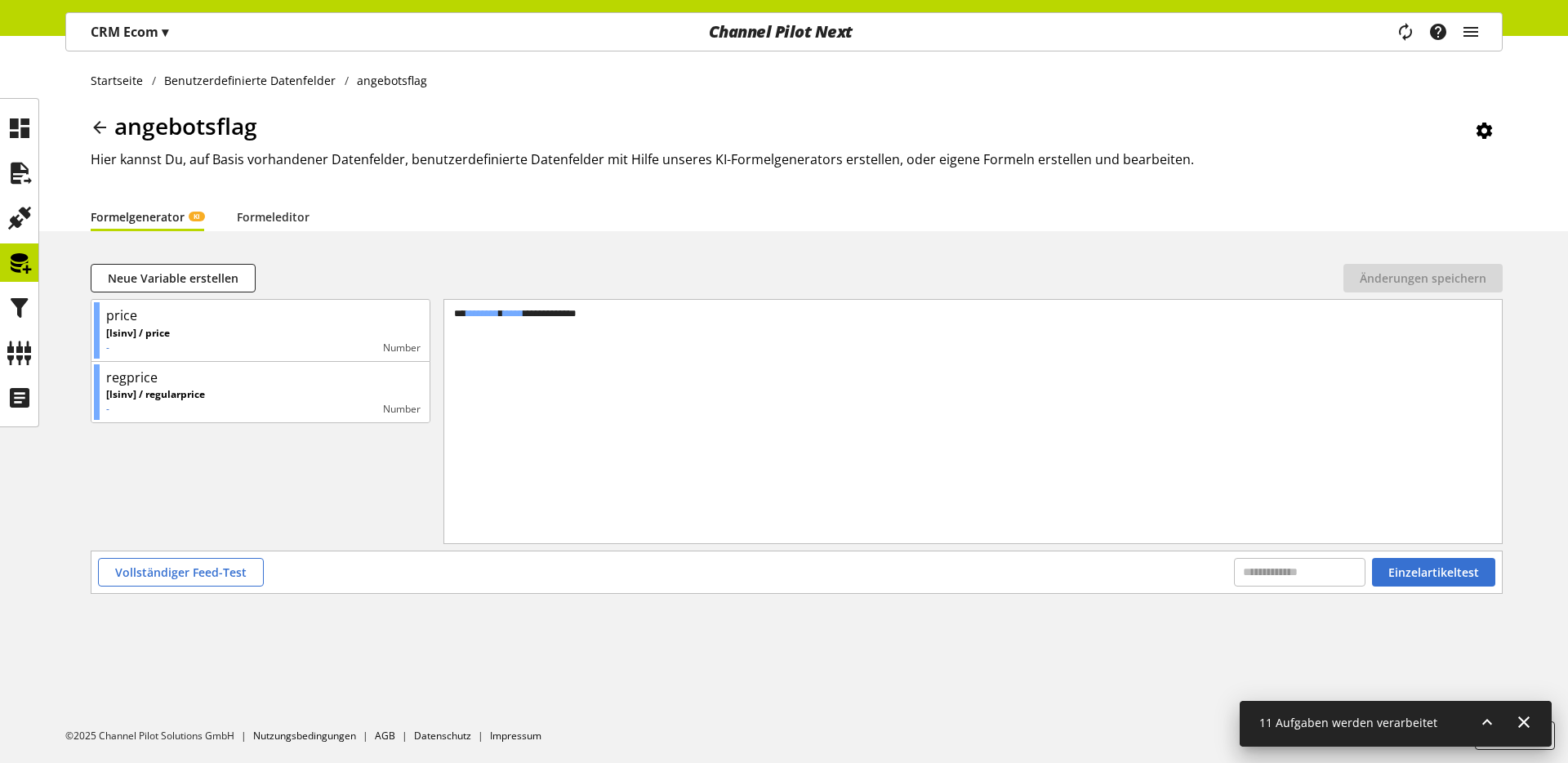
click at [100, 127] on icon at bounding box center [100, 127] width 20 height 29
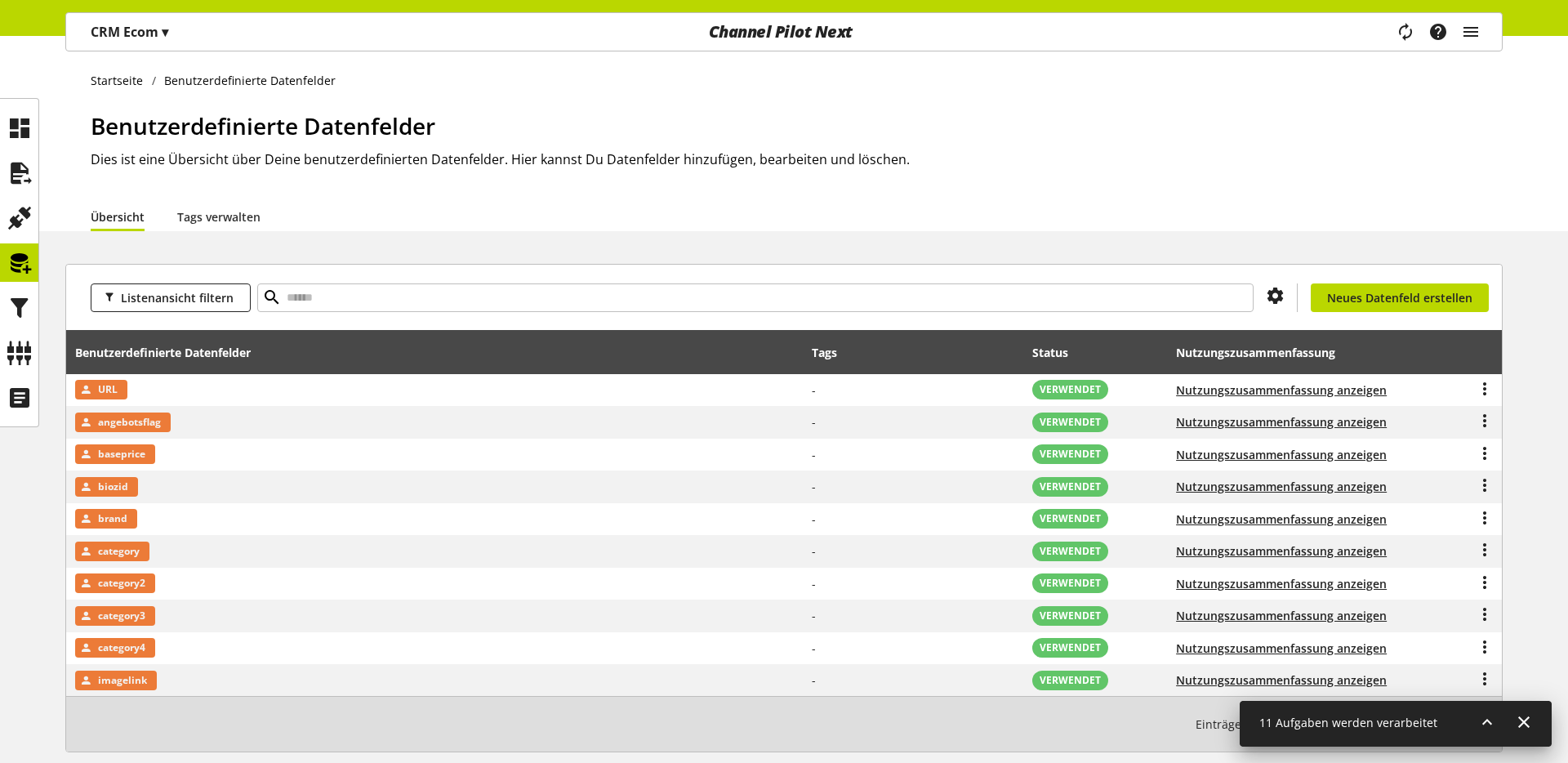
scroll to position [84, 0]
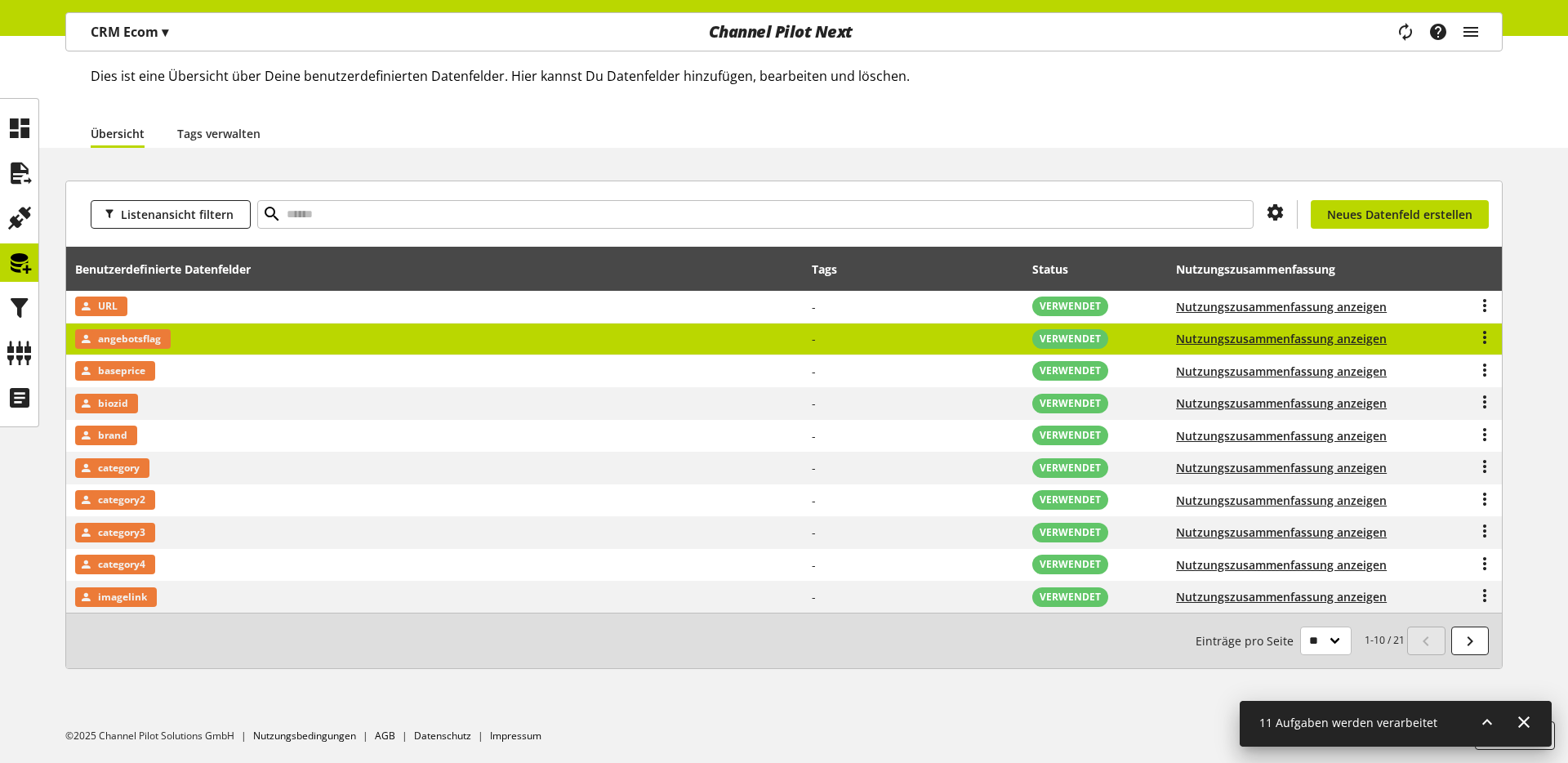
click at [159, 335] on span "angebotsflag" at bounding box center [129, 339] width 63 height 20
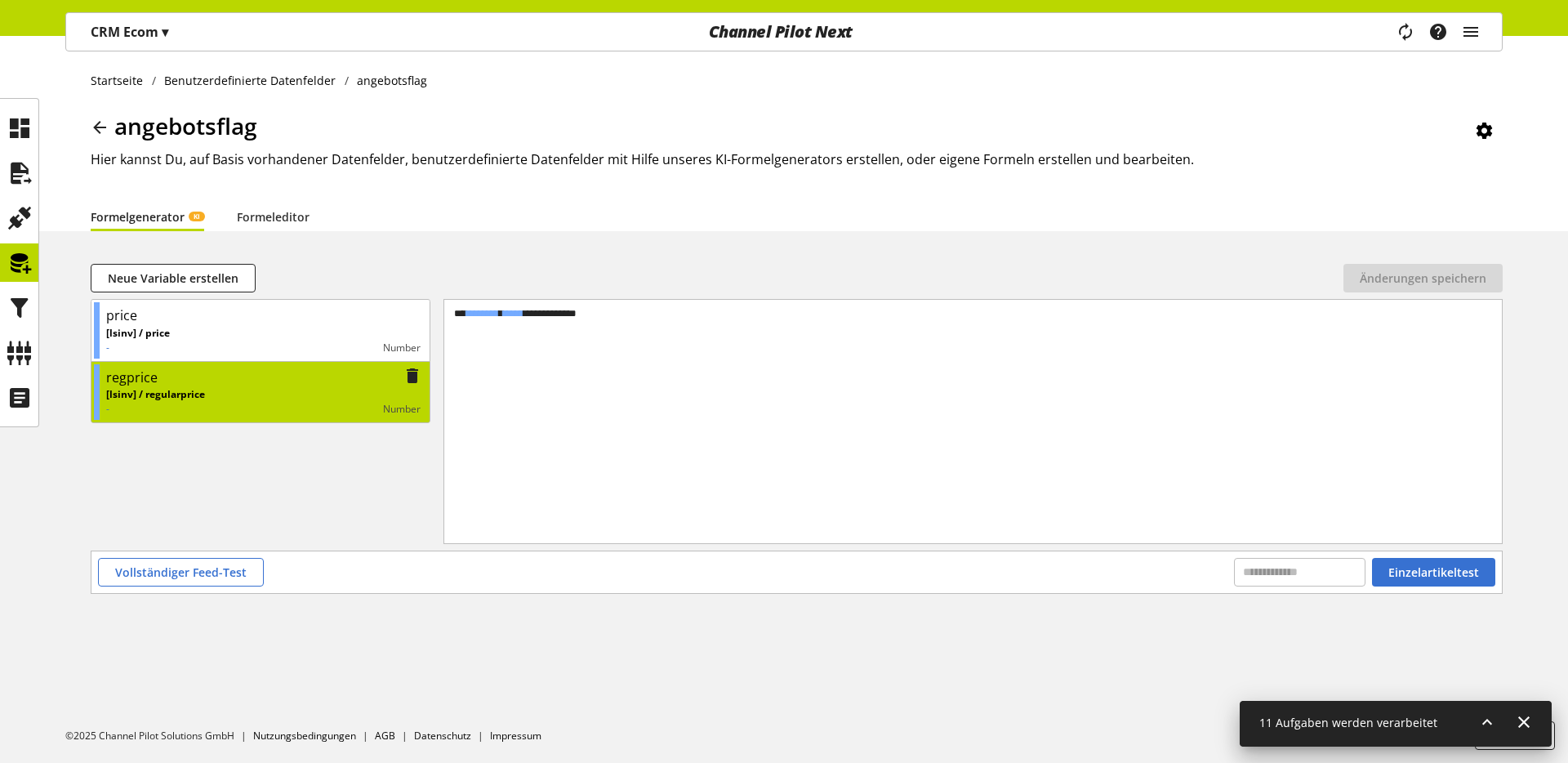
click at [200, 384] on div "regprice" at bounding box center [262, 378] width 314 height 20
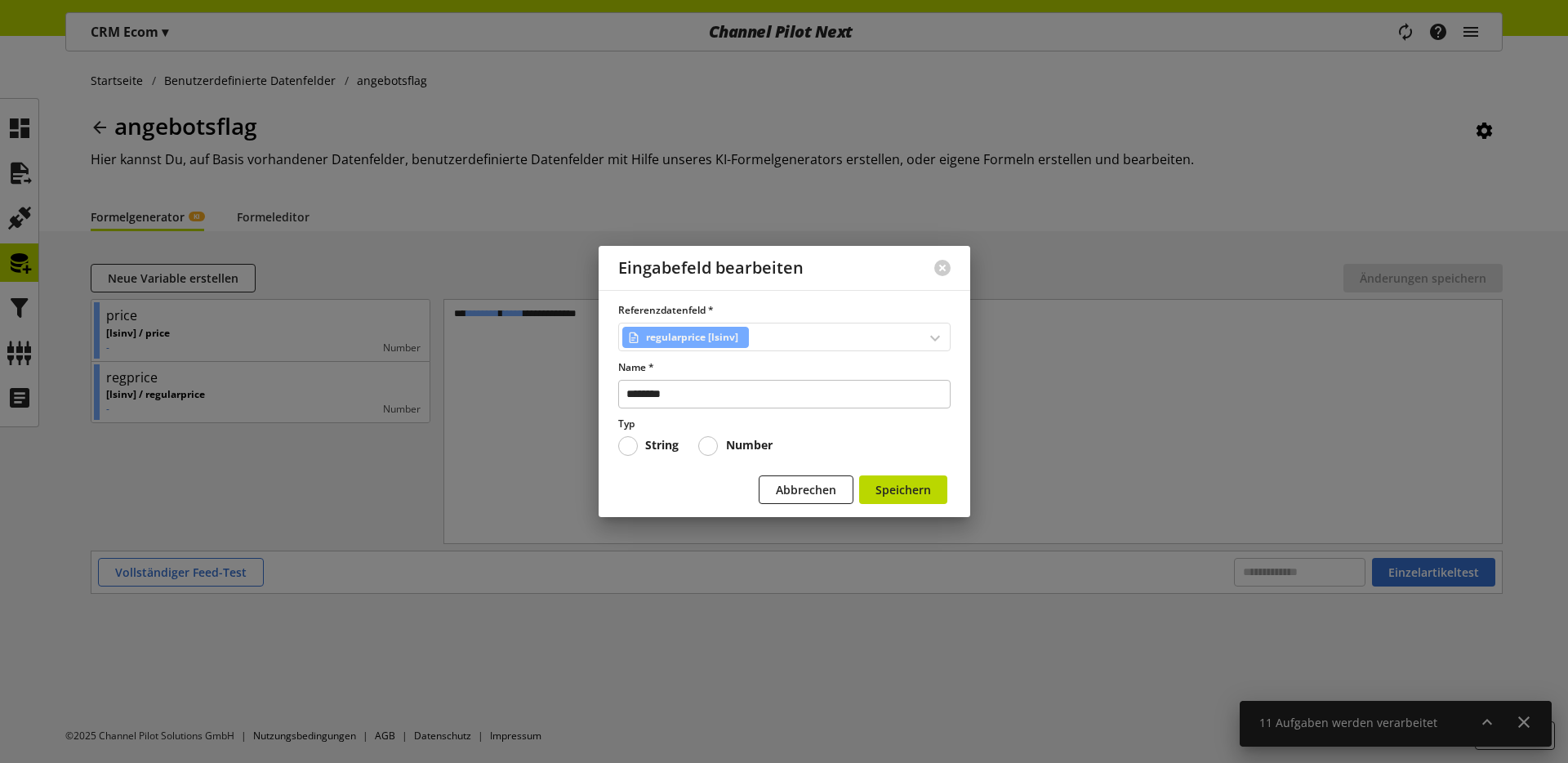
click at [692, 346] on span "regularprice [lsinv]" at bounding box center [692, 337] width 93 height 20
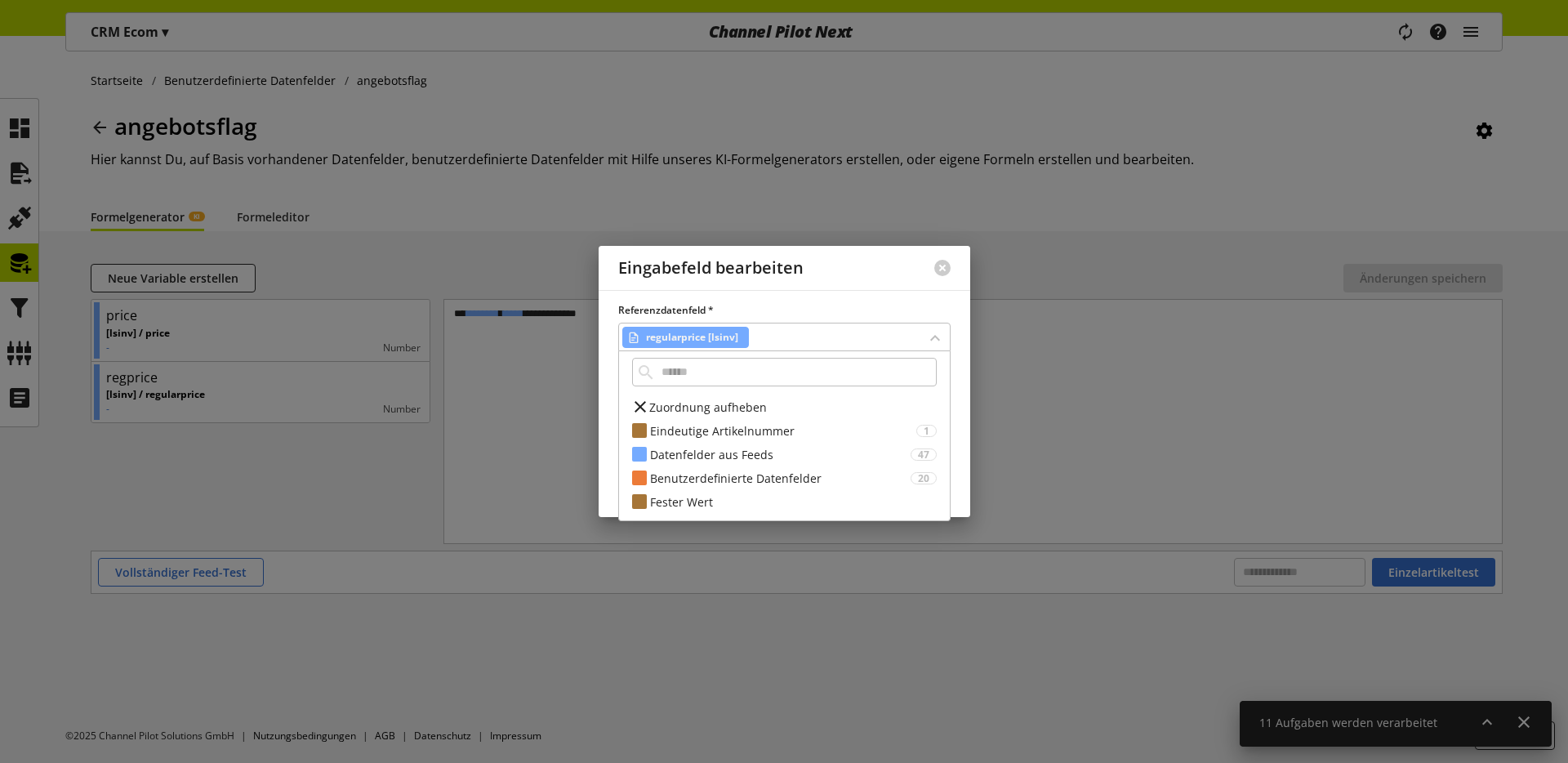
click at [929, 270] on div at bounding box center [943, 267] width 56 height 43
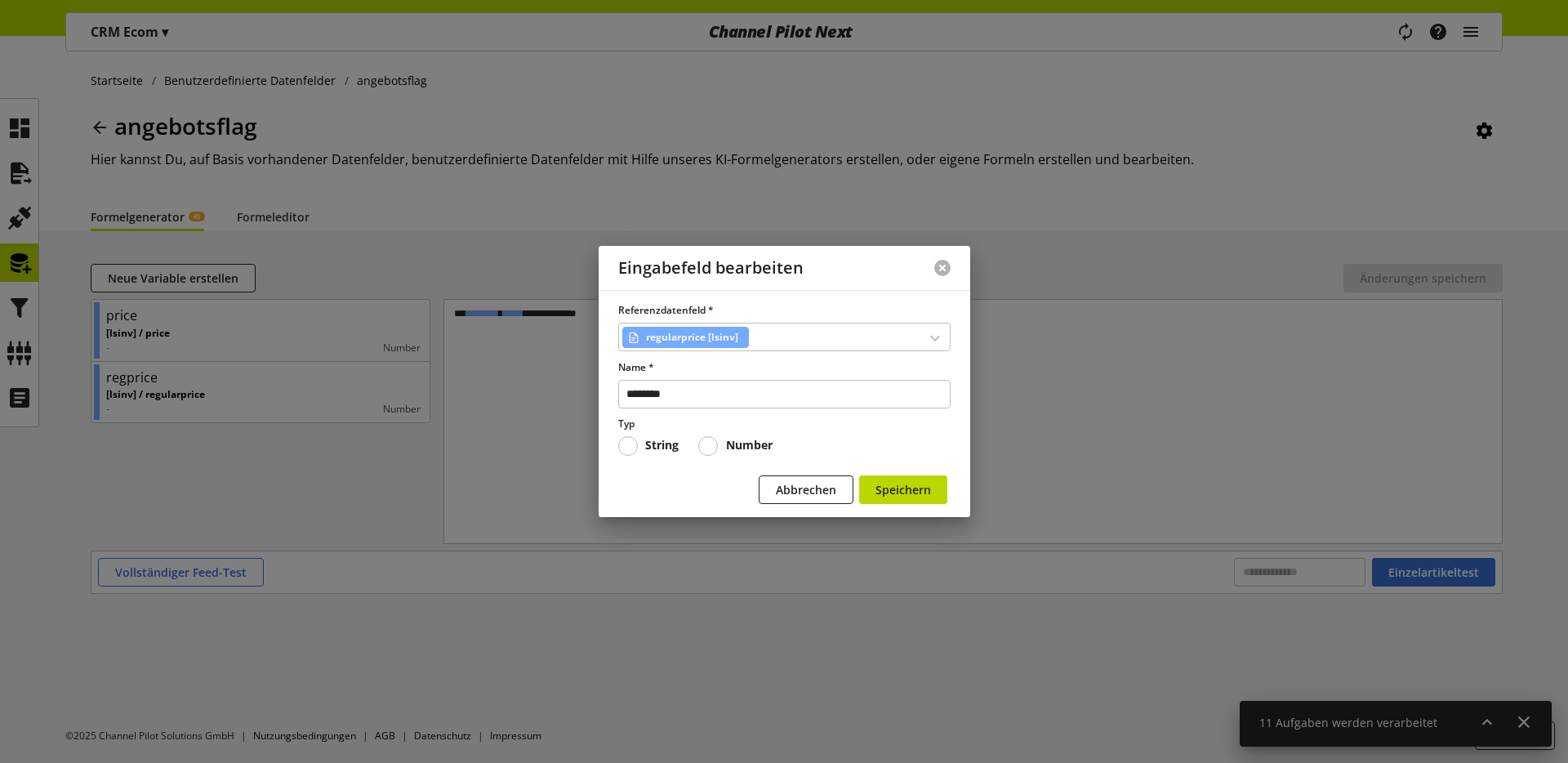
click at [939, 268] on button at bounding box center [943, 267] width 16 height 16
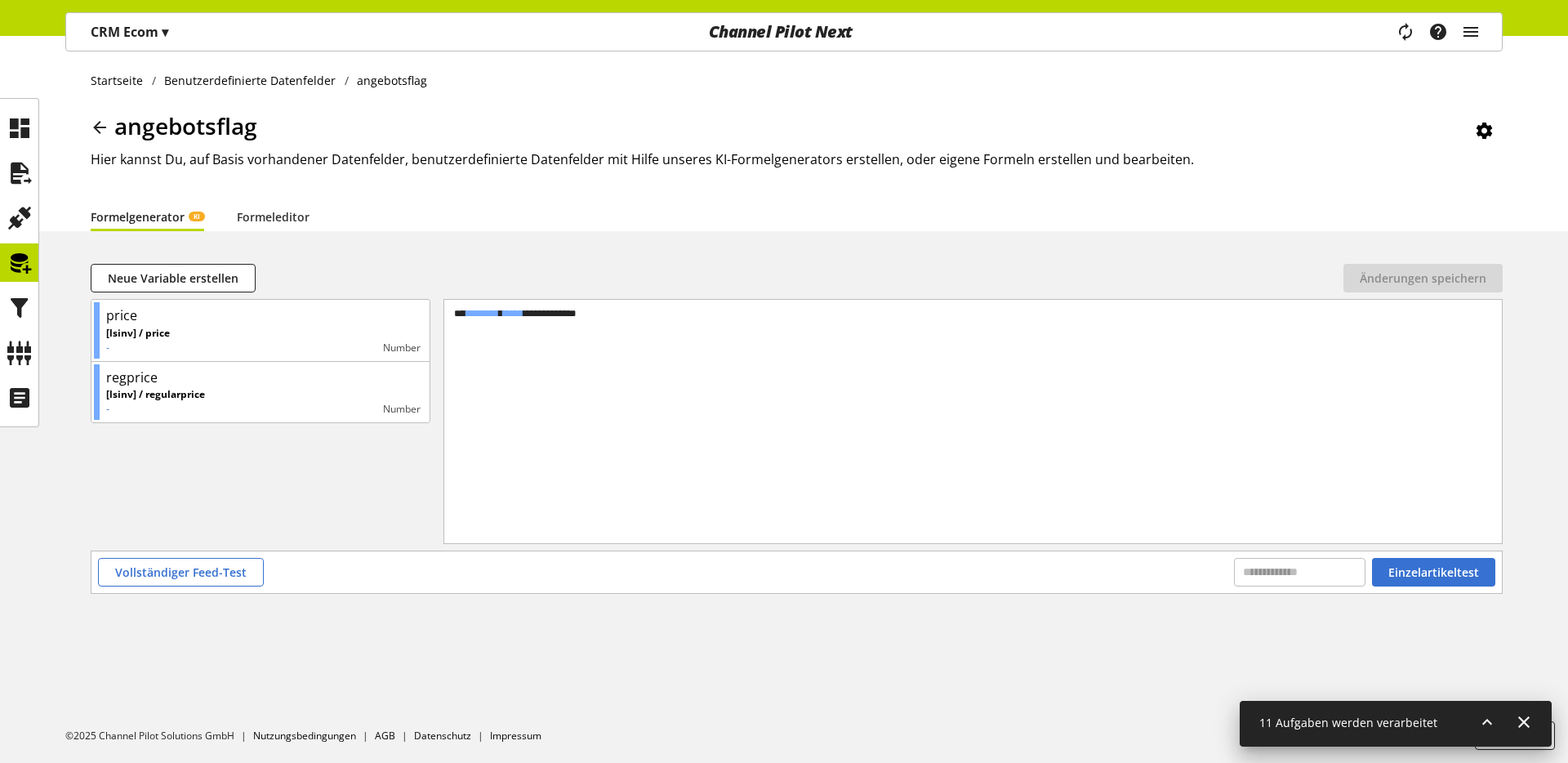
click at [599, 354] on div "**********" at bounding box center [974, 401] width 1058 height 202
click at [98, 138] on icon at bounding box center [100, 127] width 20 height 29
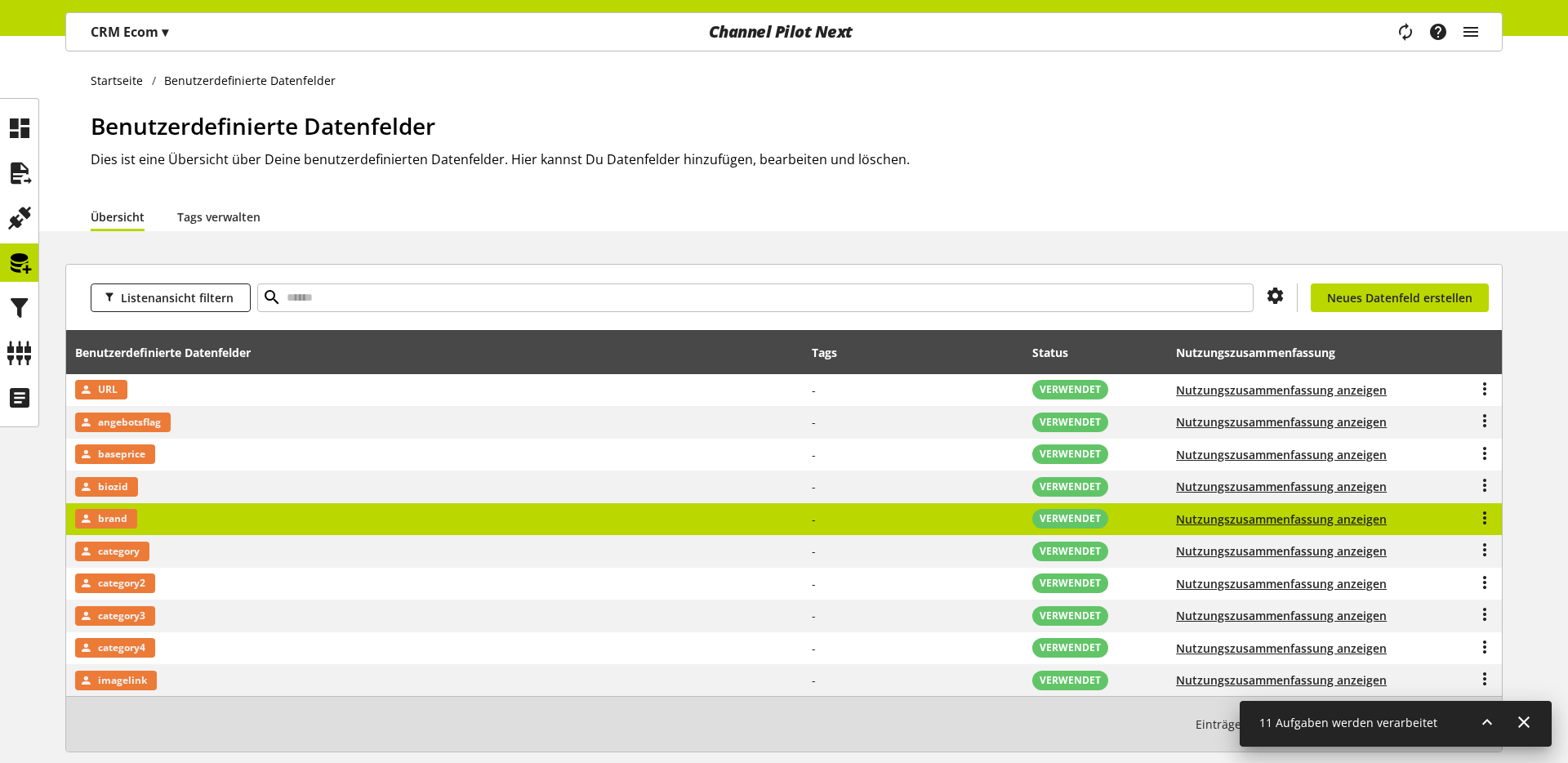
click at [120, 521] on span "brand" at bounding box center [112, 519] width 29 height 20
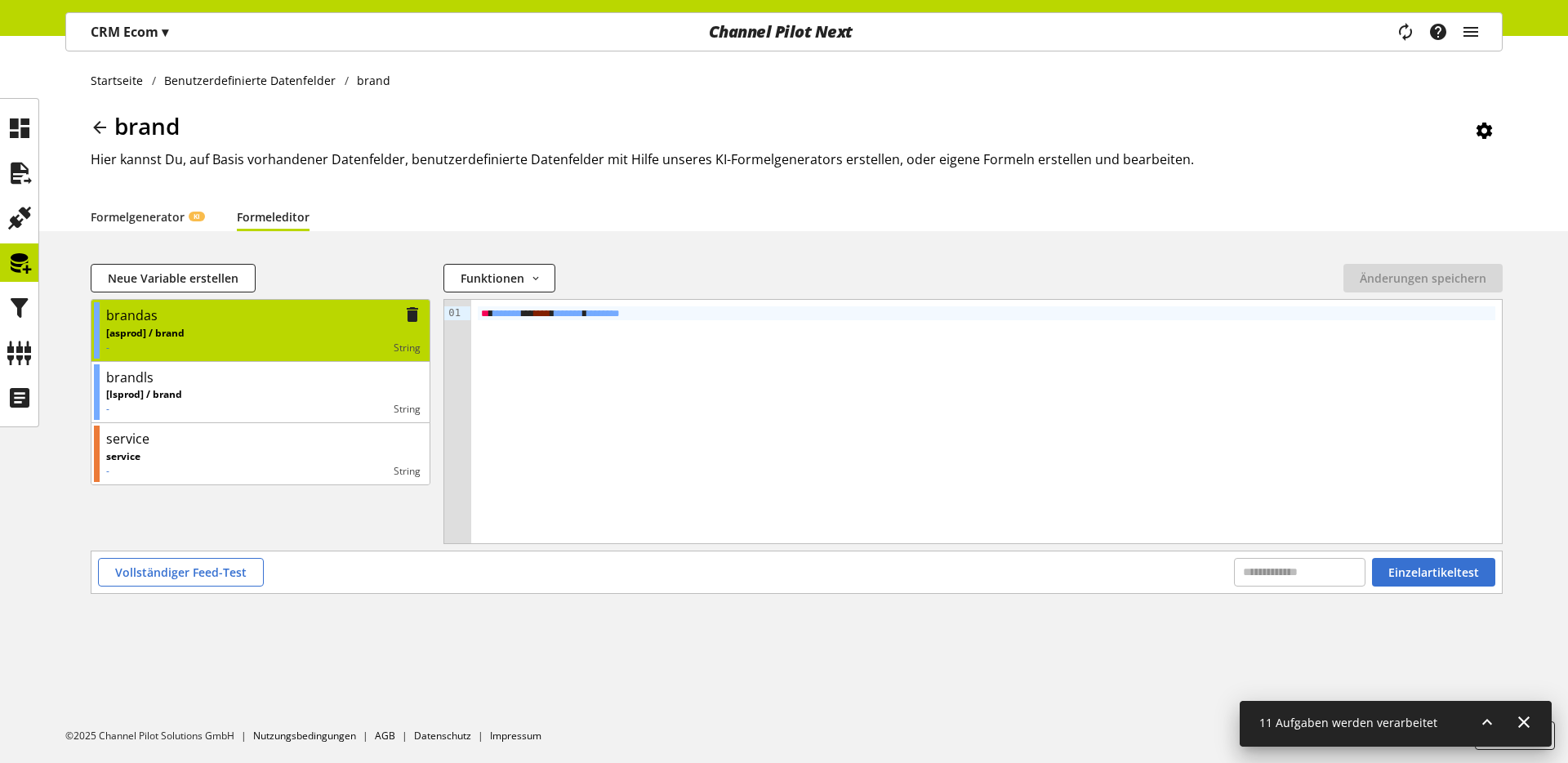
click at [259, 354] on div "brandas [asprod] / brand - String" at bounding box center [260, 330] width 333 height 57
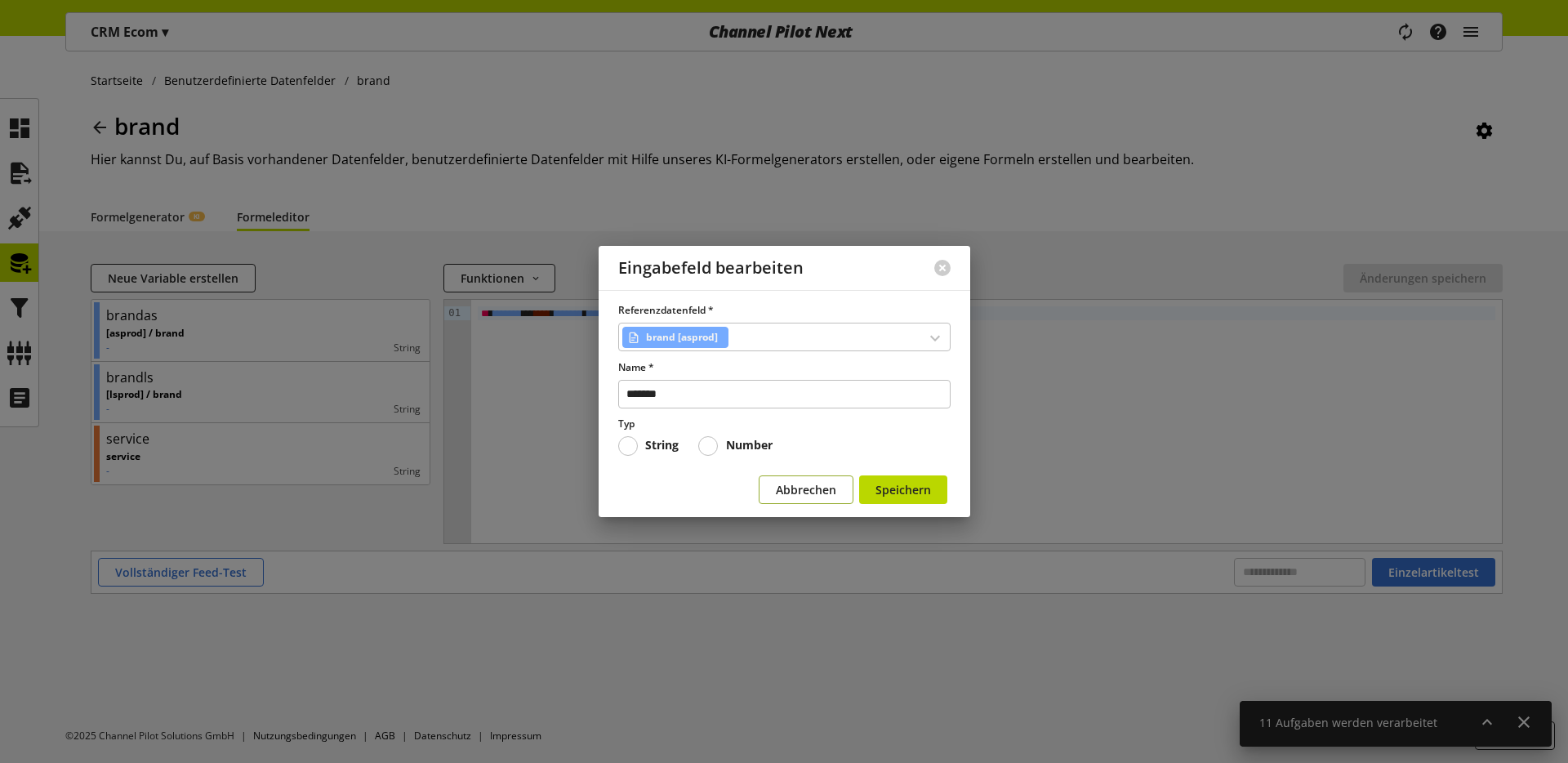
click at [783, 479] on button "Abbrechen" at bounding box center [806, 490] width 95 height 29
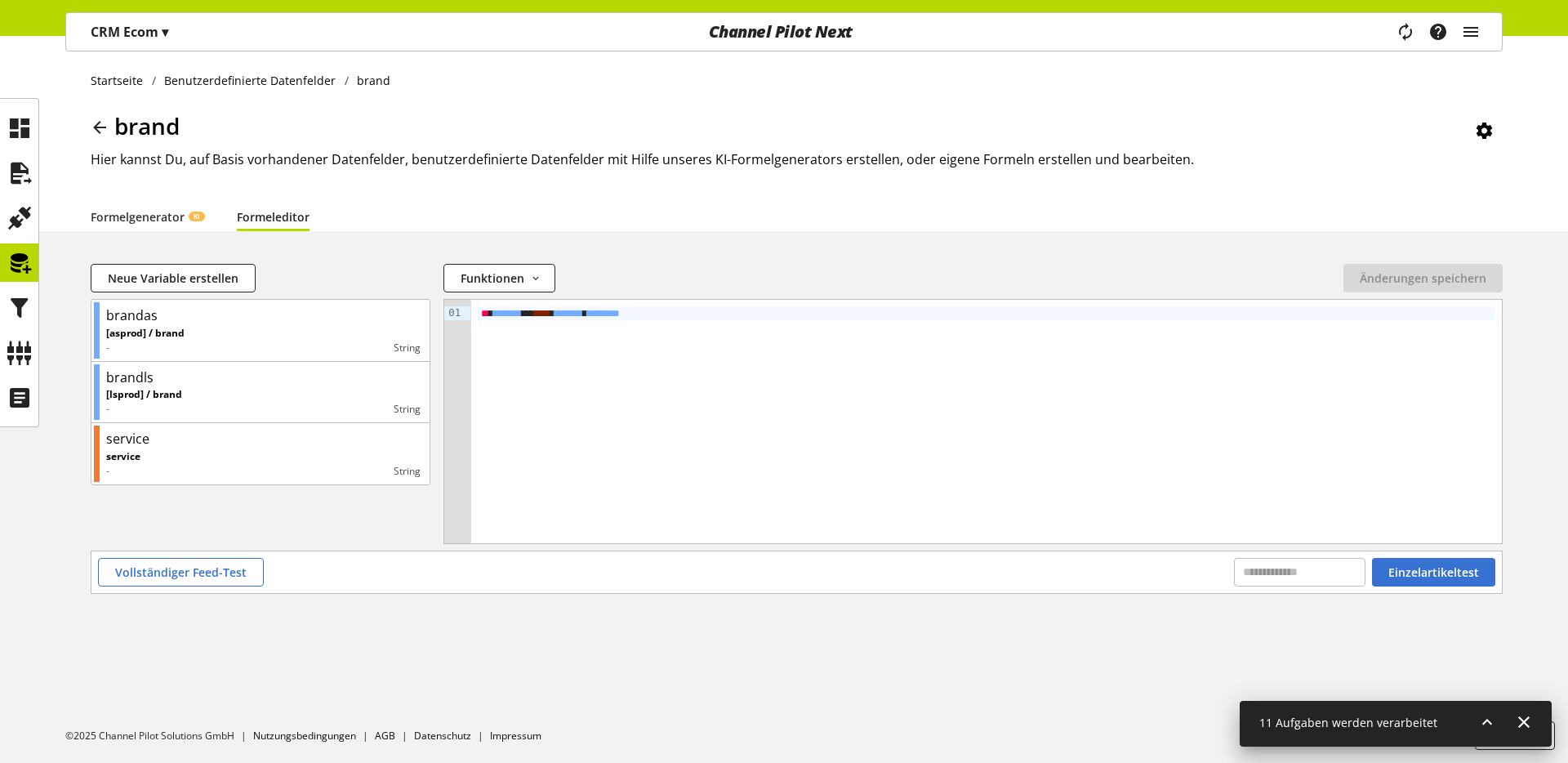
click at [541, 295] on div "Neue Variable erstellen Funktionen abs avg base64_decode base64_encode capitali…" at bounding box center [797, 281] width 1412 height 35
click at [537, 285] on icon "button" at bounding box center [535, 278] width 11 height 18
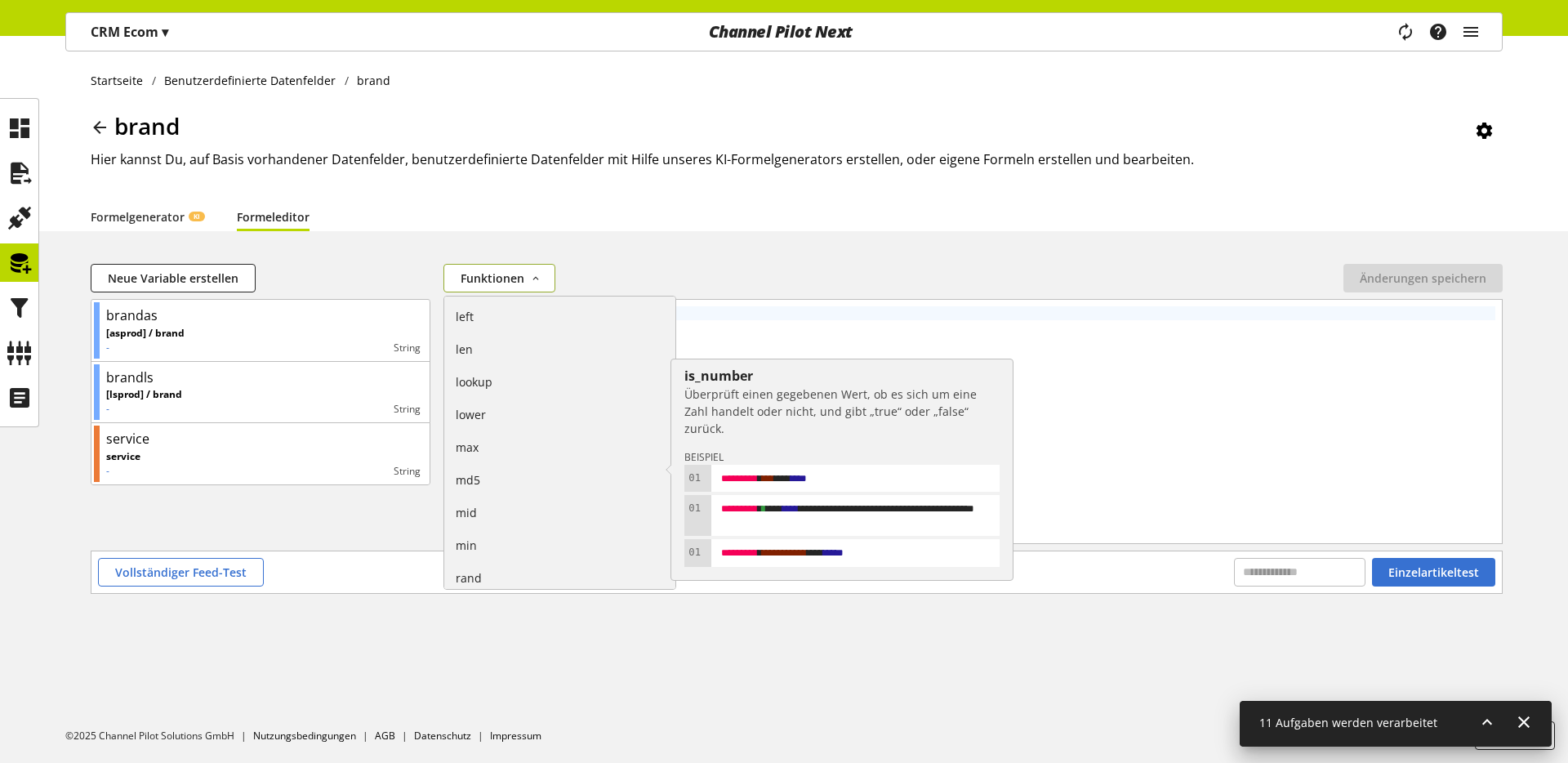
scroll to position [984, 0]
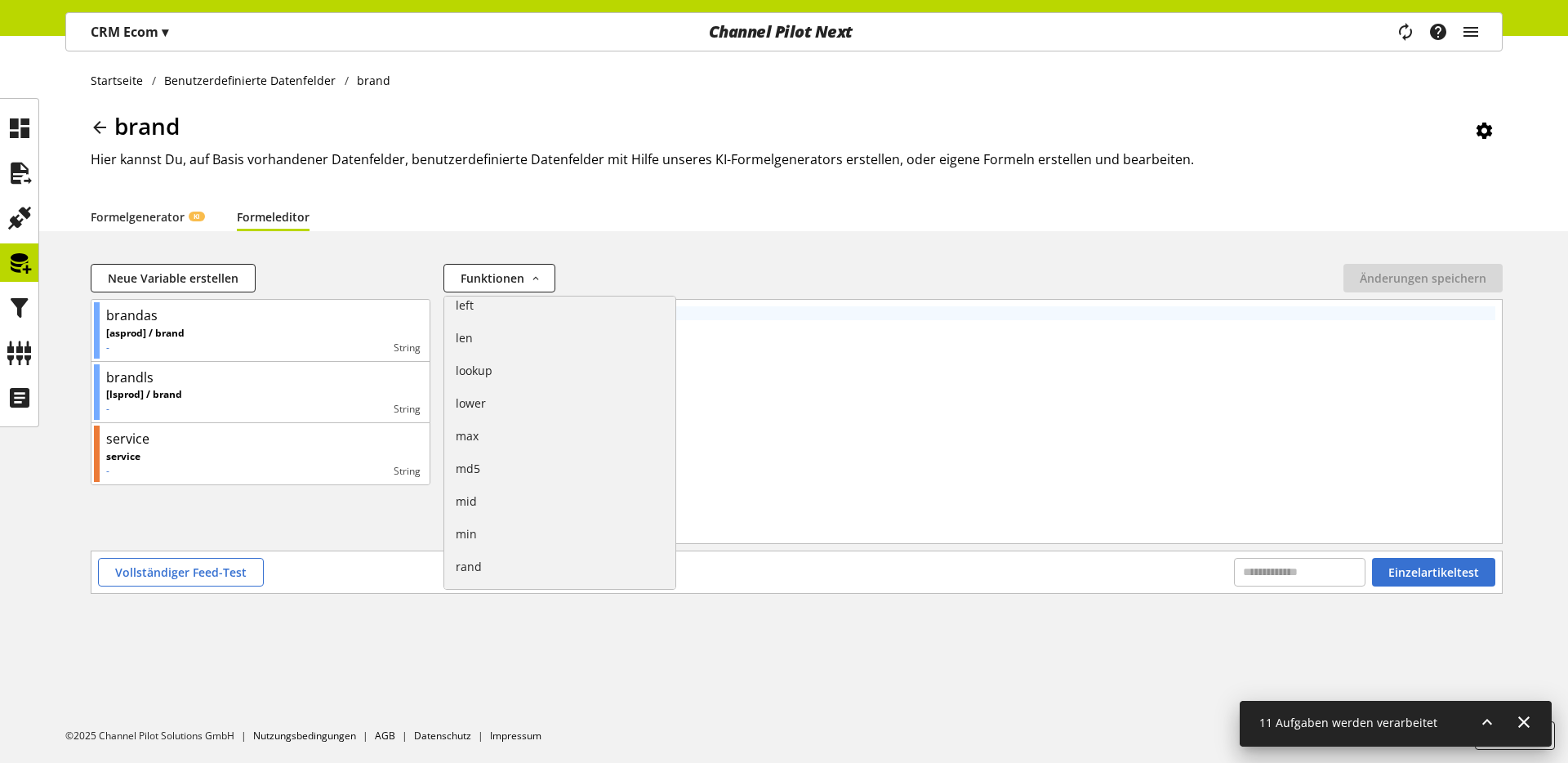
click at [480, 183] on div "brand Hier kannst Du, auf Basis vorhandener Datenfelder, benutzerdefinierte Dat…" at bounding box center [797, 155] width 1412 height 93
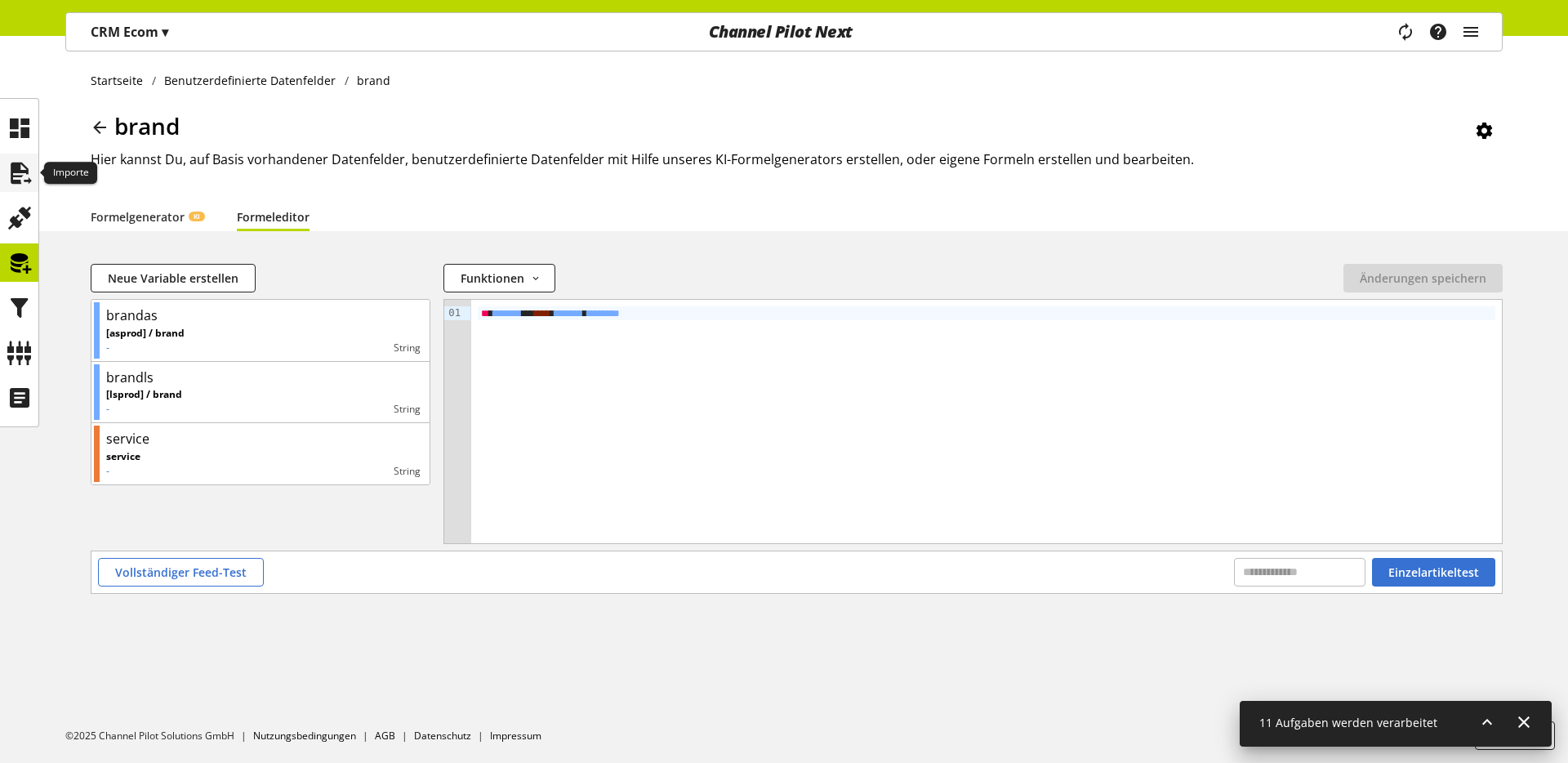
click at [20, 160] on icon at bounding box center [20, 173] width 26 height 33
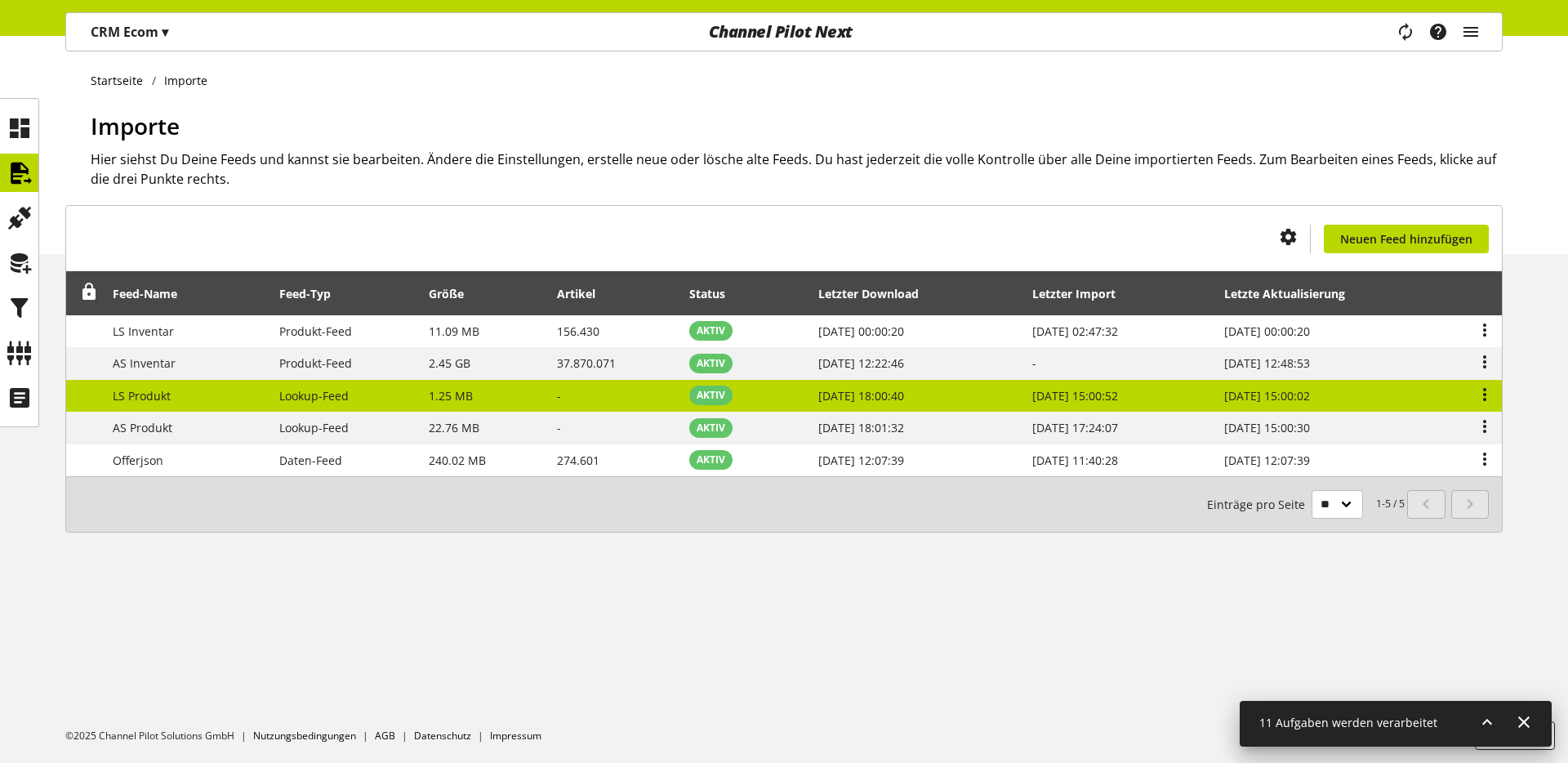
click at [201, 392] on td "LS Produkt" at bounding box center [187, 396] width 167 height 33
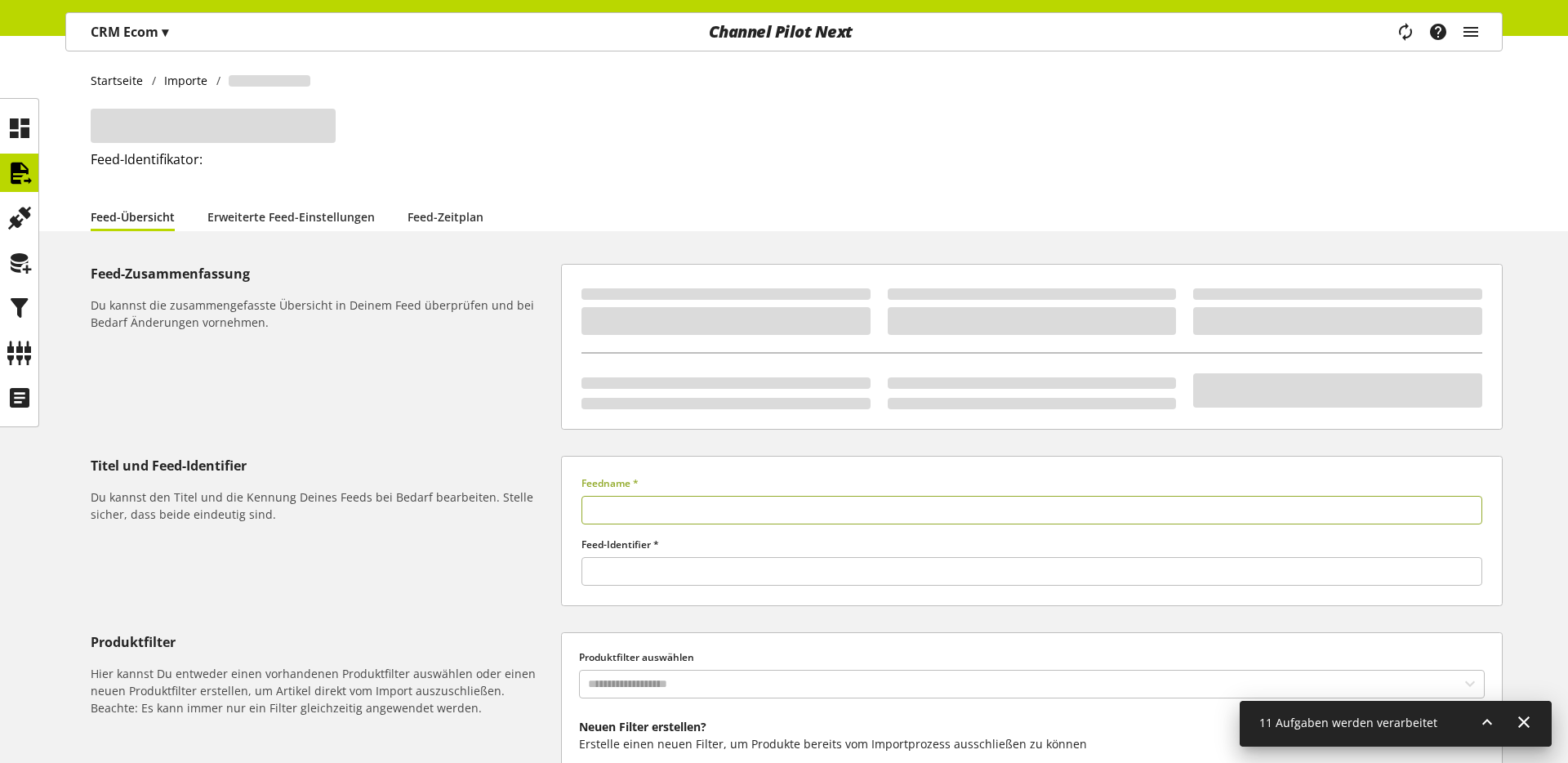
type input "**********"
type input "******"
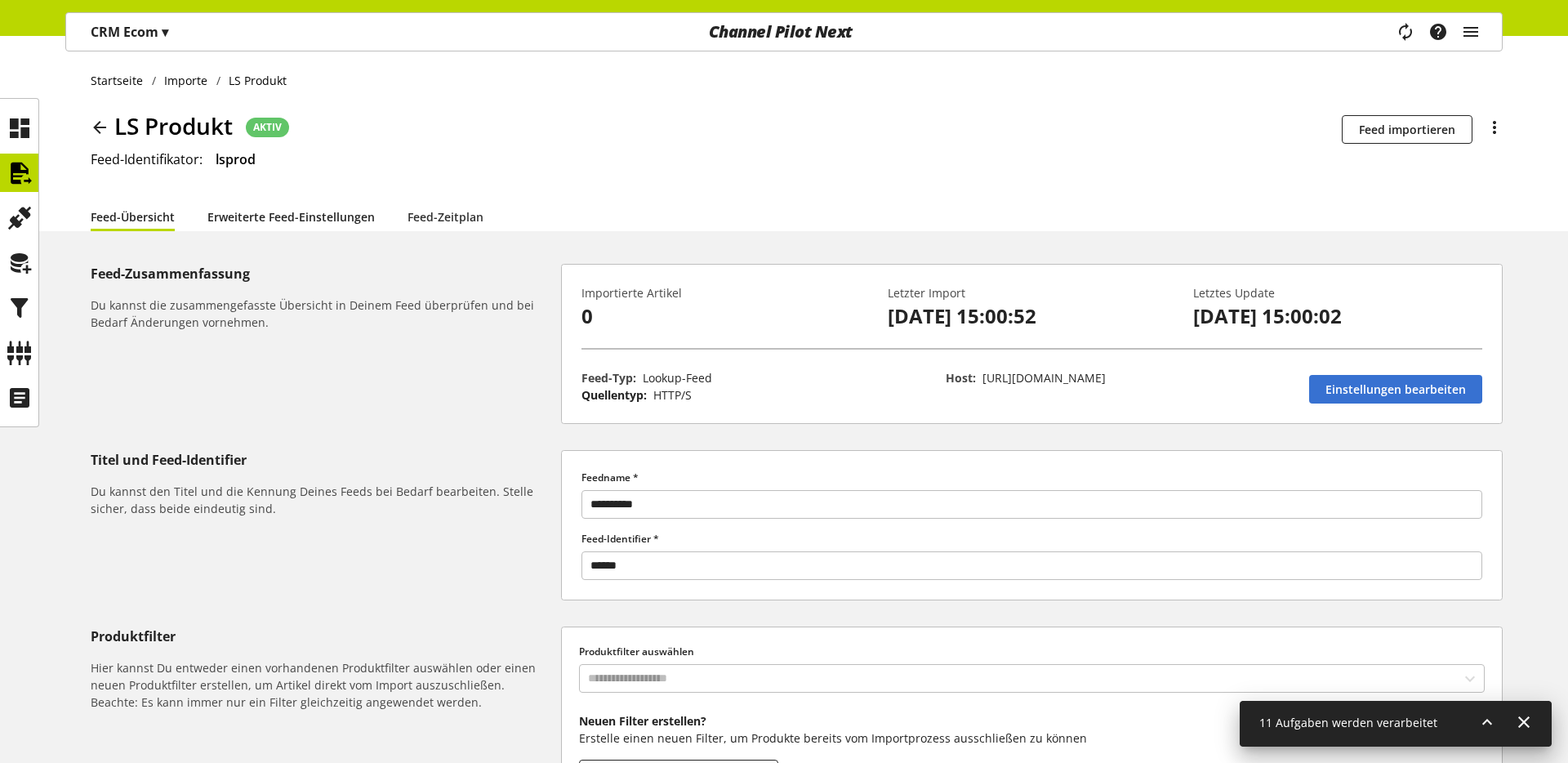
click at [233, 223] on link "Erweiterte Feed-Einstellungen" at bounding box center [291, 216] width 168 height 17
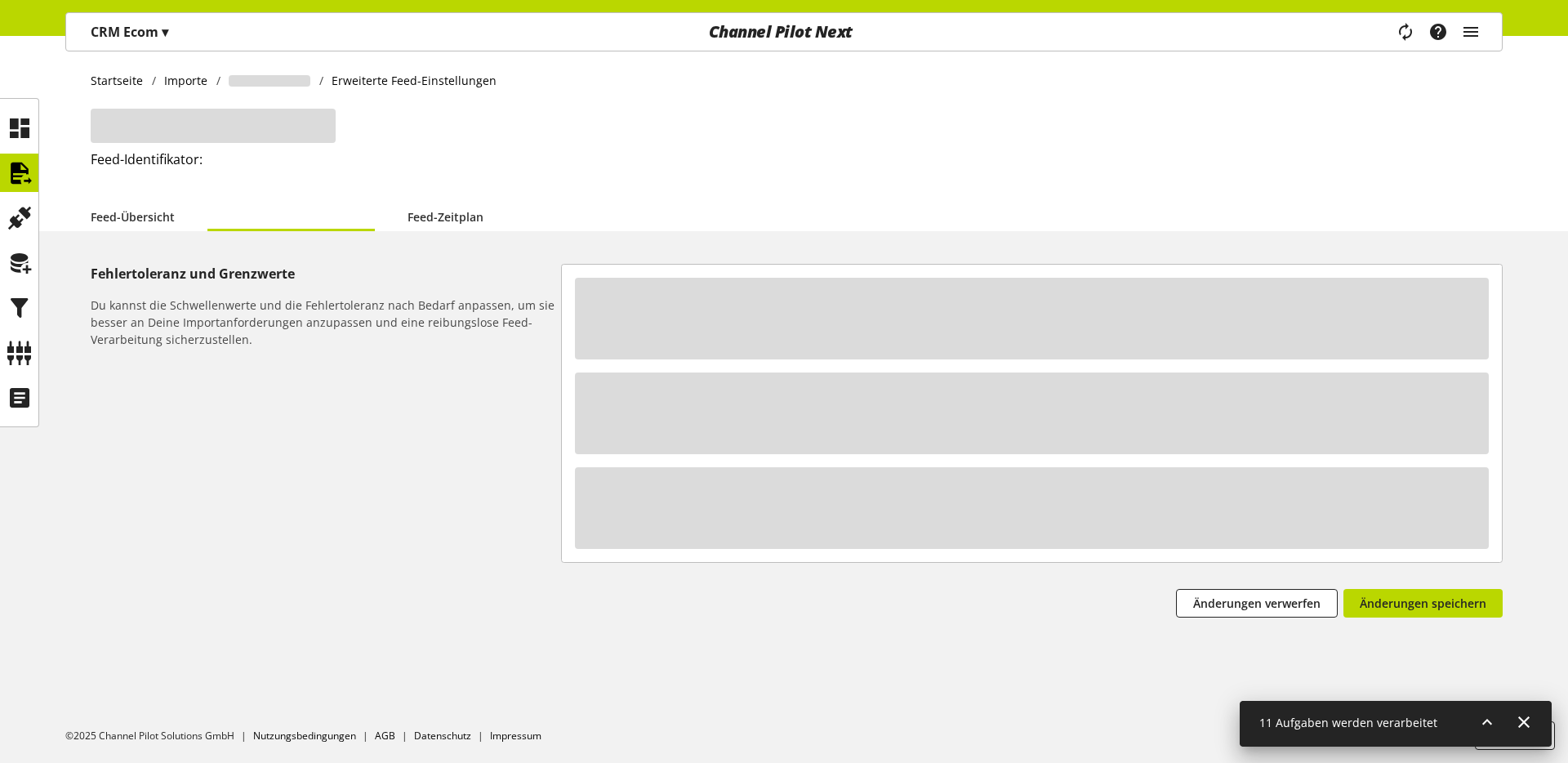
select select "********"
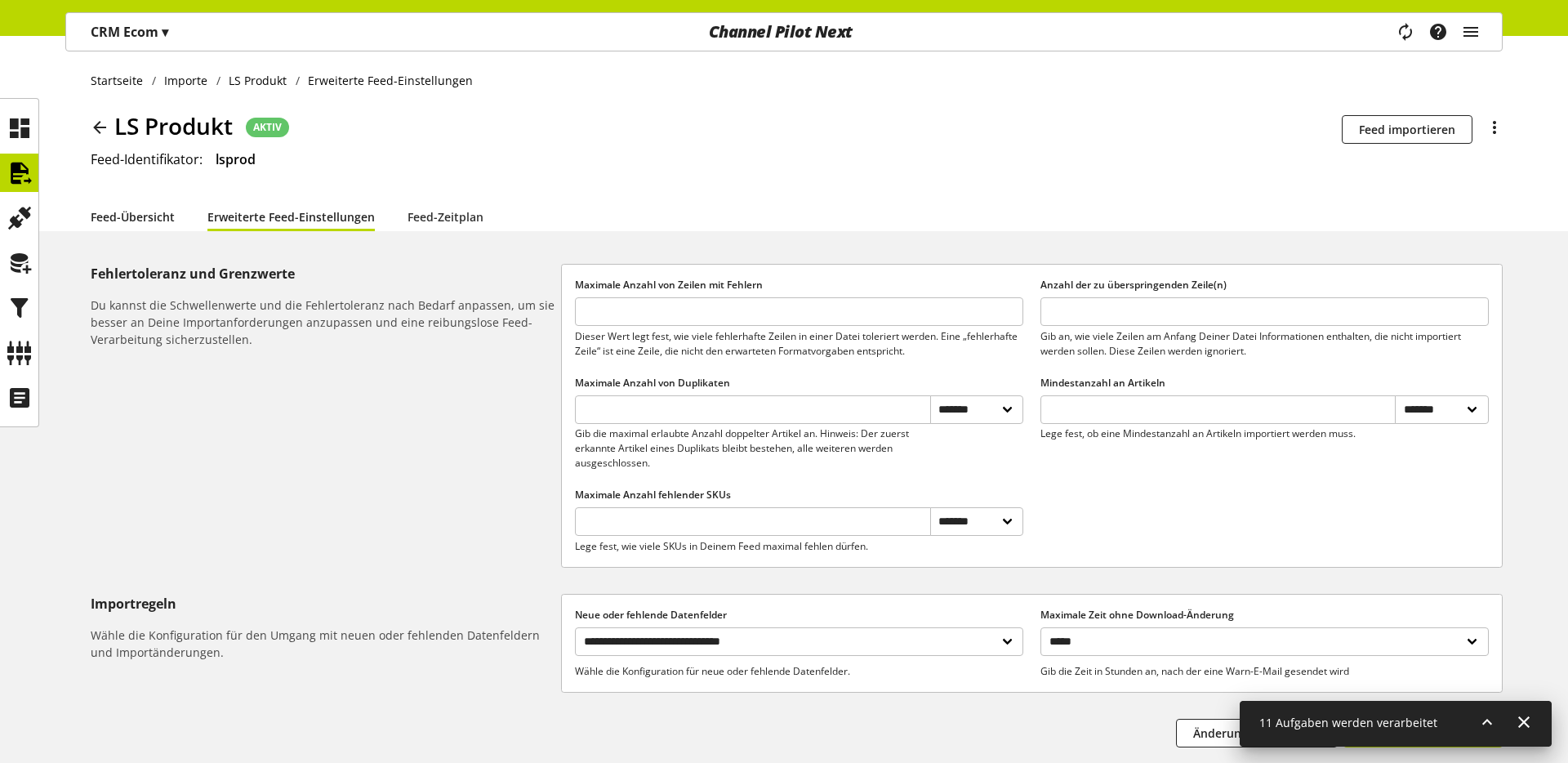
click at [142, 225] on link "Feed-Übersicht" at bounding box center [133, 216] width 84 height 17
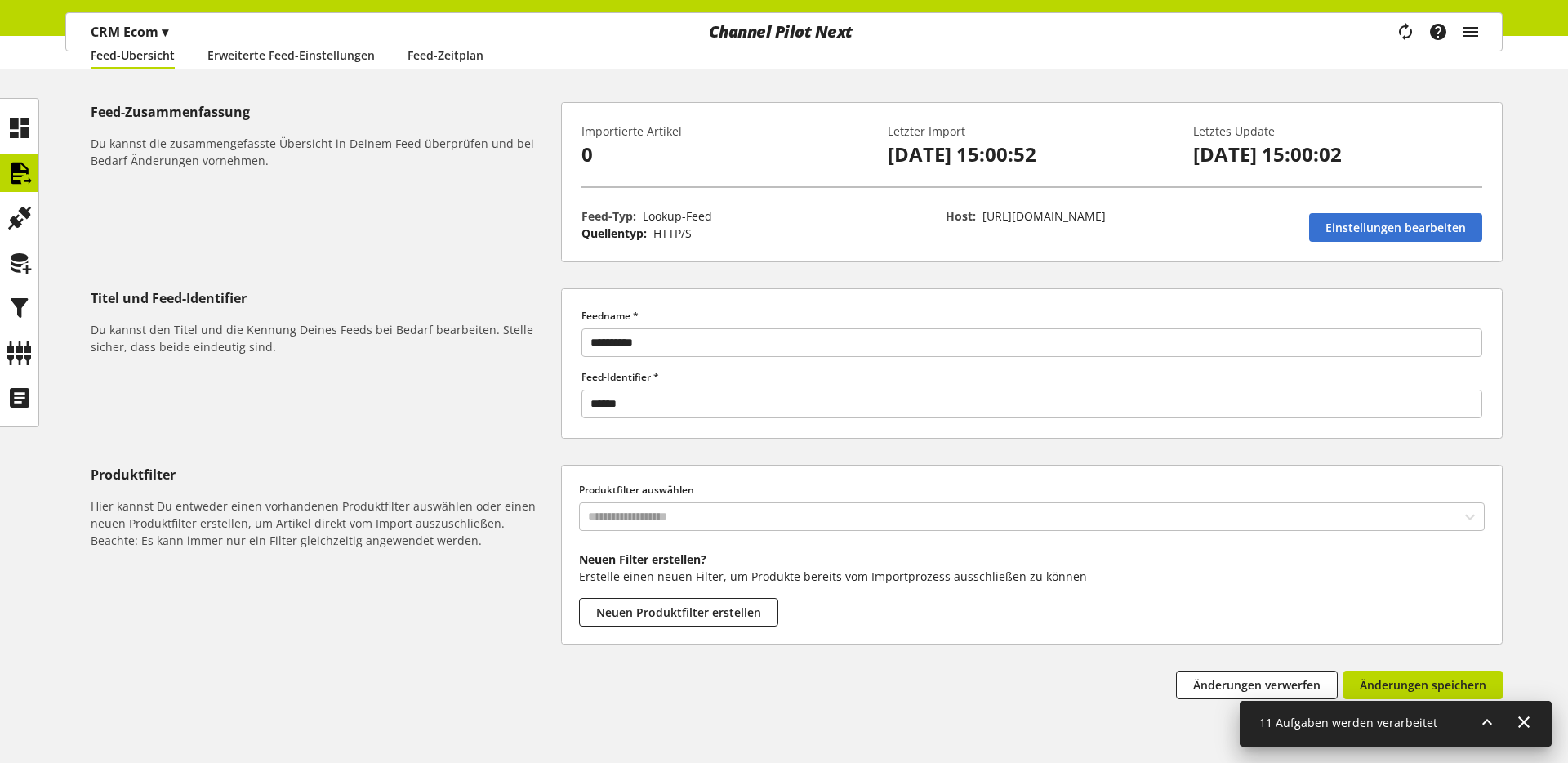
scroll to position [118, 0]
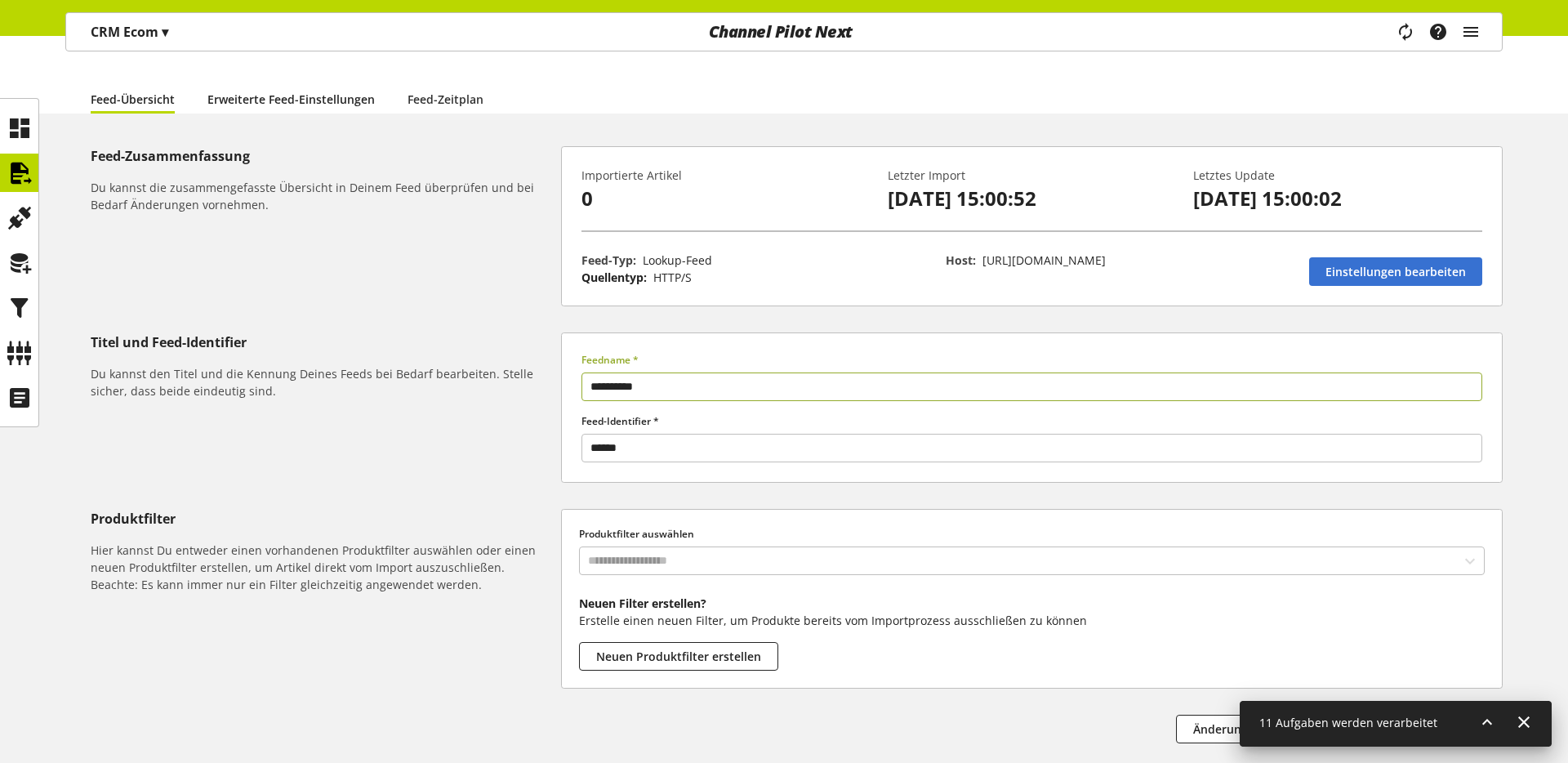
click at [248, 94] on link "Erweiterte Feed-Einstellungen" at bounding box center [291, 99] width 168 height 17
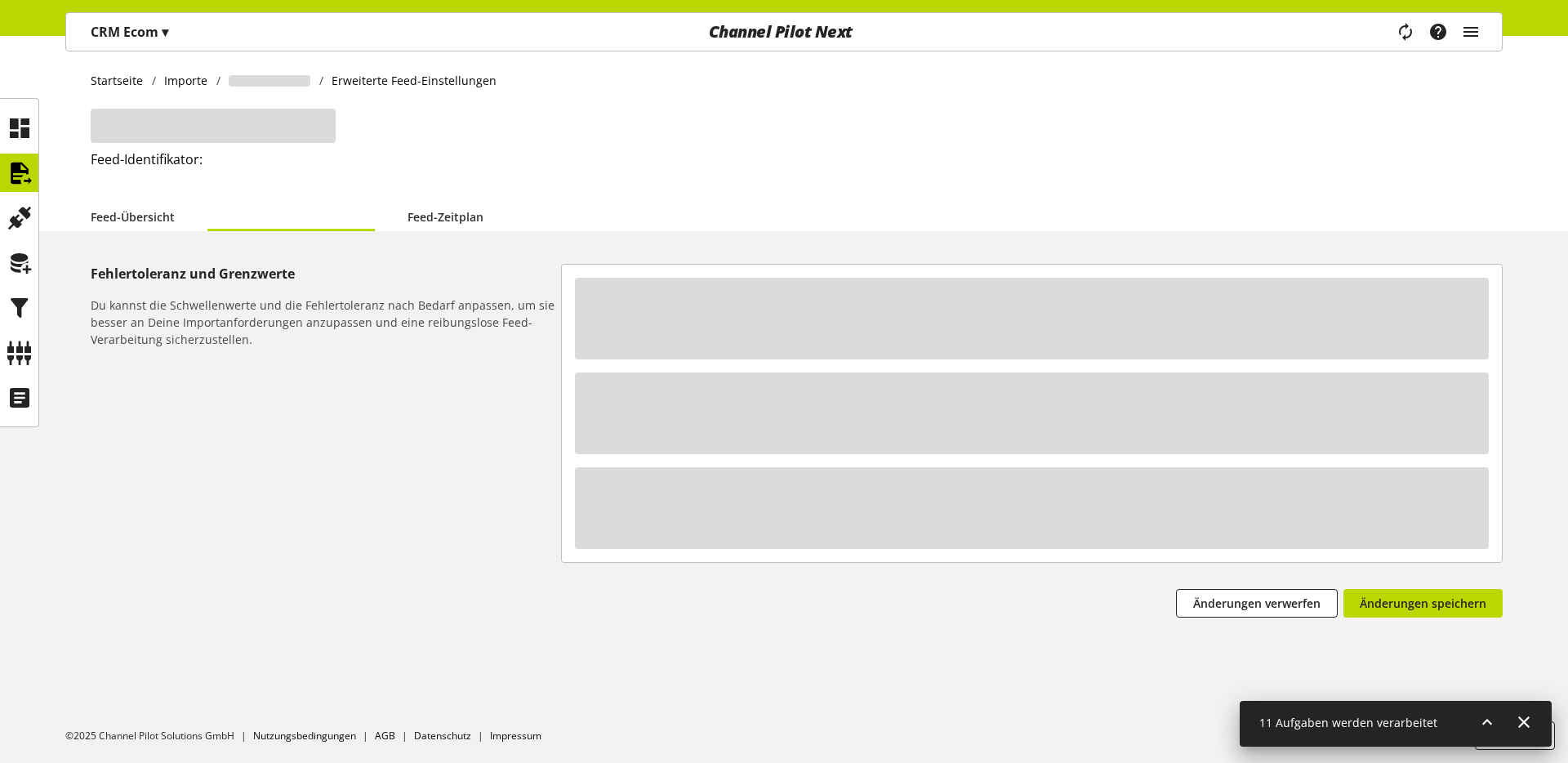
select select "********"
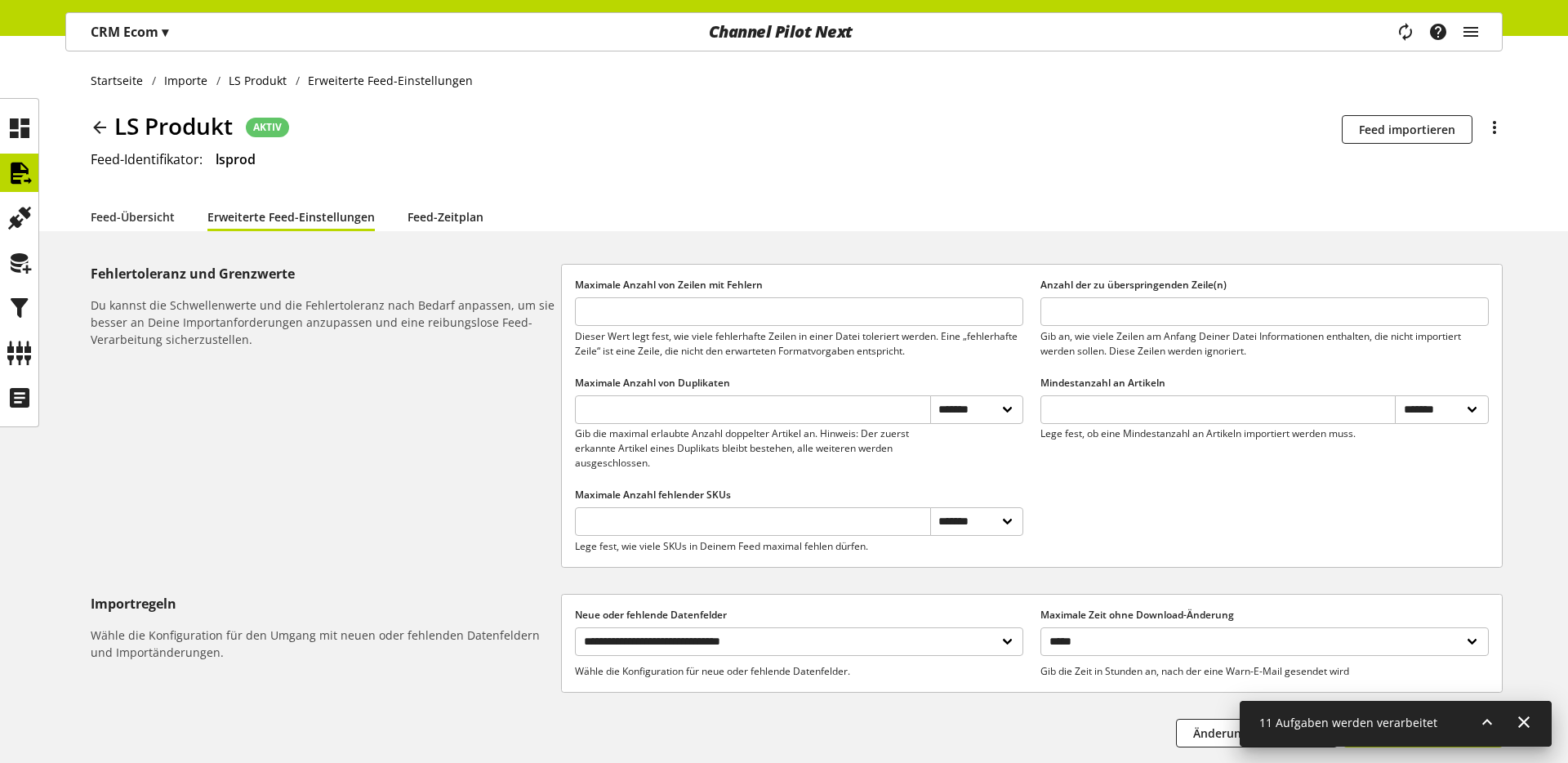
click at [422, 210] on link "Feed-Zeitplan" at bounding box center [446, 216] width 76 height 17
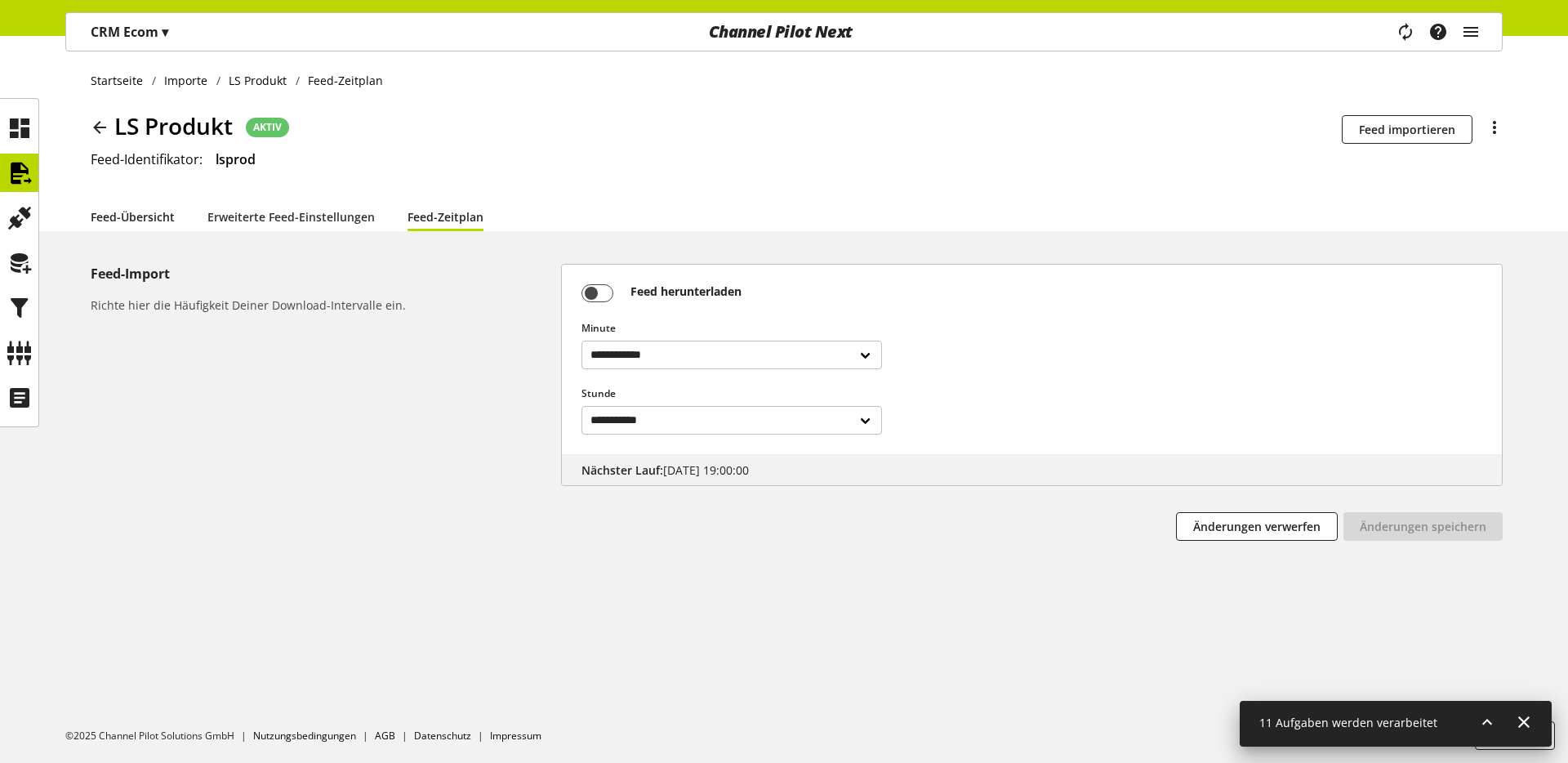
click at [122, 216] on link "Feed-Übersicht" at bounding box center [133, 216] width 84 height 17
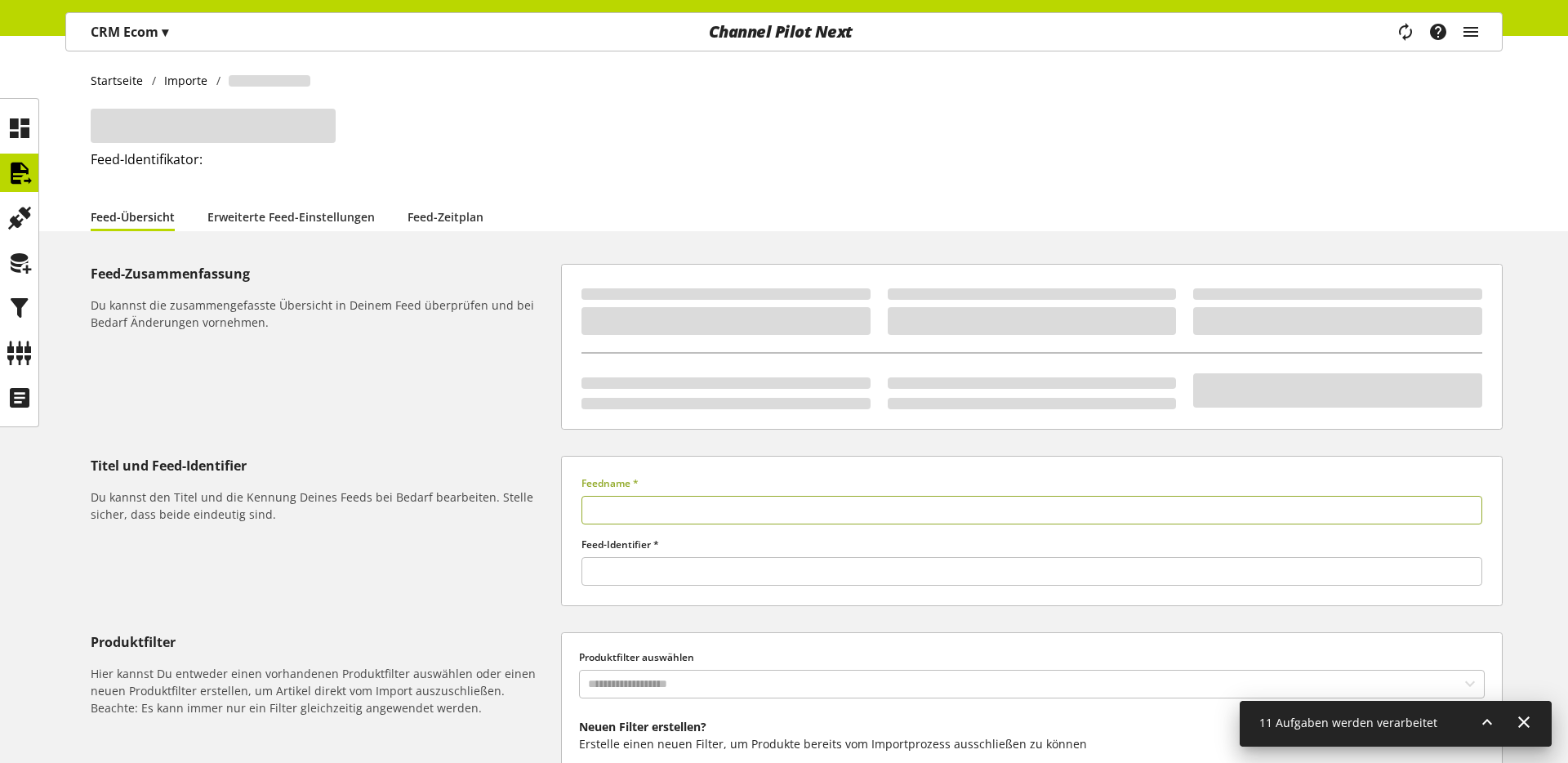
type input "**********"
type input "******"
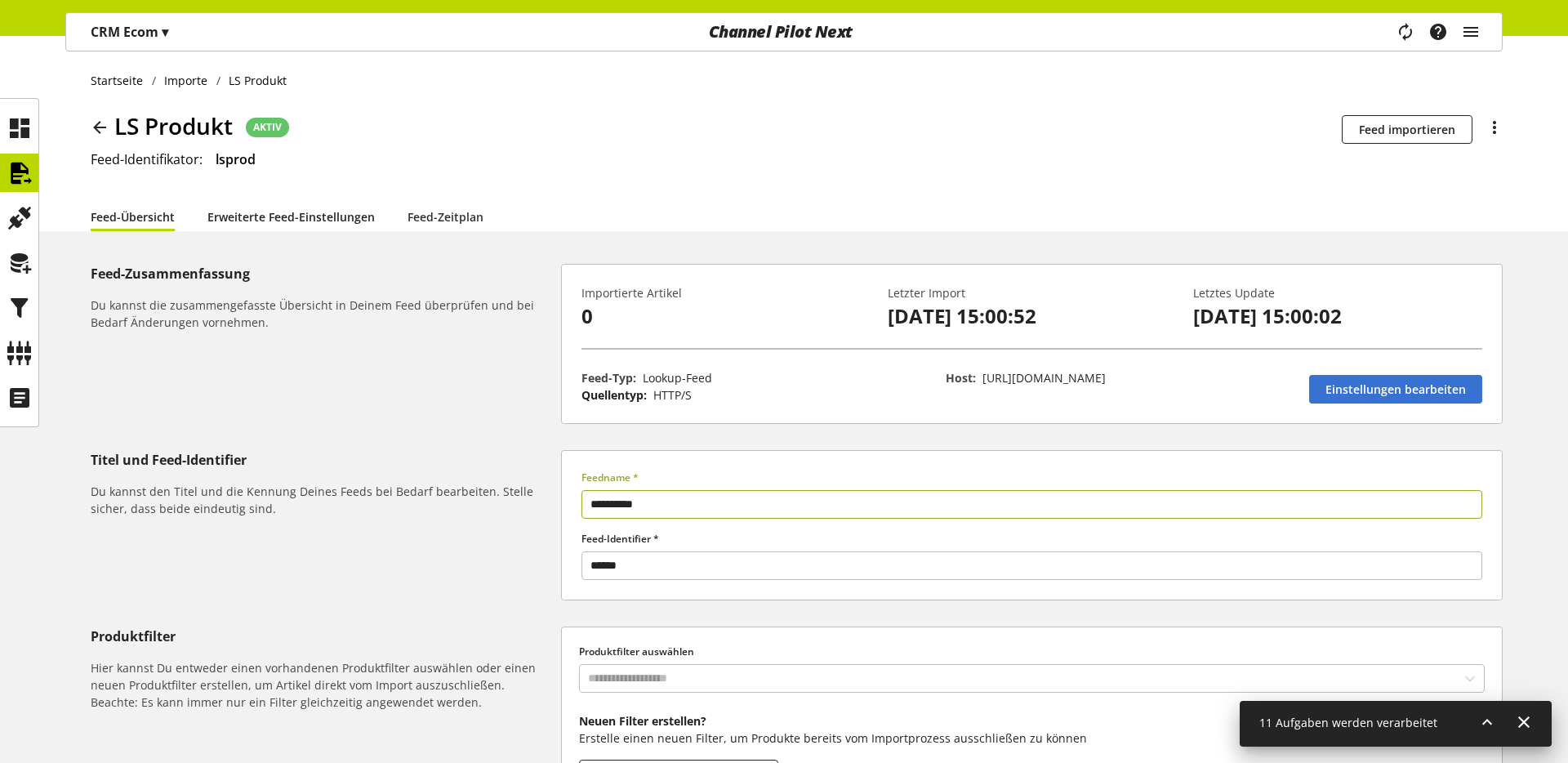
click at [355, 211] on link "Erweiterte Feed-Einstellungen" at bounding box center [291, 216] width 168 height 17
select select "********"
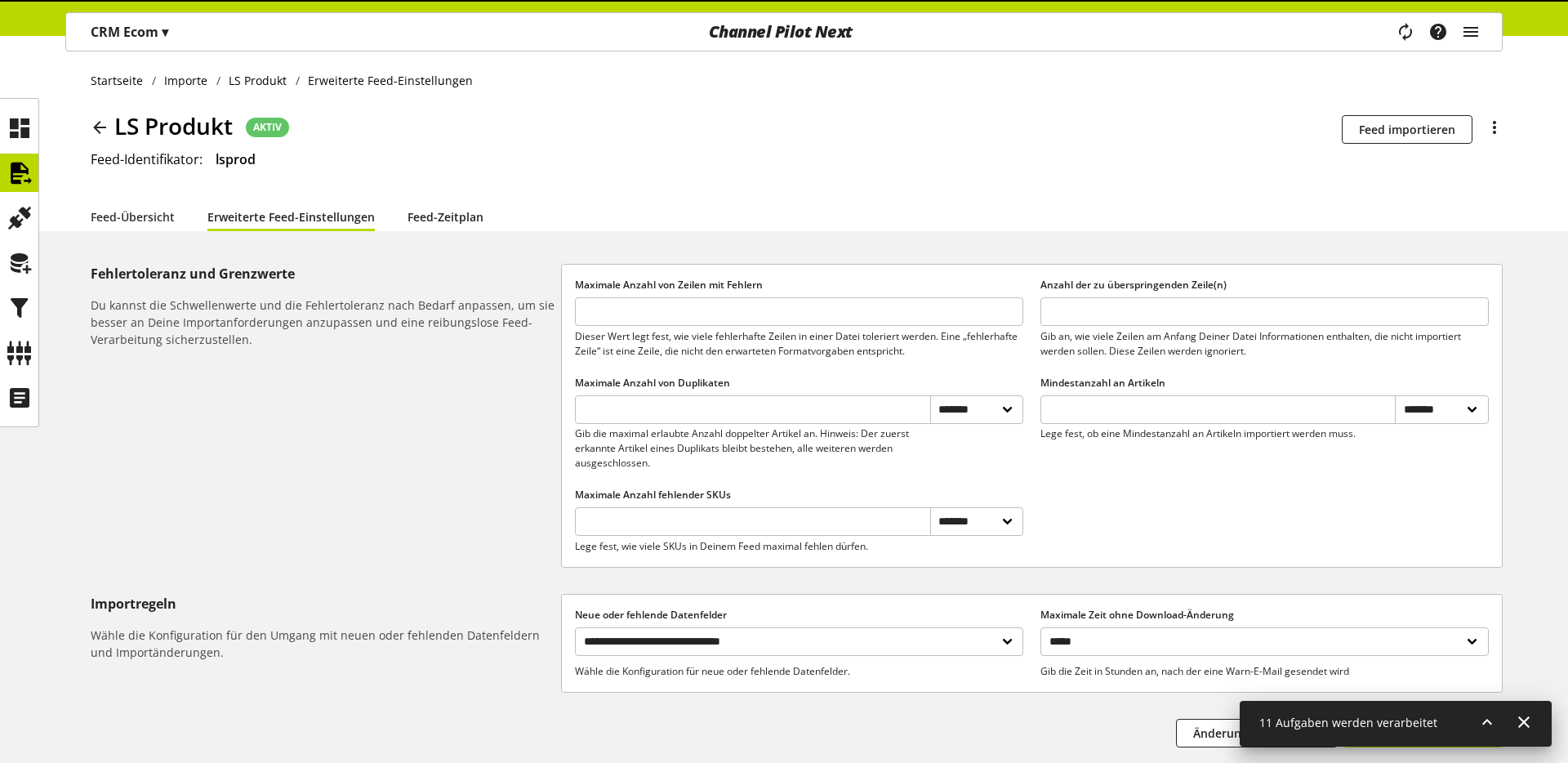
click at [455, 221] on link "Feed-Zeitplan" at bounding box center [446, 216] width 76 height 17
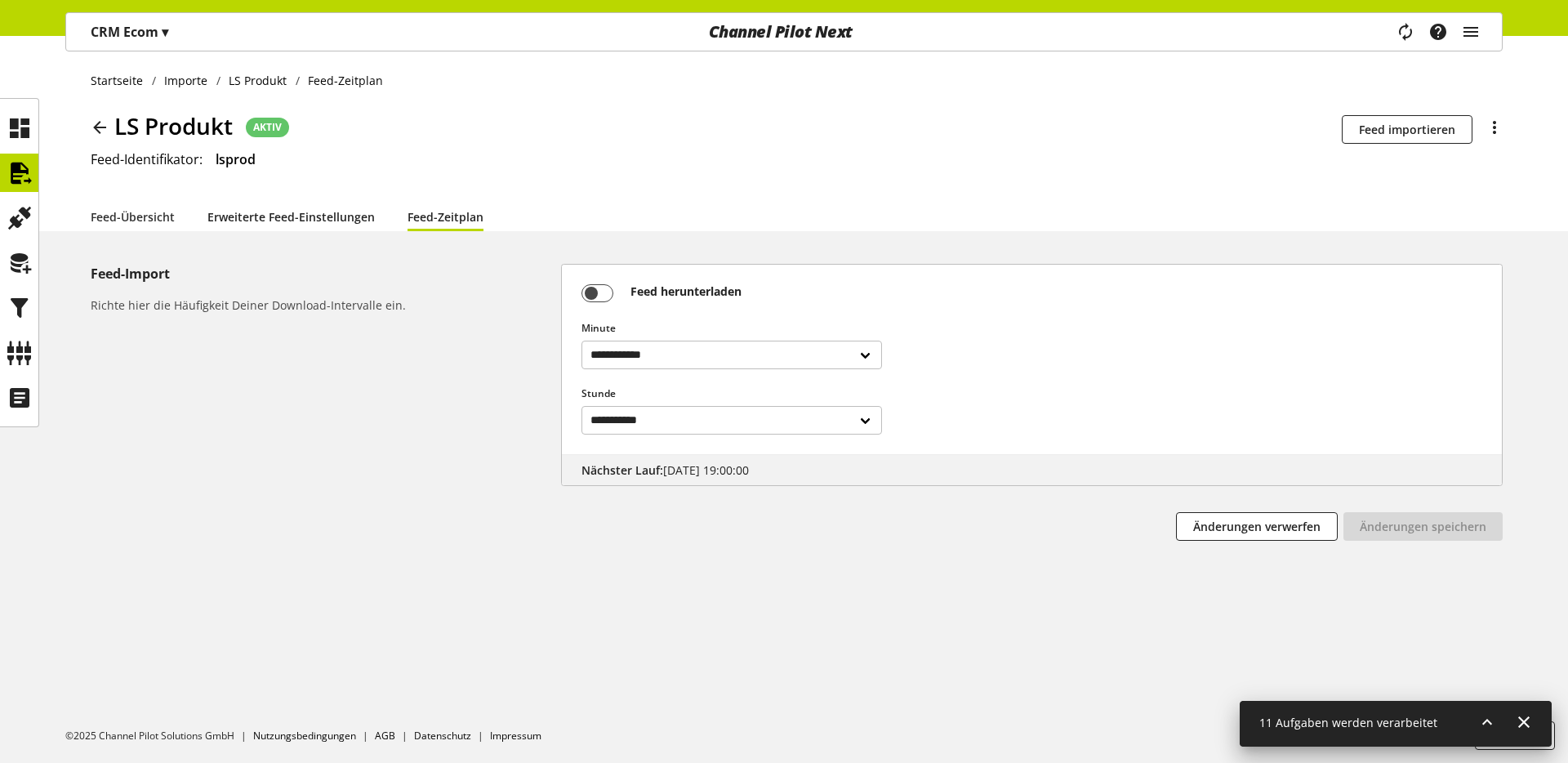
drag, startPoint x: 303, startPoint y: 220, endPoint x: 294, endPoint y: 221, distance: 9.1
click at [303, 220] on link "Erweiterte Feed-Einstellungen" at bounding box center [291, 216] width 168 height 17
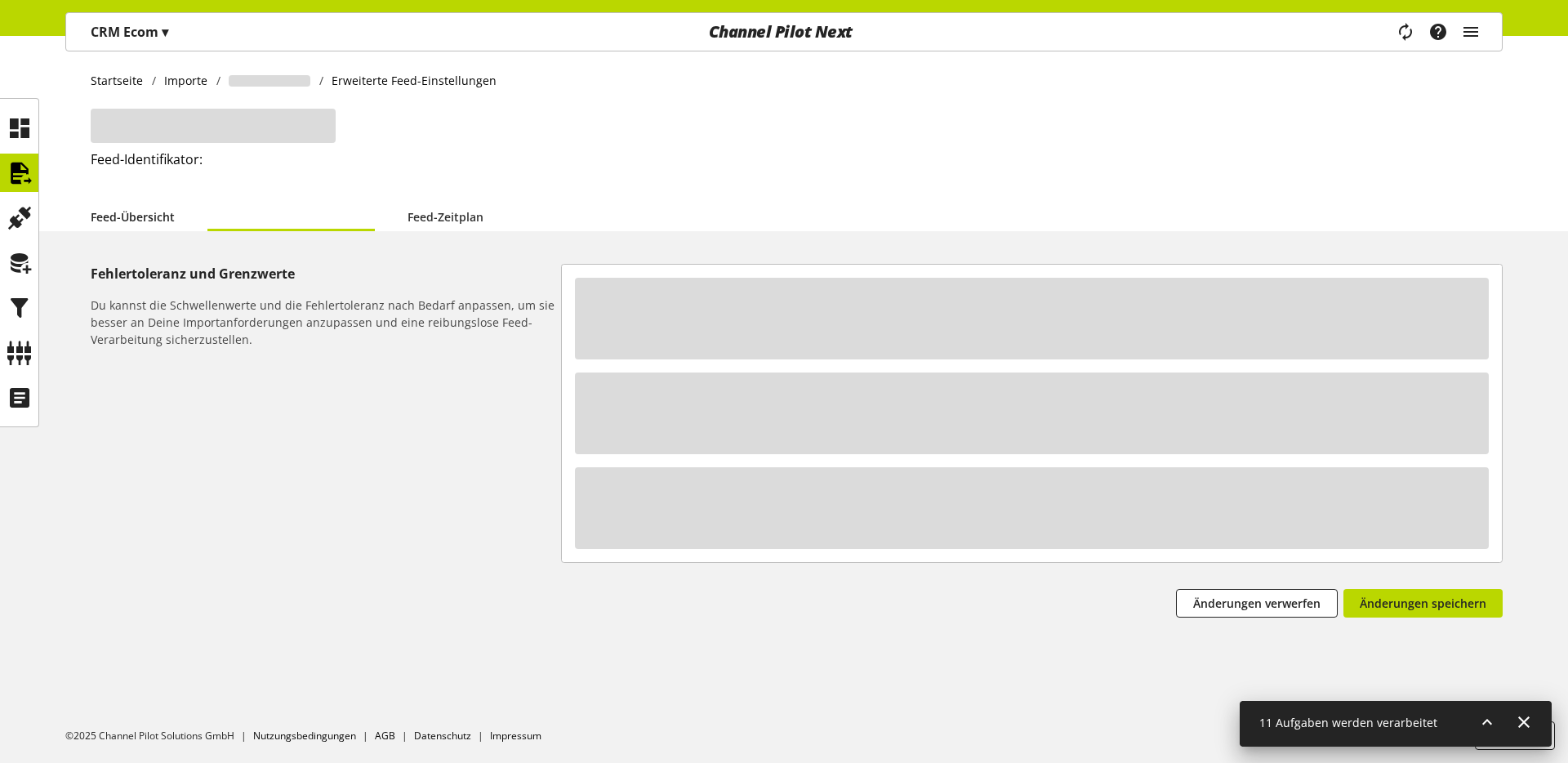
select select "********"
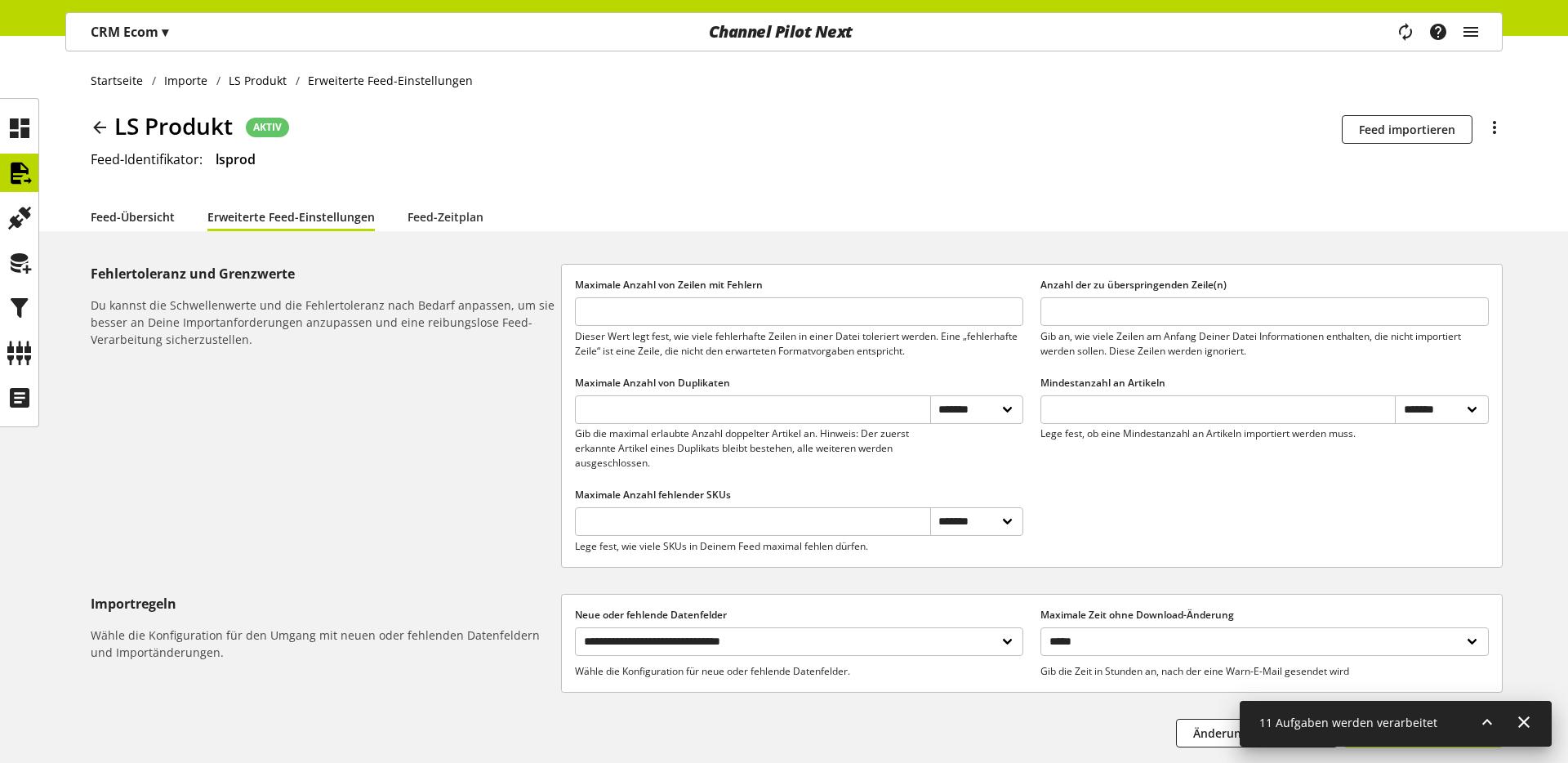
click at [146, 208] on link "Feed-Übersicht" at bounding box center [133, 216] width 84 height 17
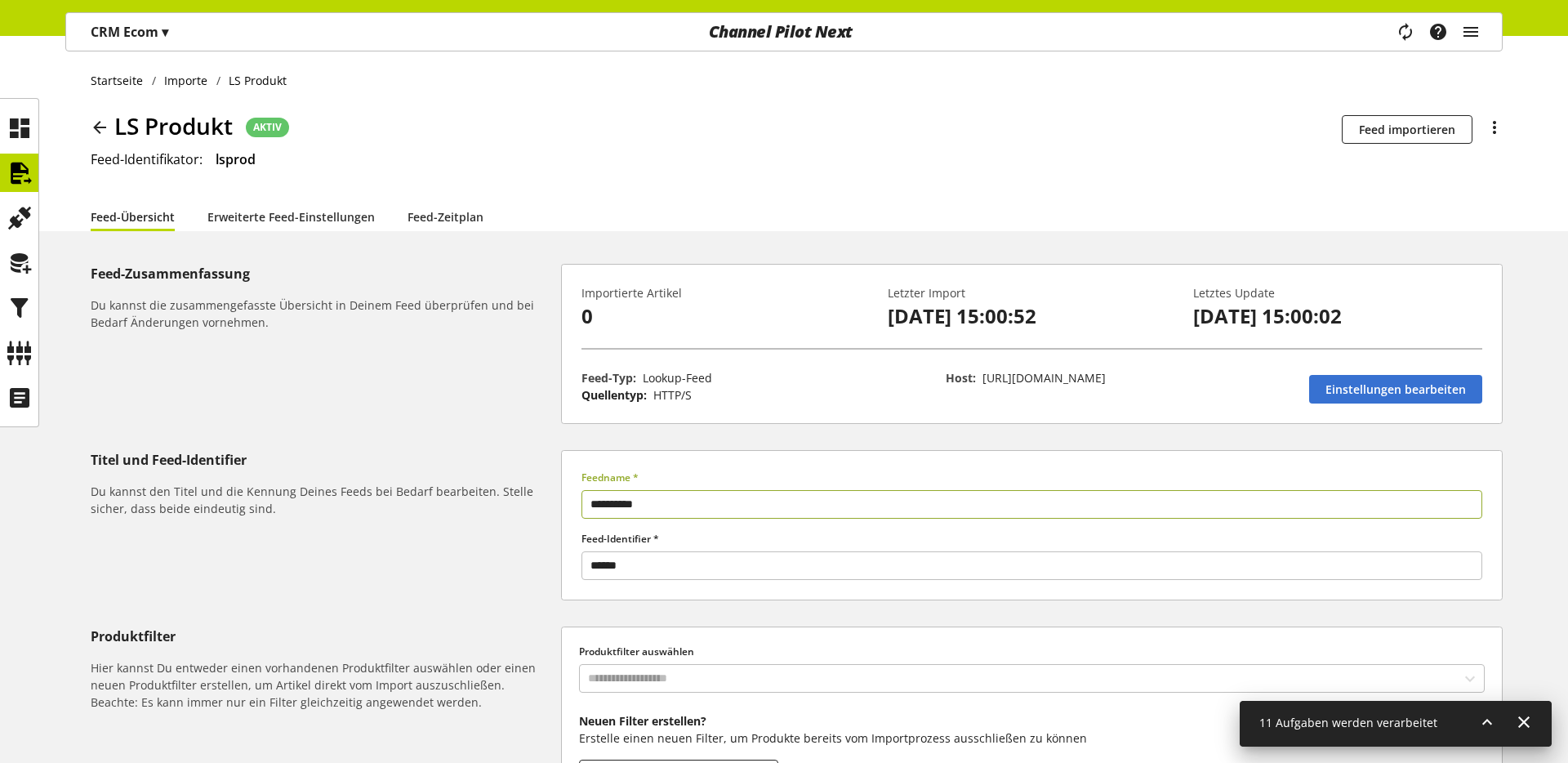
click at [101, 124] on icon at bounding box center [100, 127] width 20 height 29
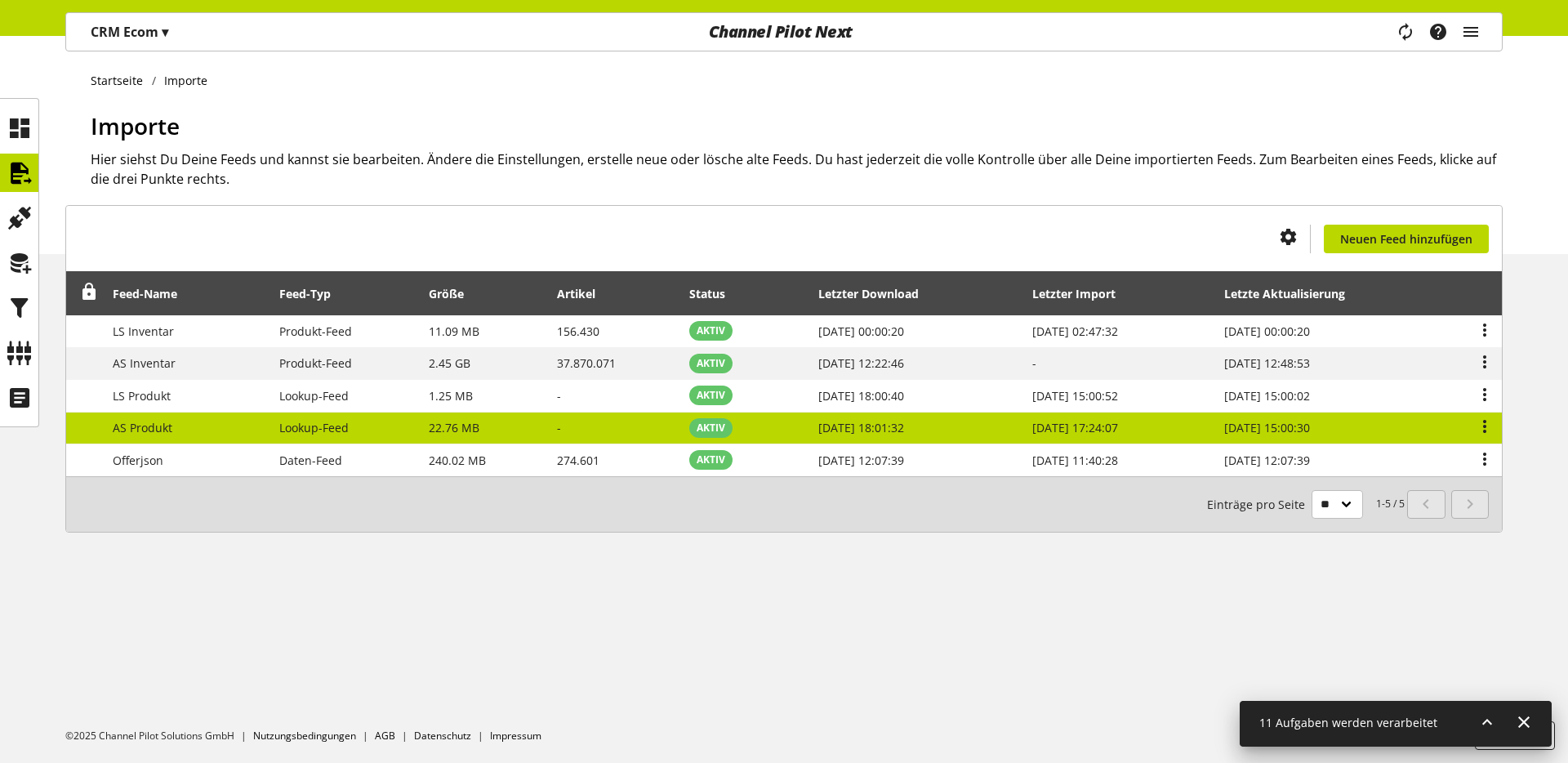
click at [207, 422] on td "AS Produkt" at bounding box center [187, 429] width 167 height 33
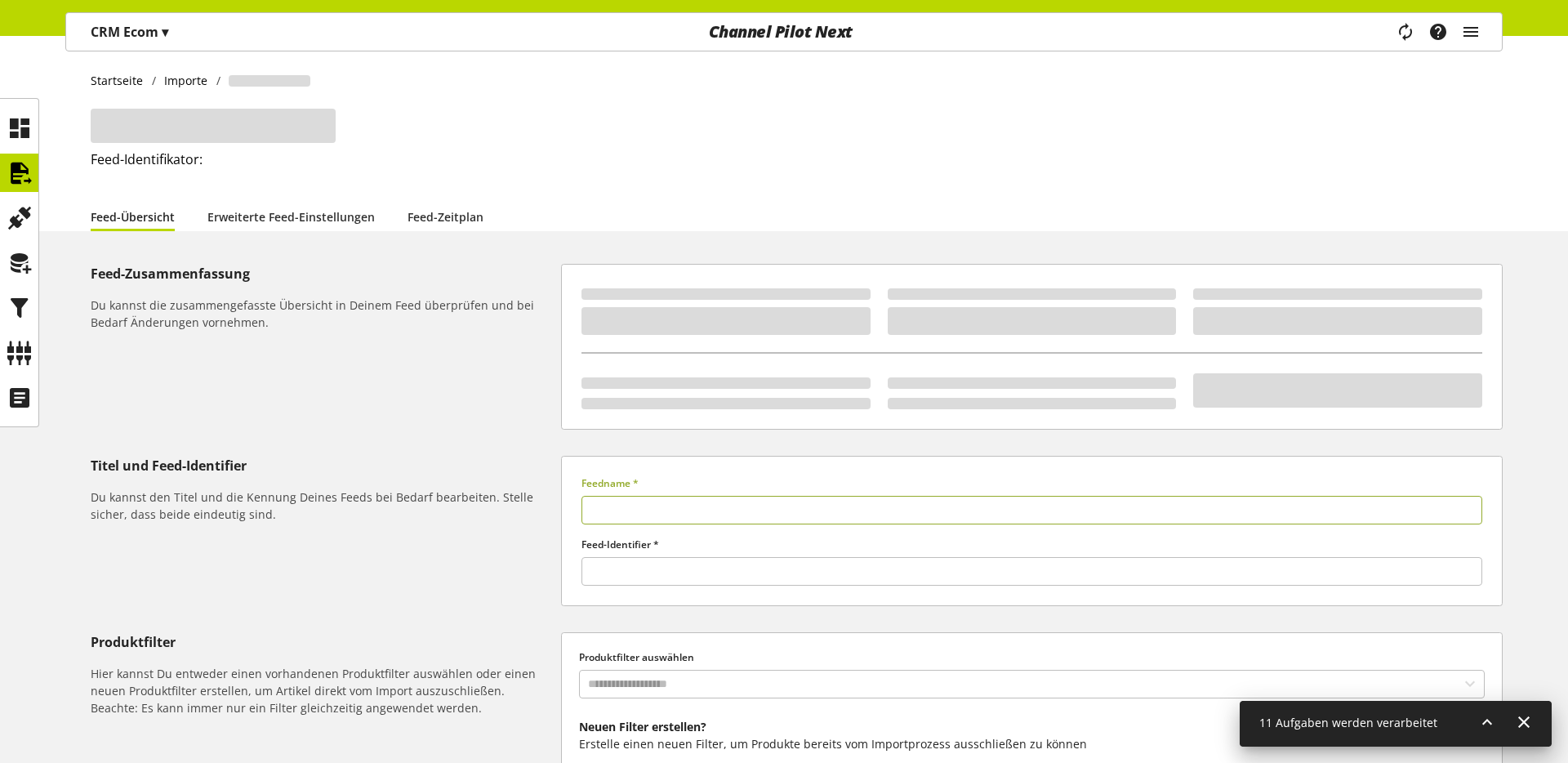
type input "**********"
type input "******"
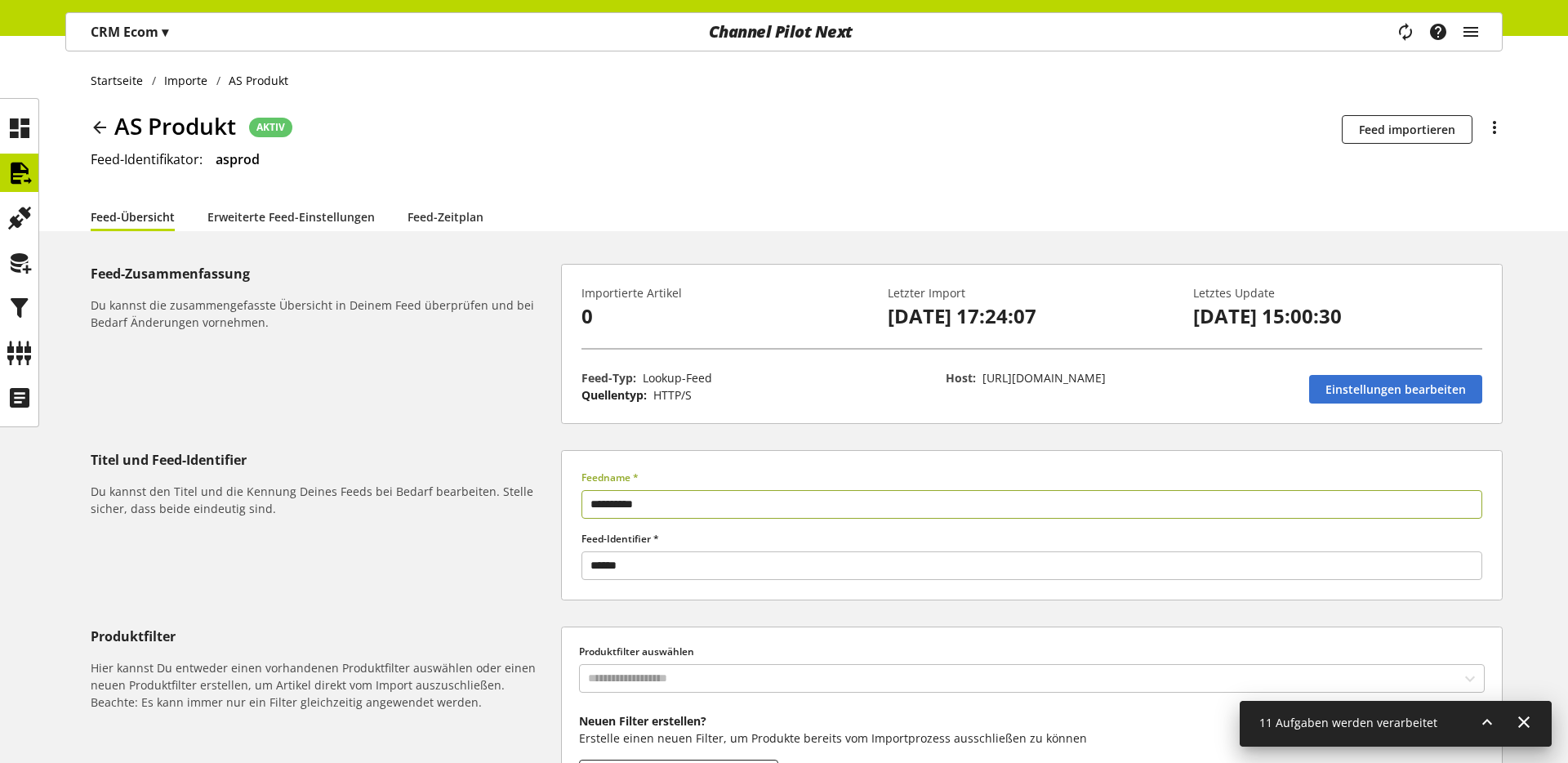
click at [108, 130] on icon at bounding box center [100, 127] width 20 height 29
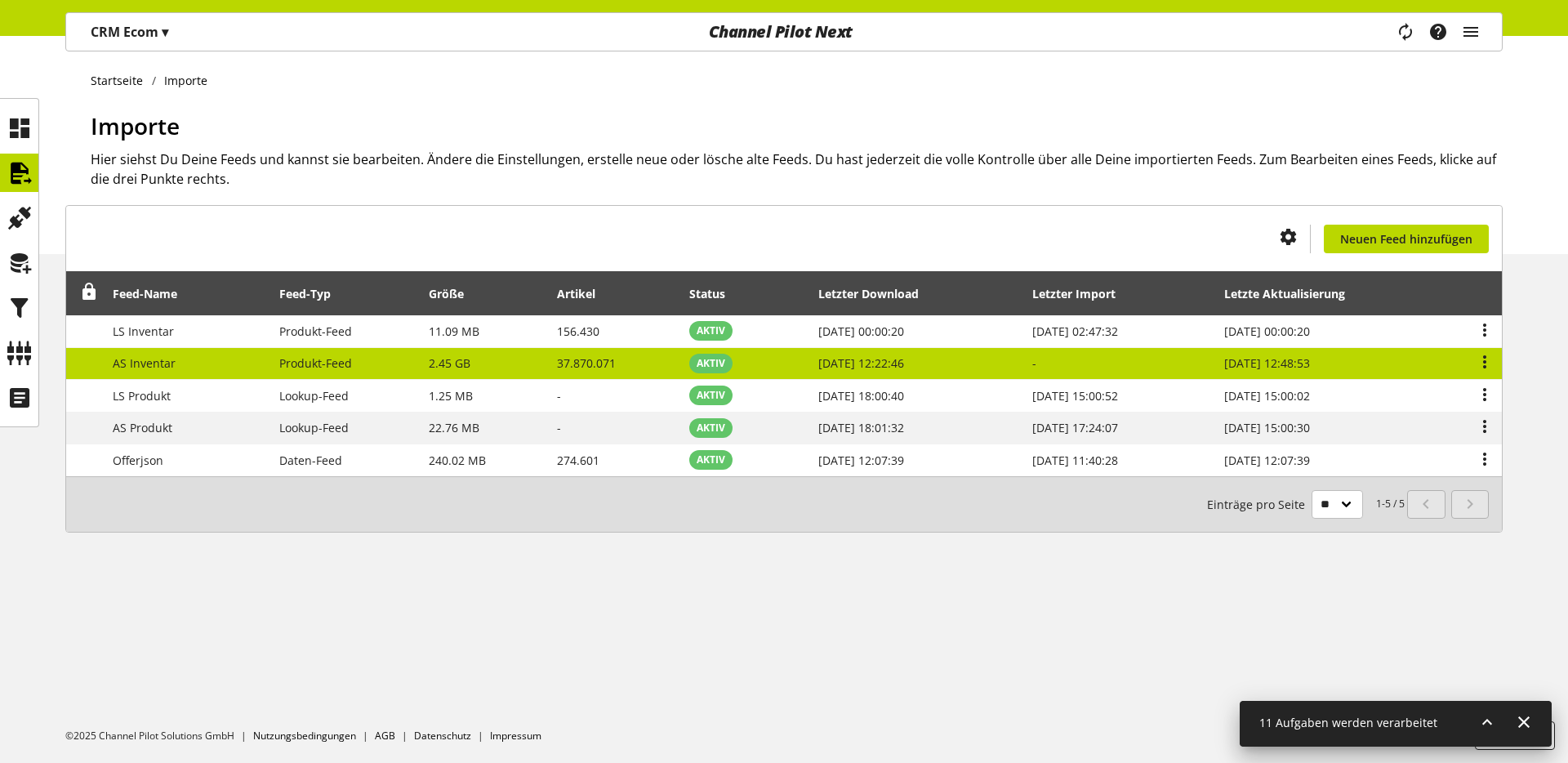
click at [170, 358] on span "AS Inventar" at bounding box center [144, 363] width 63 height 16
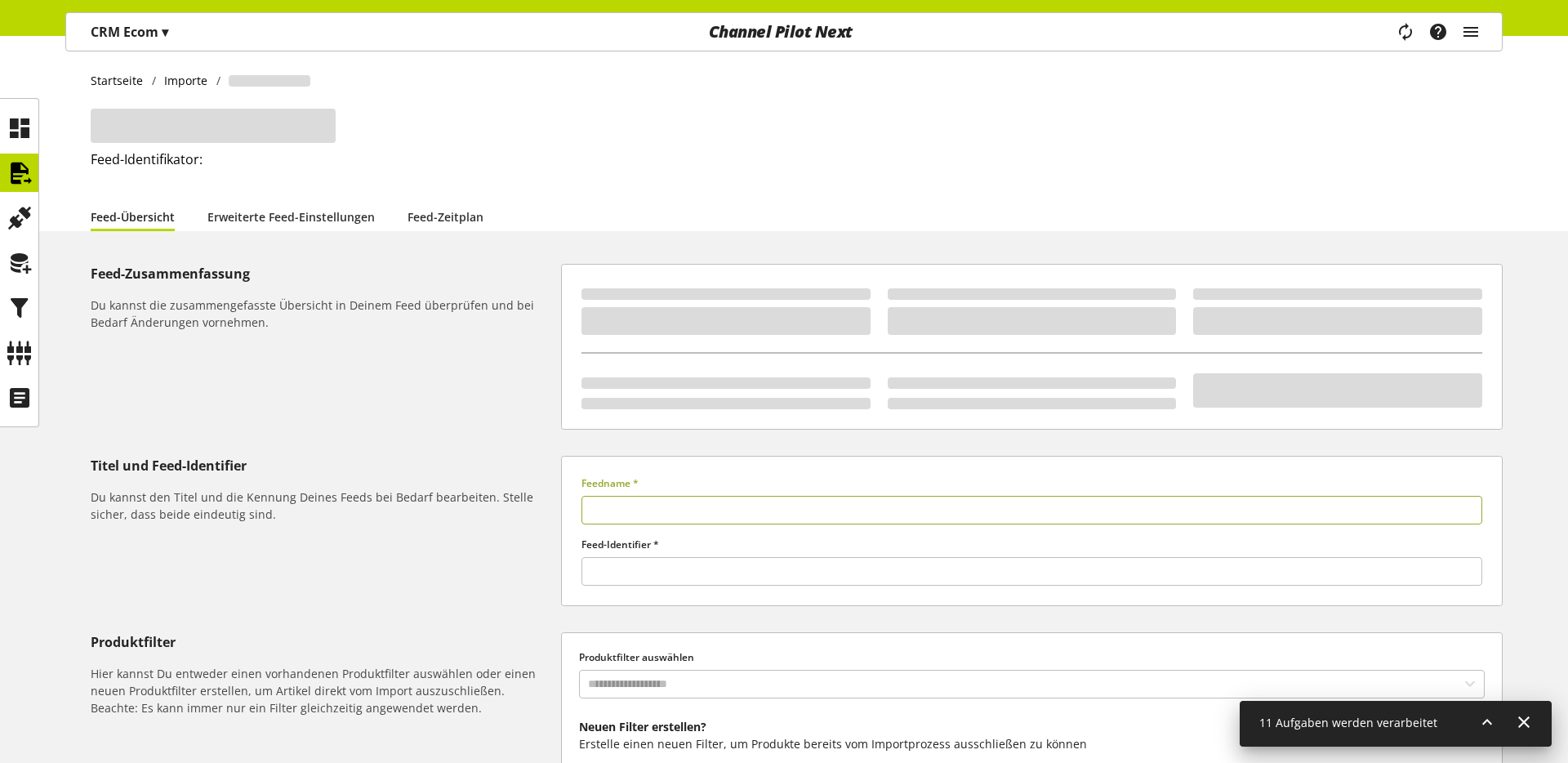
type input "**********"
type input "*****"
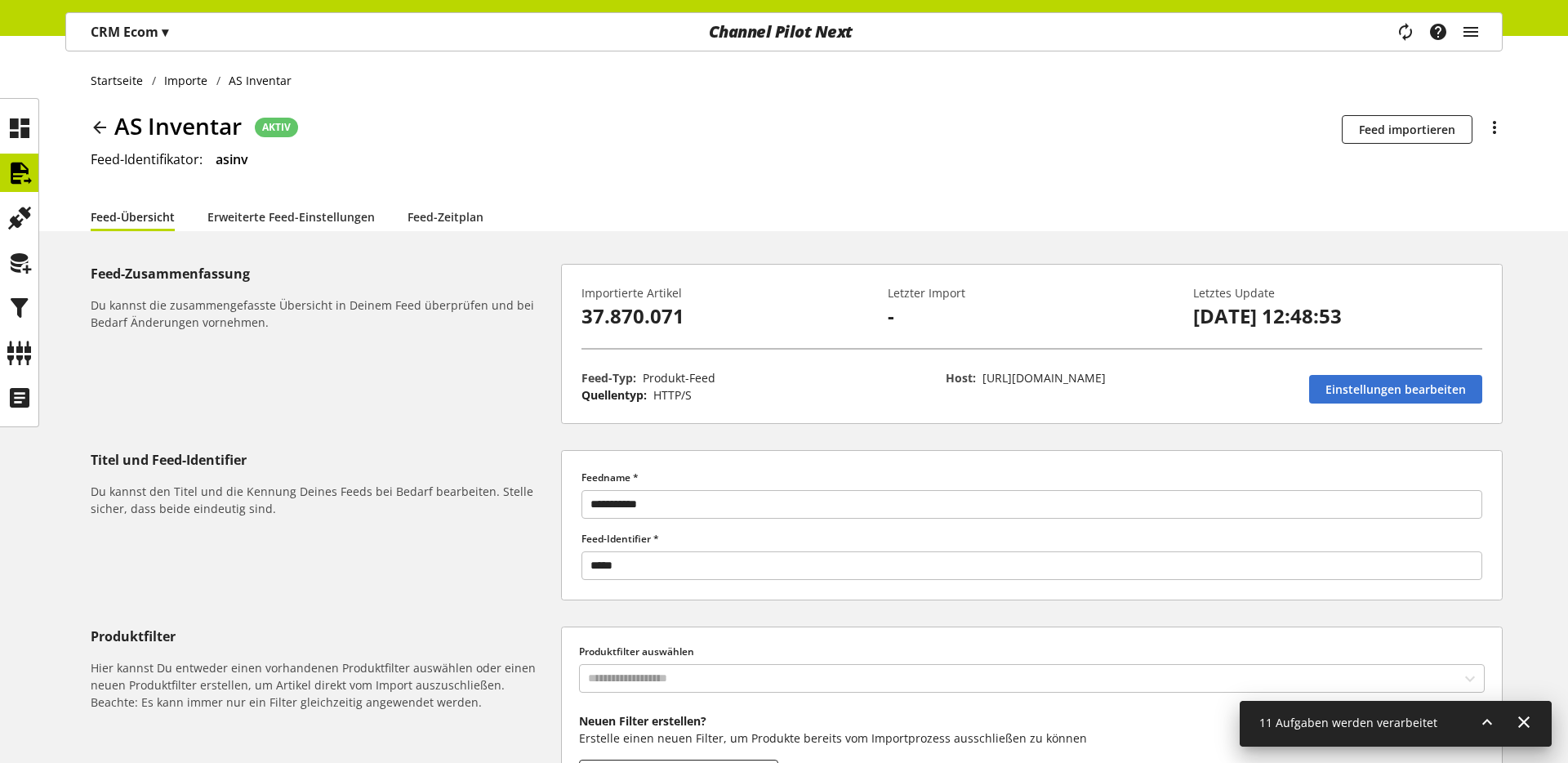
click at [97, 124] on icon at bounding box center [100, 127] width 20 height 29
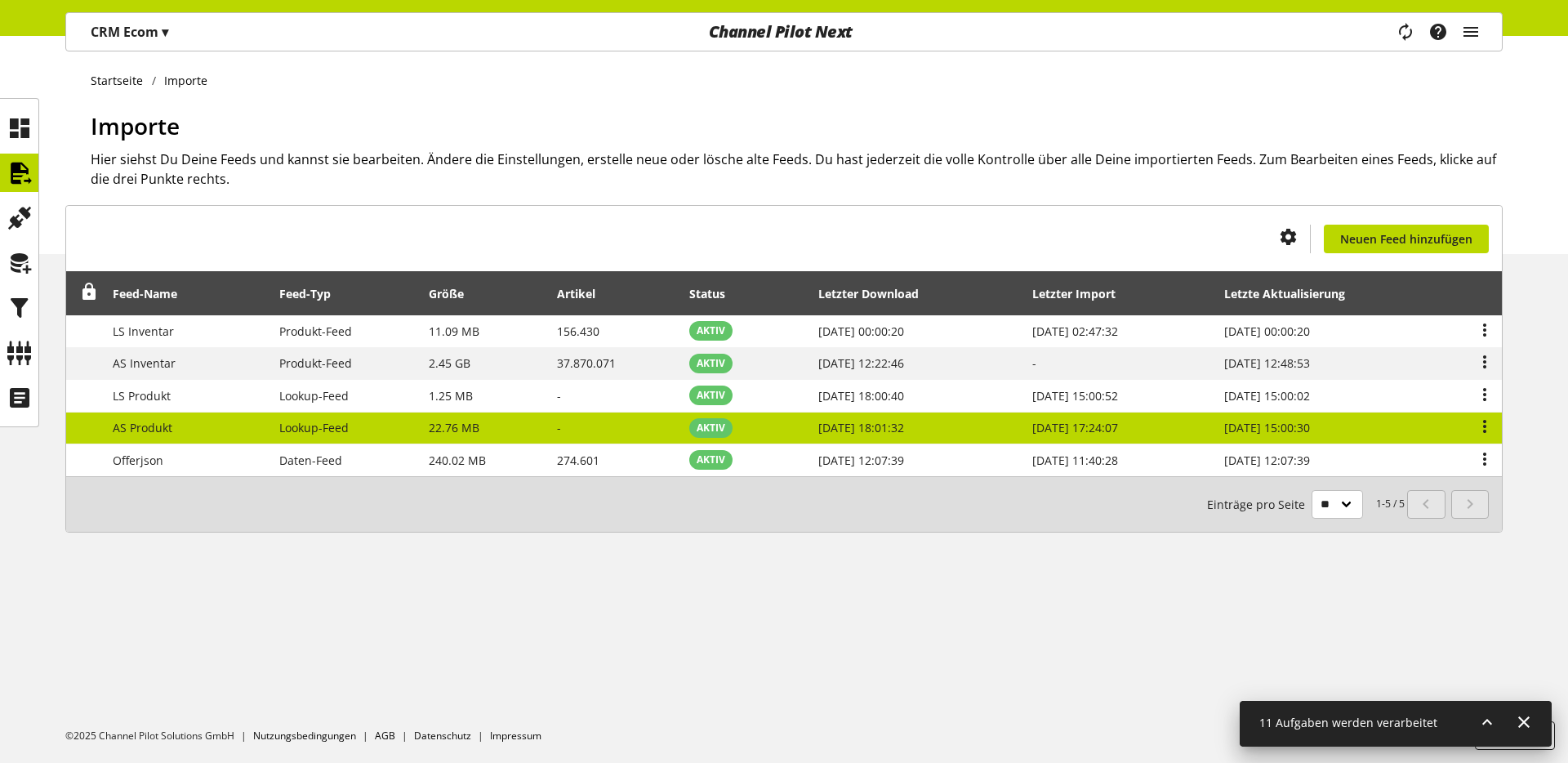
click at [181, 418] on td "AS Produkt" at bounding box center [187, 429] width 167 height 33
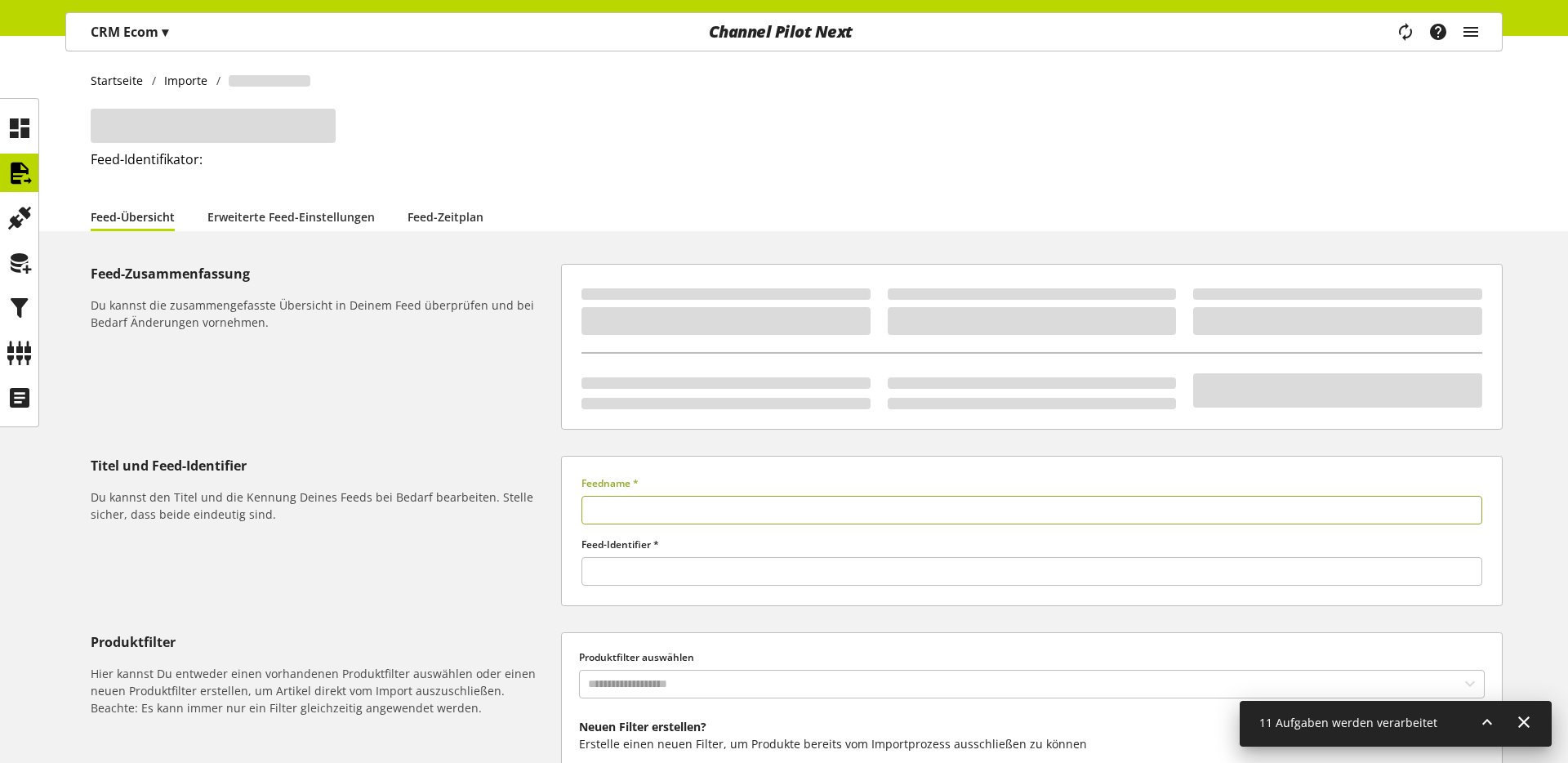
type input "**********"
type input "******"
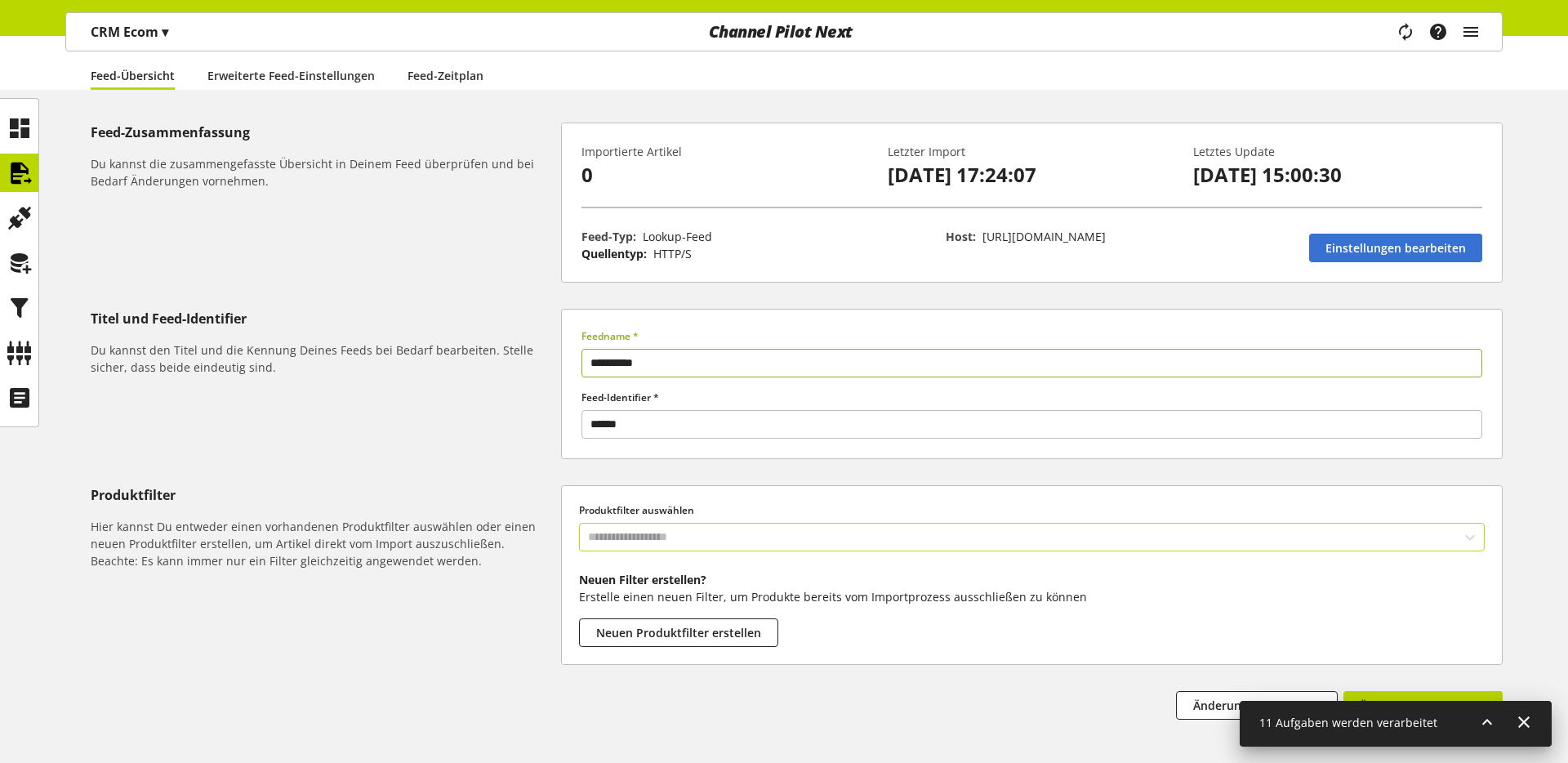
scroll to position [47, 0]
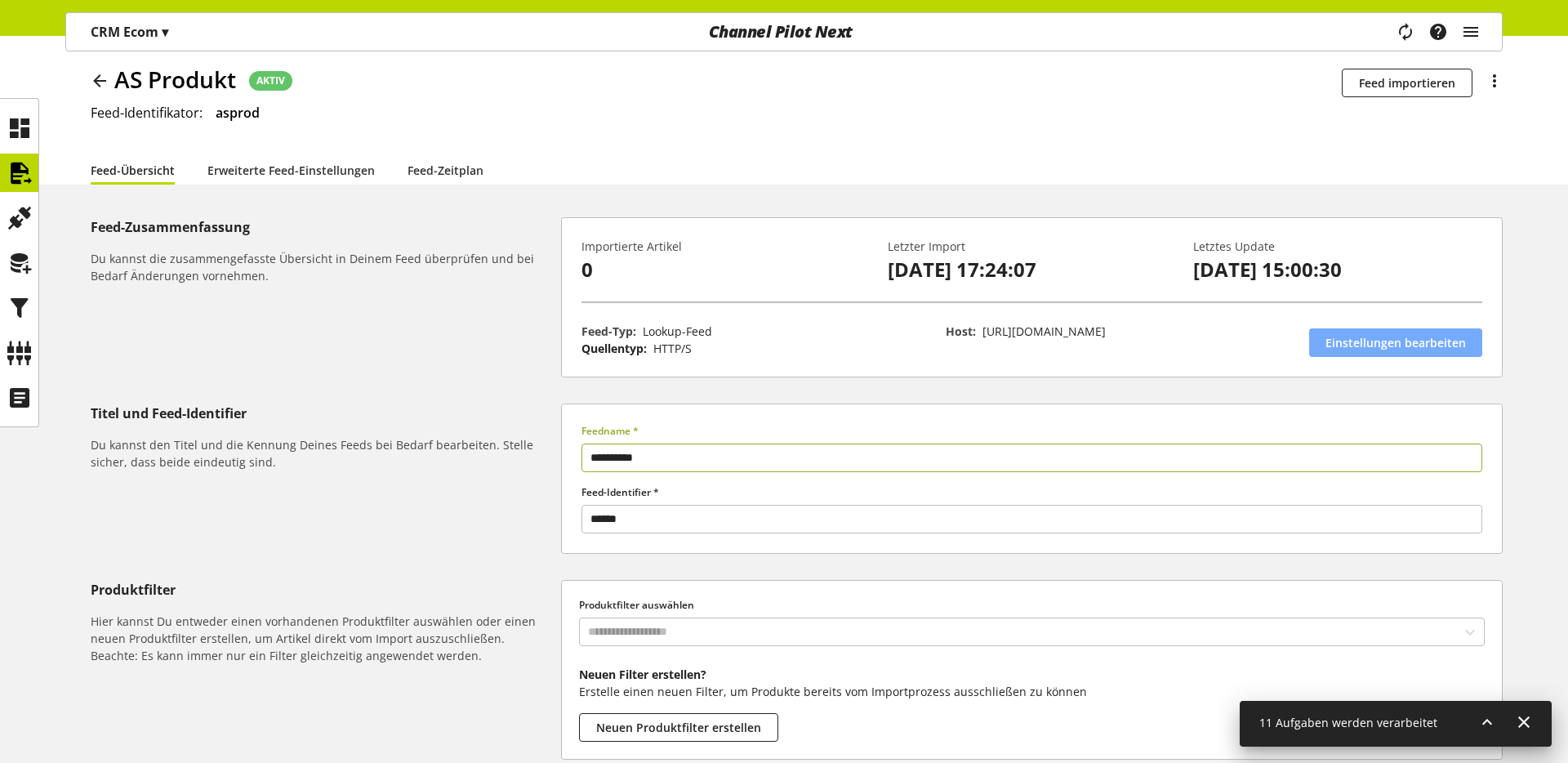
click at [1384, 344] on span "Einstellungen bearbeiten" at bounding box center [1395, 342] width 141 height 17
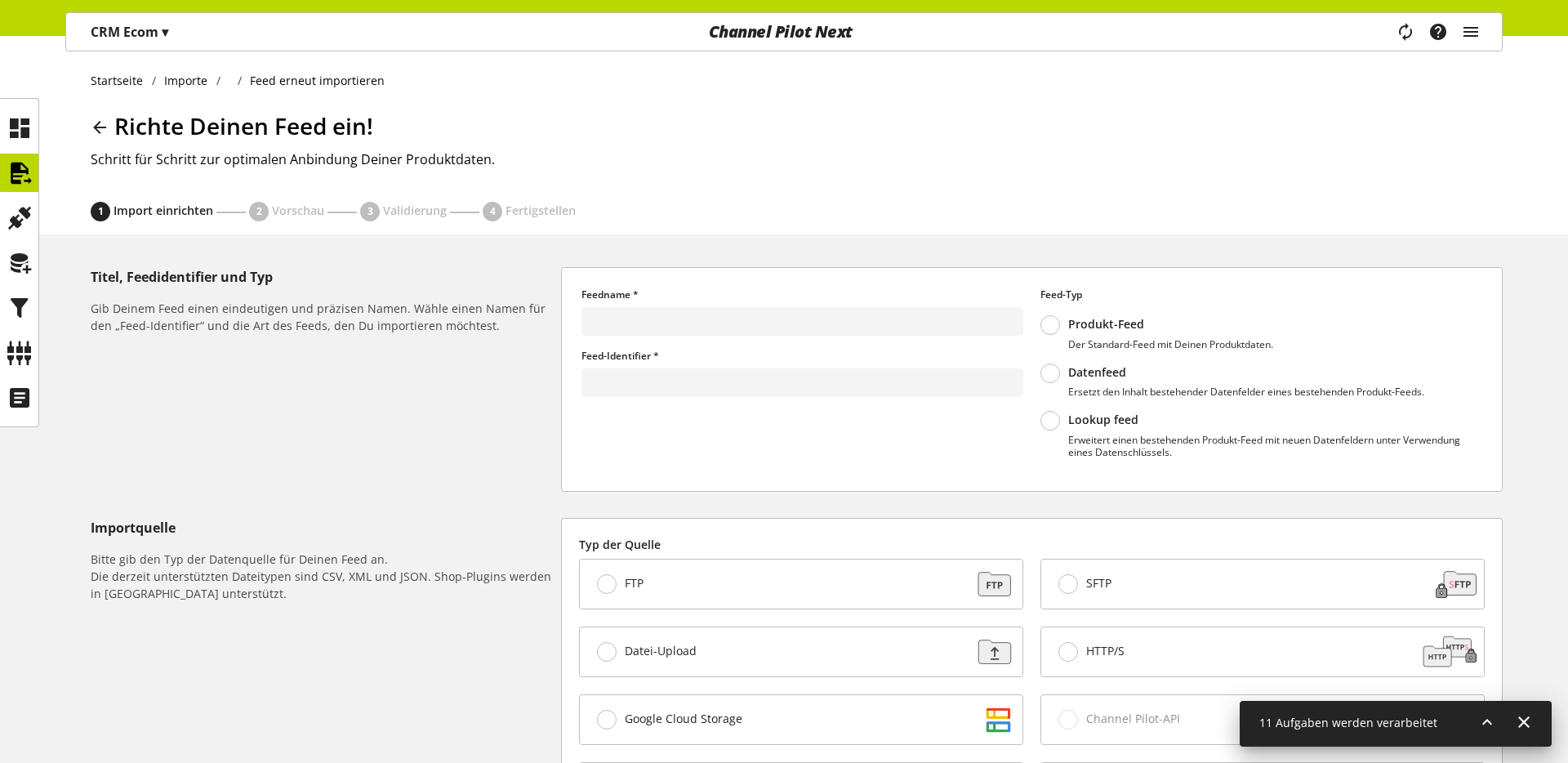
type input "**********"
type input "******"
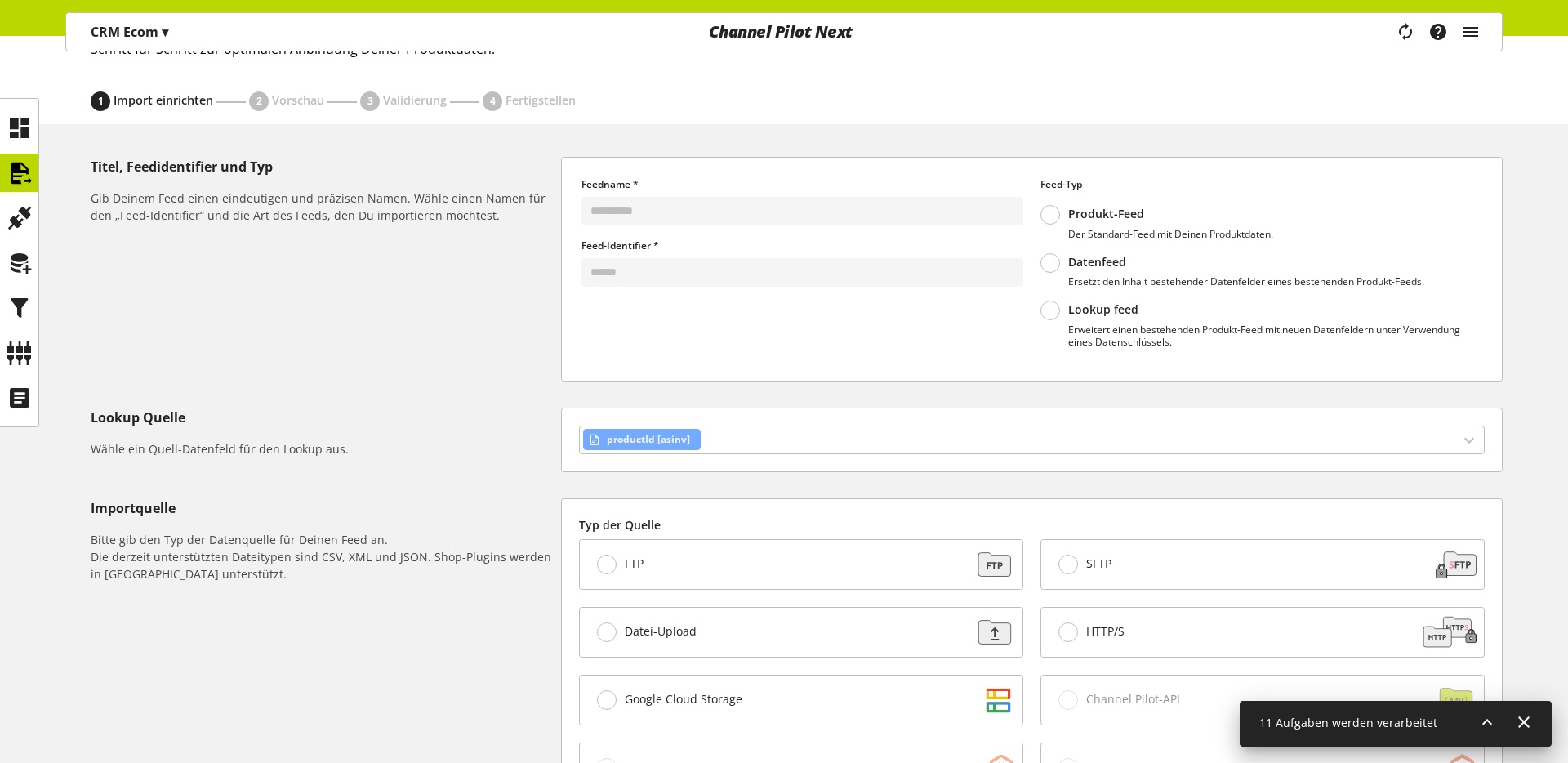
scroll to position [101, 0]
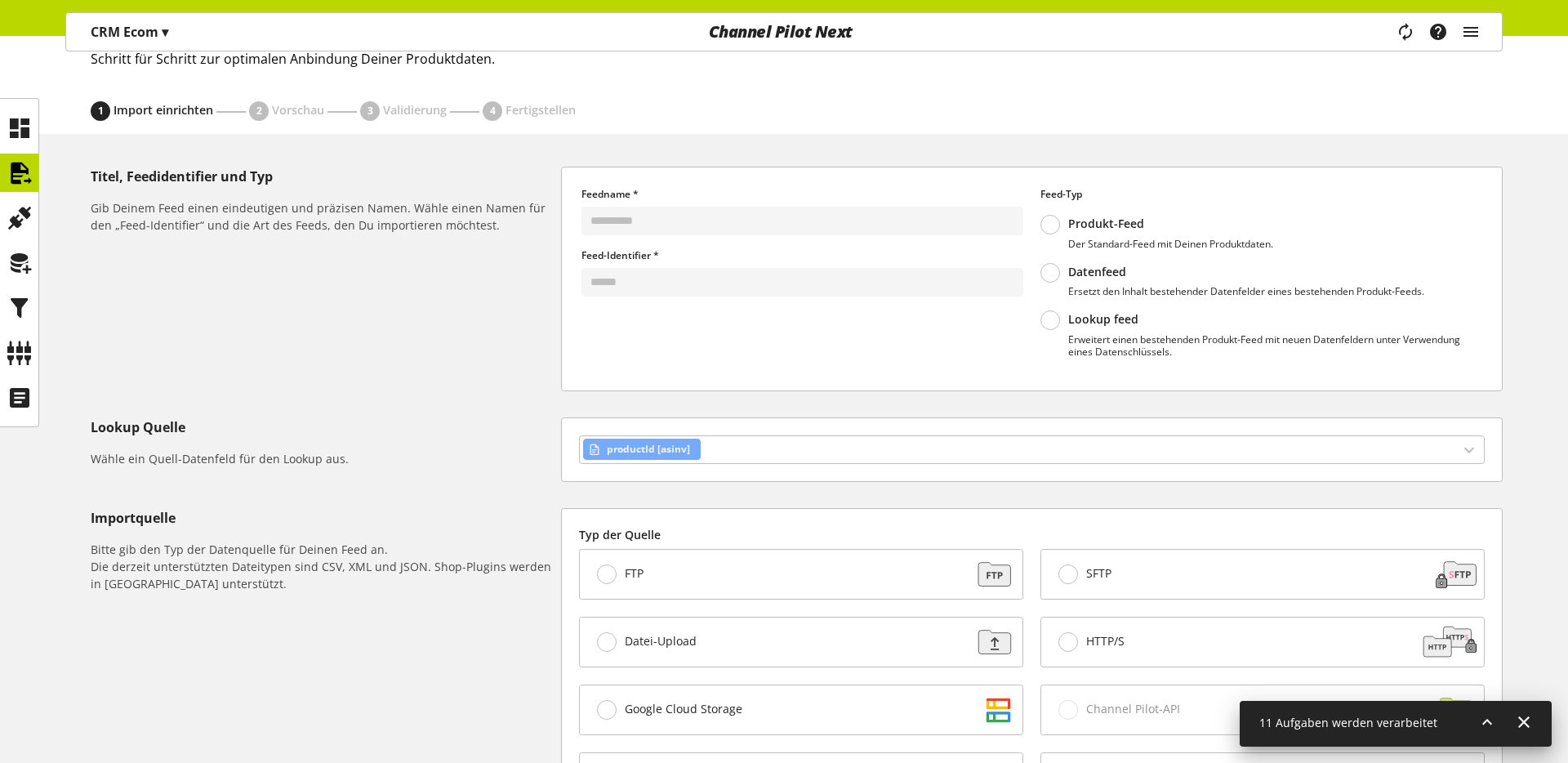
click at [1181, 343] on p "Erweitert einen bestehenden Produkt-Feed mit neuen Datenfeldern unter Verwendun…" at bounding box center [1275, 345] width 414 height 25
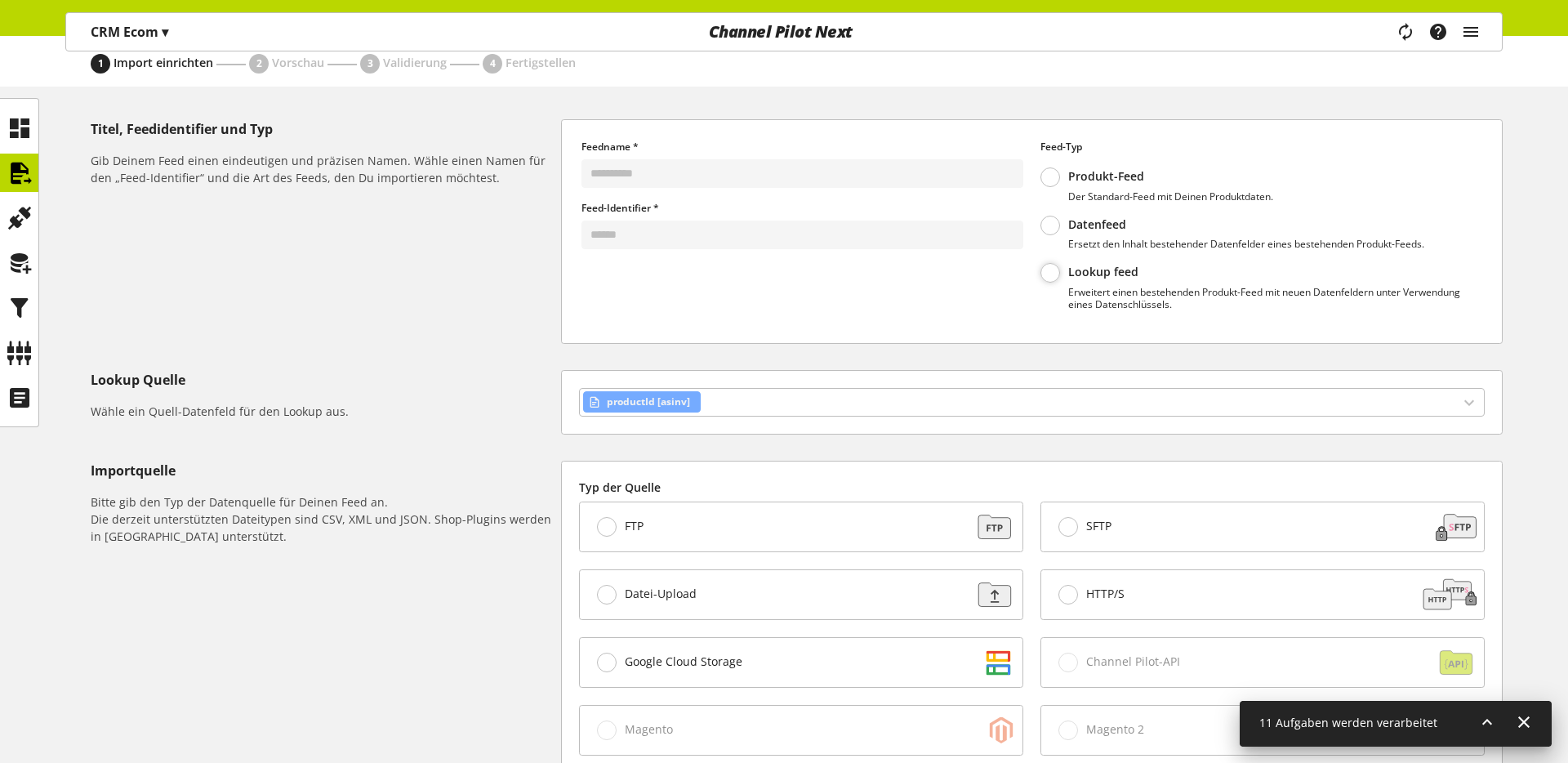
scroll to position [161, 0]
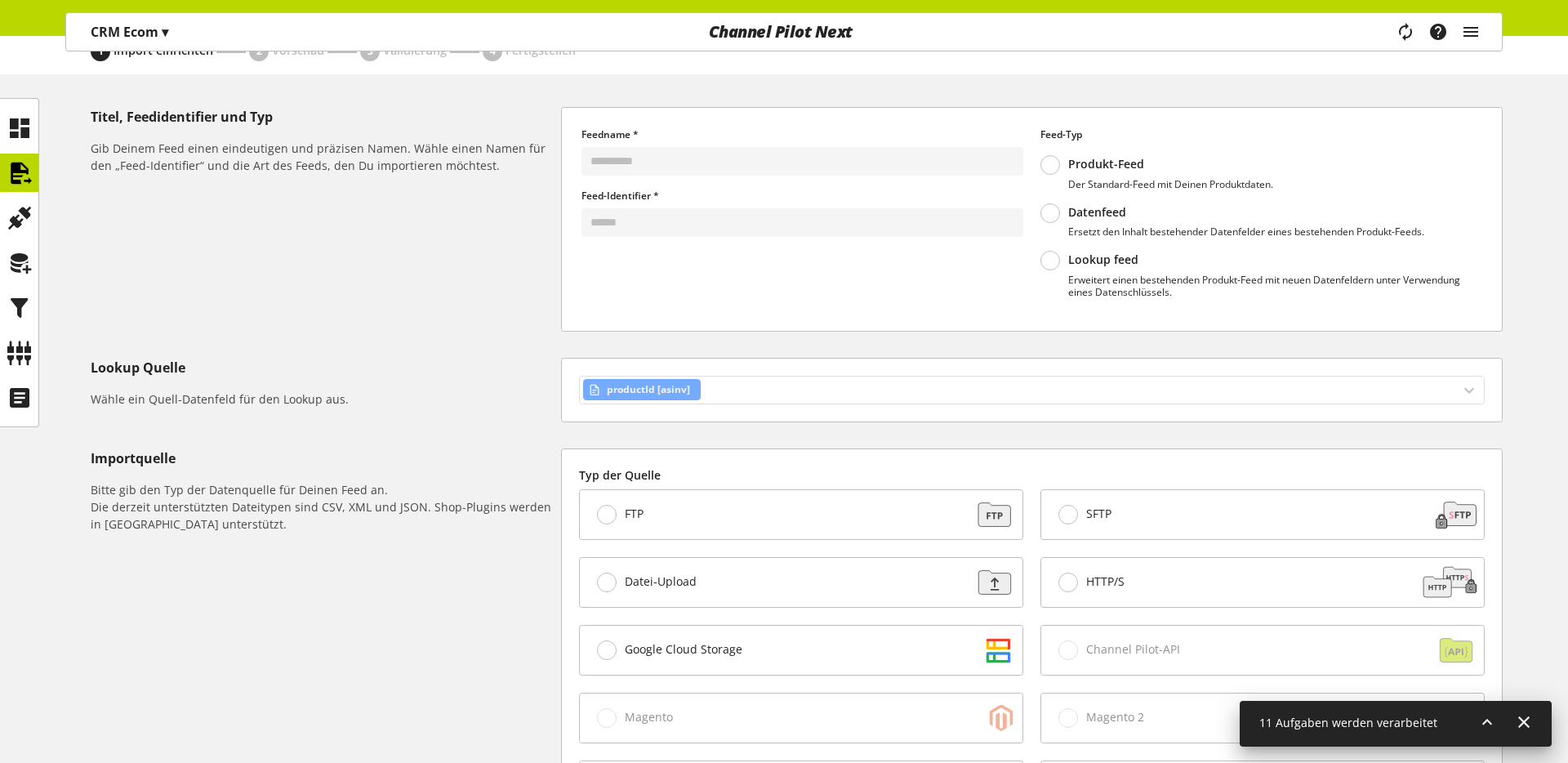
click at [1035, 382] on div "productId [asinv]" at bounding box center [1032, 390] width 906 height 29
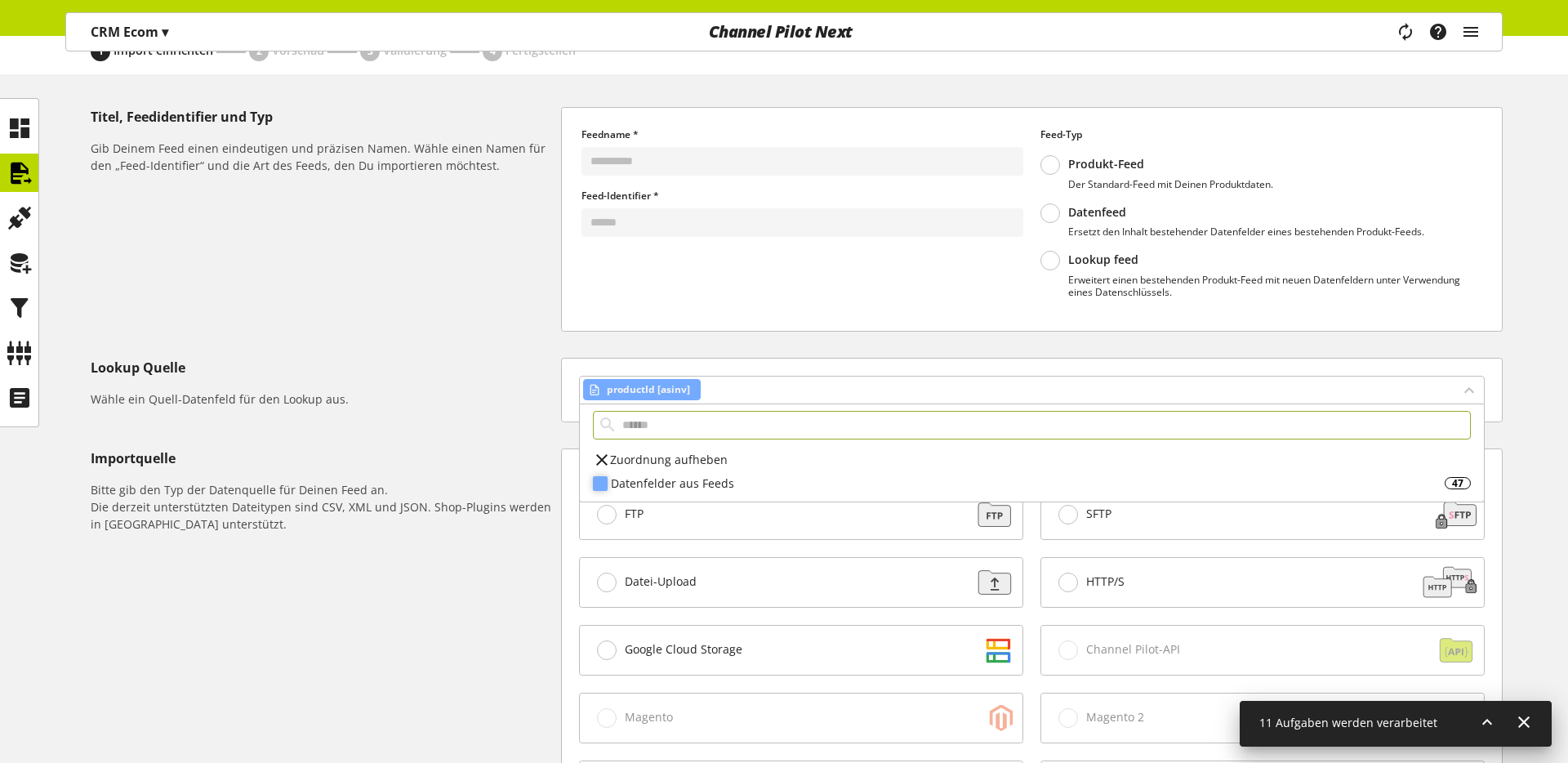
click at [951, 486] on div "Datenfelder aus Feeds" at bounding box center [1028, 483] width 834 height 17
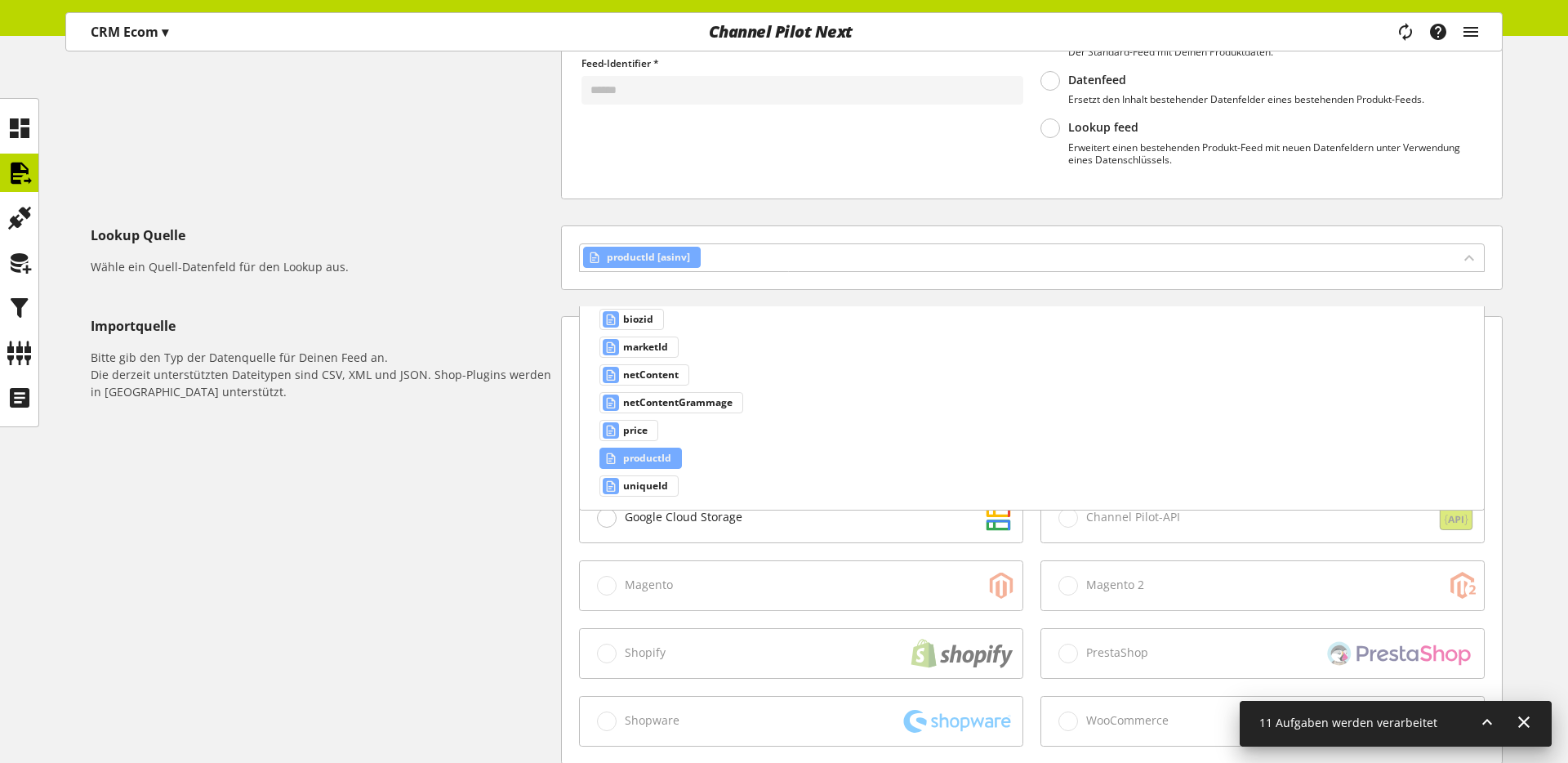
scroll to position [242, 0]
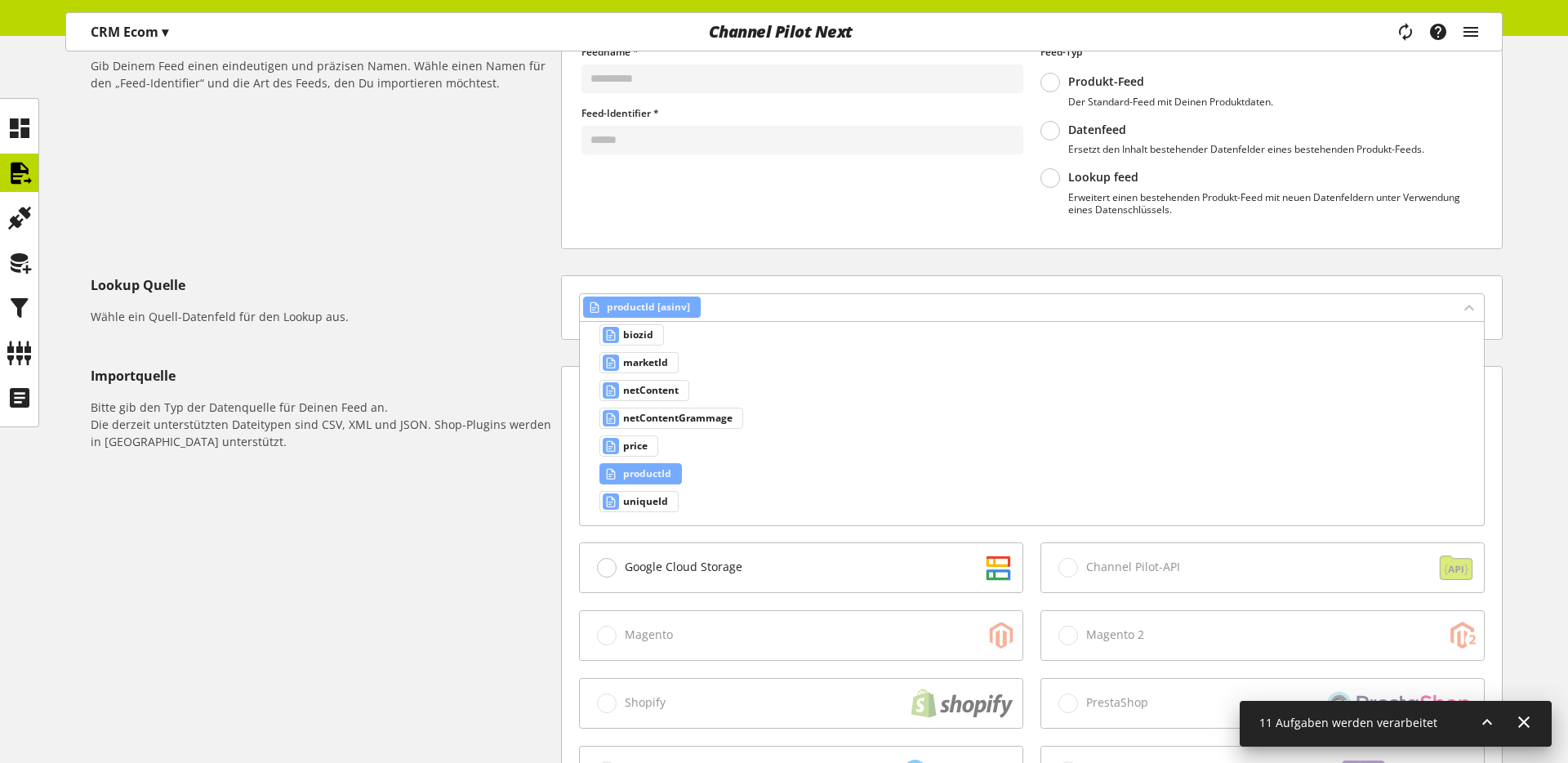
click at [447, 302] on div "Lookup Quelle Wähle ein Quell-Datenfeld für den Lookup aus." at bounding box center [322, 300] width 464 height 50
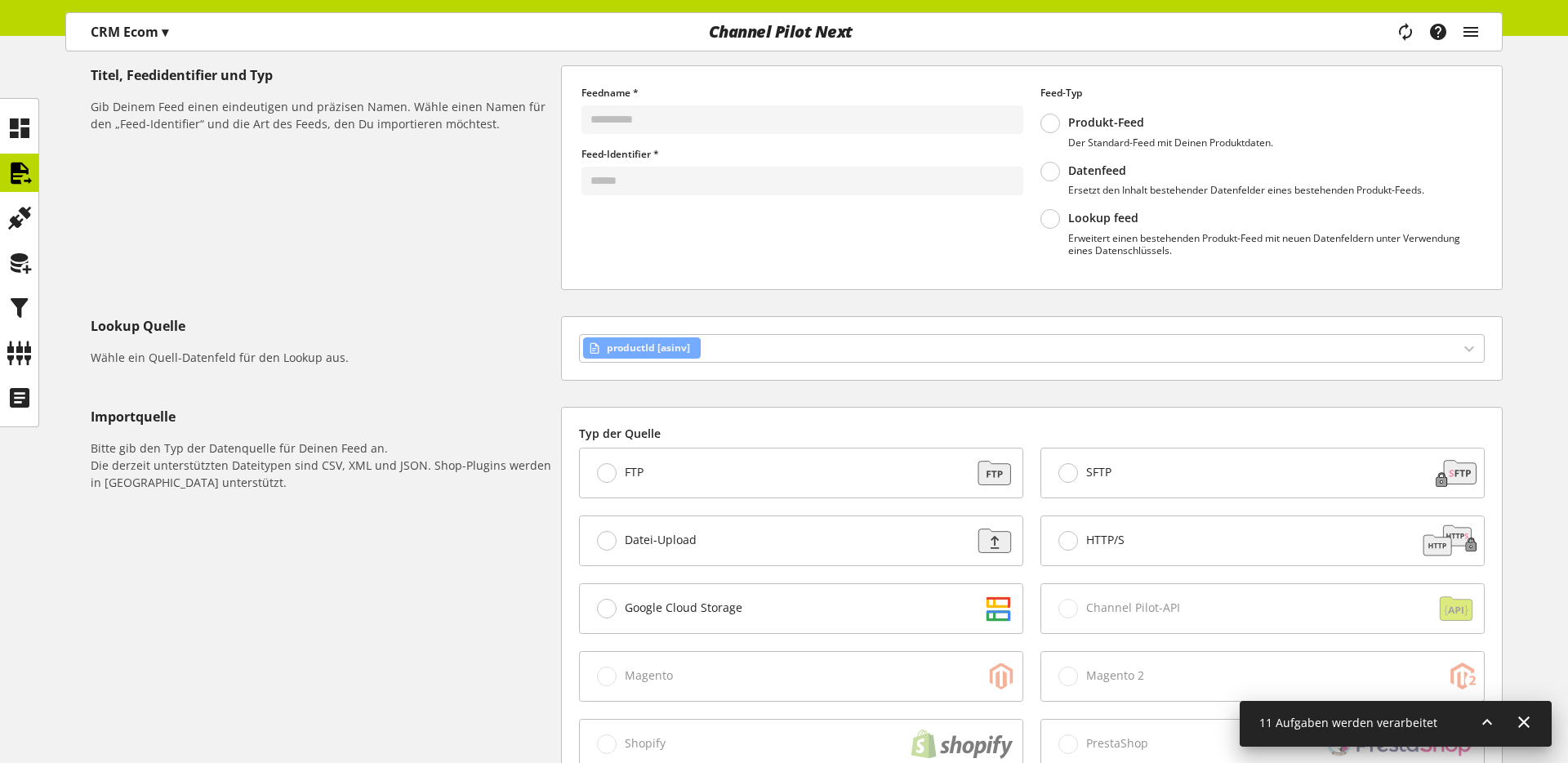
scroll to position [0, 0]
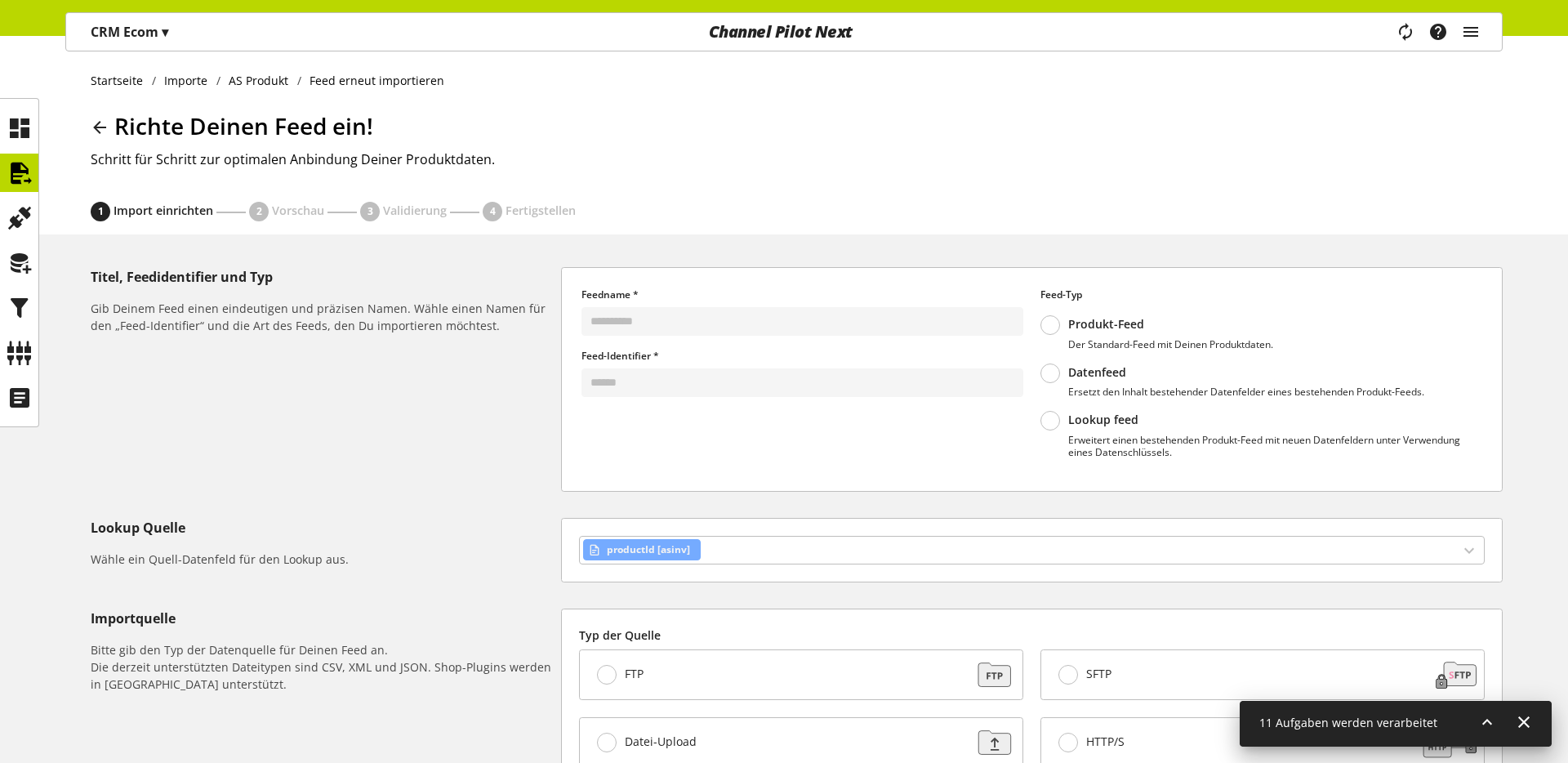
click at [97, 120] on icon at bounding box center [100, 127] width 20 height 29
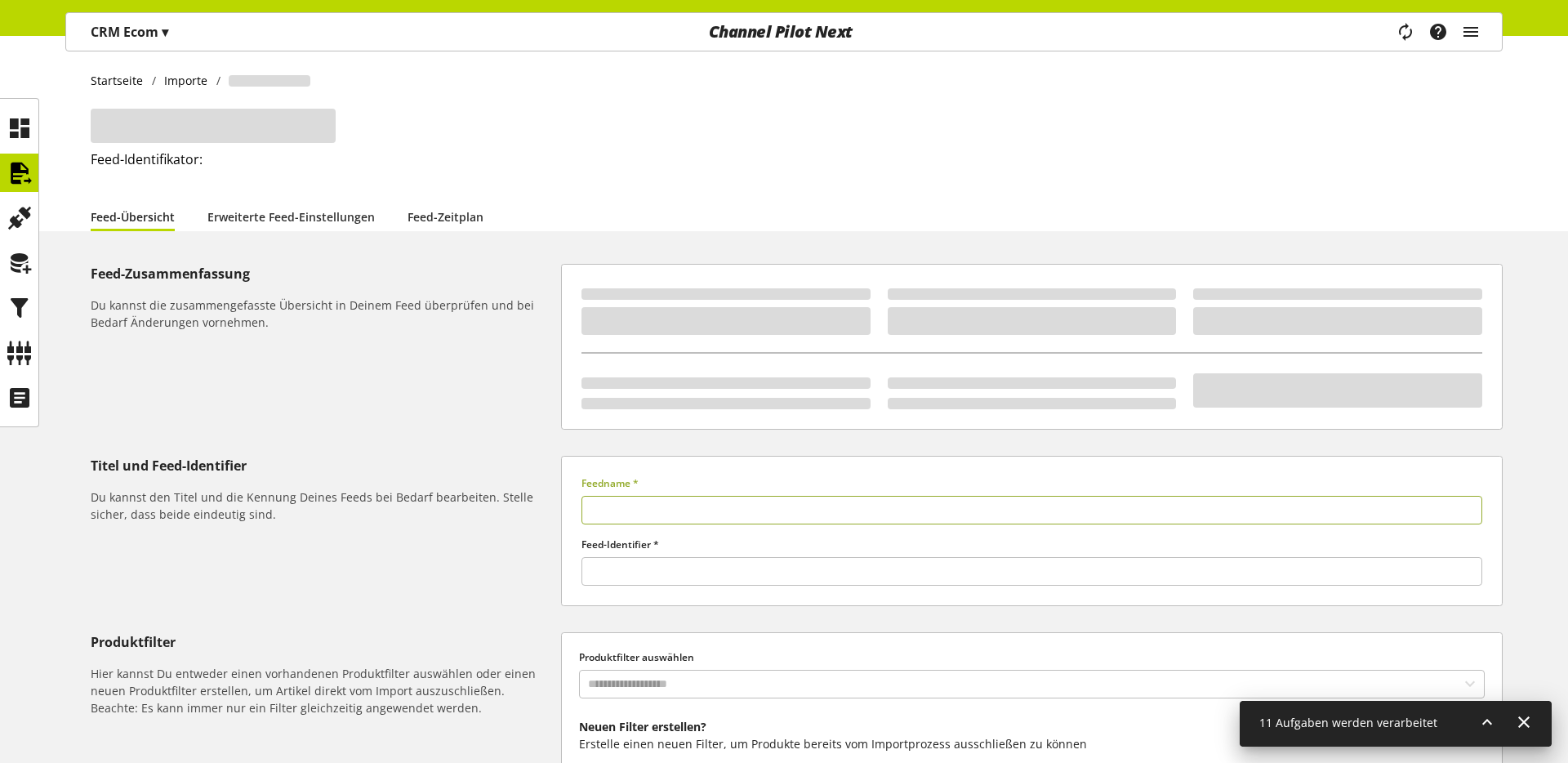
type input "**********"
type input "******"
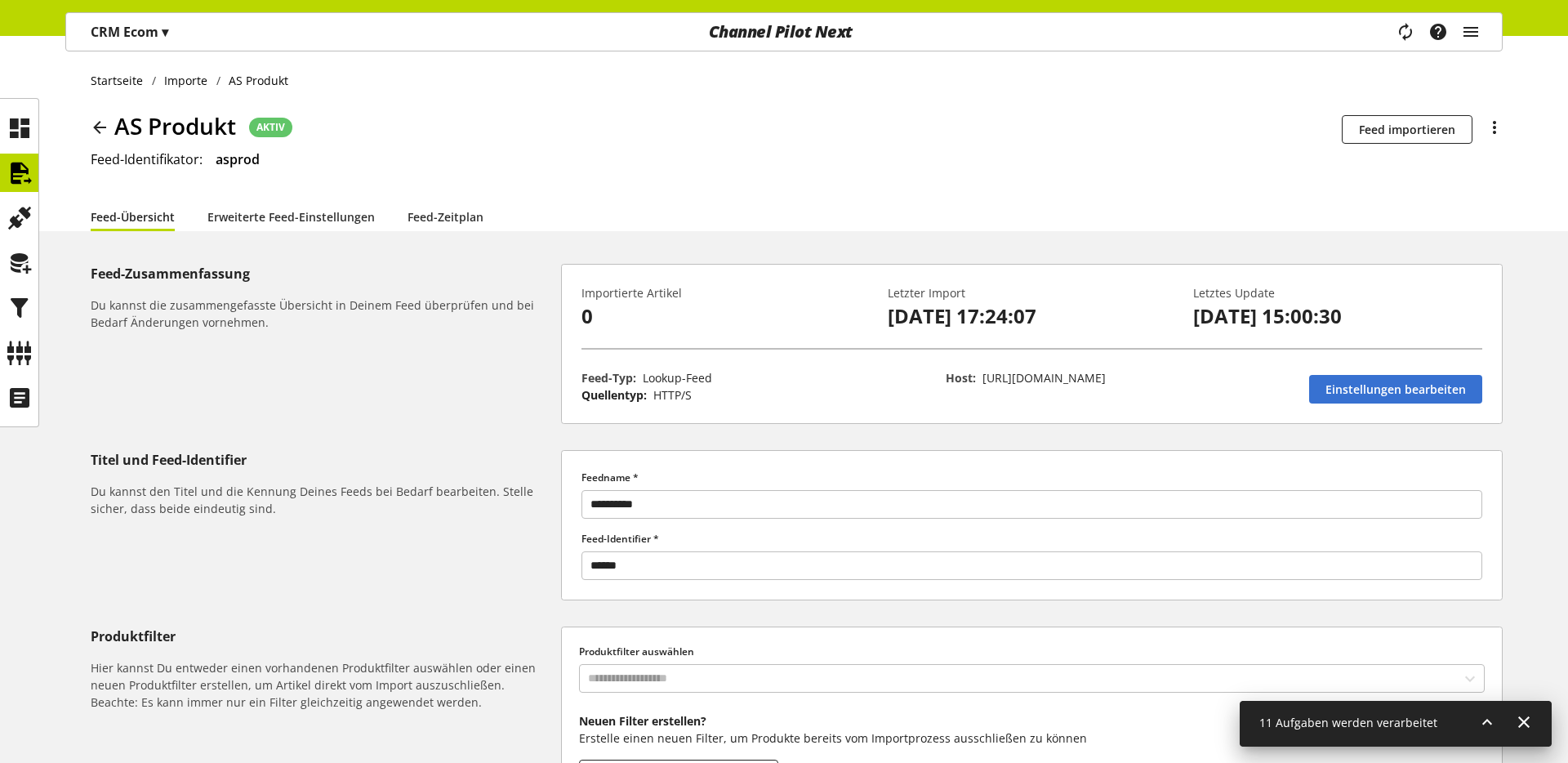
click at [106, 130] on icon at bounding box center [100, 127] width 20 height 29
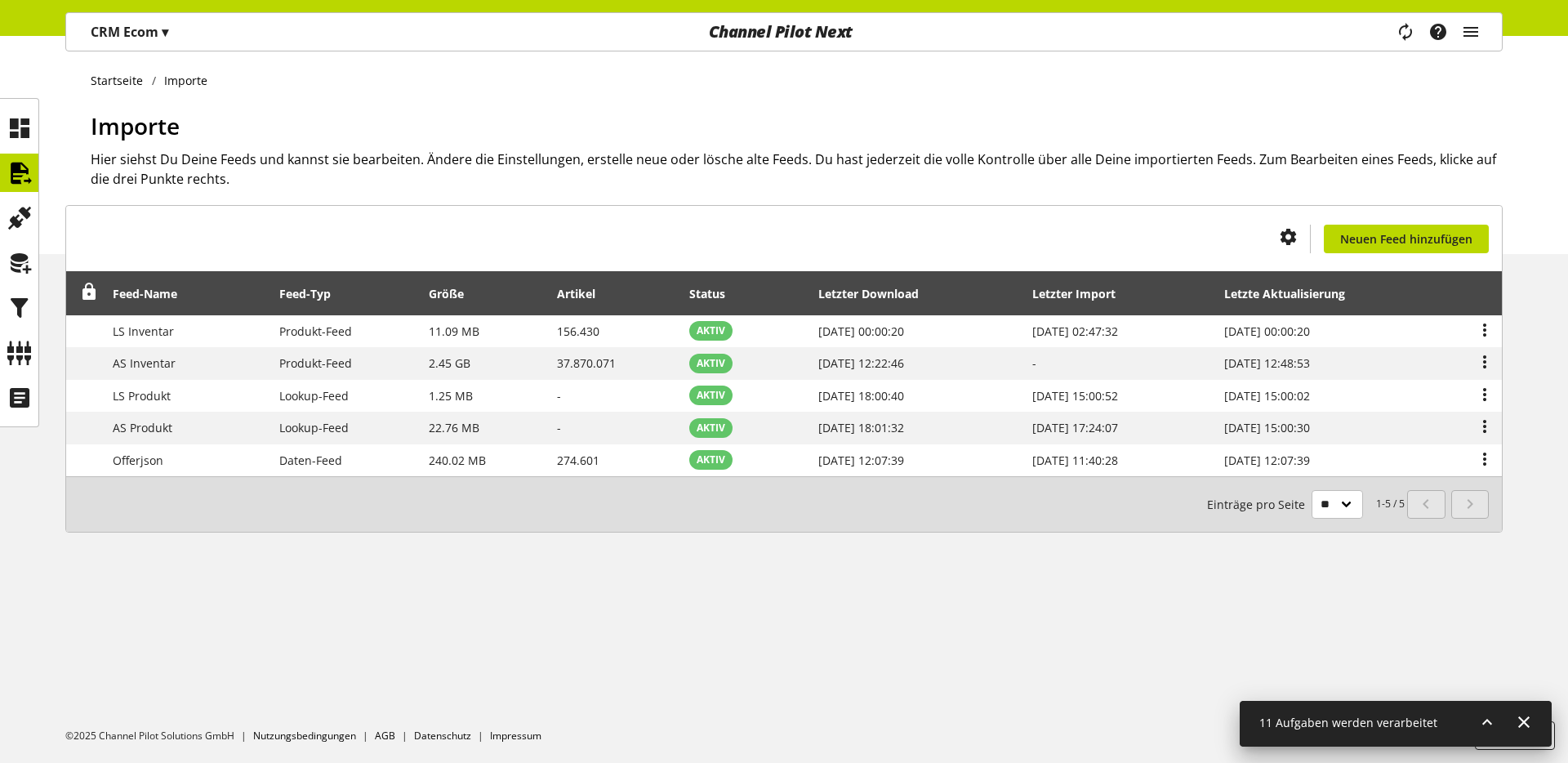
click at [162, 35] on span "▾" at bounding box center [165, 32] width 7 height 18
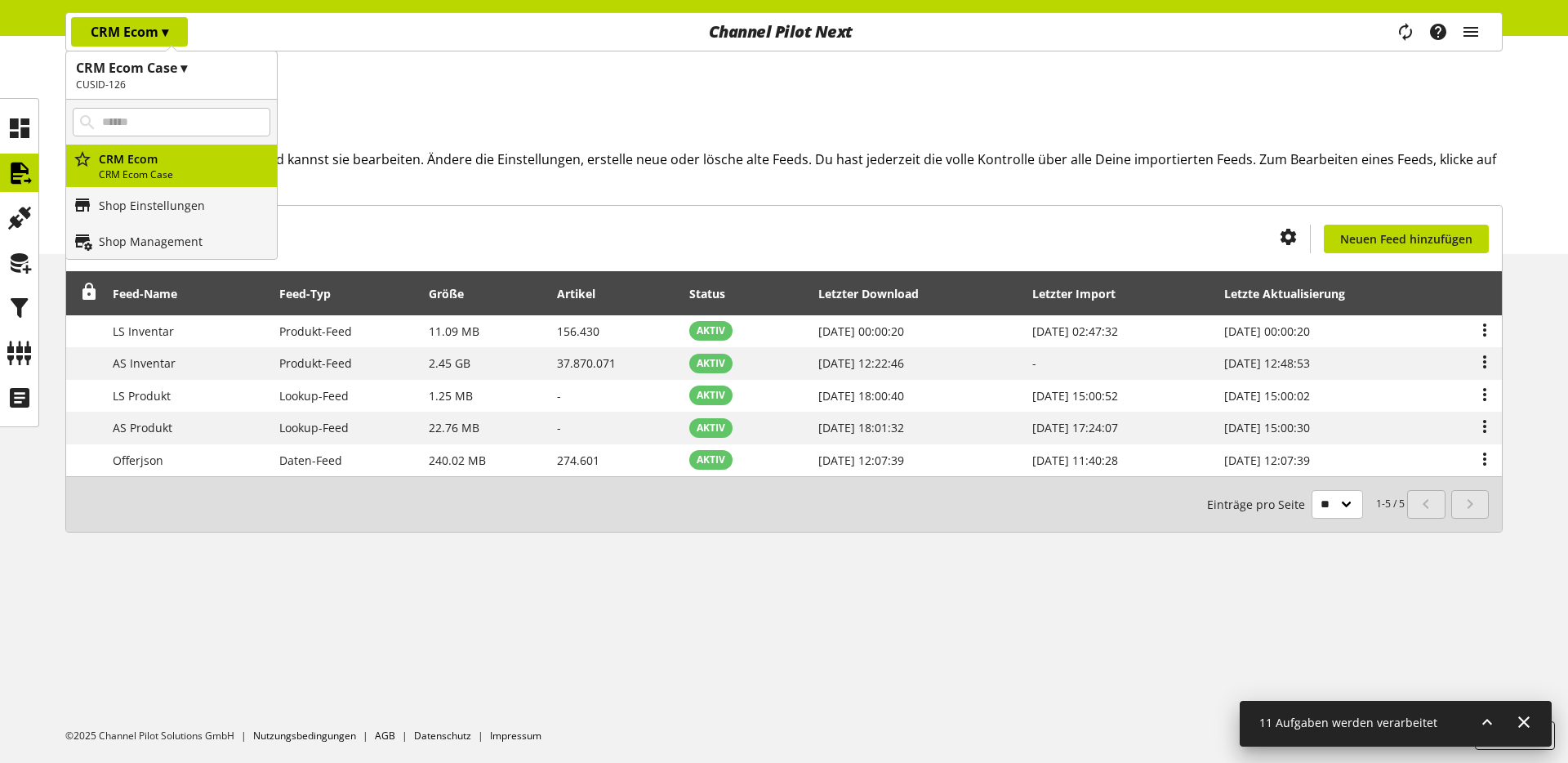
click at [164, 36] on span "▾" at bounding box center [165, 32] width 7 height 18
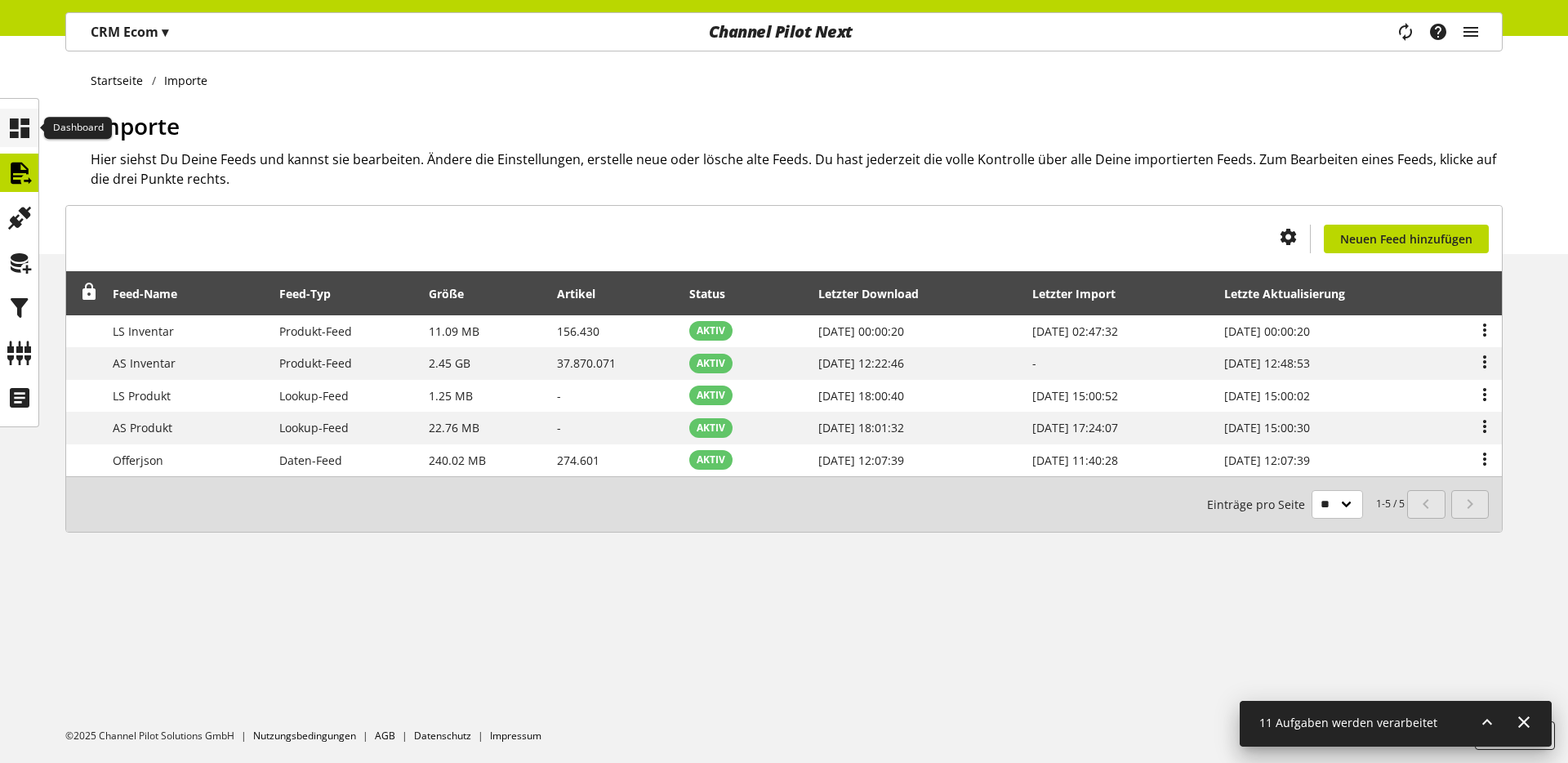
click at [32, 126] on div at bounding box center [19, 128] width 38 height 38
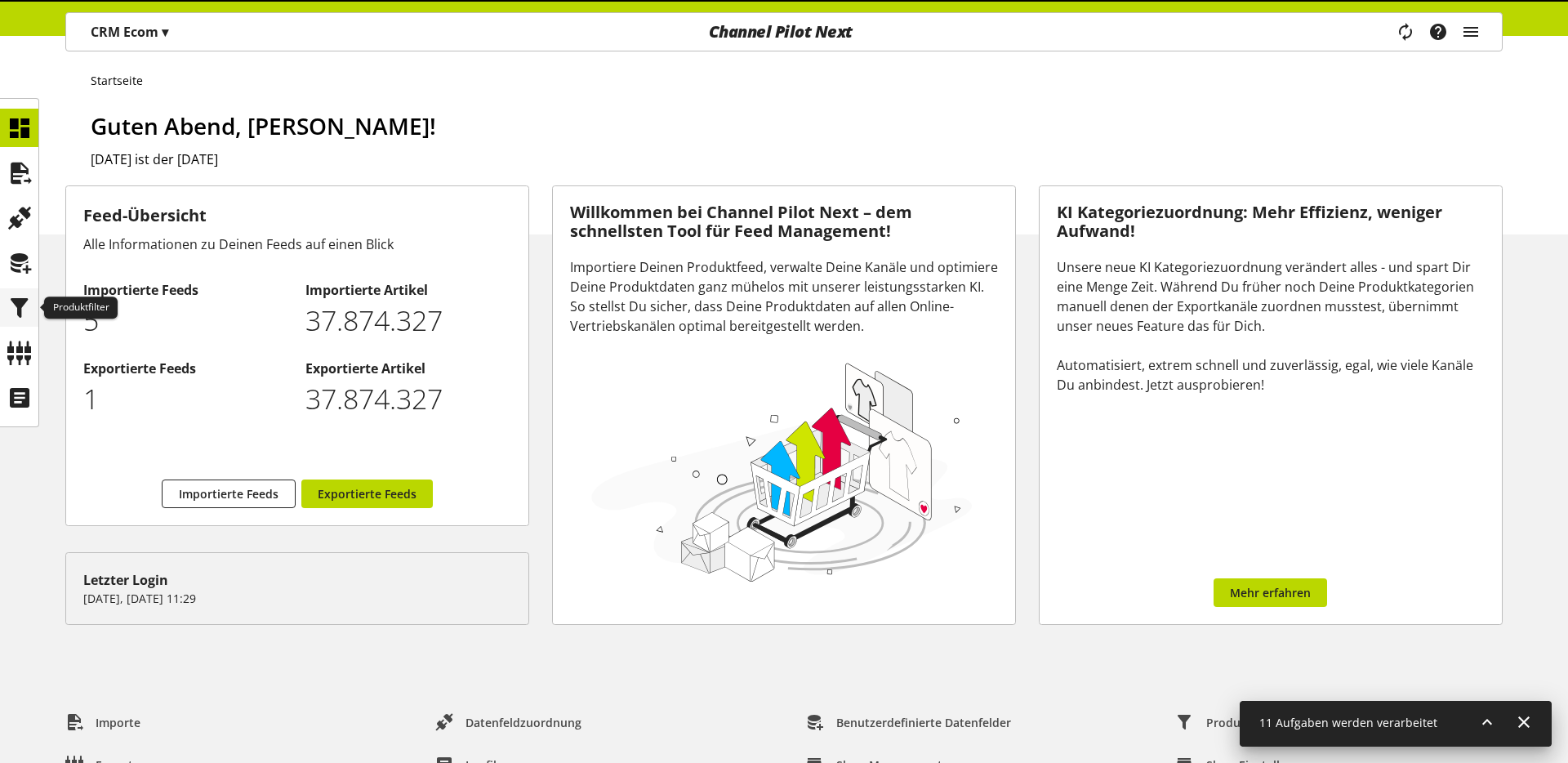
click at [29, 304] on icon at bounding box center [20, 307] width 26 height 33
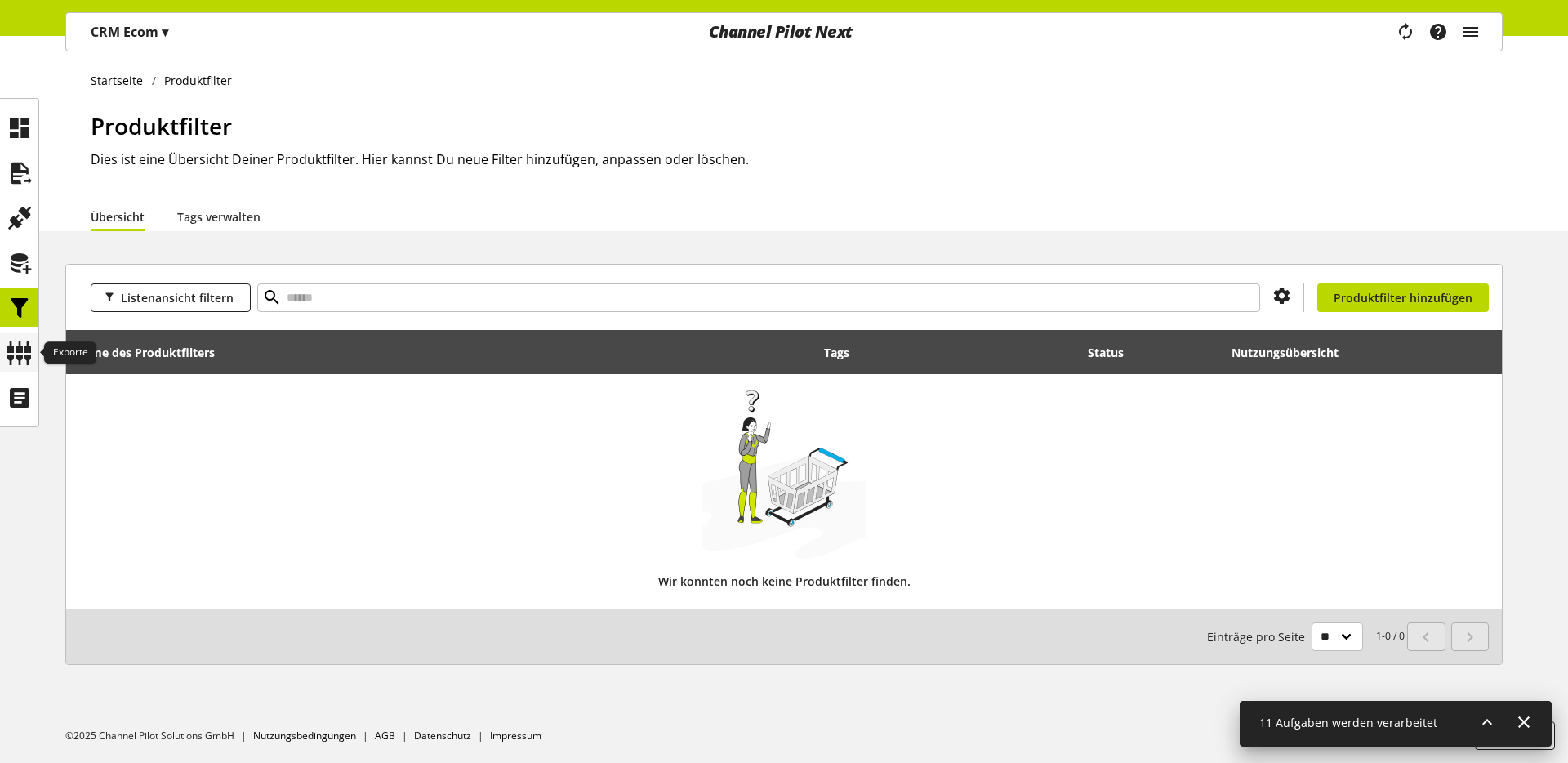
click at [14, 358] on icon at bounding box center [20, 352] width 26 height 33
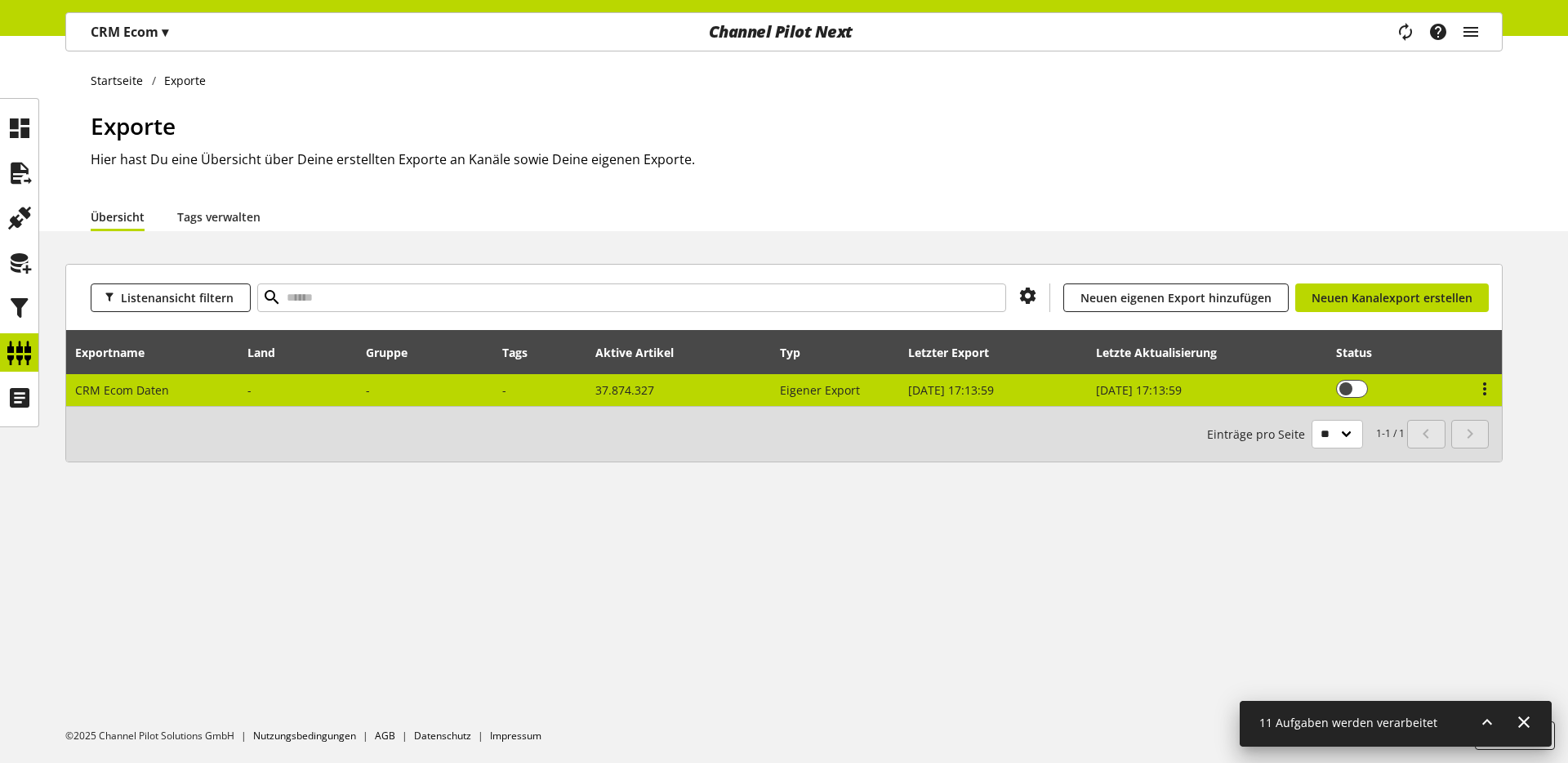
click at [95, 390] on span "CRM Ecom Daten" at bounding box center [122, 390] width 94 height 16
select select "********"
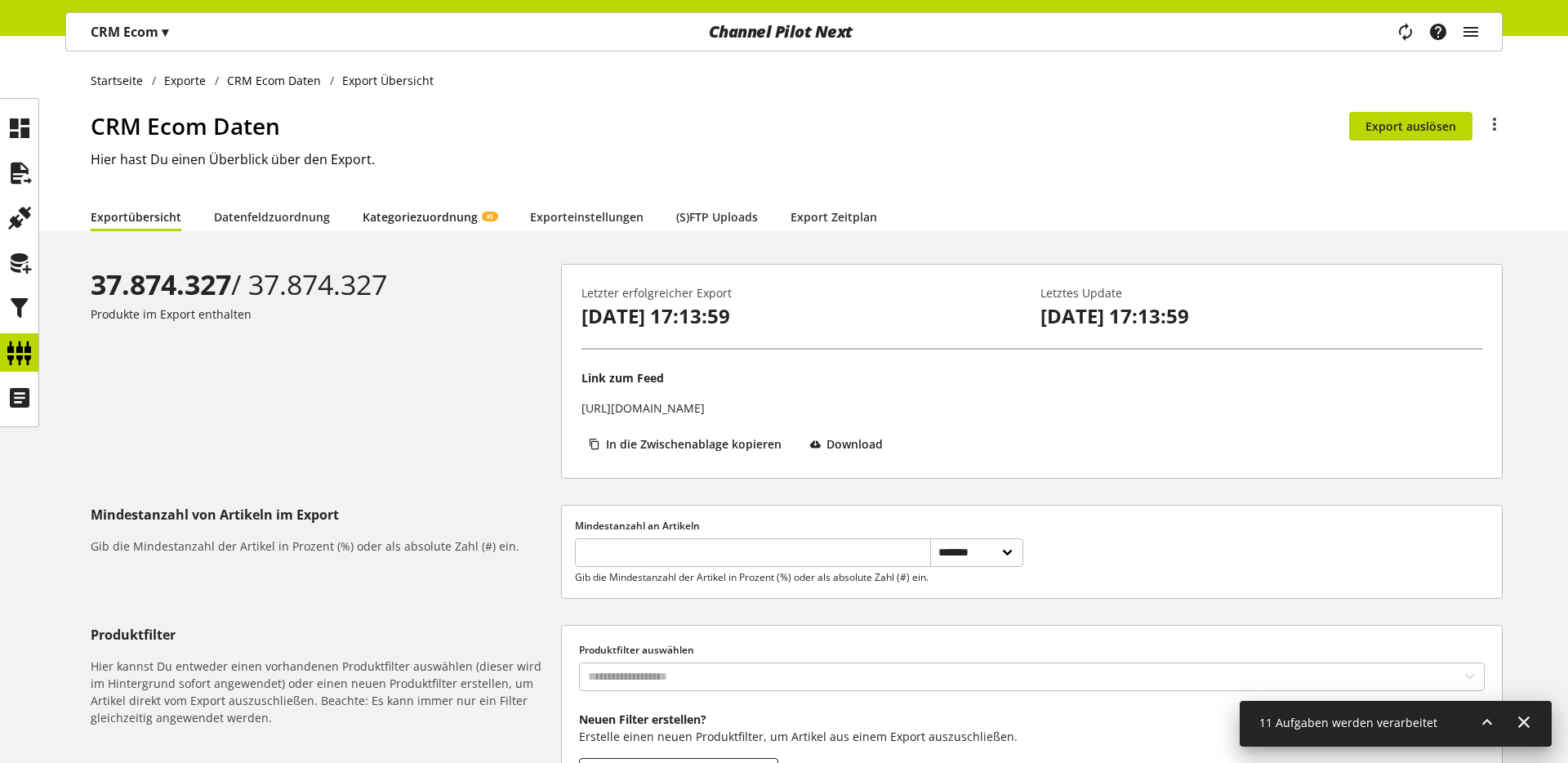
click at [434, 225] on link "Kategoriezuordnung KI" at bounding box center [430, 216] width 135 height 17
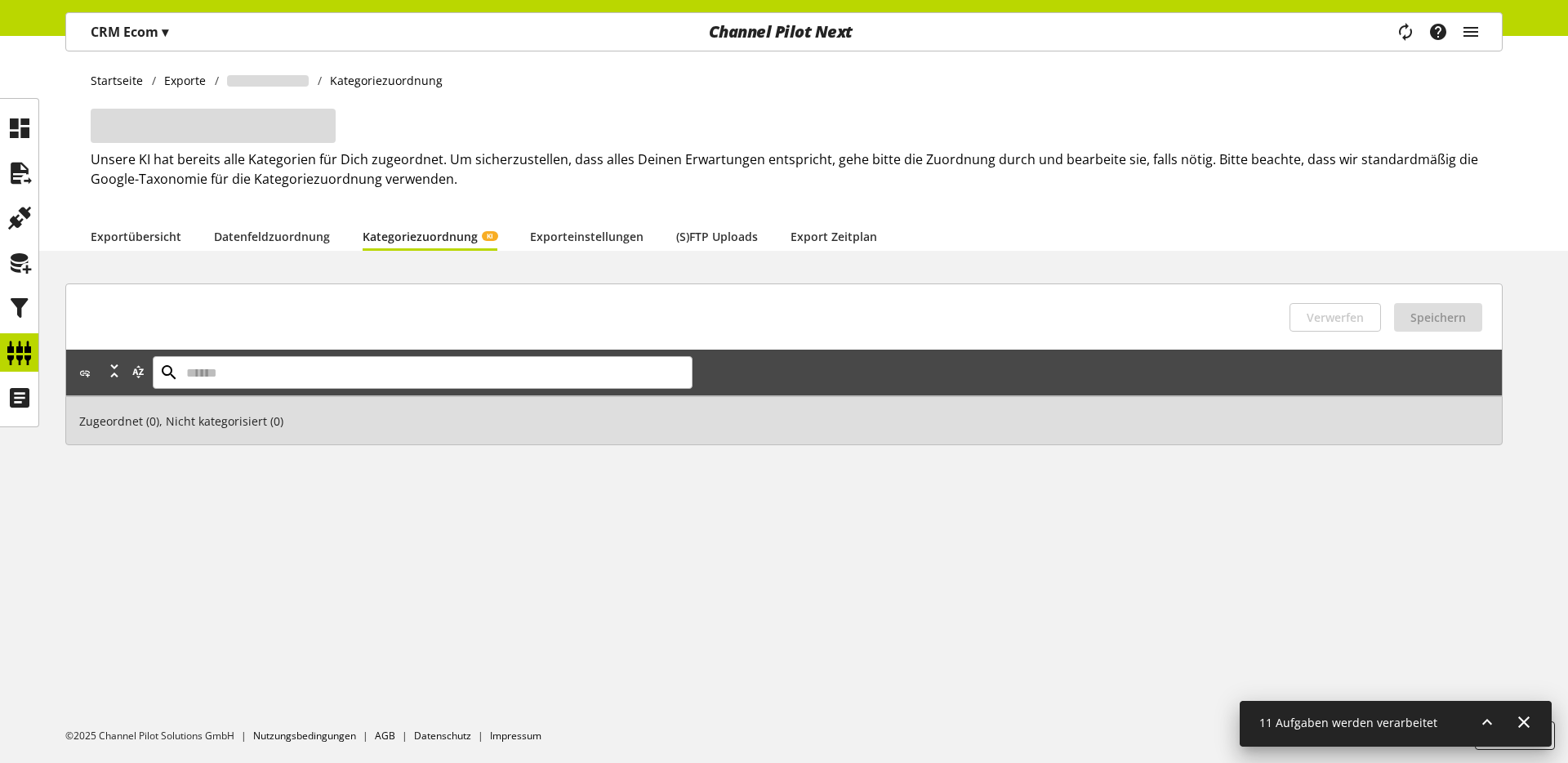
click at [195, 236] on li "Exportübersicht" at bounding box center [153, 235] width 124 height 29
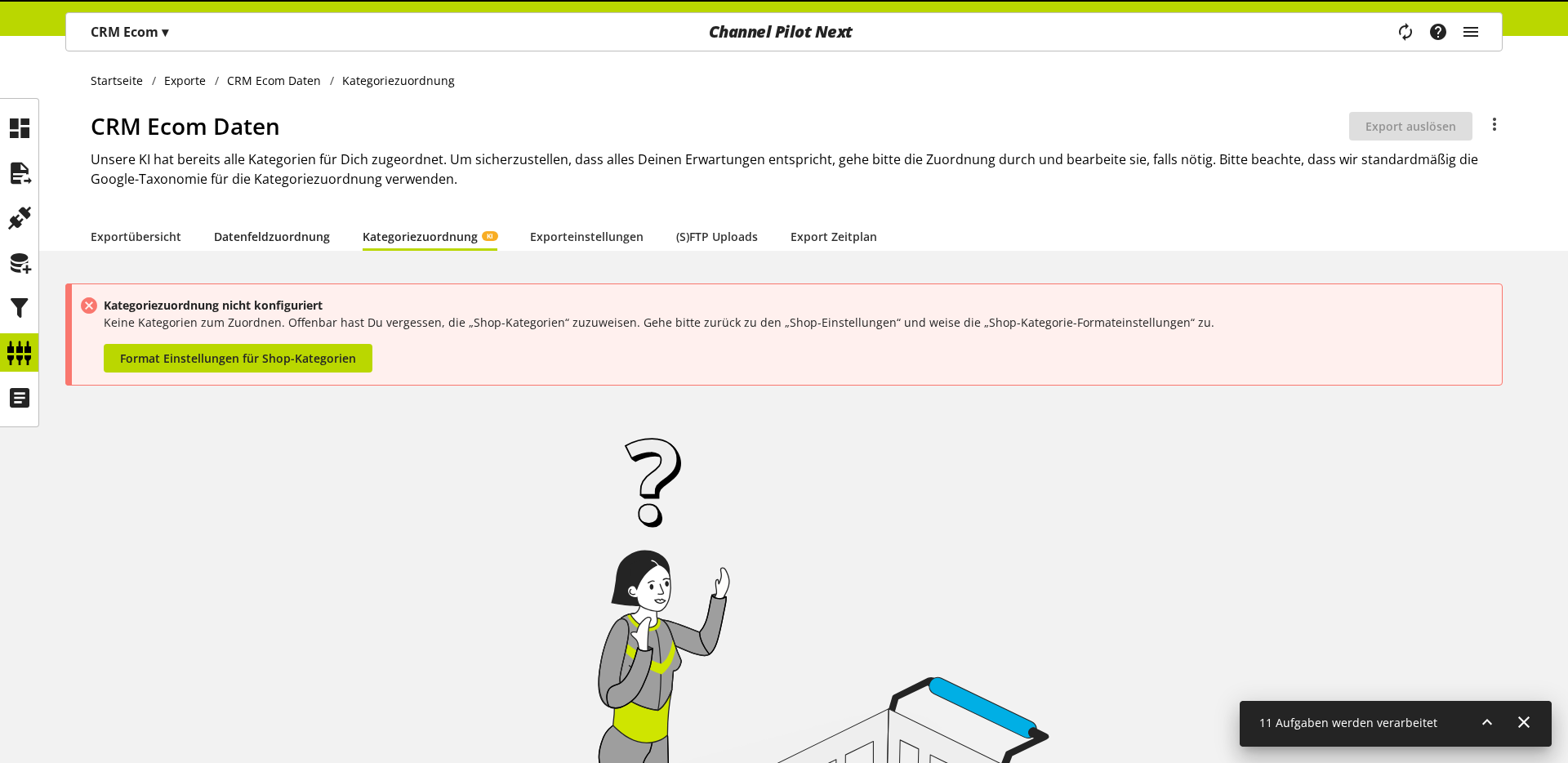
click at [309, 245] on link "Datenfeldzuordnung" at bounding box center [272, 235] width 116 height 17
